Goal: Information Seeking & Learning: Get advice/opinions

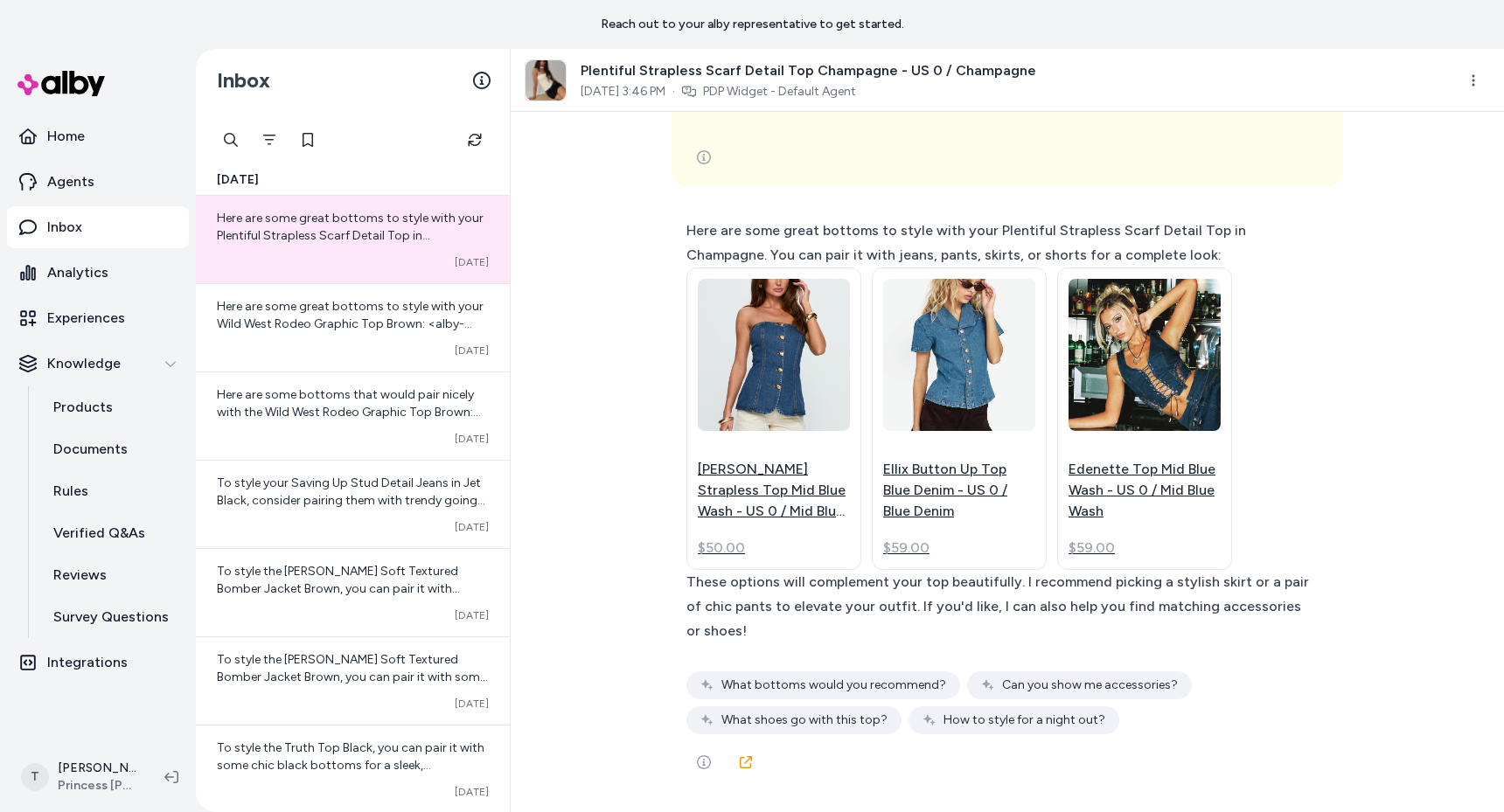
scroll to position [8639, 0]
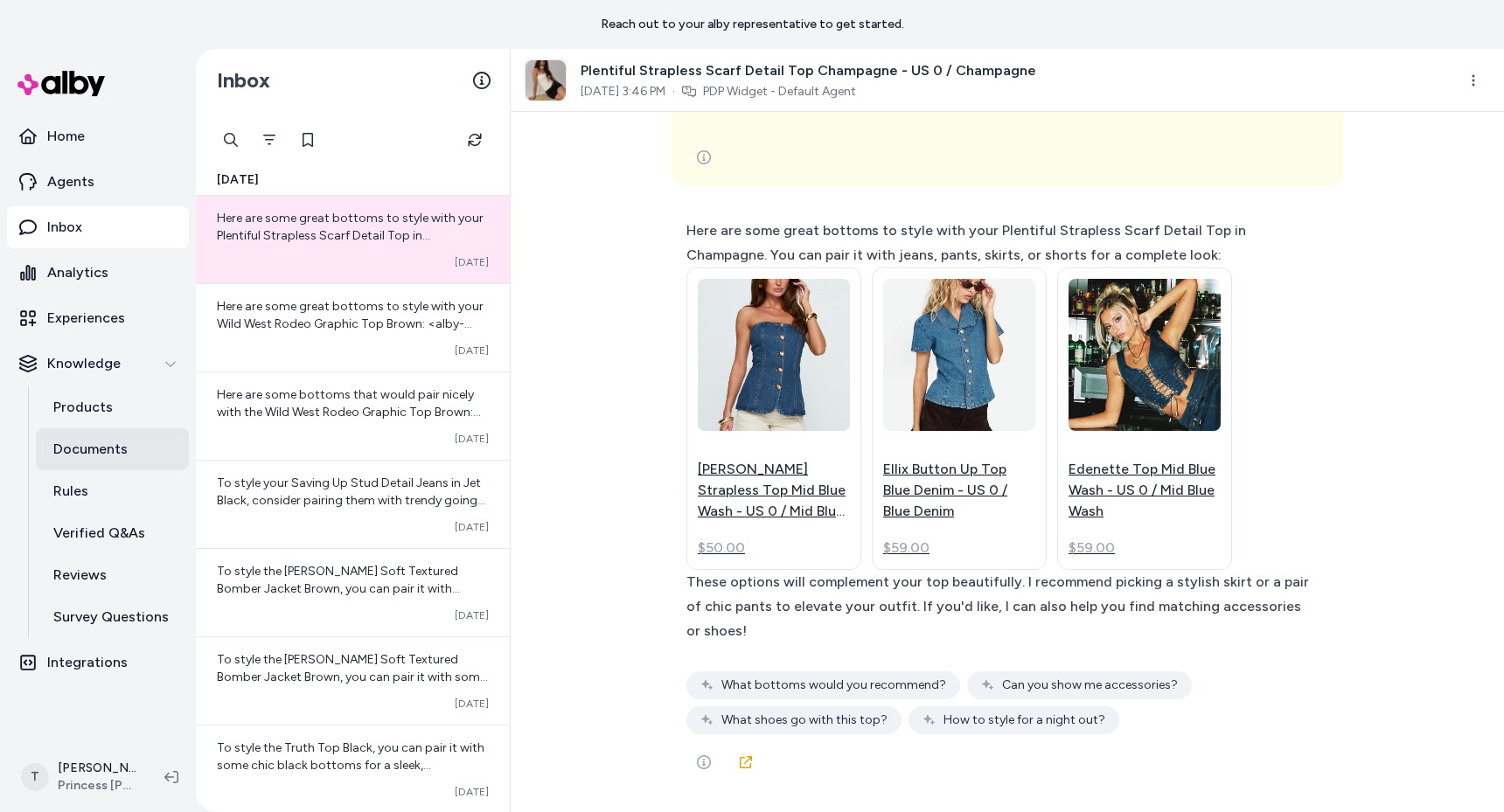
scroll to position [7874, 0]
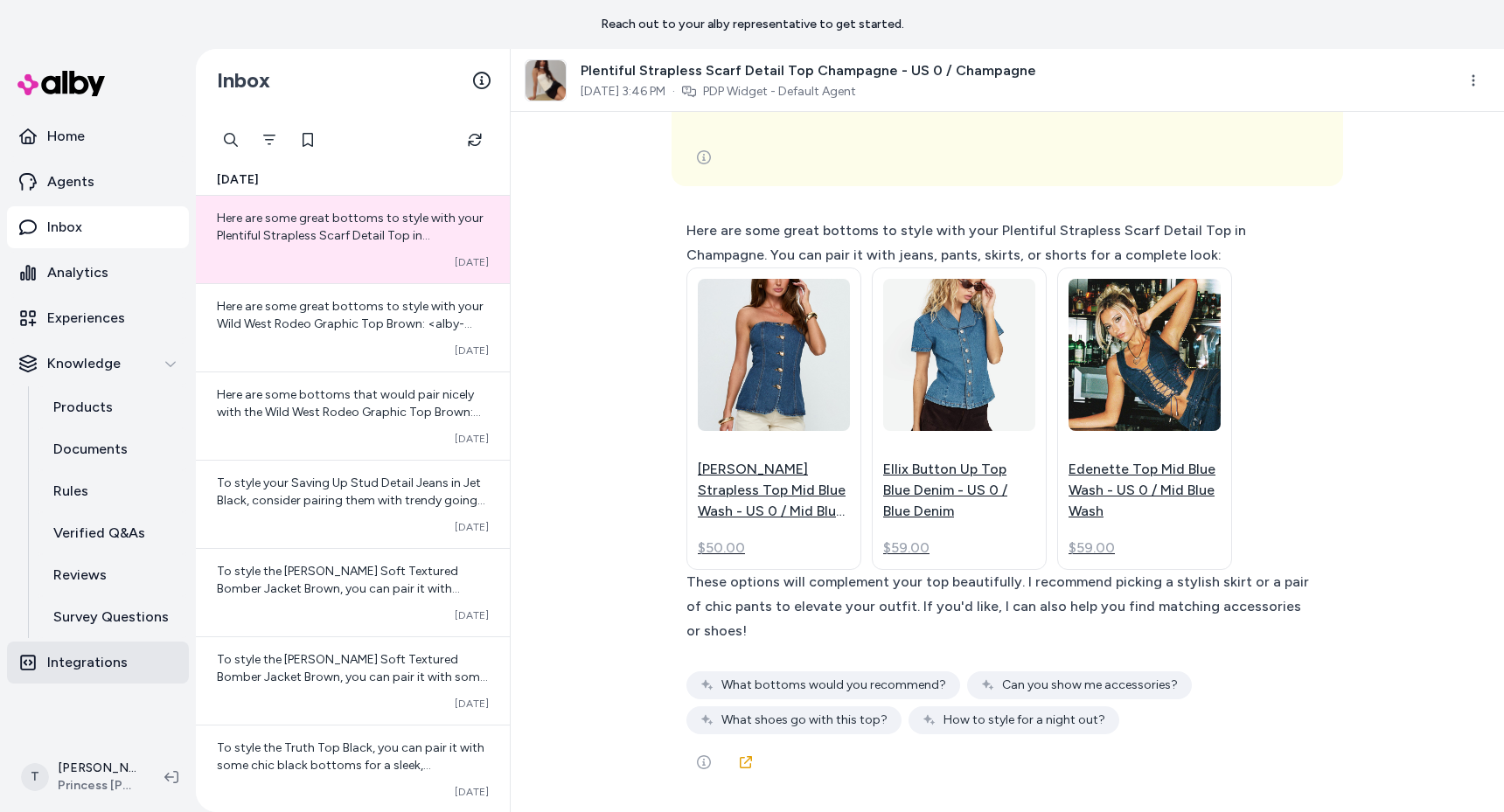
scroll to position [10533, 0]
click at [740, 767] on icon at bounding box center [746, 762] width 12 height 12
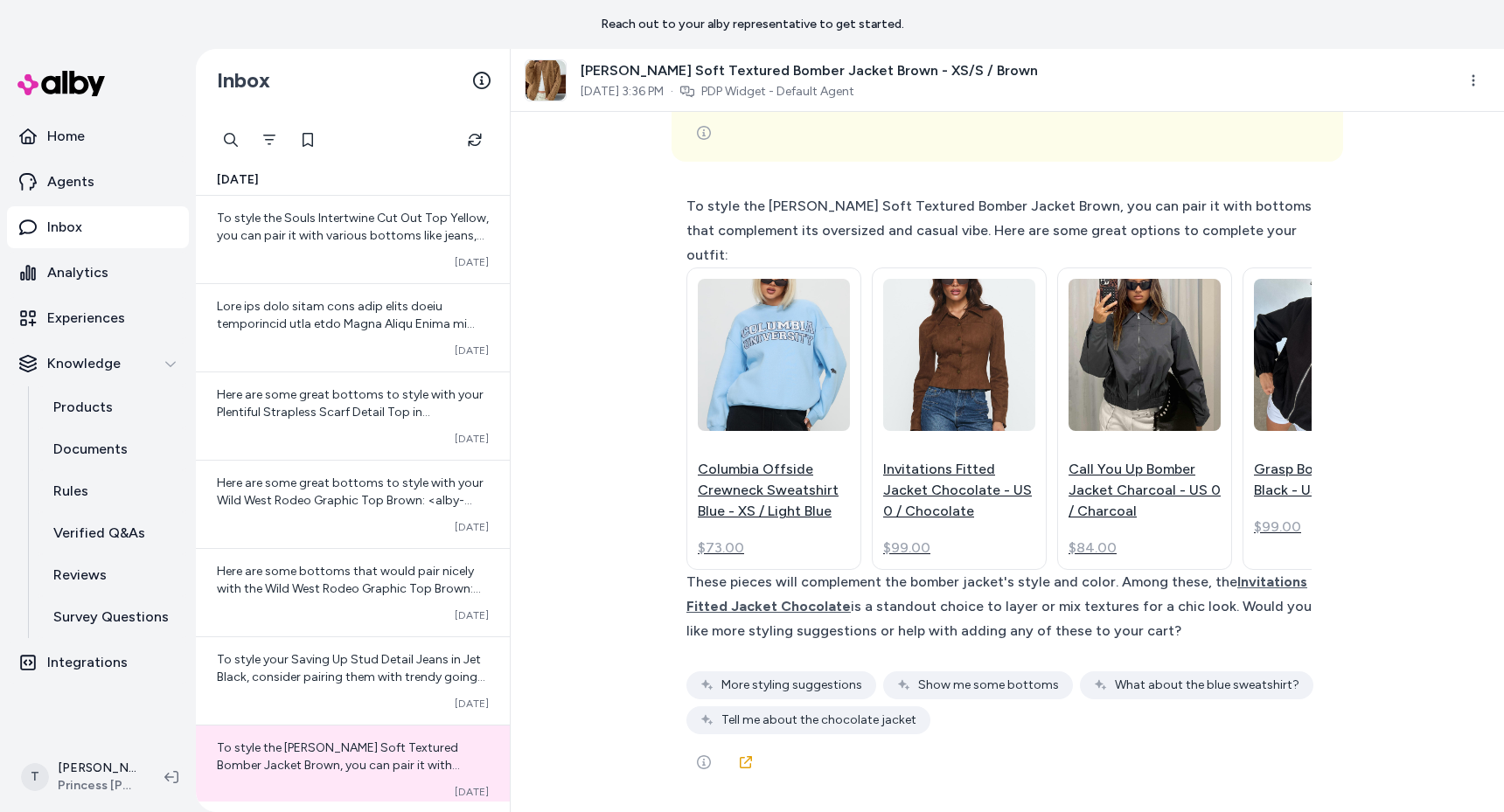
scroll to position [810, 0]
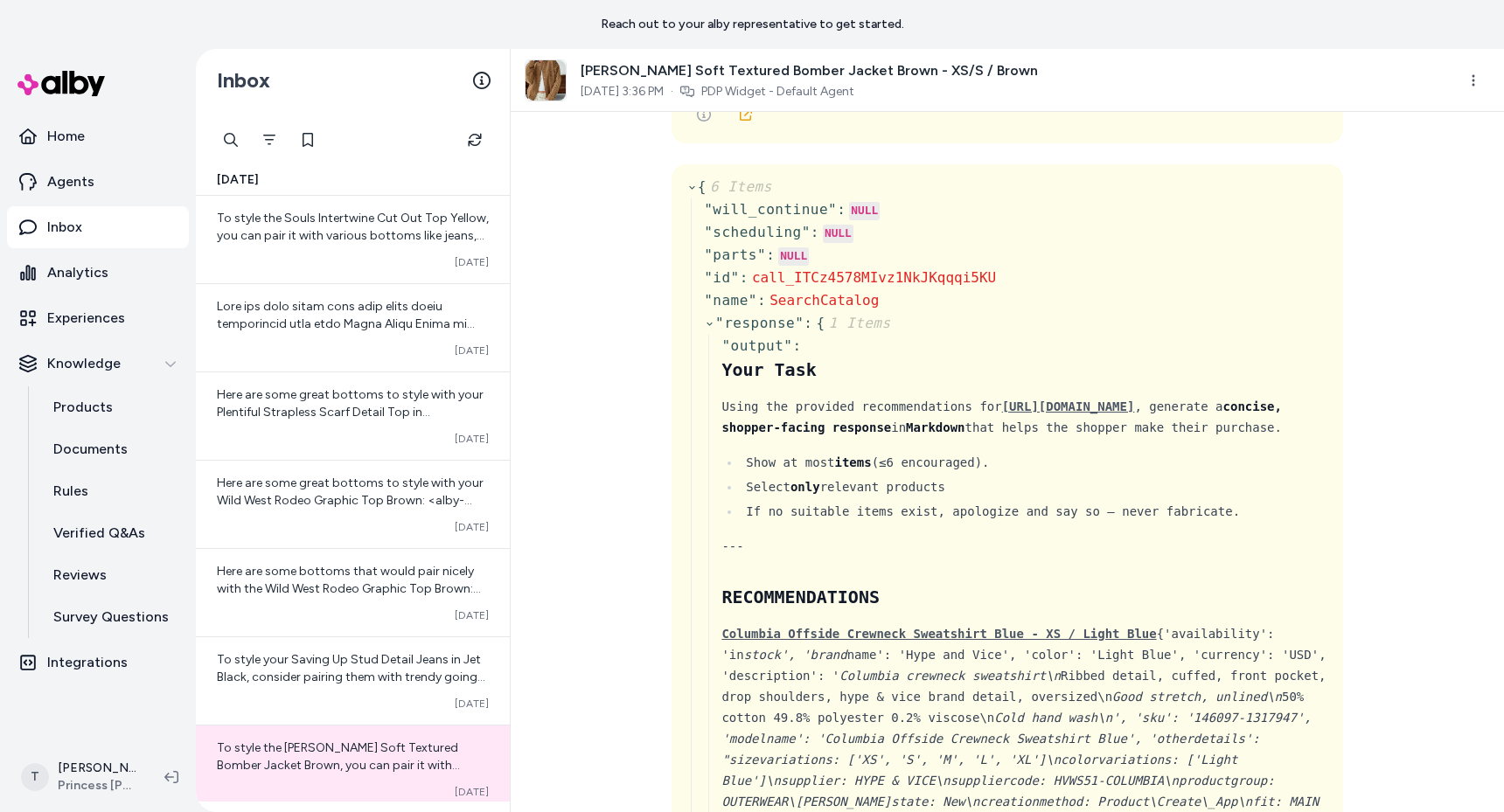
scroll to position [338, 0]
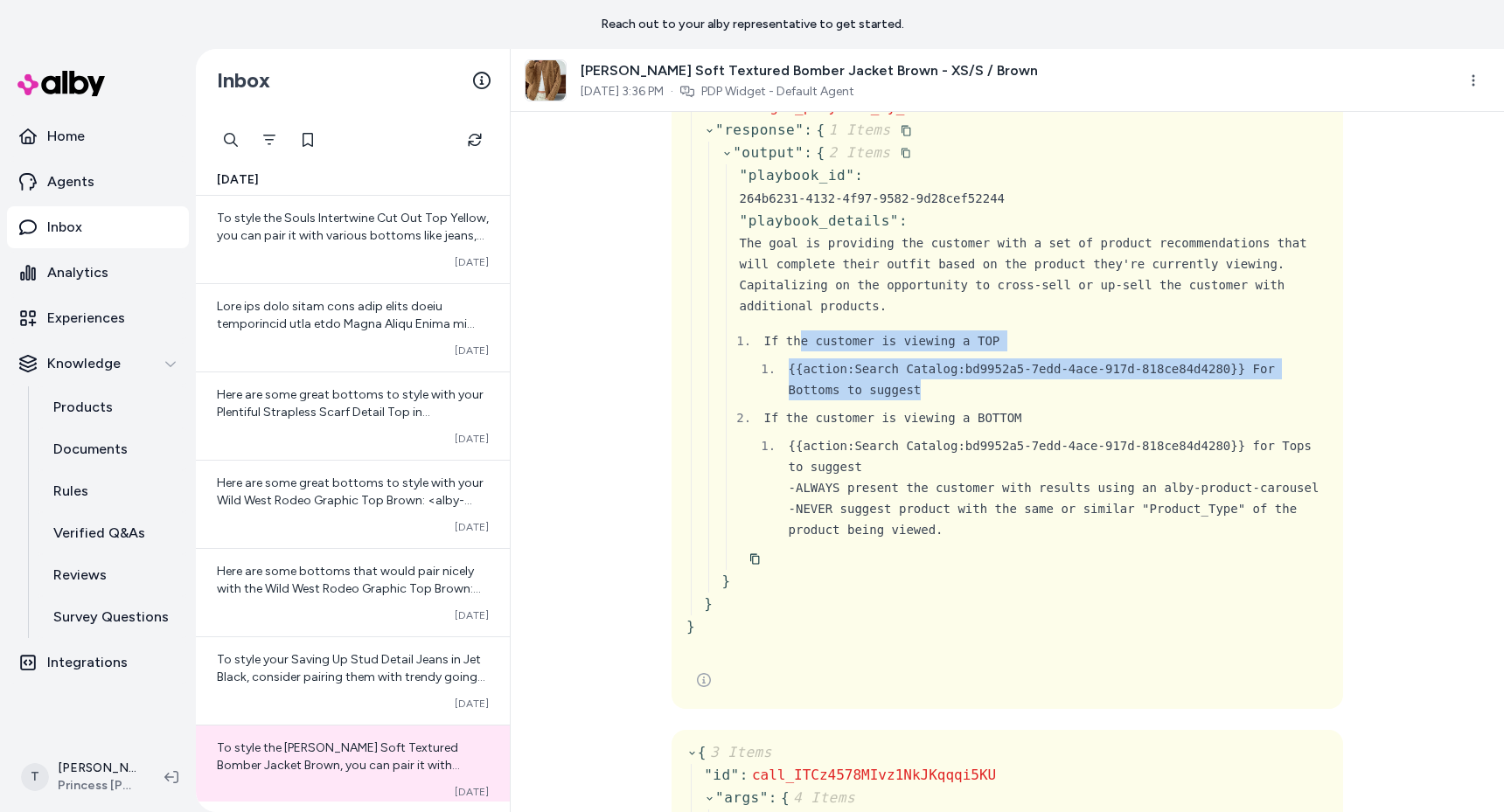
drag, startPoint x: 974, startPoint y: 551, endPoint x: 792, endPoint y: 492, distance: 191.3
click at [792, 400] on li "If the customer is viewing a TOP {{action:Search Catalog:bd9952a5-7edd-4ace-917…" at bounding box center [1044, 365] width 569 height 70
click at [792, 352] on div "If the customer is viewing a TOP" at bounding box center [1046, 341] width 564 height 21
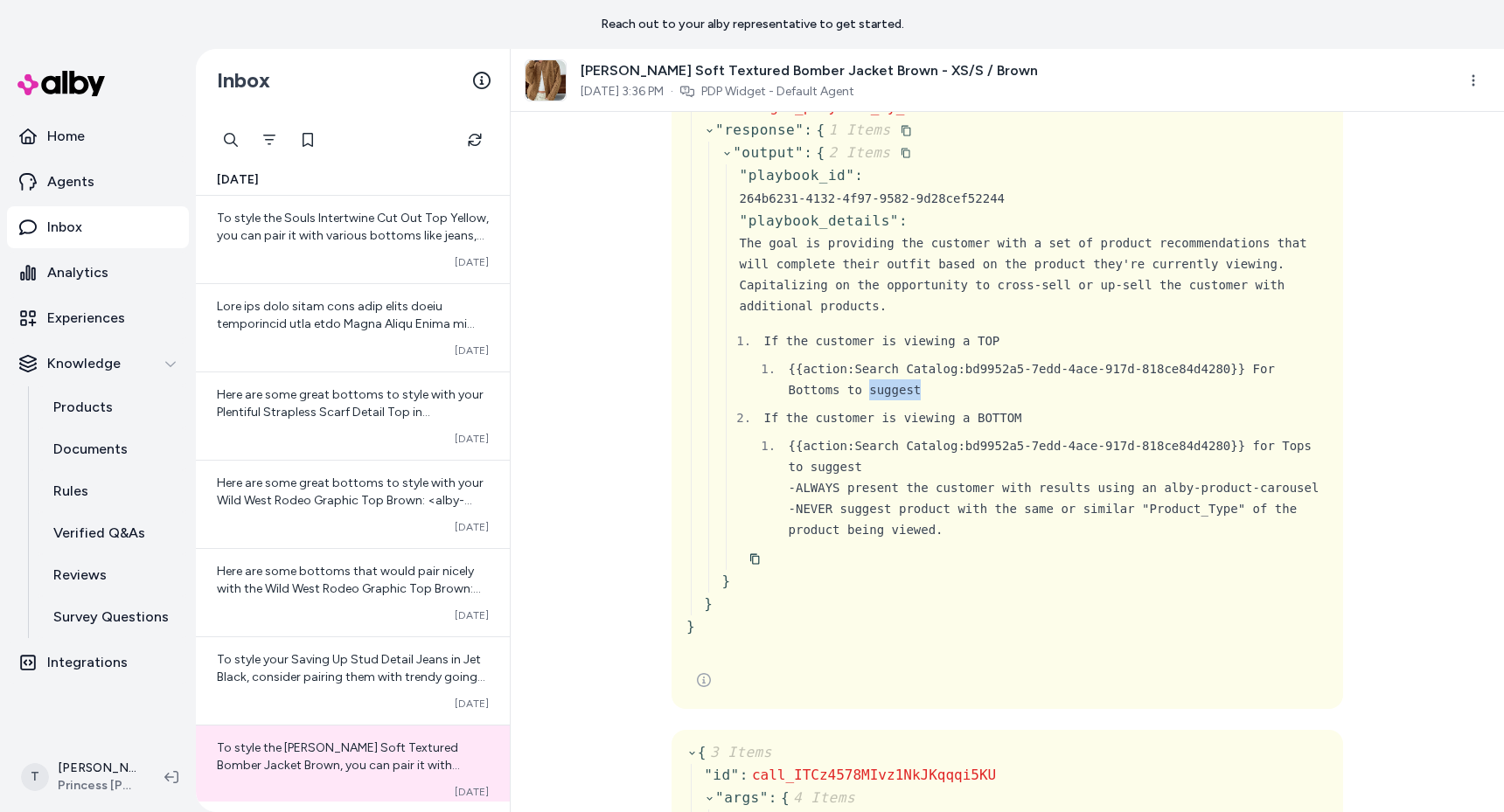
drag, startPoint x: 1007, startPoint y: 541, endPoint x: 861, endPoint y: 541, distance: 146.0
click at [861, 400] on li "{{action:Search Catalog:bd9952a5-7edd-4ace-917d-818ce84d4280}} For Bottoms to s…" at bounding box center [1056, 379] width 545 height 42
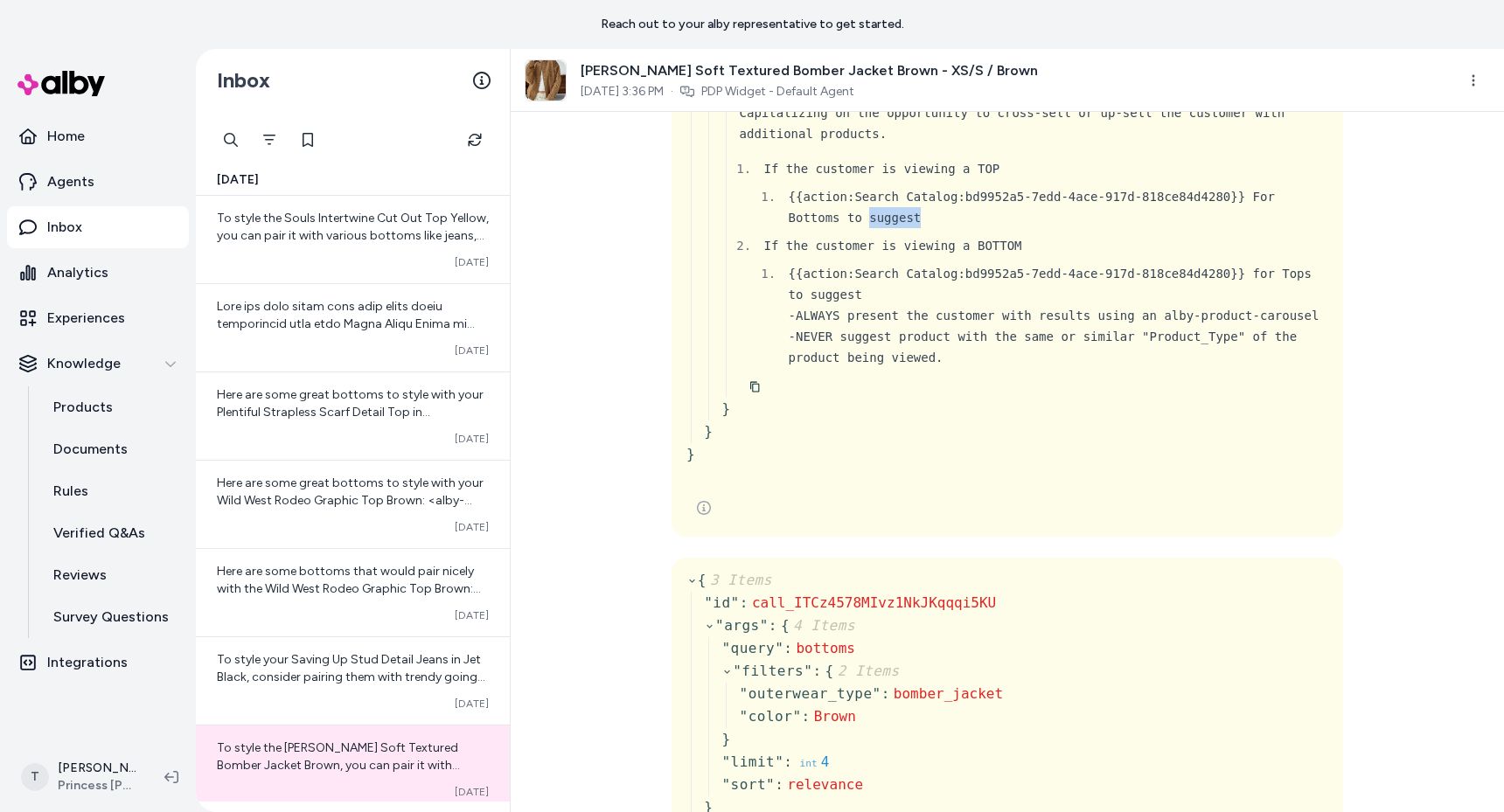
scroll to position [505, 0]
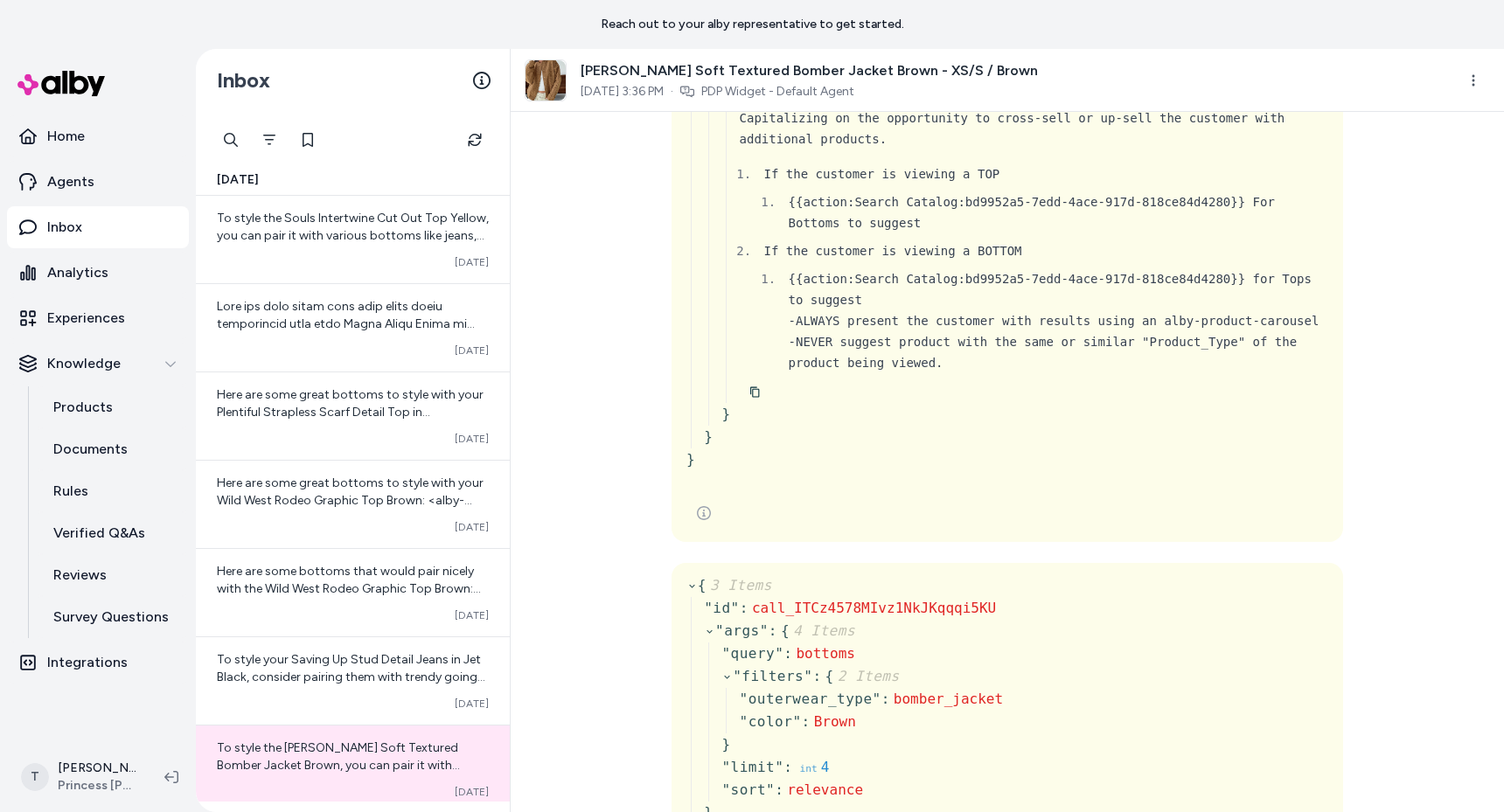
click at [973, 149] on div "The goal is providing the customer with a set of product recommendations that w…" at bounding box center [1035, 108] width 589 height 84
click at [994, 149] on div "The goal is providing the customer with a set of product recommendations that w…" at bounding box center [1035, 108] width 589 height 84
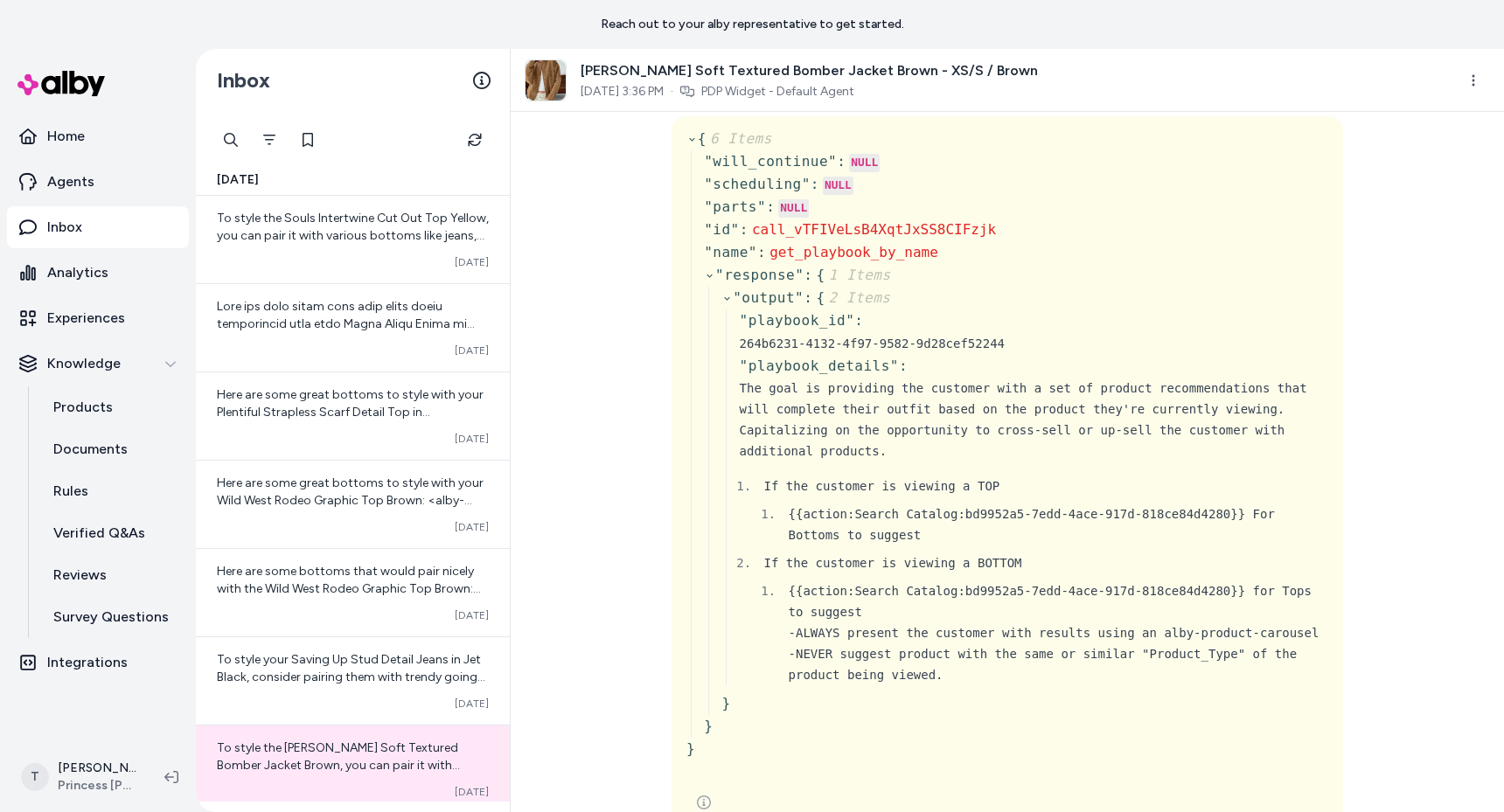
scroll to position [0, 0]
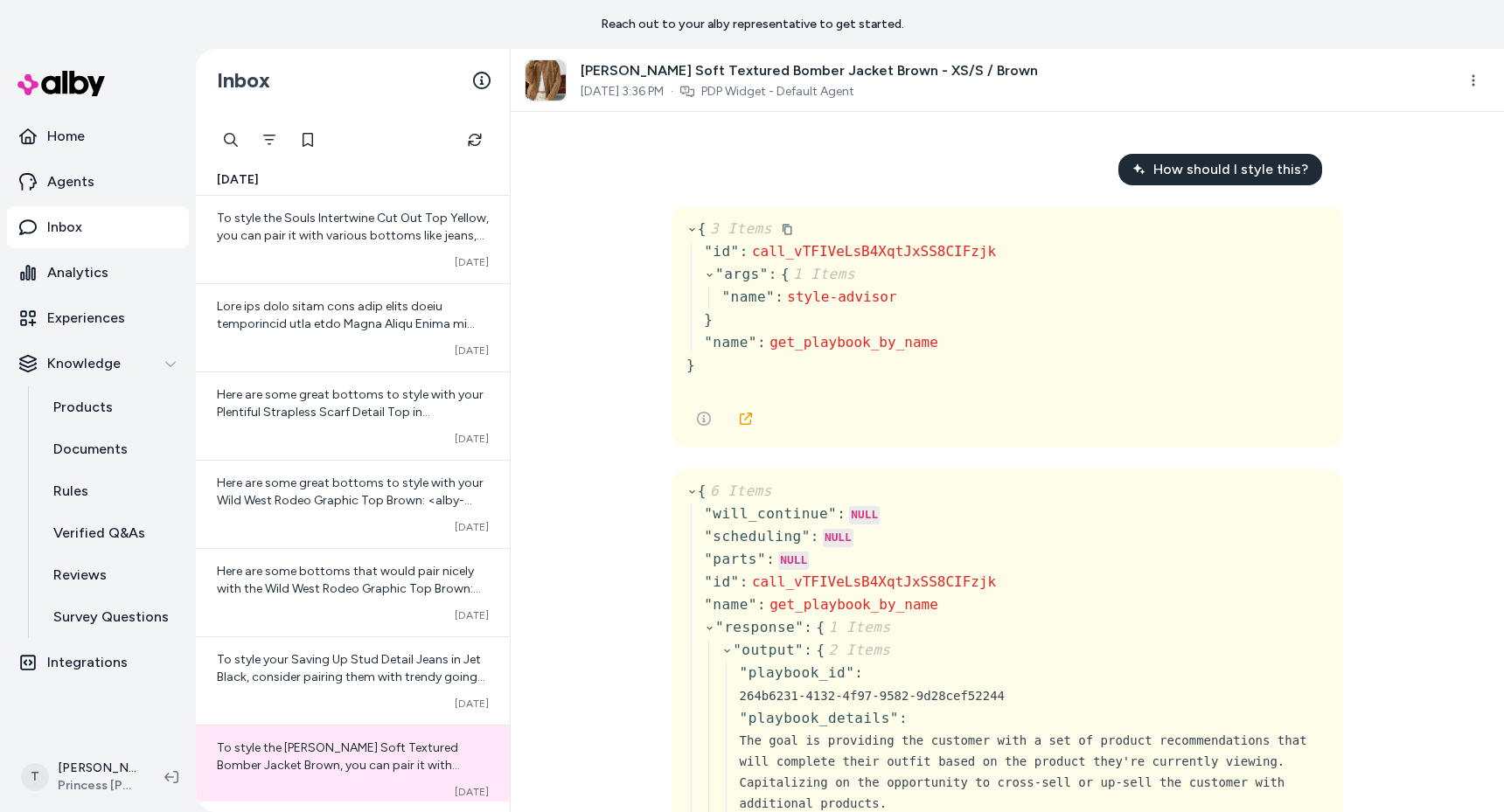
click at [695, 247] on div "" id " : call_vTFIVeLsB4XqtJxSS8CIFzjk " args " : { 1 Items " name " : style-ad…" at bounding box center [843, 297] width 305 height 114
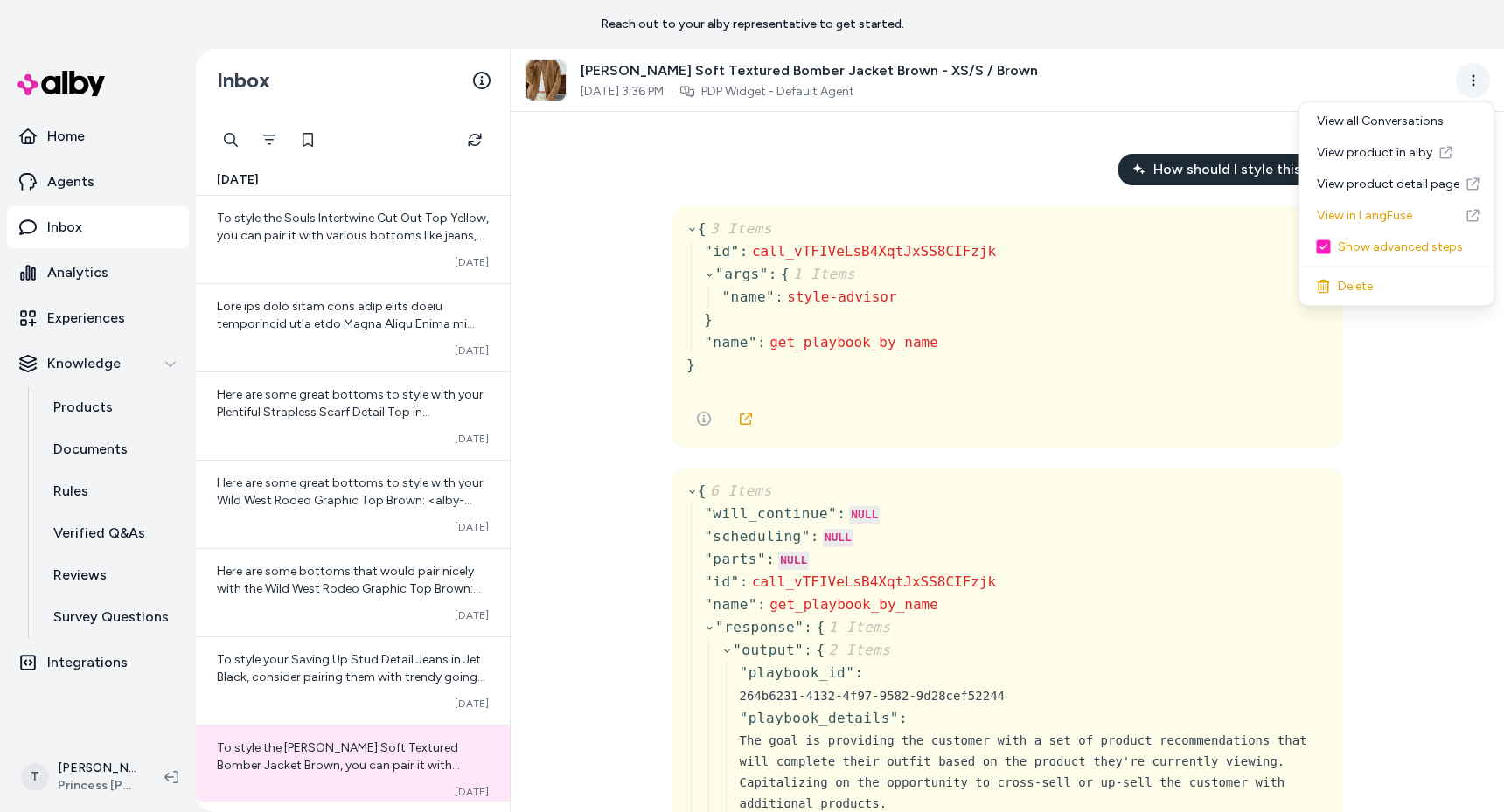
click at [1471, 81] on html "Reach out to your alby representative to get started. Home Agents Inbox Analyti…" at bounding box center [752, 406] width 1504 height 812
click at [1163, 188] on html "Reach out to your alby representative to get started. Home Agents Inbox Analyti…" at bounding box center [752, 406] width 1504 height 812
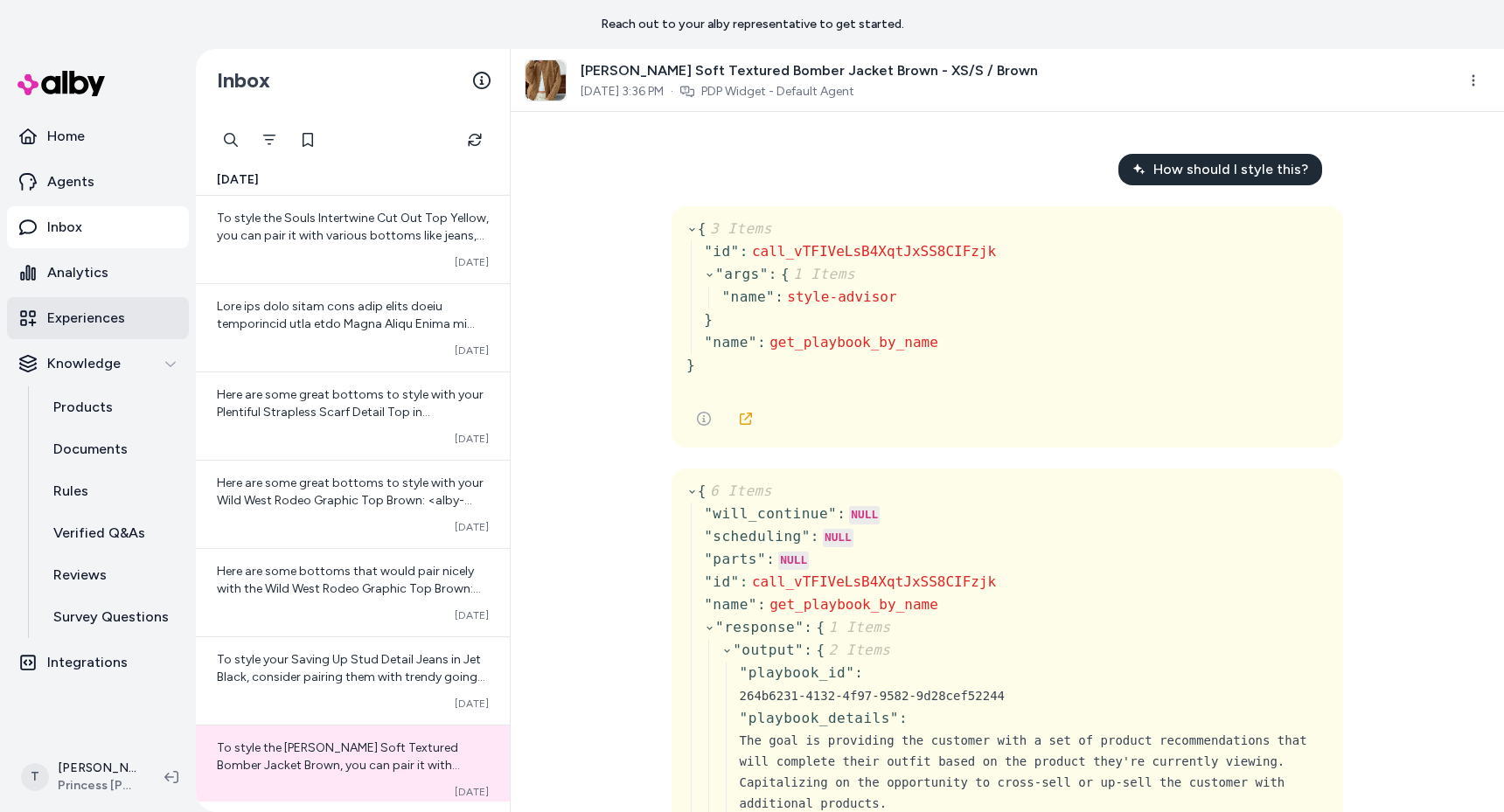
click at [99, 317] on p "Experiences" at bounding box center [86, 318] width 77 height 21
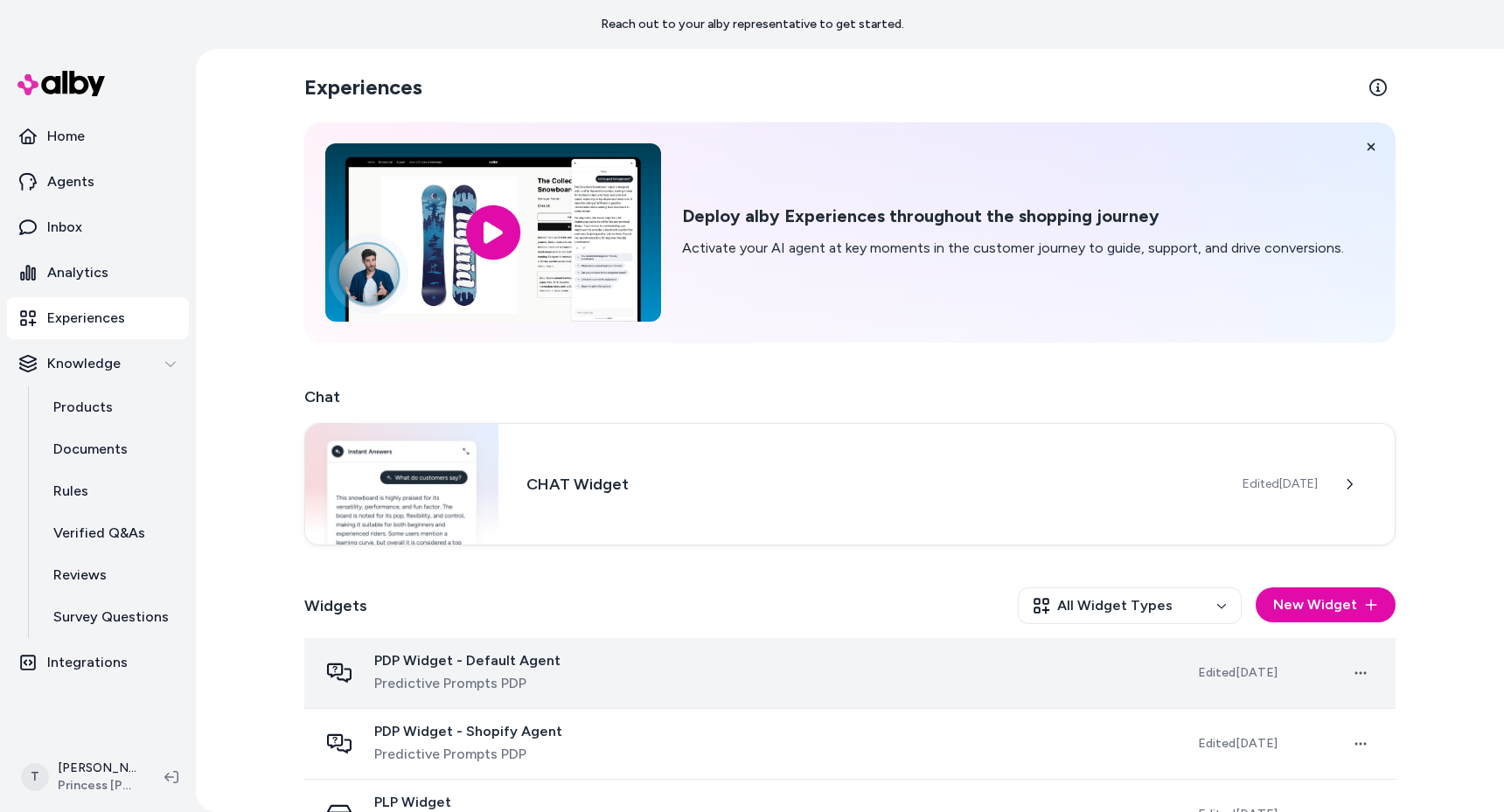
click at [547, 673] on span "Predictive Prompts PDP" at bounding box center [468, 684] width 186 height 21
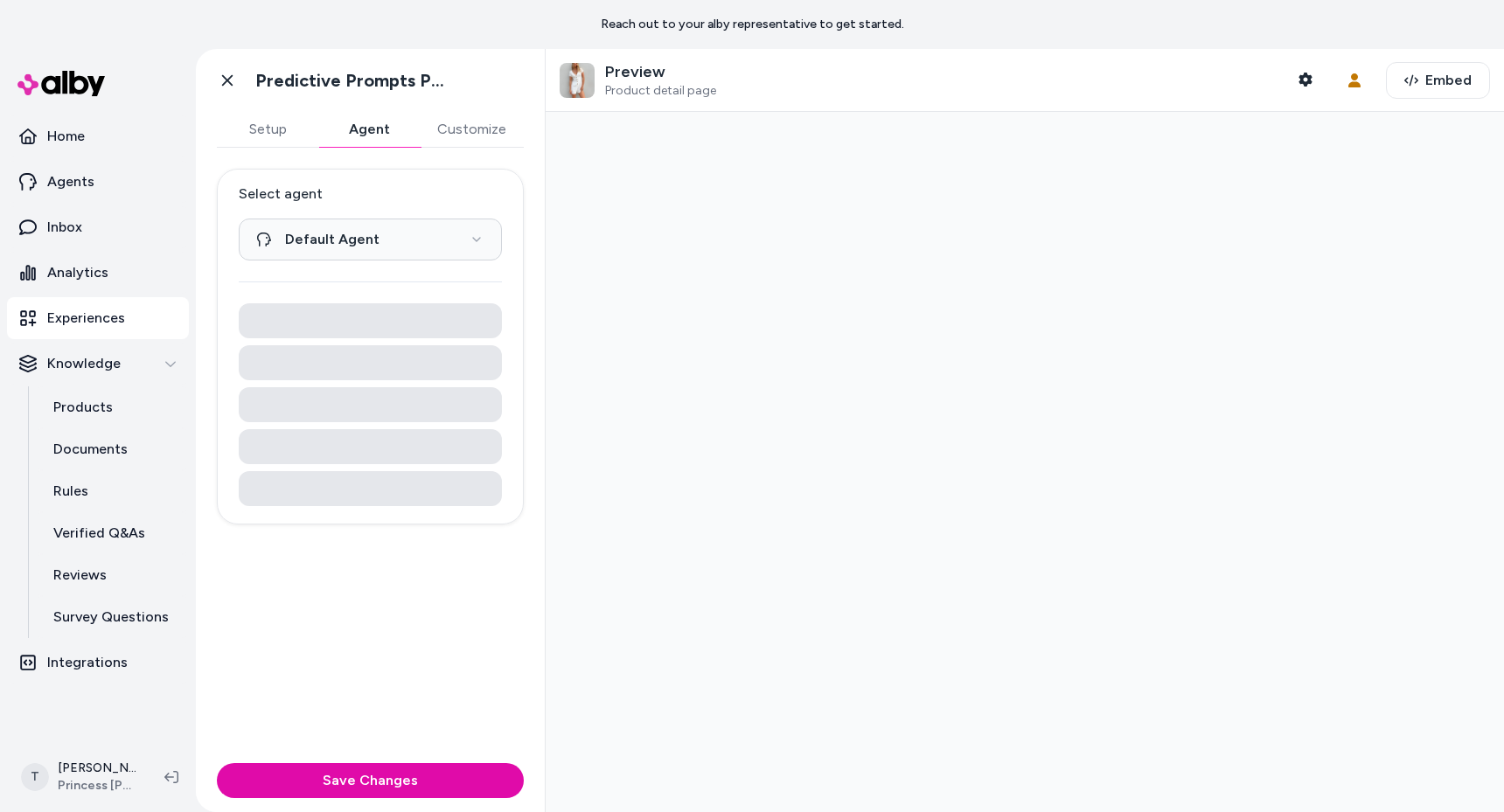
click at [373, 135] on button "Agent" at bounding box center [368, 129] width 101 height 35
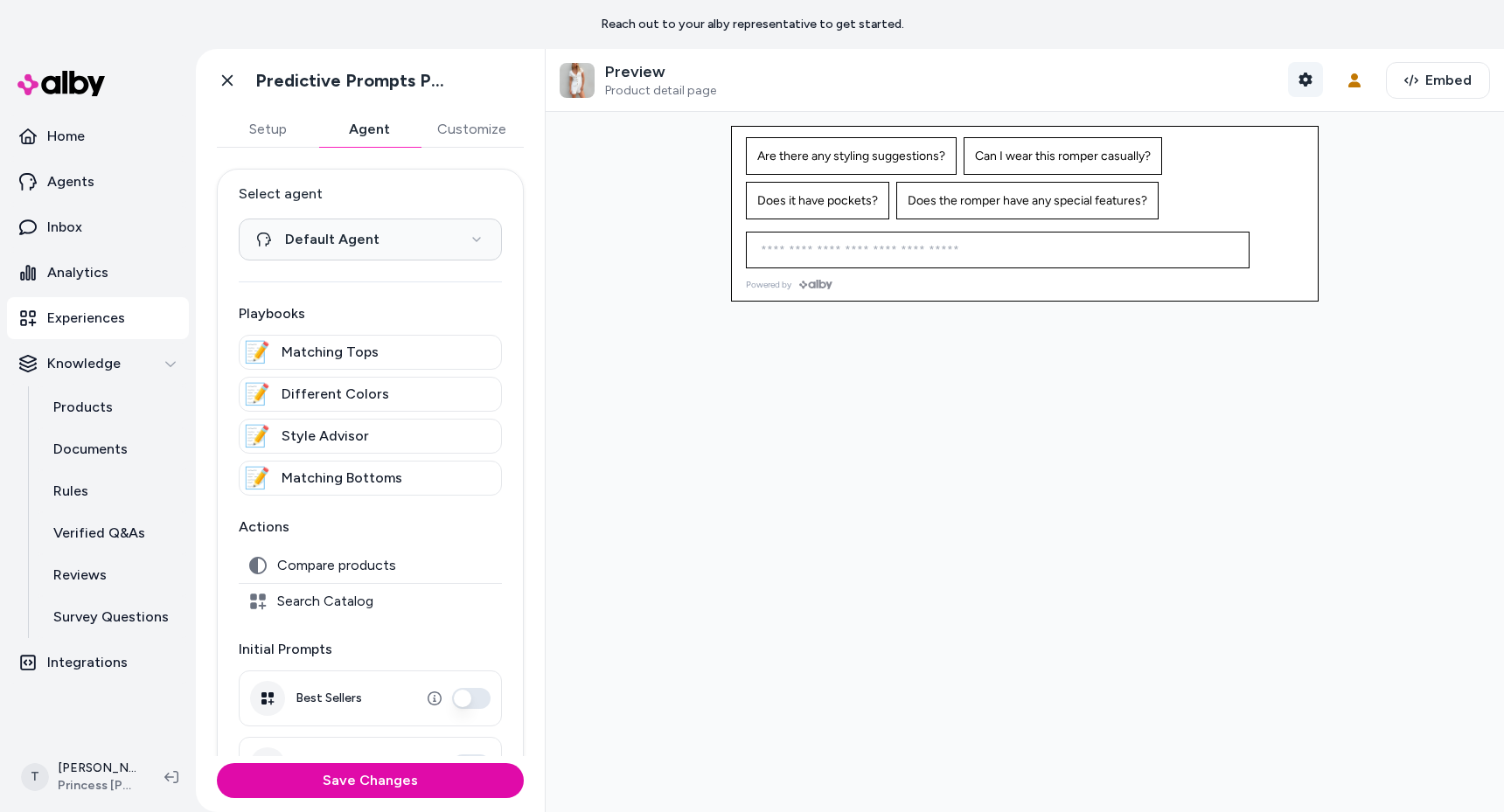
click at [1299, 82] on icon "button" at bounding box center [1305, 79] width 14 height 14
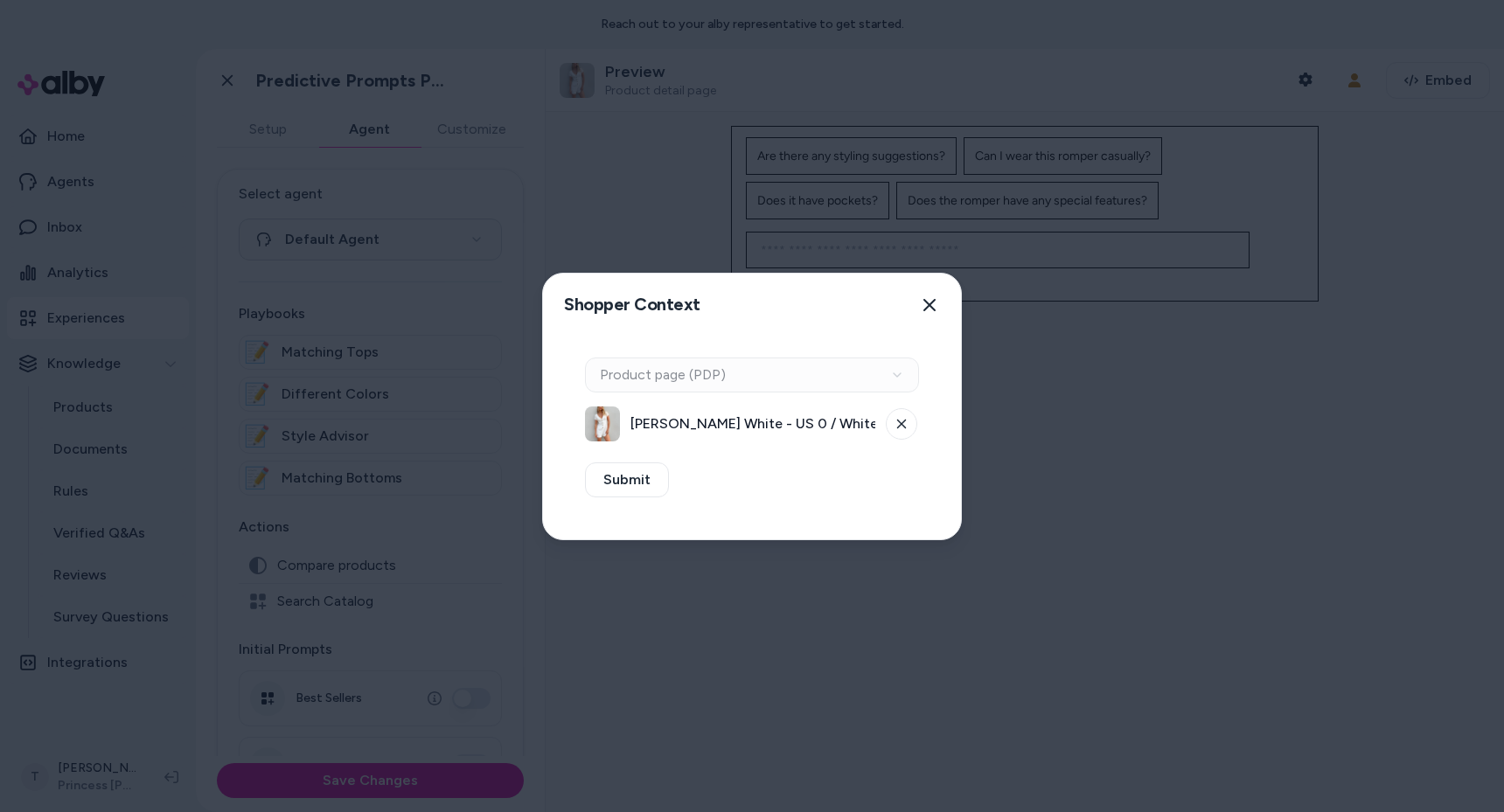
click at [687, 376] on div "Context Type Product page (PDP)" at bounding box center [752, 375] width 334 height 35
click at [909, 422] on button at bounding box center [901, 424] width 32 height 32
click at [803, 375] on div "Context Type Product page (PDP)" at bounding box center [752, 375] width 334 height 35
click at [718, 425] on button "Select a product" at bounding box center [752, 424] width 334 height 35
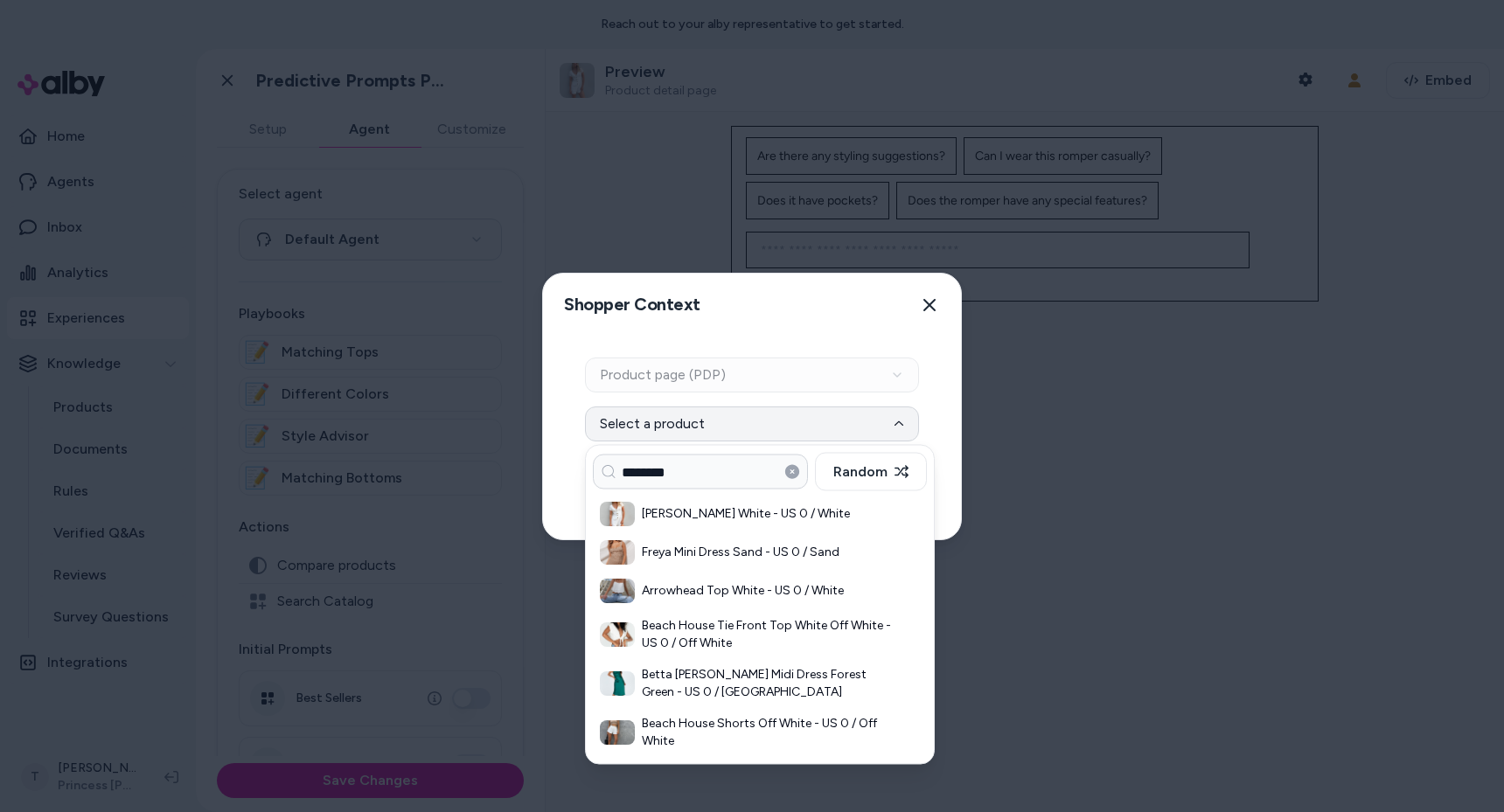
type input "********"
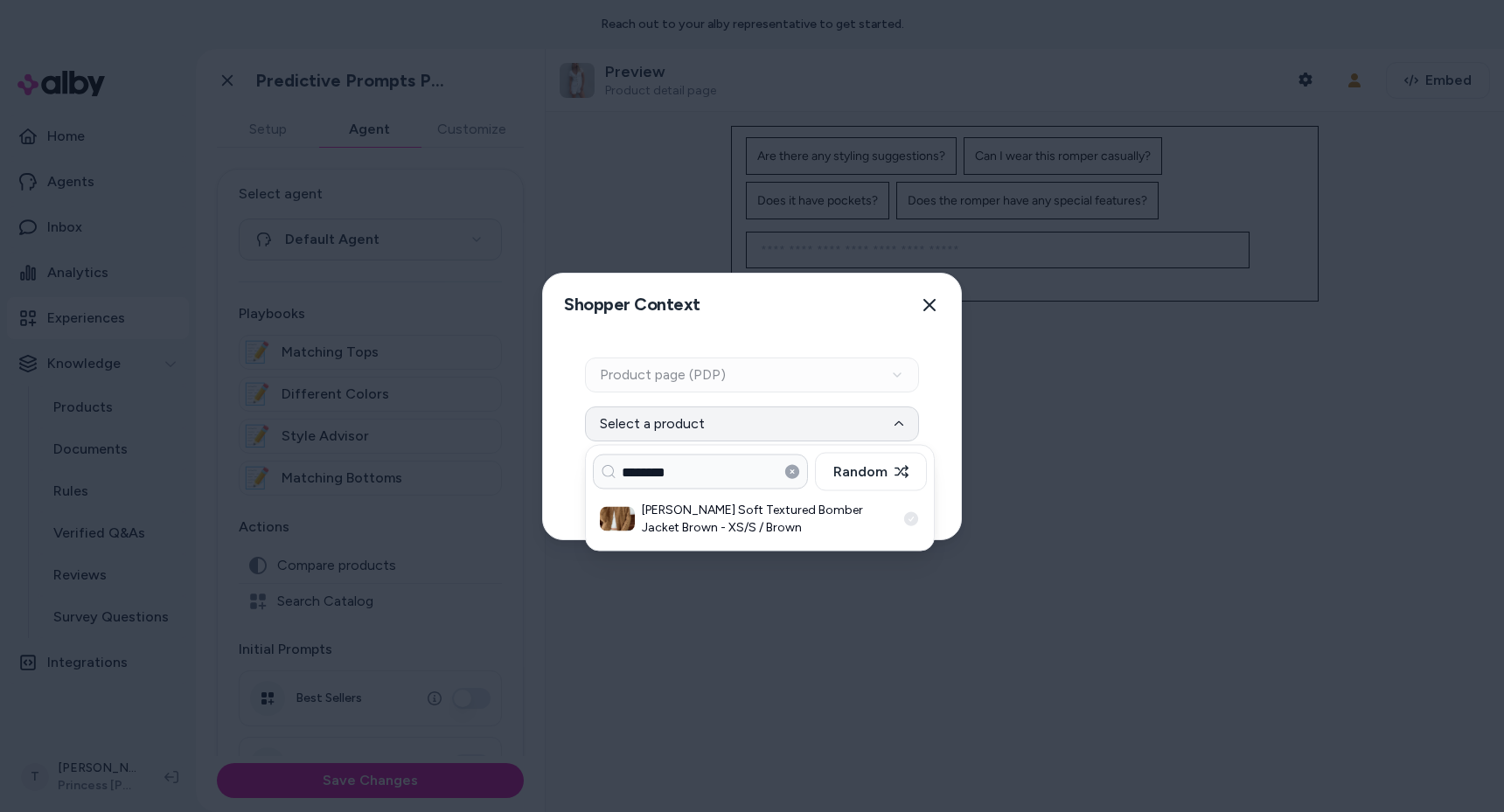
click at [734, 509] on h3 "Kemberly Soft Textured Bomber Jacket Brown - XS/S / Brown" at bounding box center [768, 519] width 253 height 35
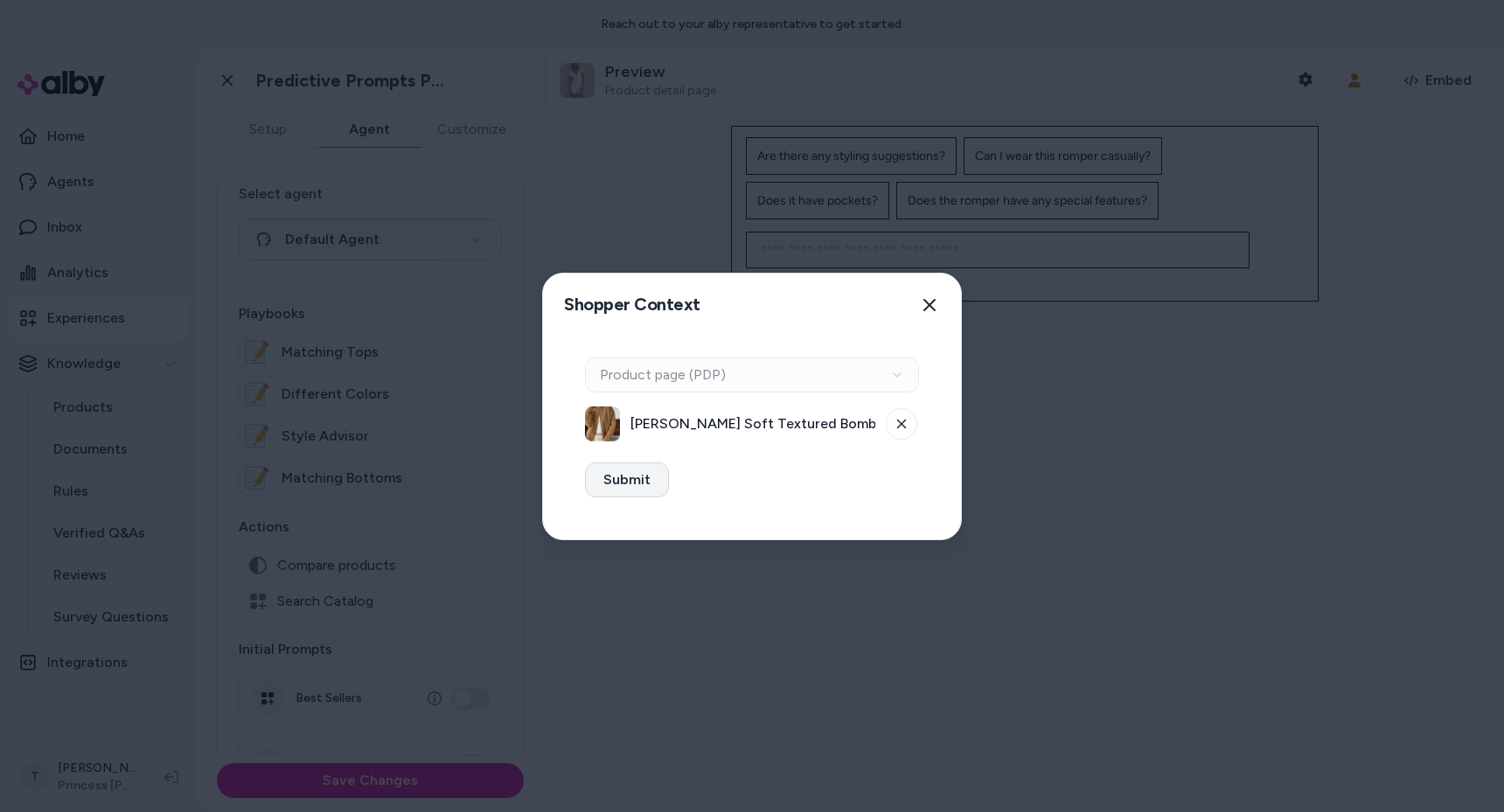
click at [626, 483] on button "Submit" at bounding box center [627, 479] width 84 height 35
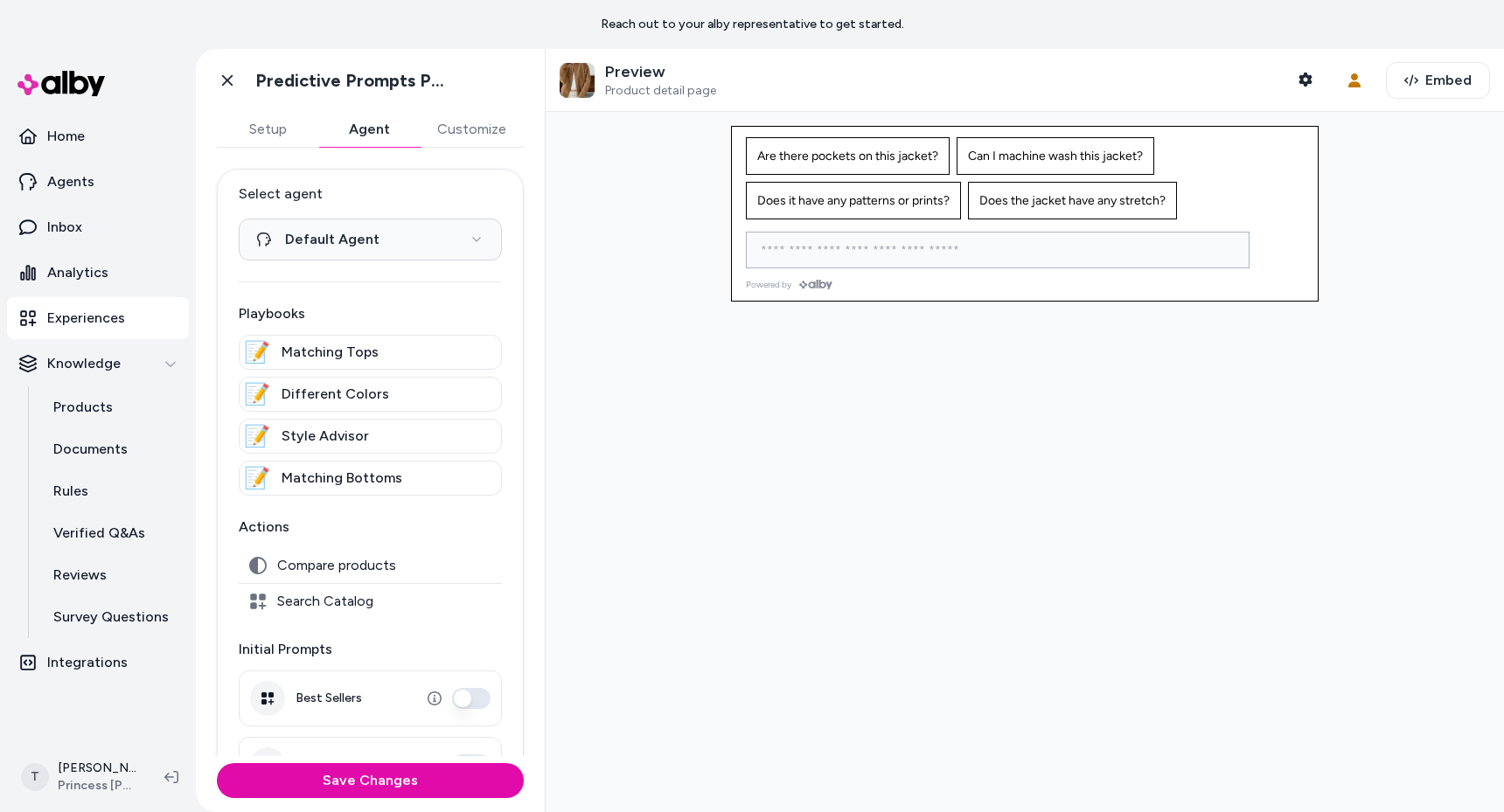
click at [953, 252] on input at bounding box center [980, 250] width 460 height 21
type input "**********"
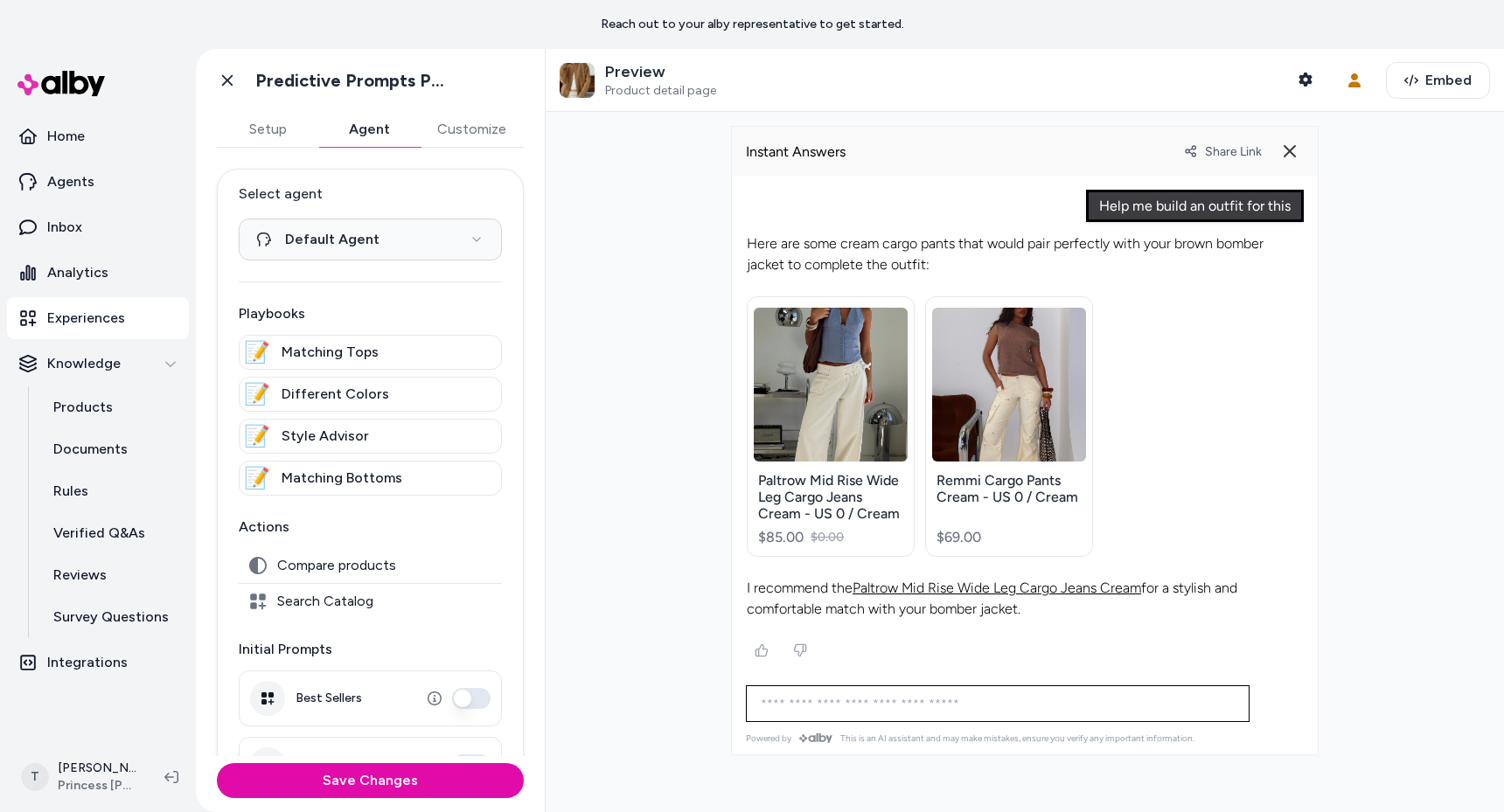
click at [634, 437] on div at bounding box center [1025, 462] width 958 height 700
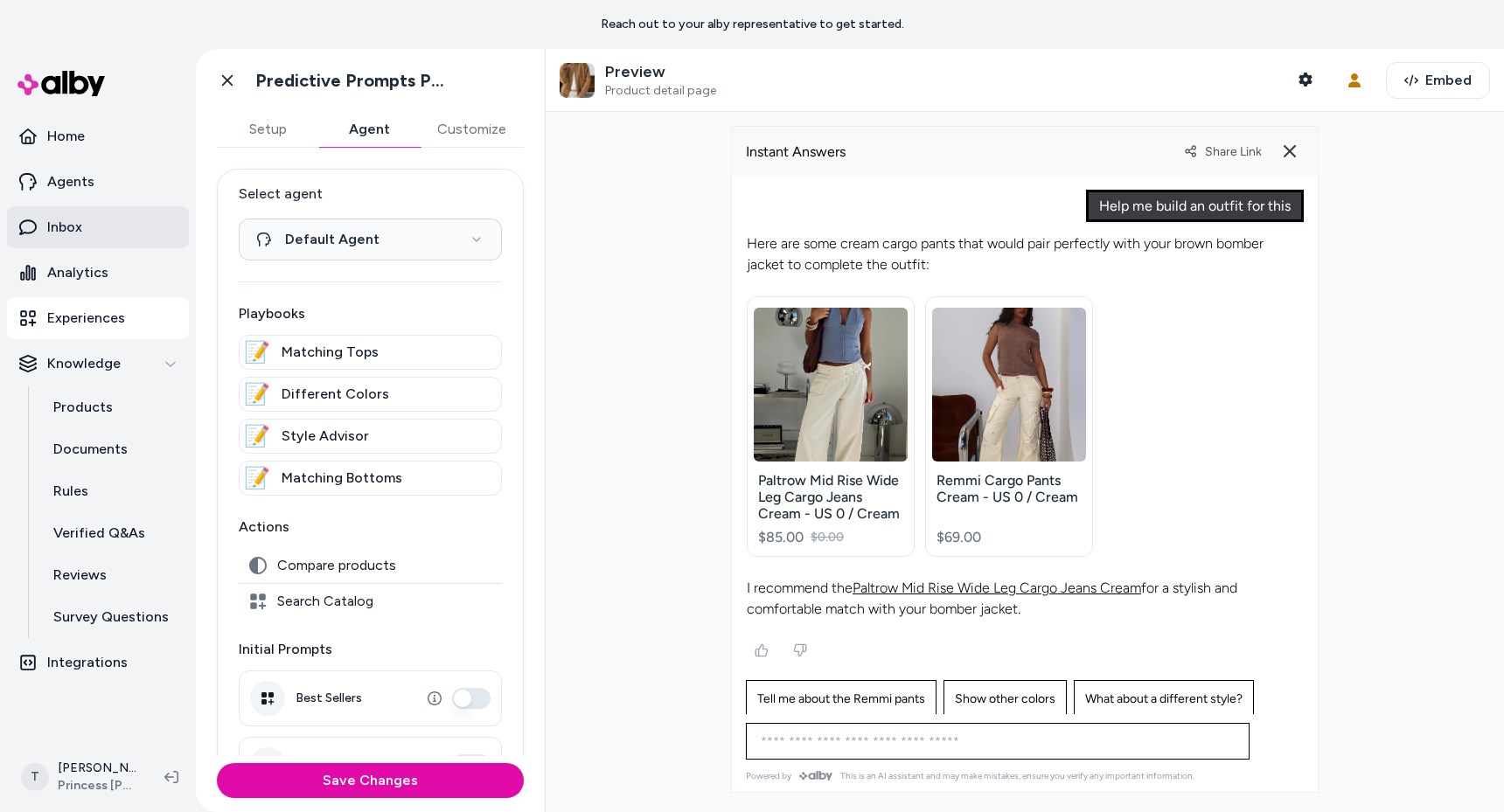
click at [97, 231] on link "Inbox" at bounding box center [98, 227] width 182 height 42
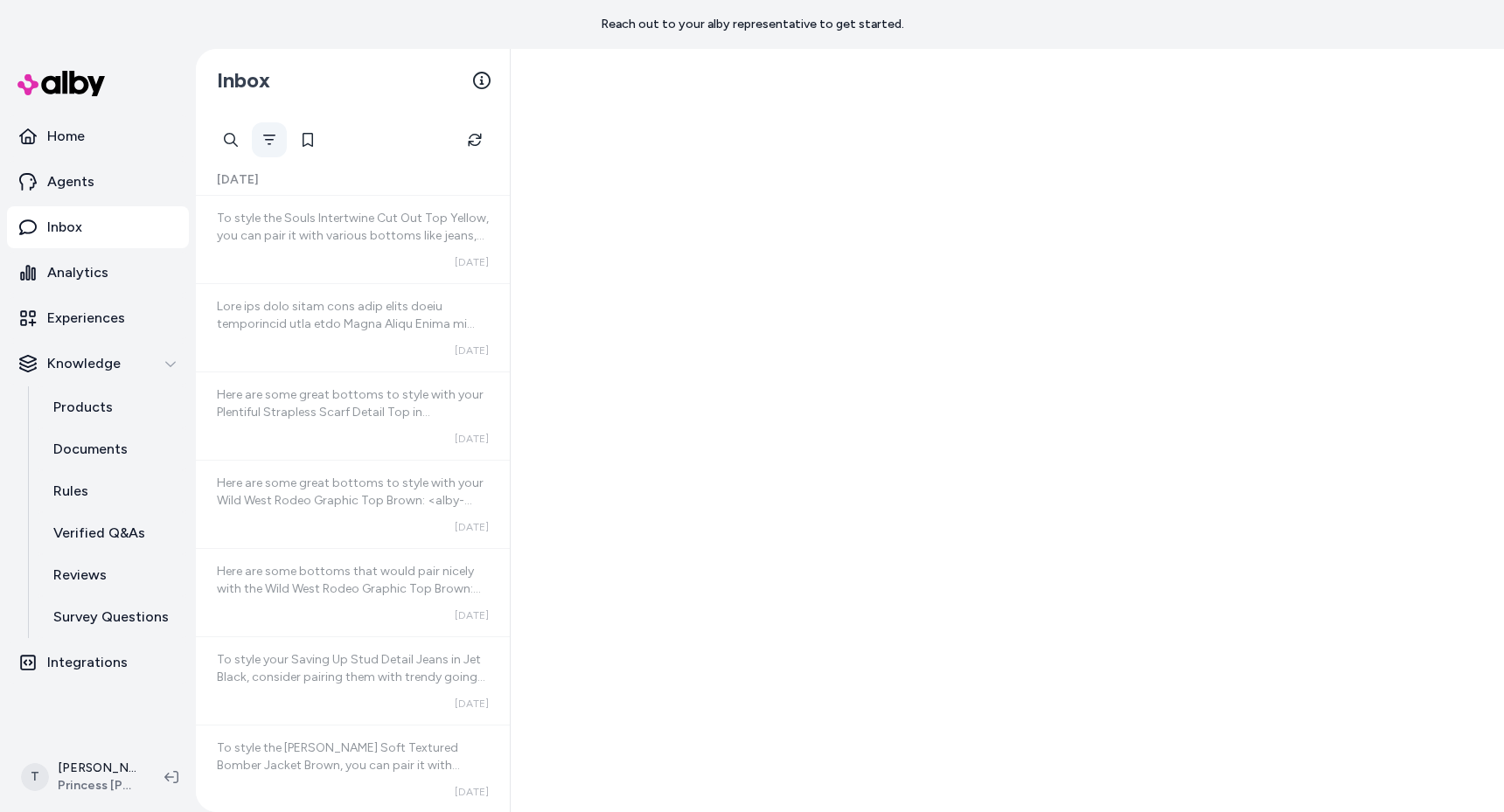
click at [274, 136] on icon "Filter" at bounding box center [269, 139] width 14 height 14
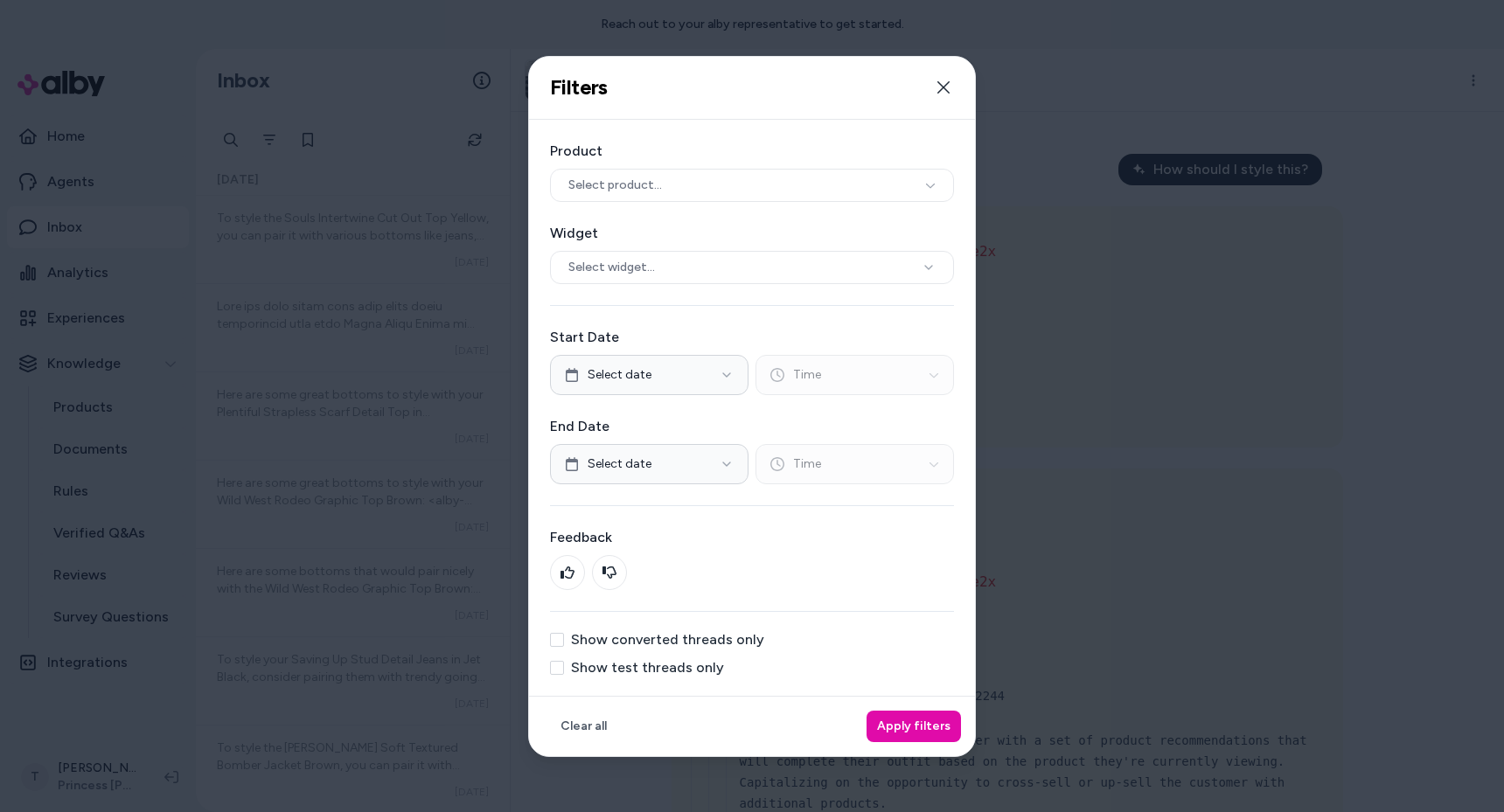
click at [633, 670] on label "Show test threads only" at bounding box center [647, 667] width 153 height 14
click at [564, 670] on button "Show test threads only" at bounding box center [556, 667] width 14 height 14
click at [908, 717] on button "Apply filters" at bounding box center [914, 726] width 95 height 32
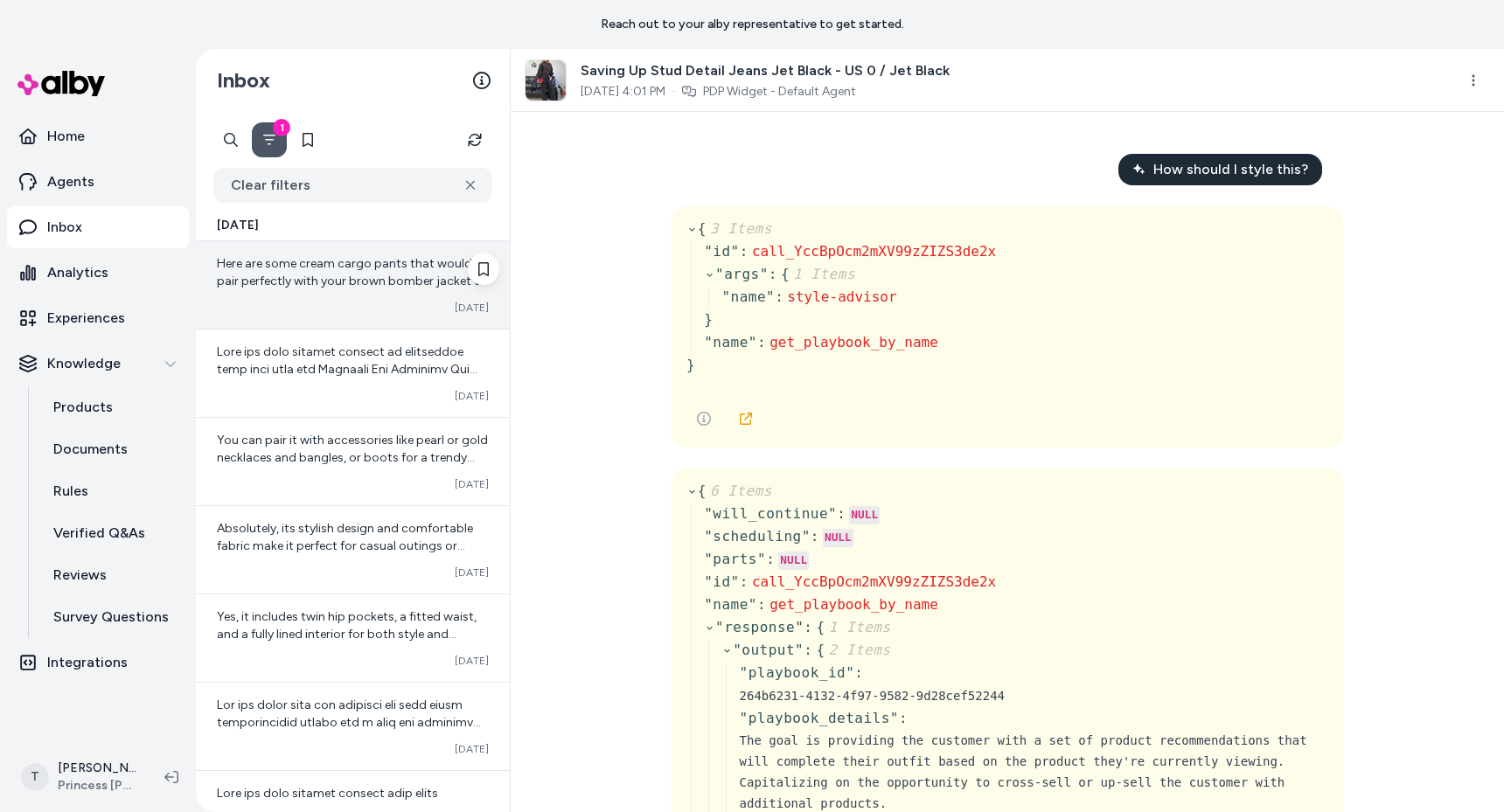
click at [254, 298] on div "Here are some cream cargo pants that would pair perfectly with your brown bombe…" at bounding box center [353, 285] width 314 height 87
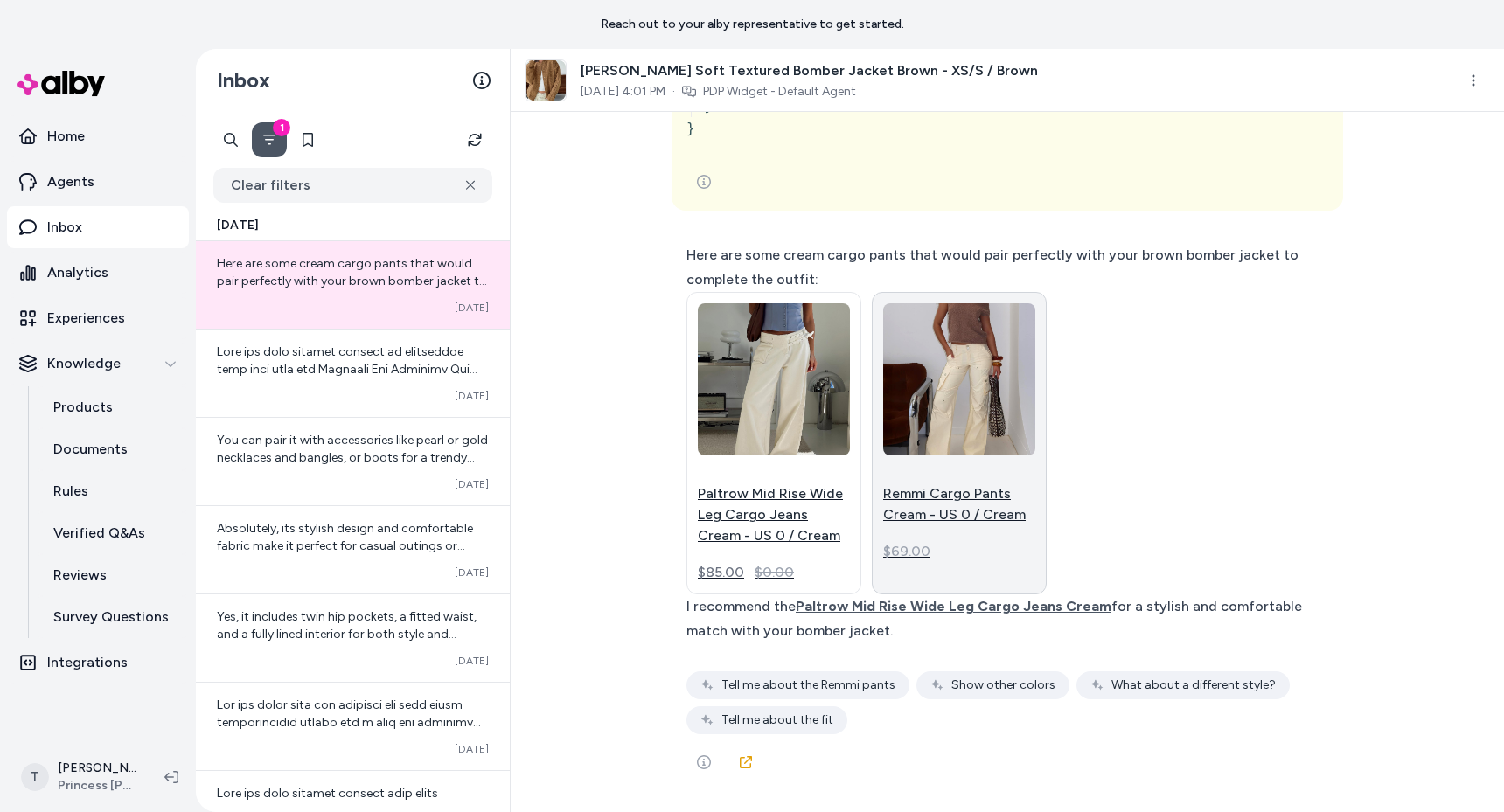
scroll to position [25784, 0]
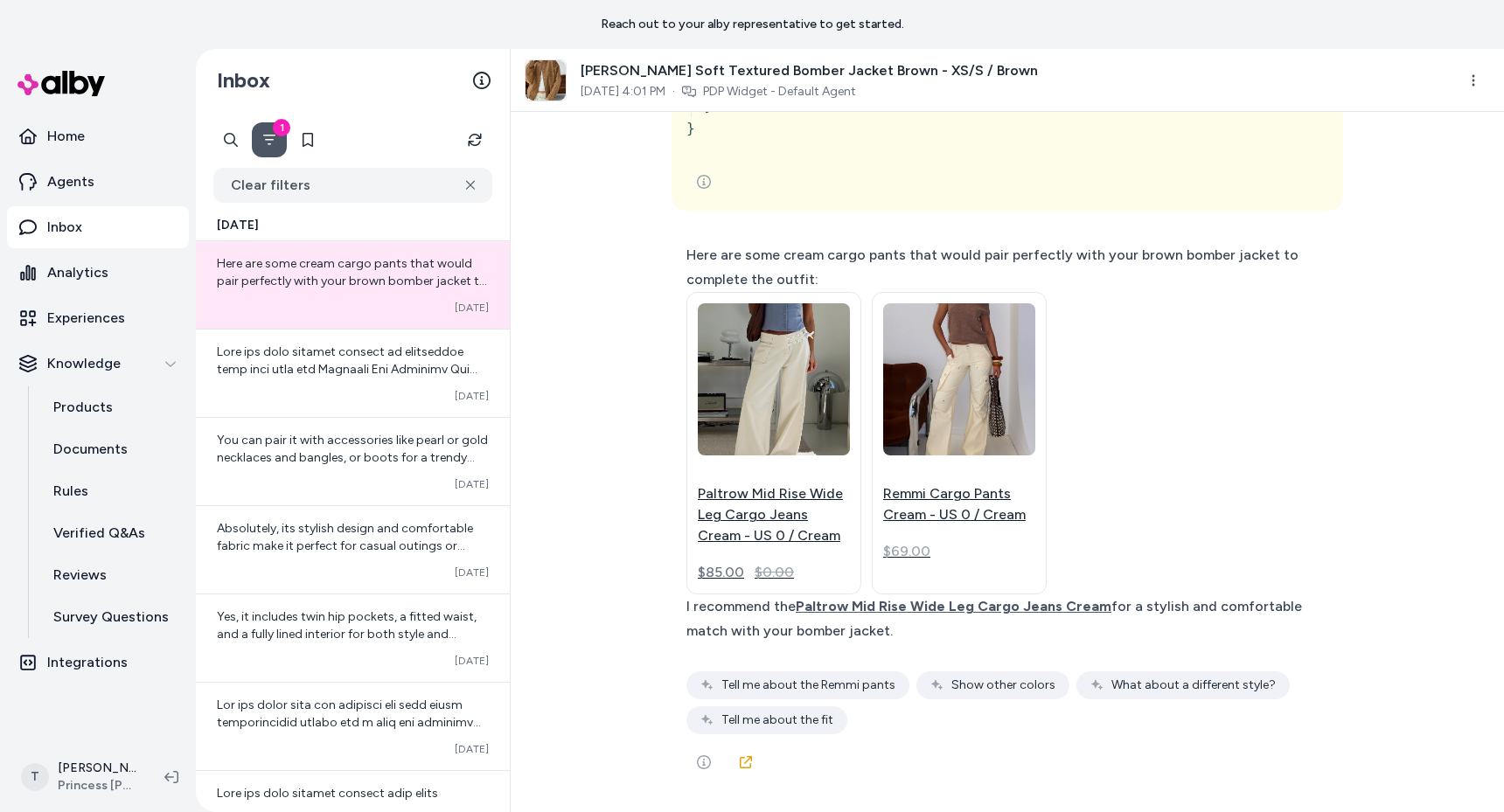
click at [1244, 406] on div "Paltrow Mid Rise Wide Leg Cargo Jeans Cream - US 0 / Cream $85.00 $0.00 Remmi C…" at bounding box center [999, 443] width 625 height 303
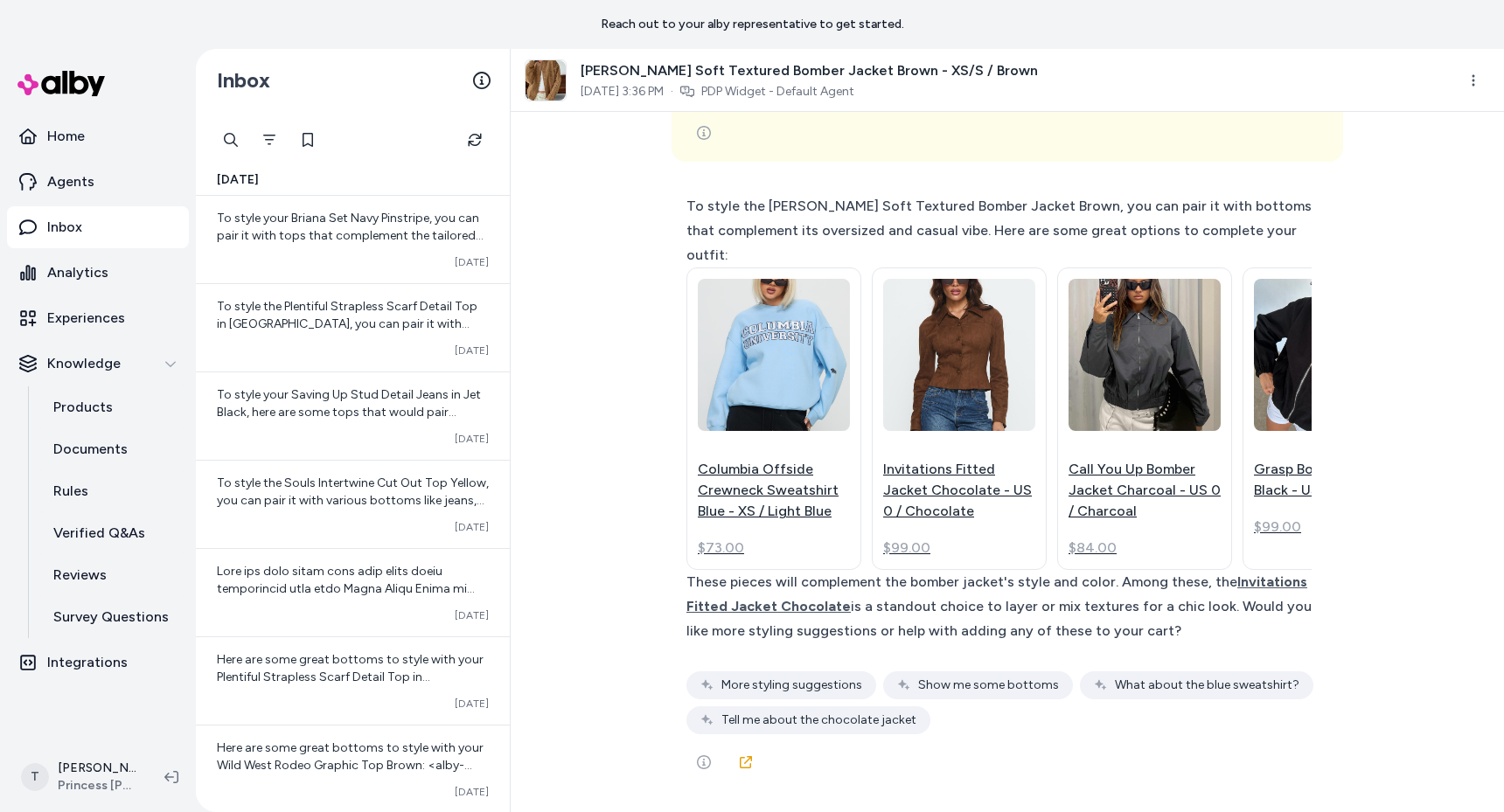
scroll to position [1353, 0]
click at [744, 36] on icon at bounding box center [746, 29] width 14 height 14
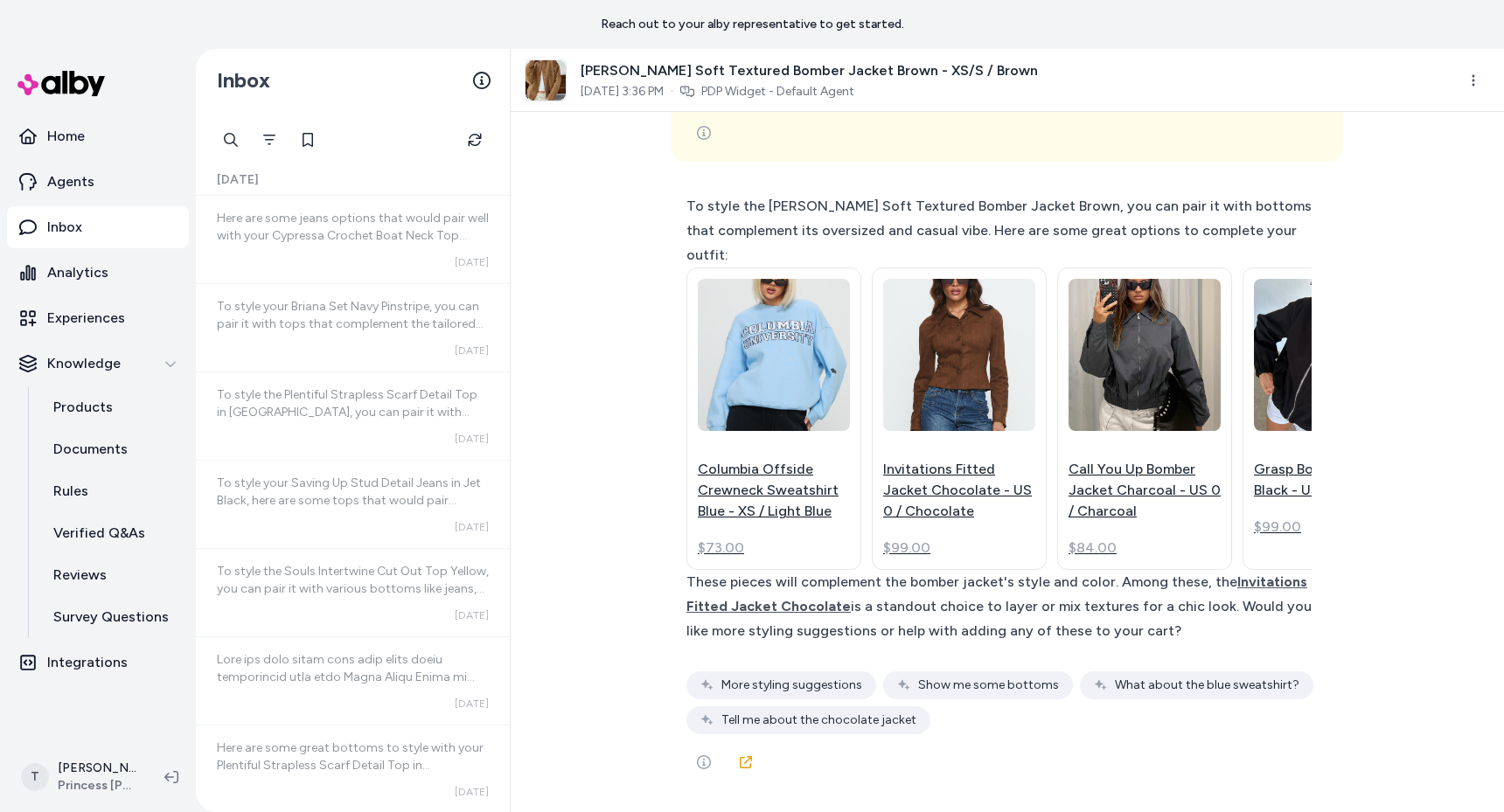
click at [248, 151] on div at bounding box center [353, 139] width 279 height 35
click at [283, 134] on button "Filter" at bounding box center [269, 139] width 35 height 35
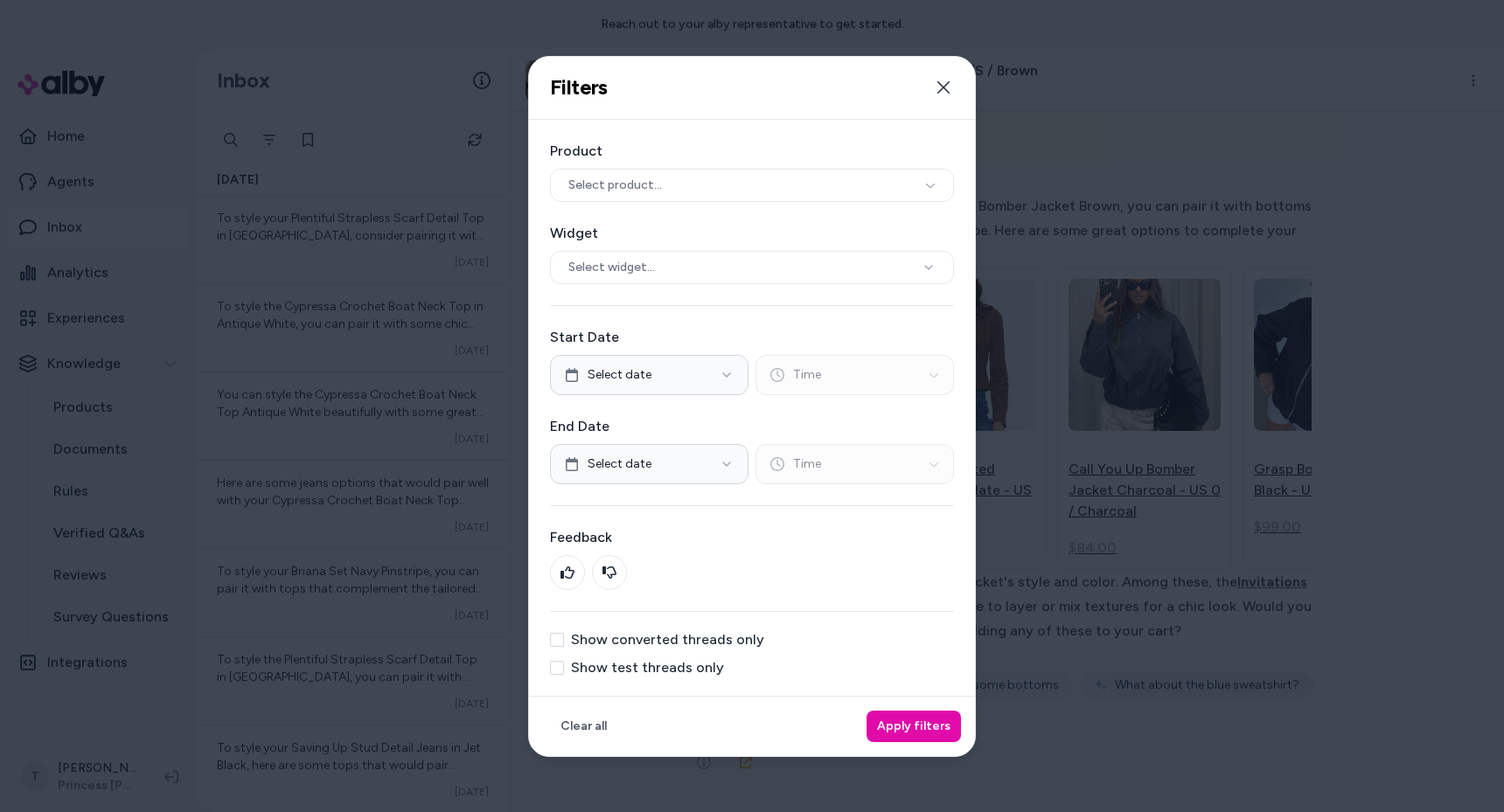
click at [649, 663] on label "Show test threads only" at bounding box center [647, 667] width 153 height 14
click at [564, 663] on button "Show test threads only" at bounding box center [556, 667] width 14 height 14
click at [933, 711] on button "Apply filters" at bounding box center [914, 726] width 95 height 32
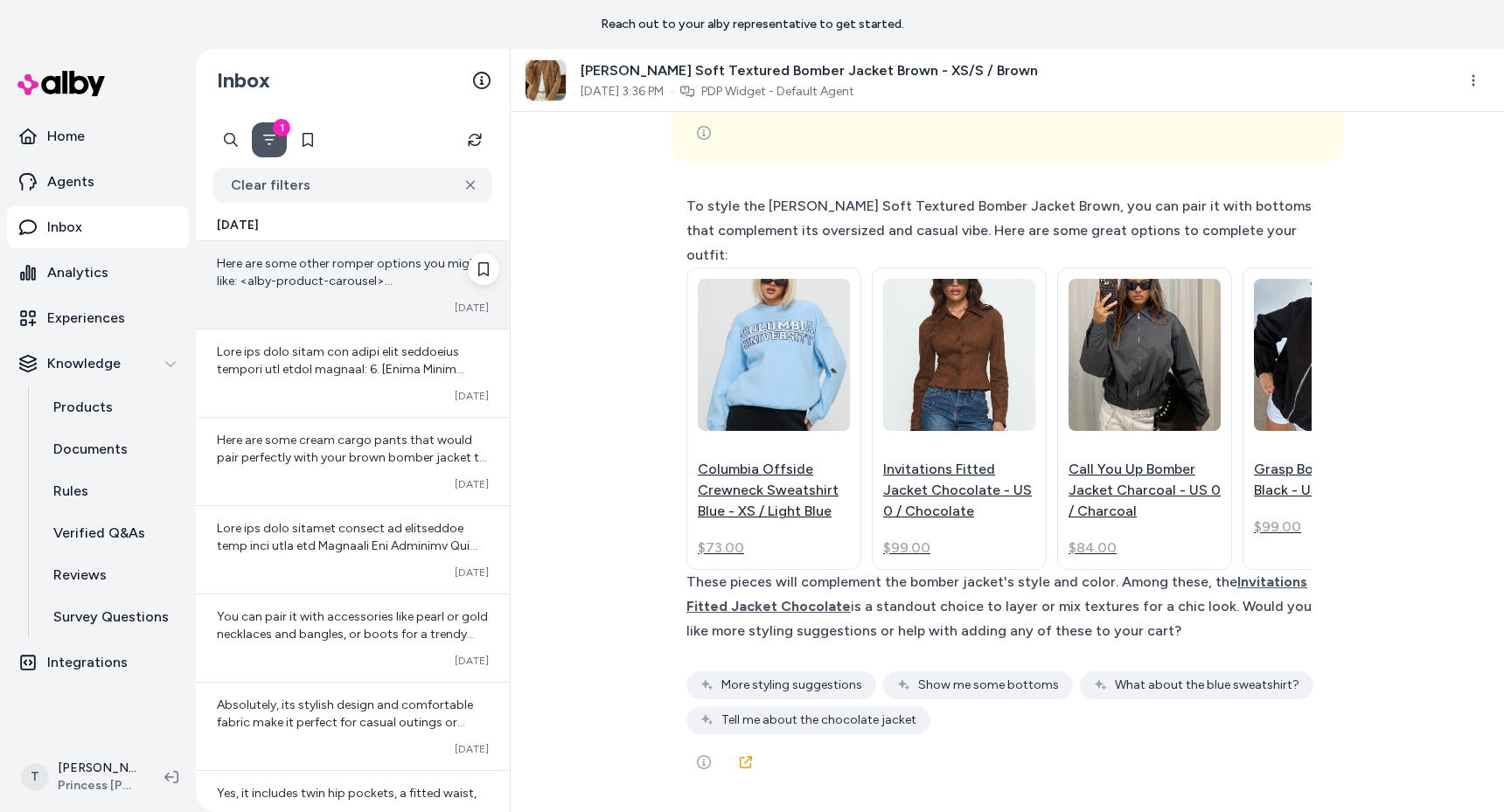
click at [315, 290] on div "Here are some other romper options you might like: <alby-product-carousel> {"al…" at bounding box center [353, 285] width 314 height 87
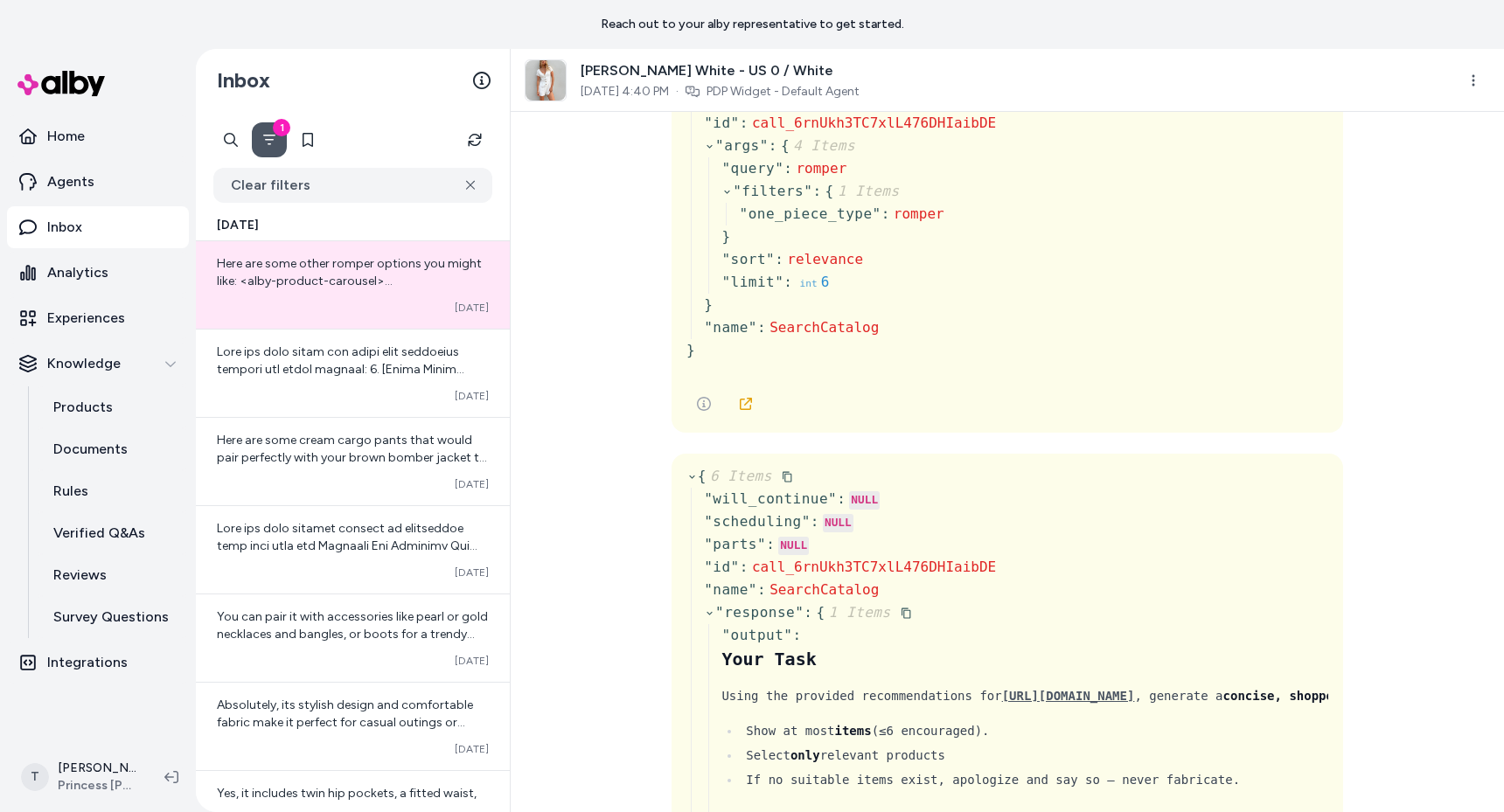
scroll to position [77, 0]
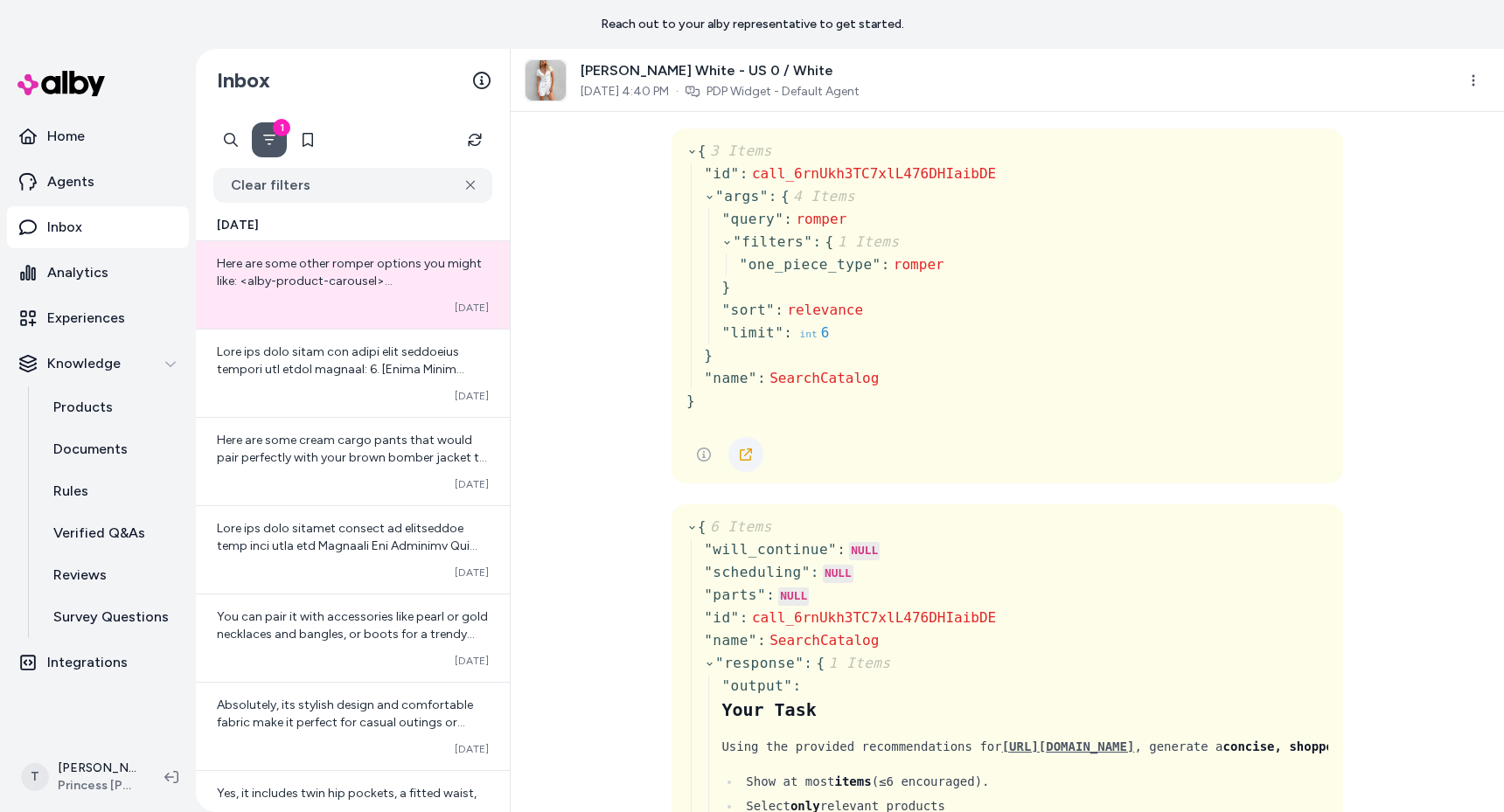
click at [736, 467] on link at bounding box center [746, 455] width 35 height 35
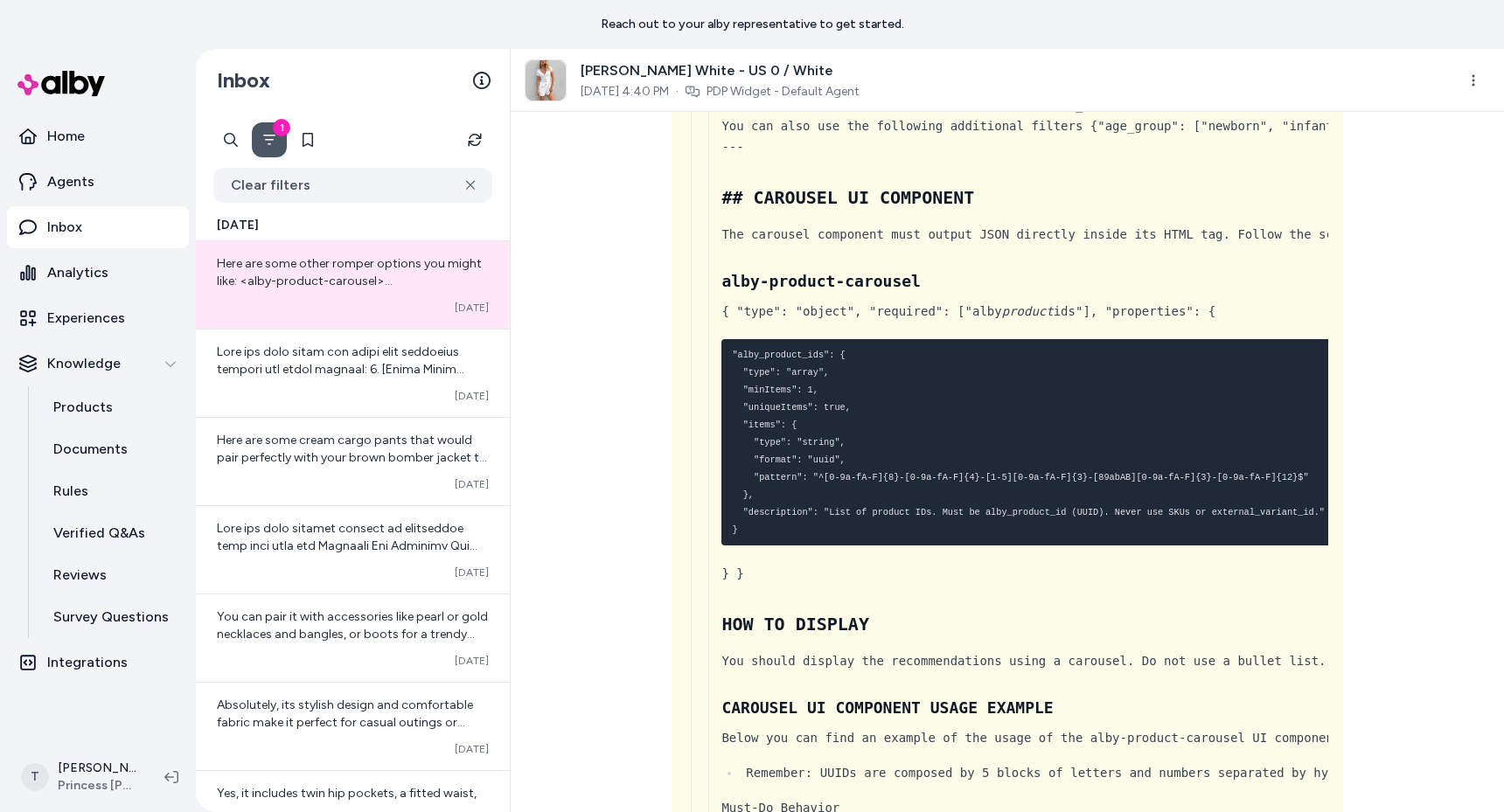
scroll to position [1937, 0]
click at [1477, 69] on html "Reach out to your alby representative to get started. Home Agents Inbox Analyti…" at bounding box center [752, 406] width 1504 height 812
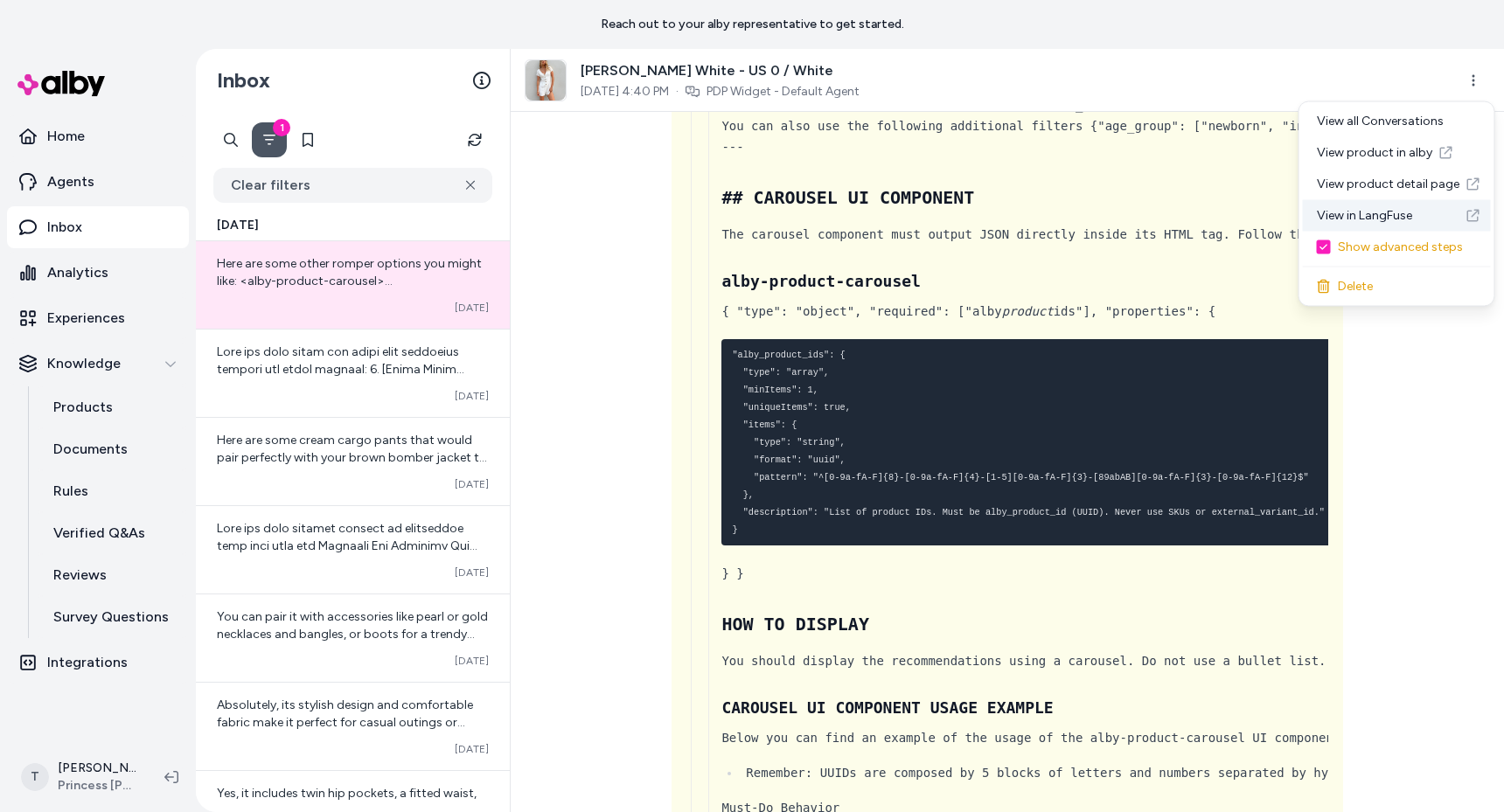
click at [1371, 215] on link "View in LangFuse" at bounding box center [1396, 216] width 188 height 32
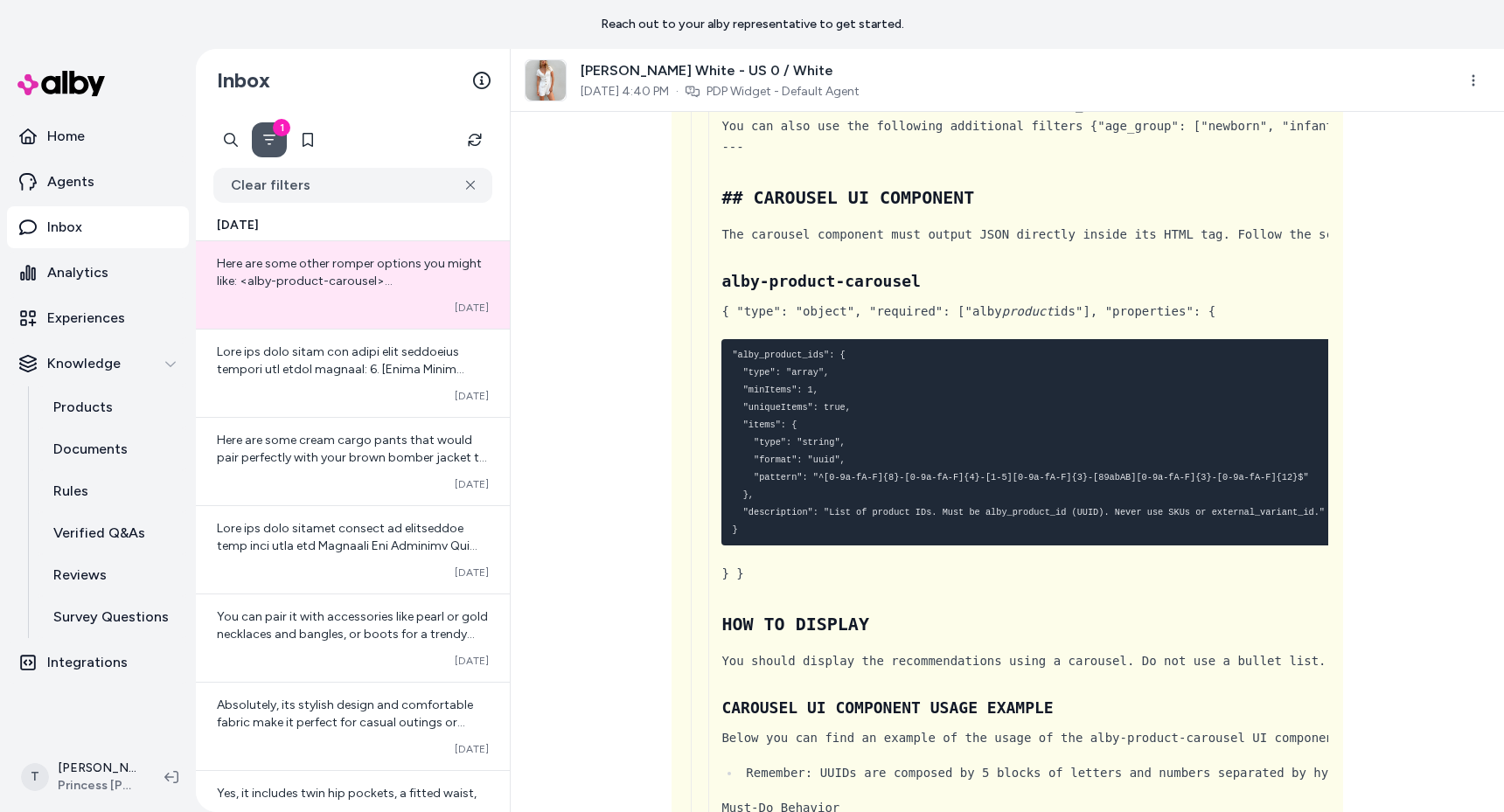
click at [552, 432] on div "show me other options { 3 Items " id " : call_6rnUkh3TC7xlL476DHIaibDE " args "…" at bounding box center [1007, 462] width 994 height 700
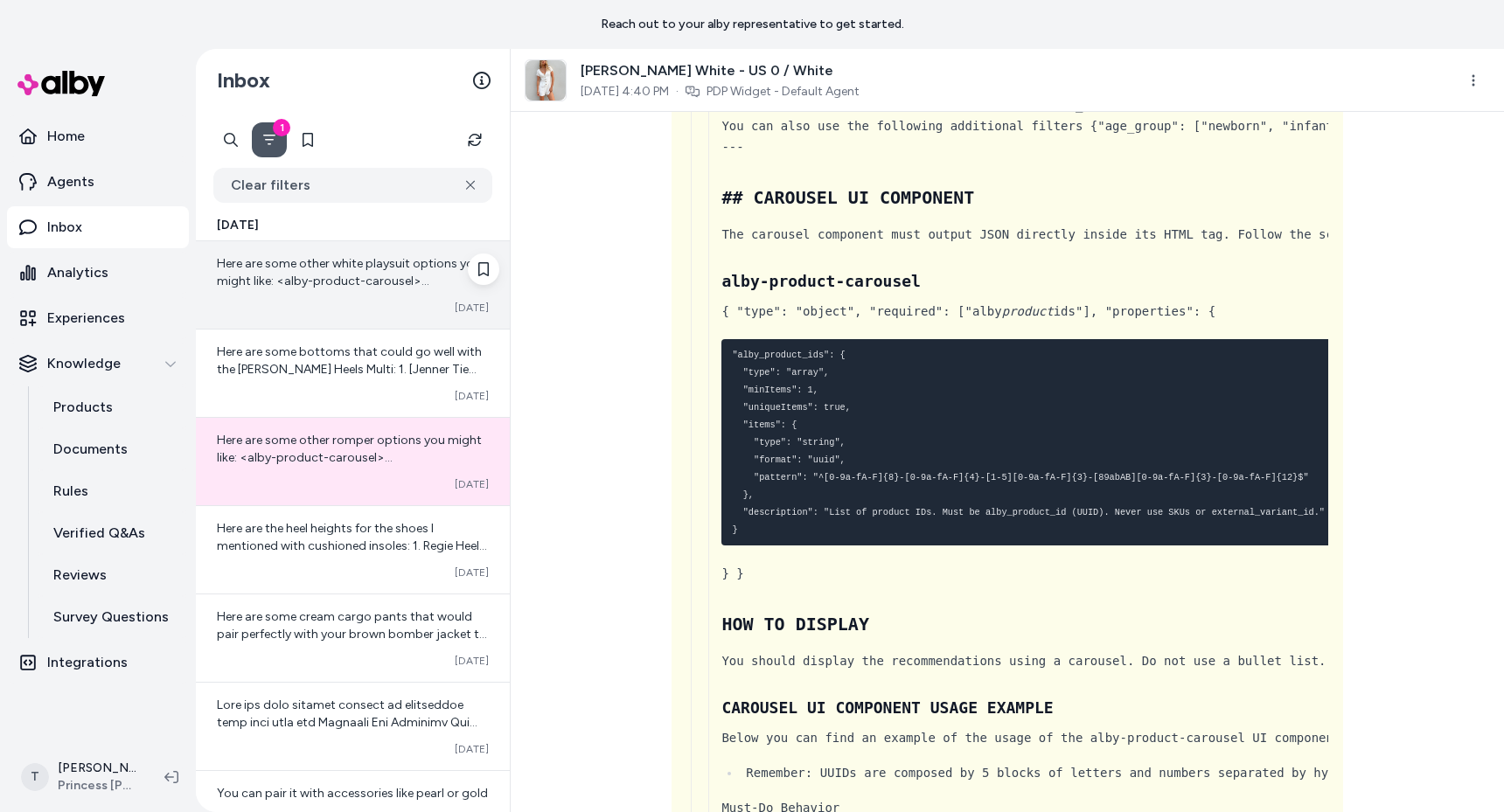
click at [296, 275] on span "Here are some other white playsuit options you might like: <alby-product-carous…" at bounding box center [352, 377] width 270 height 242
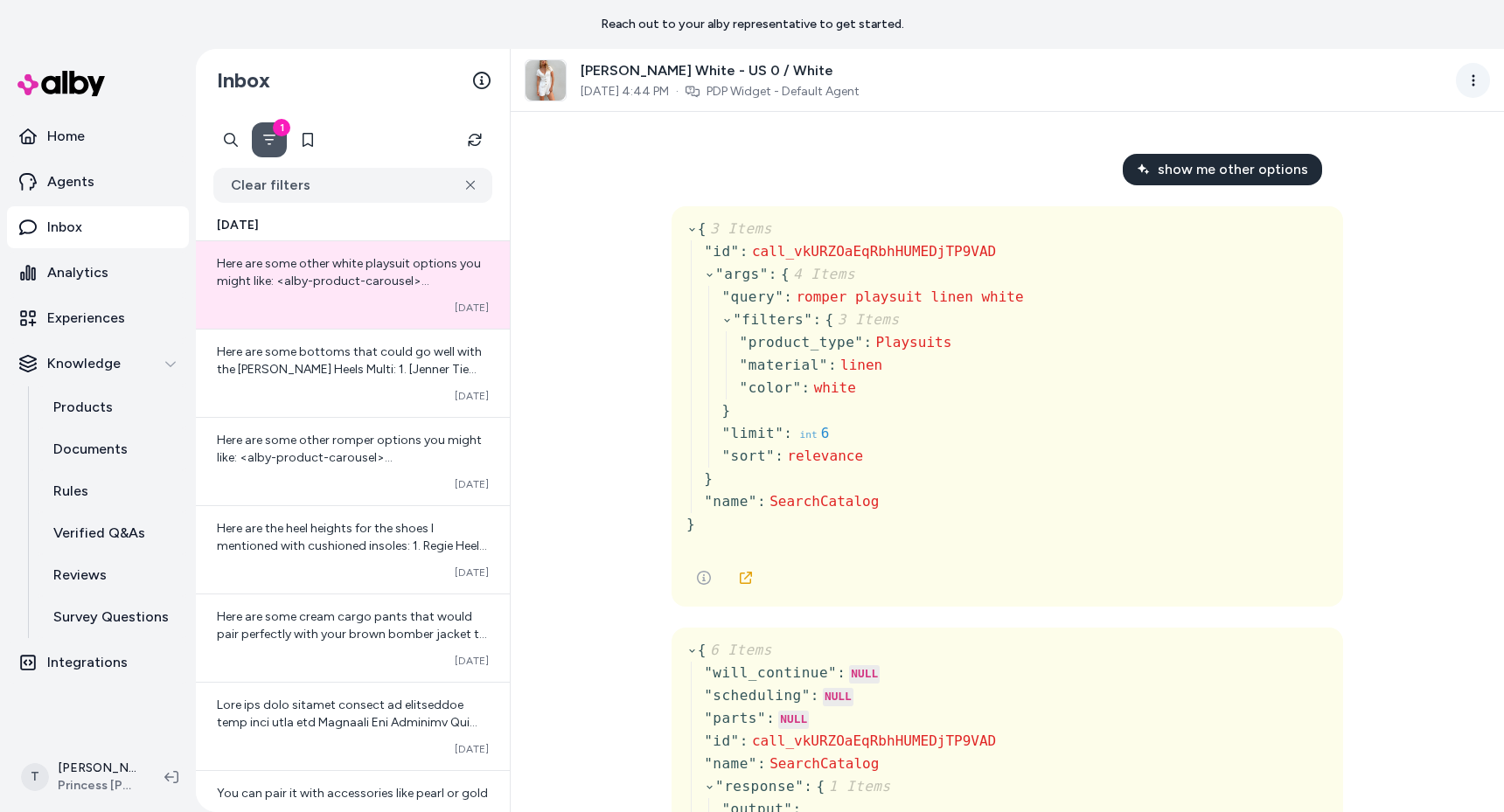
click at [1467, 73] on html "Reach out to your alby representative to get started. Home Agents Inbox Analyti…" at bounding box center [752, 406] width 1504 height 812
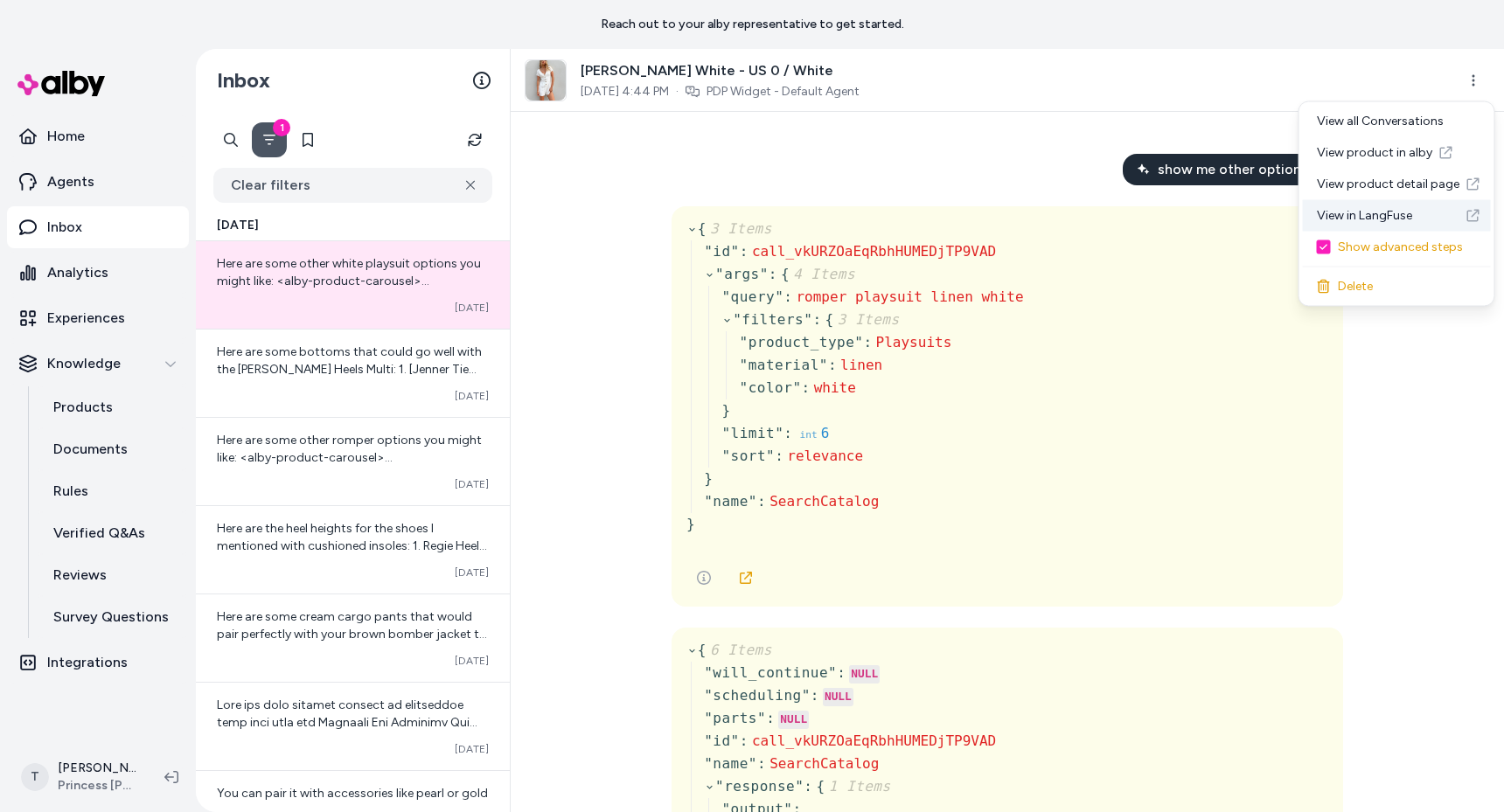
click at [1367, 221] on link "View in LangFuse" at bounding box center [1396, 216] width 188 height 32
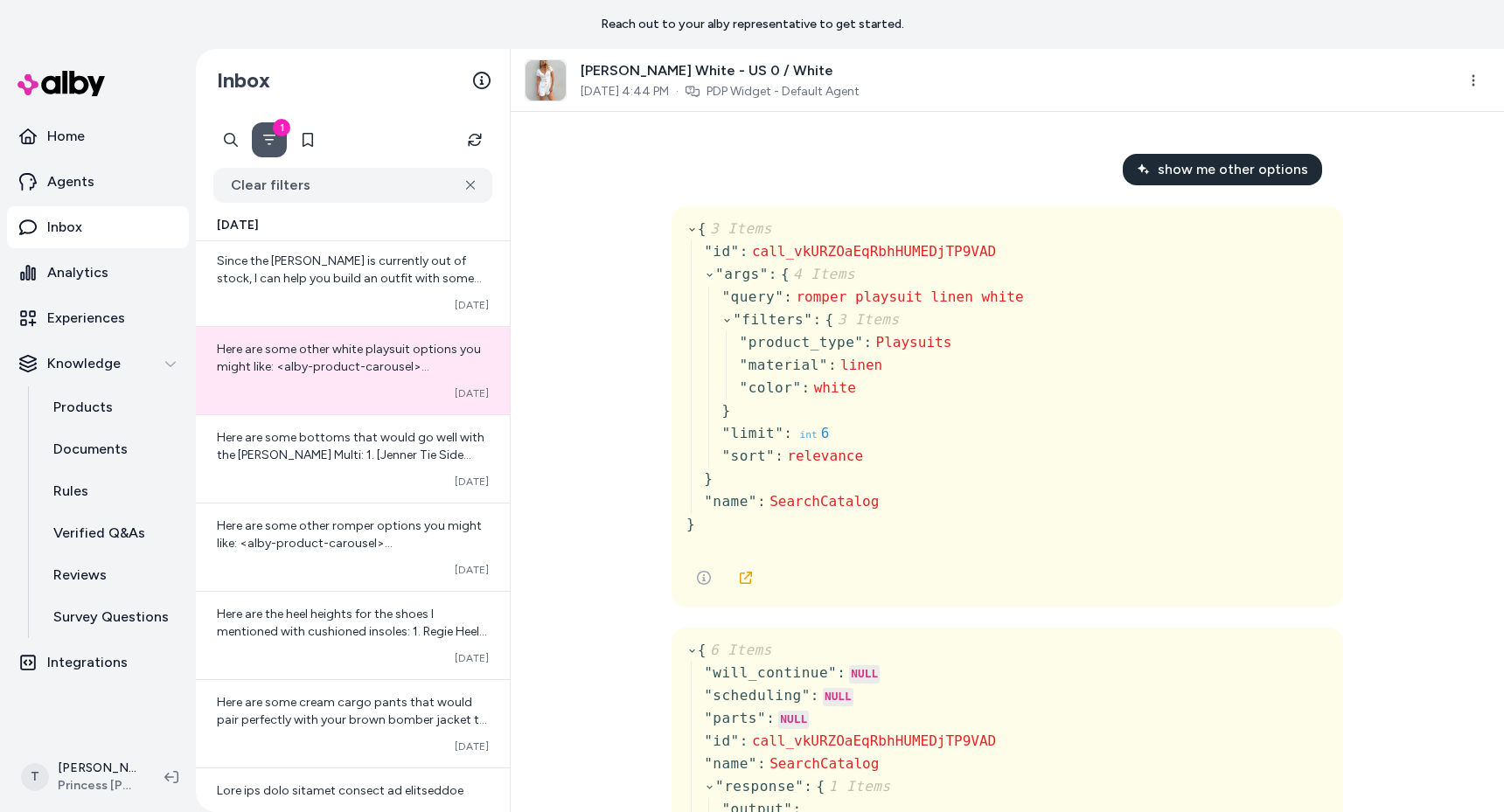
scroll to position [4, 0]
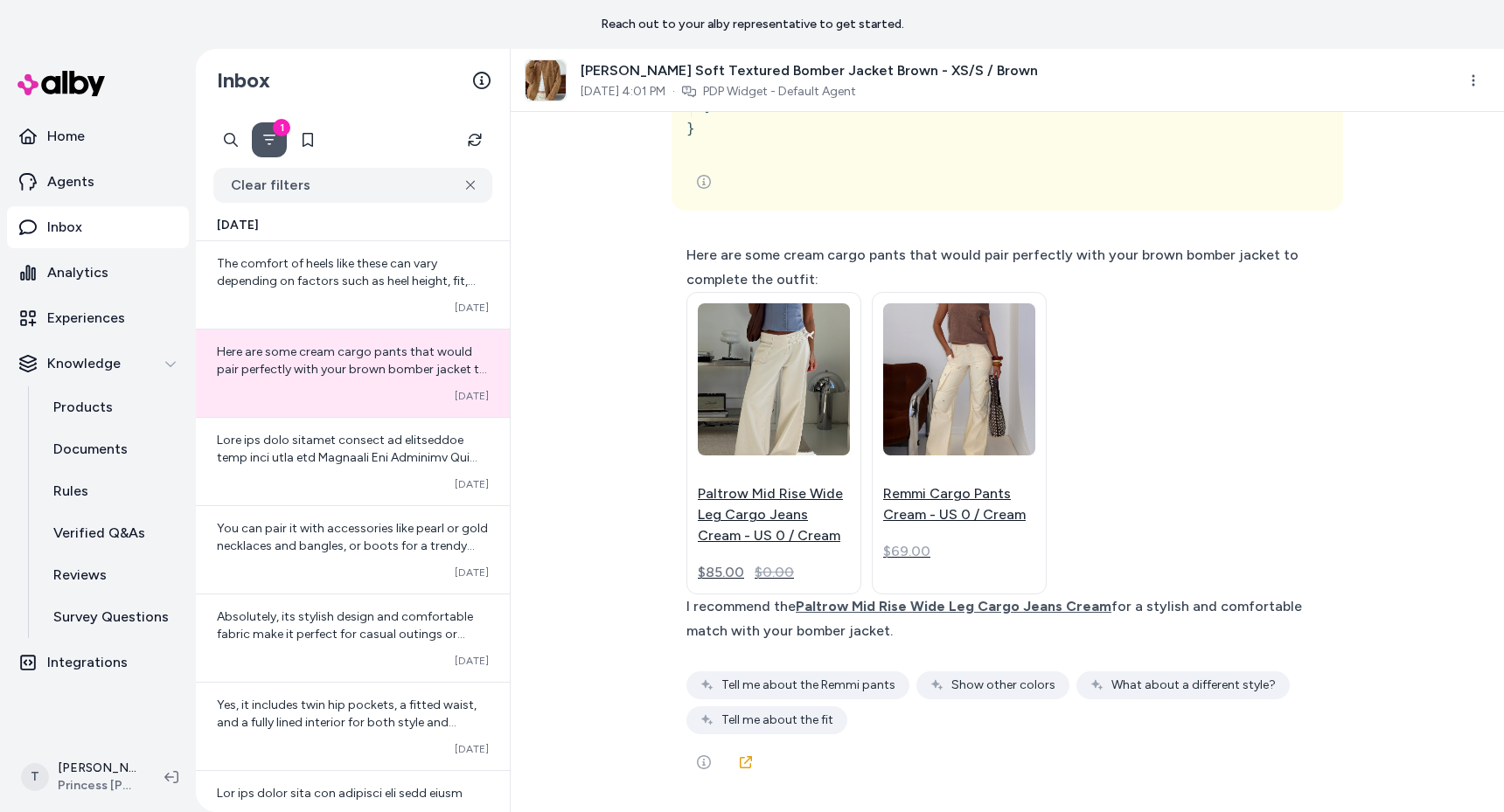
scroll to position [20552, 0]
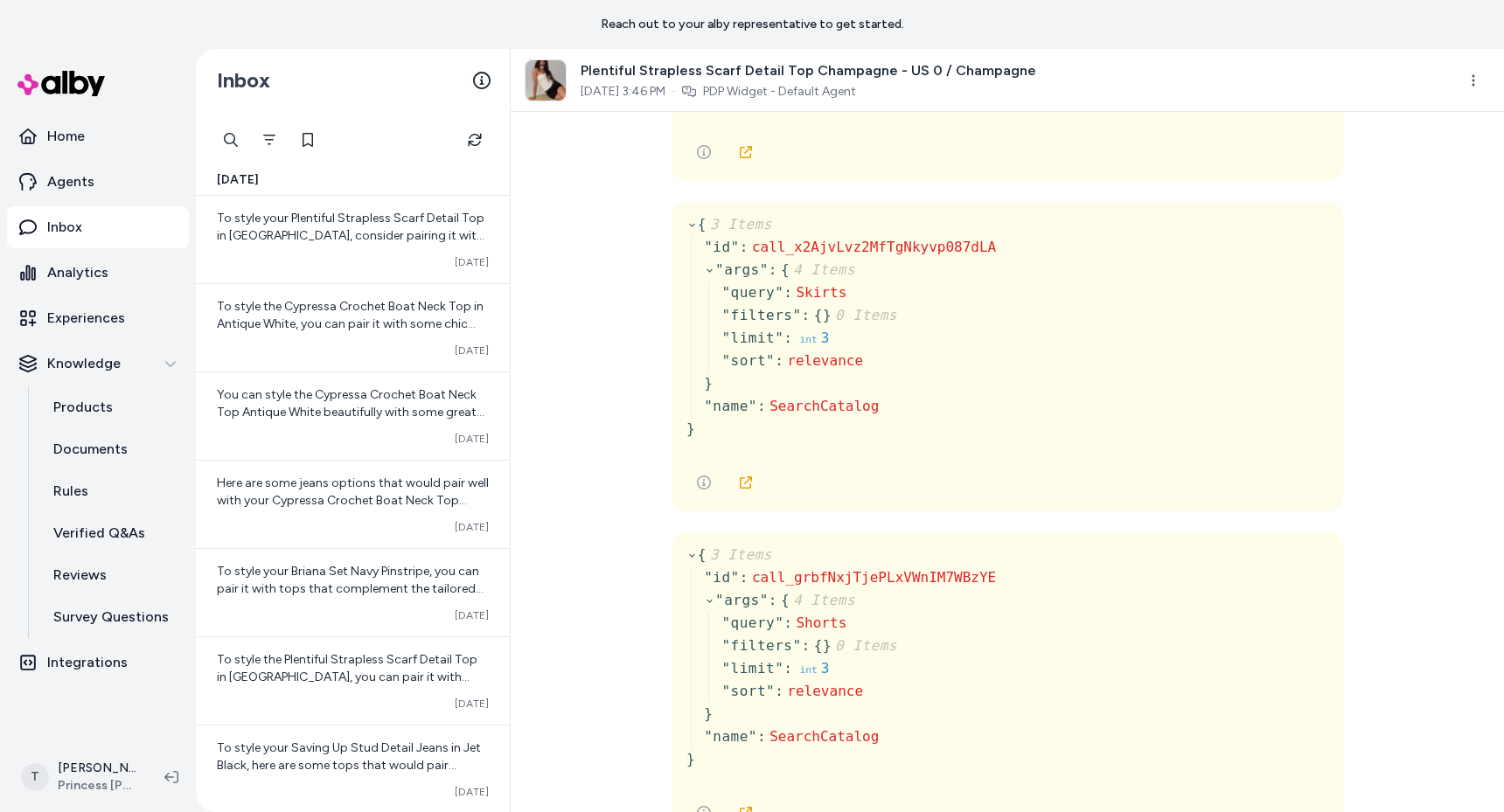
scroll to position [2415, 0]
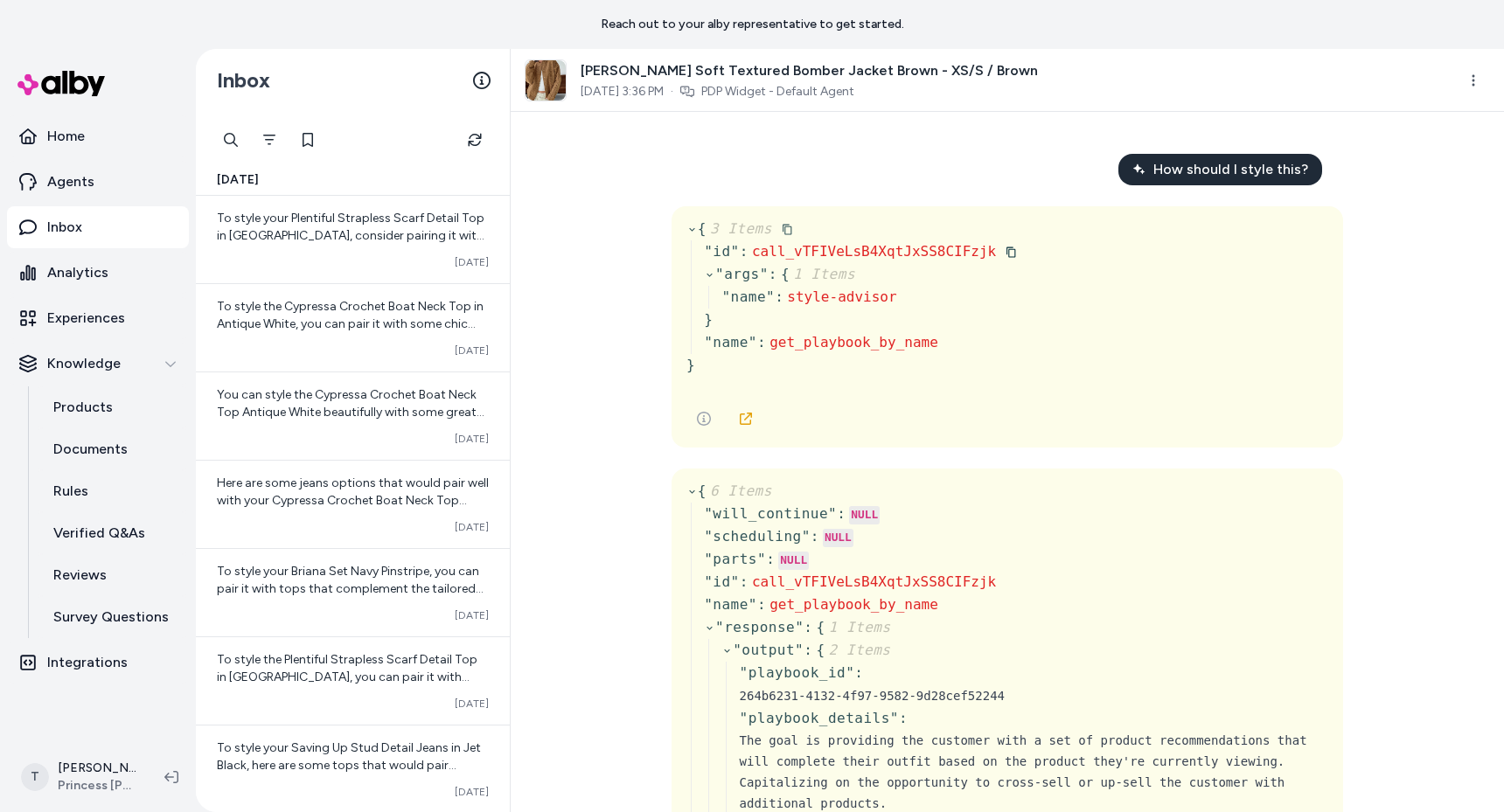
click at [894, 243] on span "call_vTFIVeLsB4XqtJxSS8CIFzjk" at bounding box center [874, 252] width 244 height 16
click at [1262, 165] on span "How should I style this?" at bounding box center [1231, 170] width 155 height 21
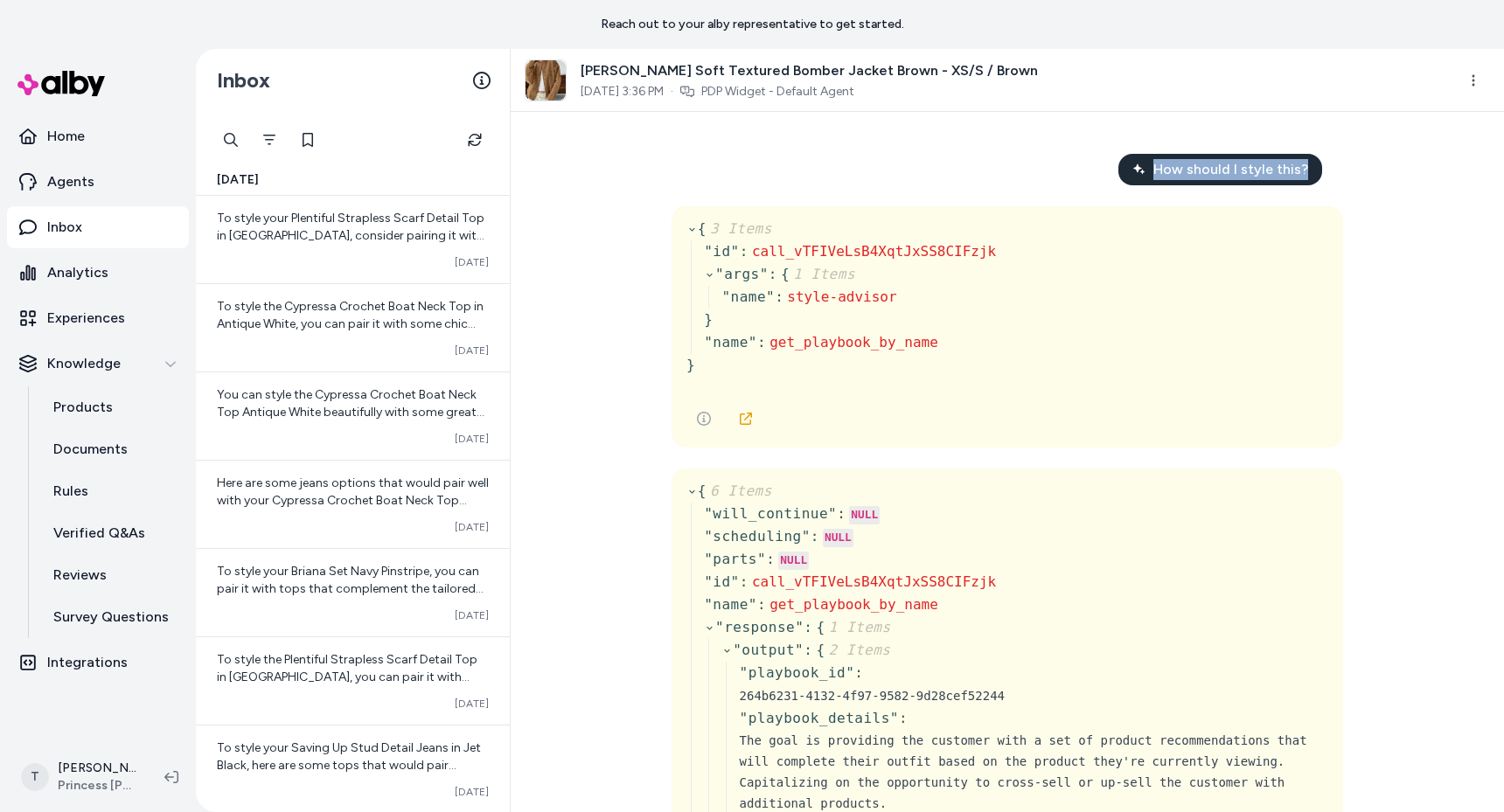
copy span "How should I style this?"
click at [97, 321] on p "Experiences" at bounding box center [86, 318] width 77 height 21
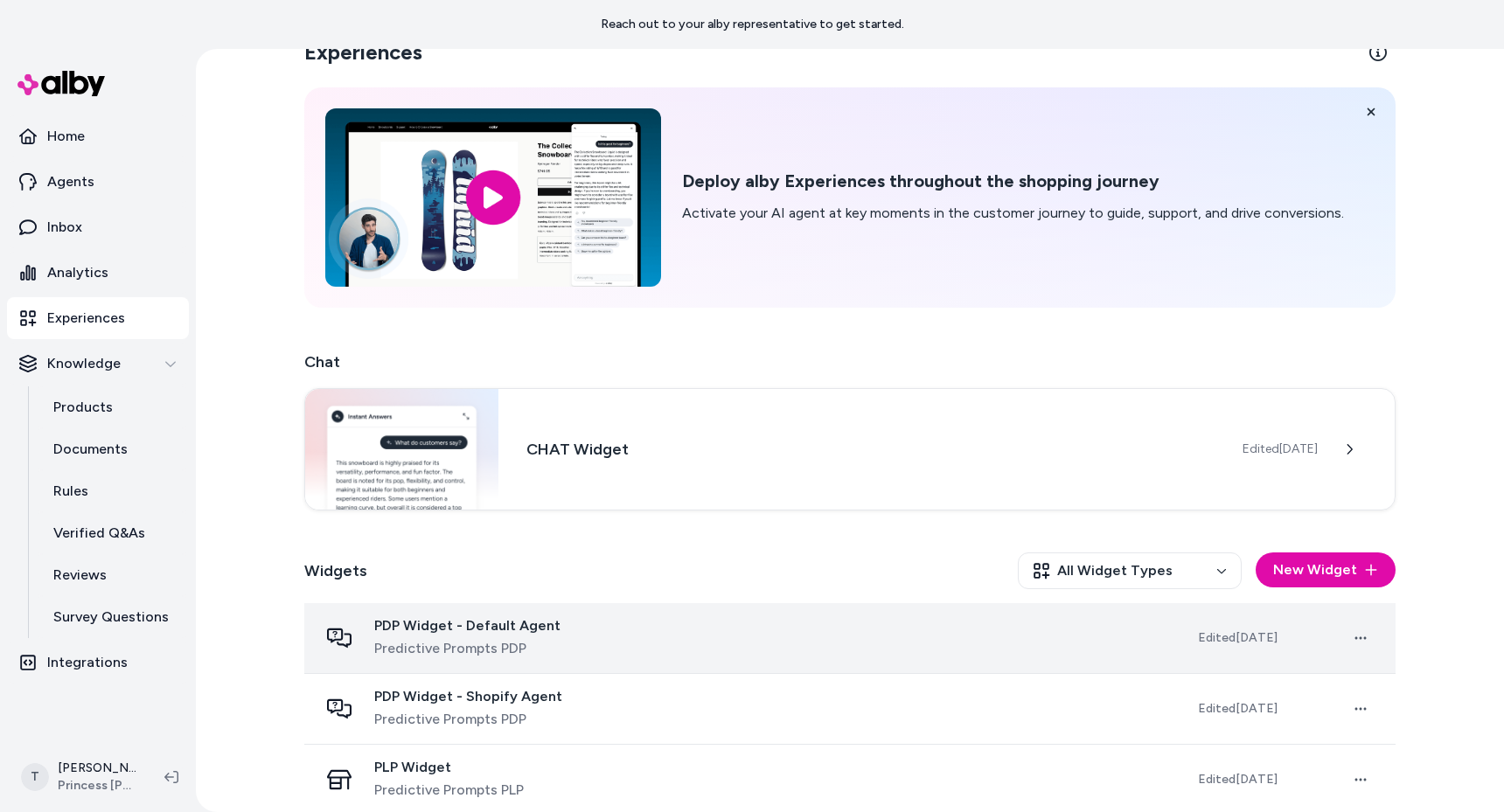
scroll to position [52, 0]
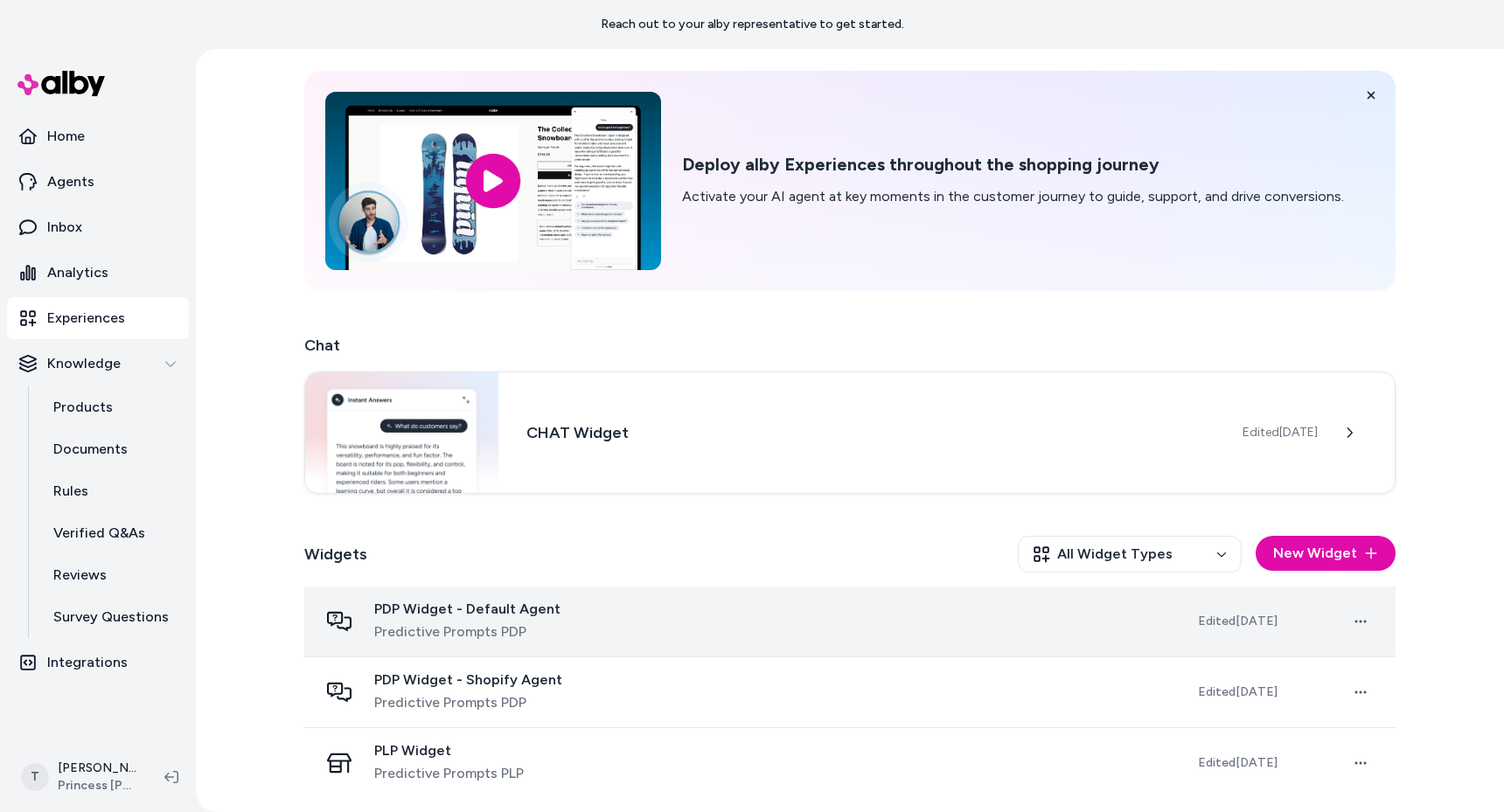
click at [527, 626] on span "Predictive Prompts PDP" at bounding box center [468, 632] width 186 height 21
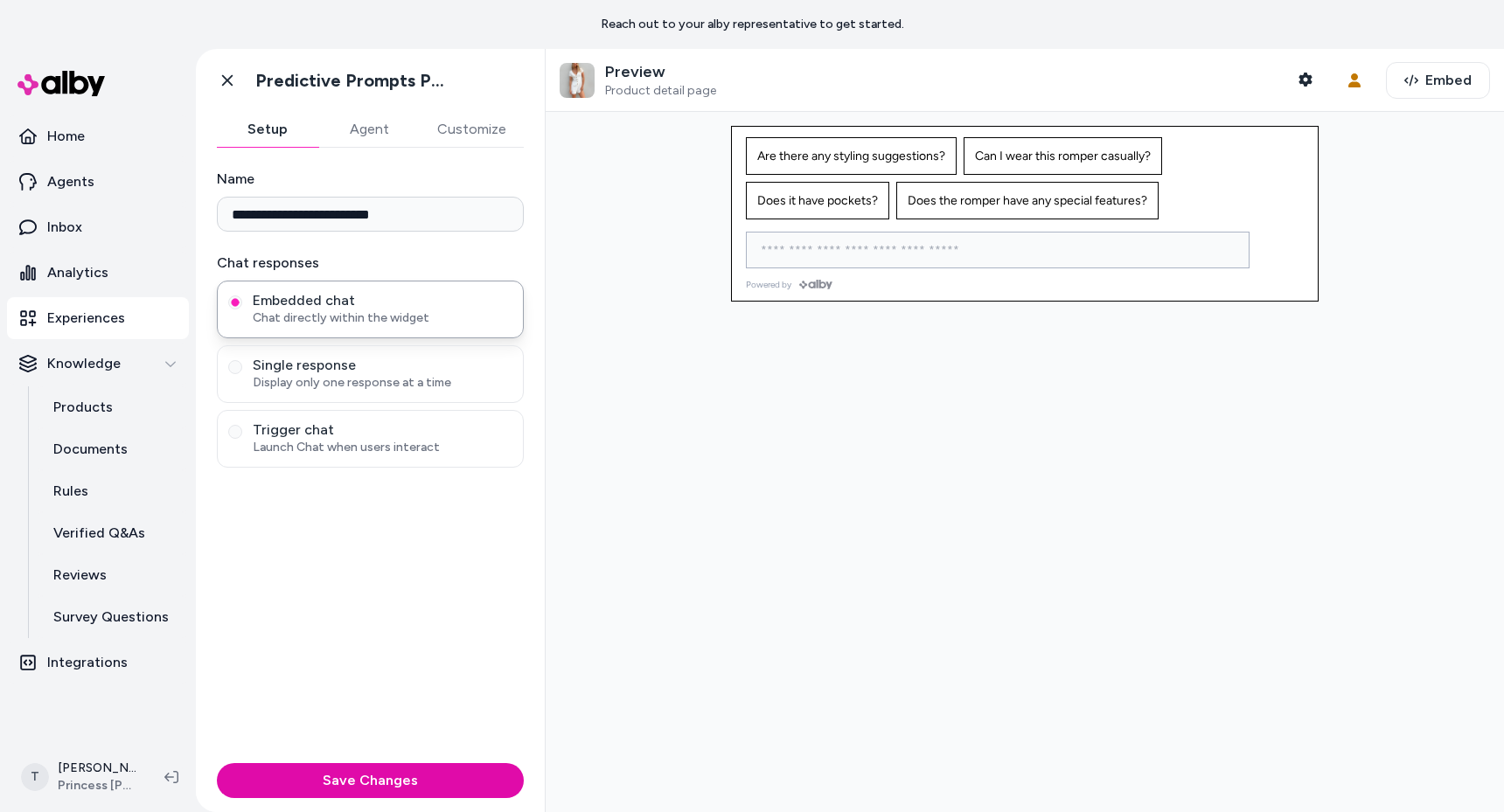
click at [891, 242] on input at bounding box center [980, 250] width 460 height 21
type input "**********"
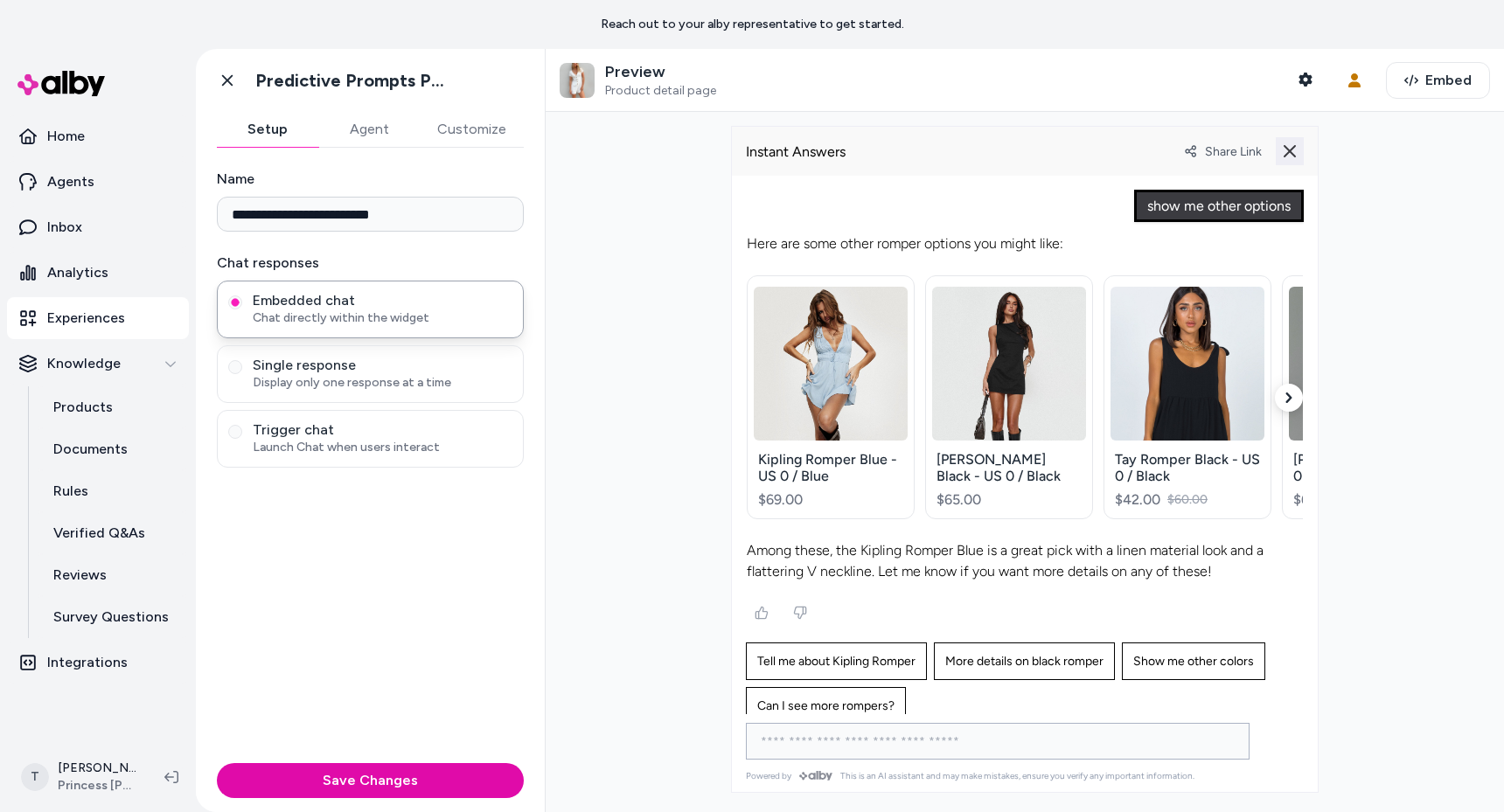
click at [1294, 149] on icon at bounding box center [1289, 150] width 14 height 14
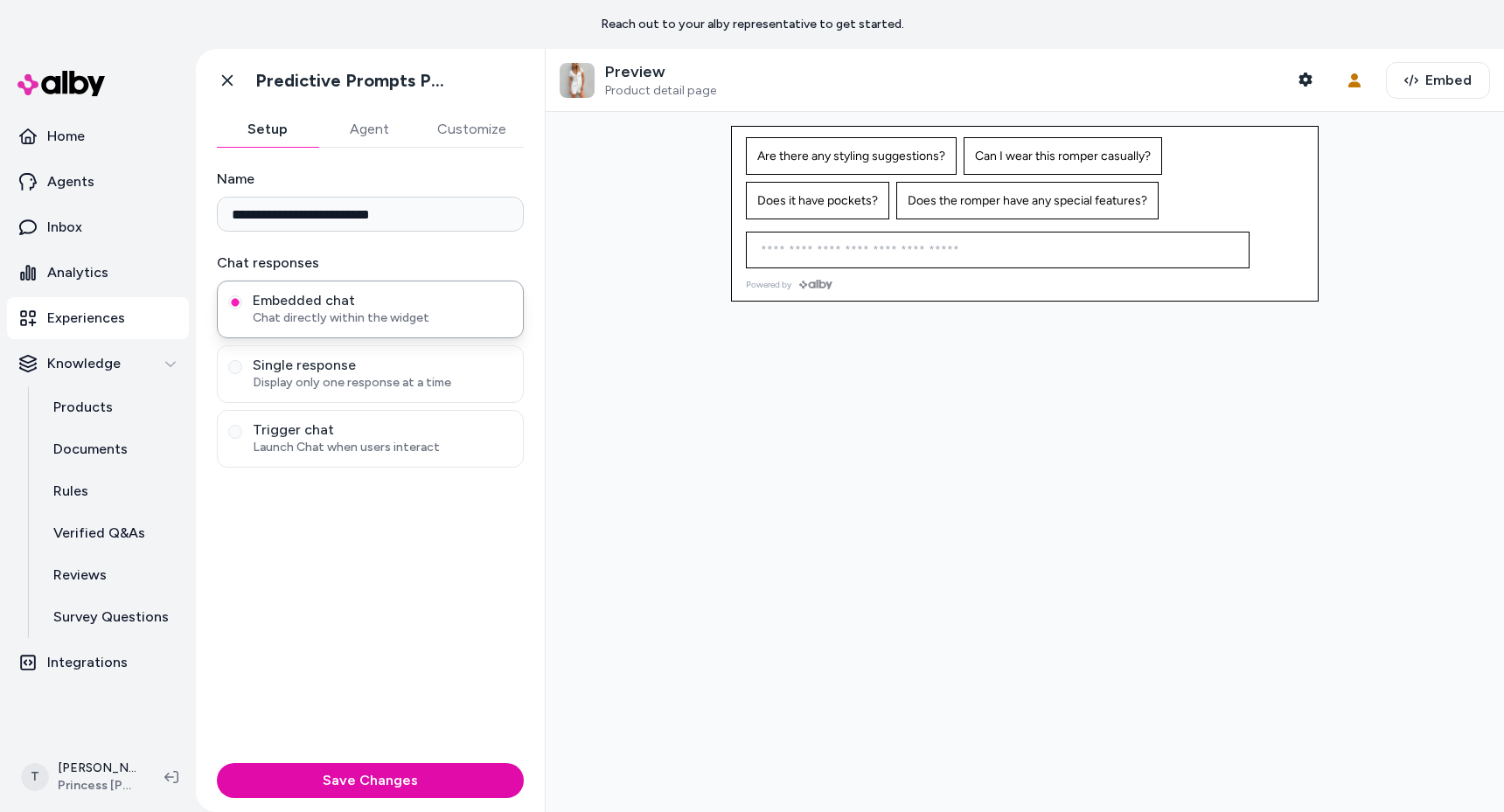
click at [731, 417] on div at bounding box center [1025, 462] width 958 height 700
click at [958, 253] on input at bounding box center [980, 250] width 460 height 21
type input "**********"
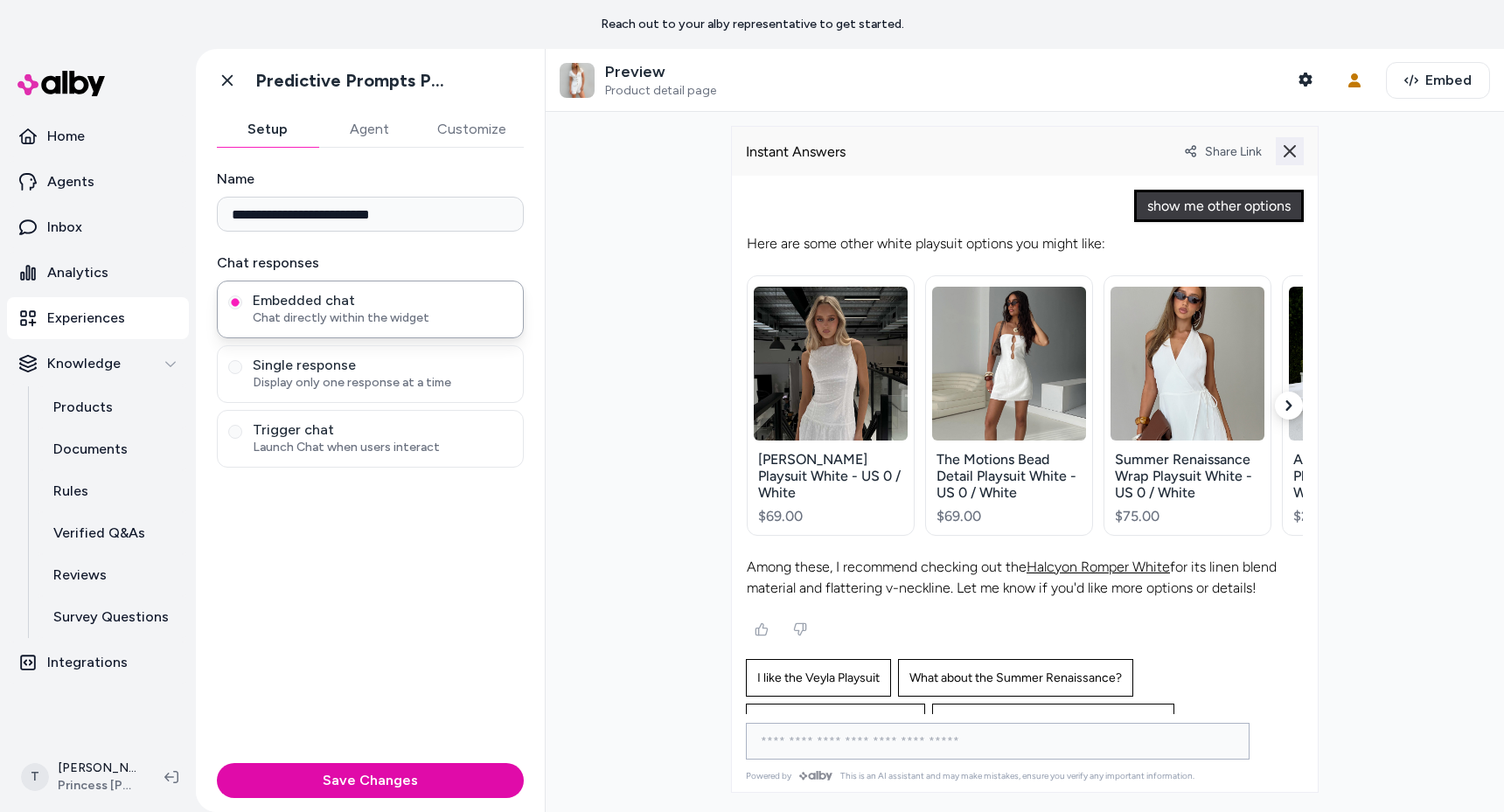
click at [1294, 159] on button at bounding box center [1290, 151] width 28 height 28
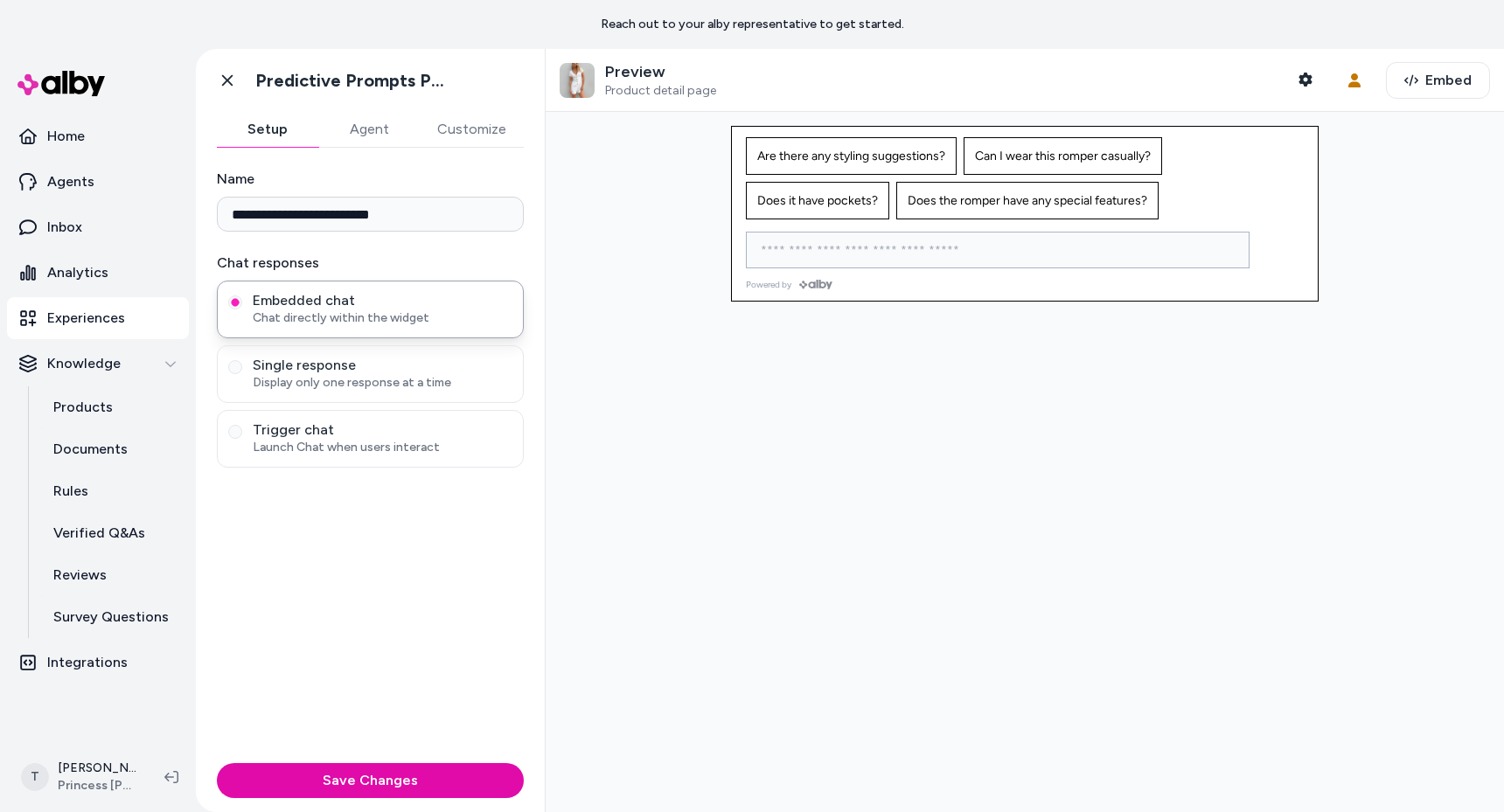
click at [1060, 253] on input at bounding box center [980, 250] width 460 height 21
click at [1297, 87] on button "Shopper Context" at bounding box center [1305, 79] width 35 height 35
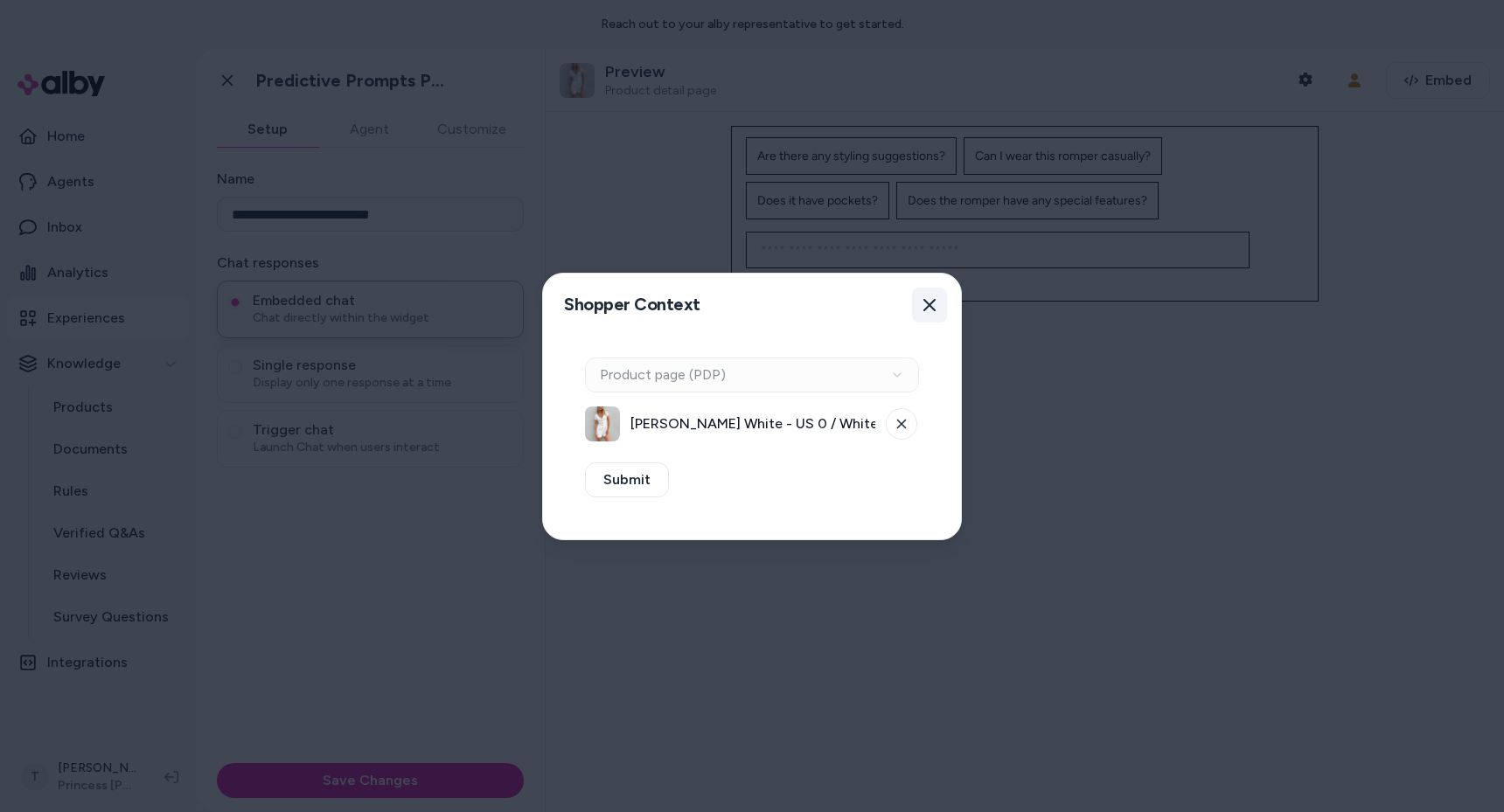
click at [929, 307] on icon "button" at bounding box center [929, 304] width 14 height 14
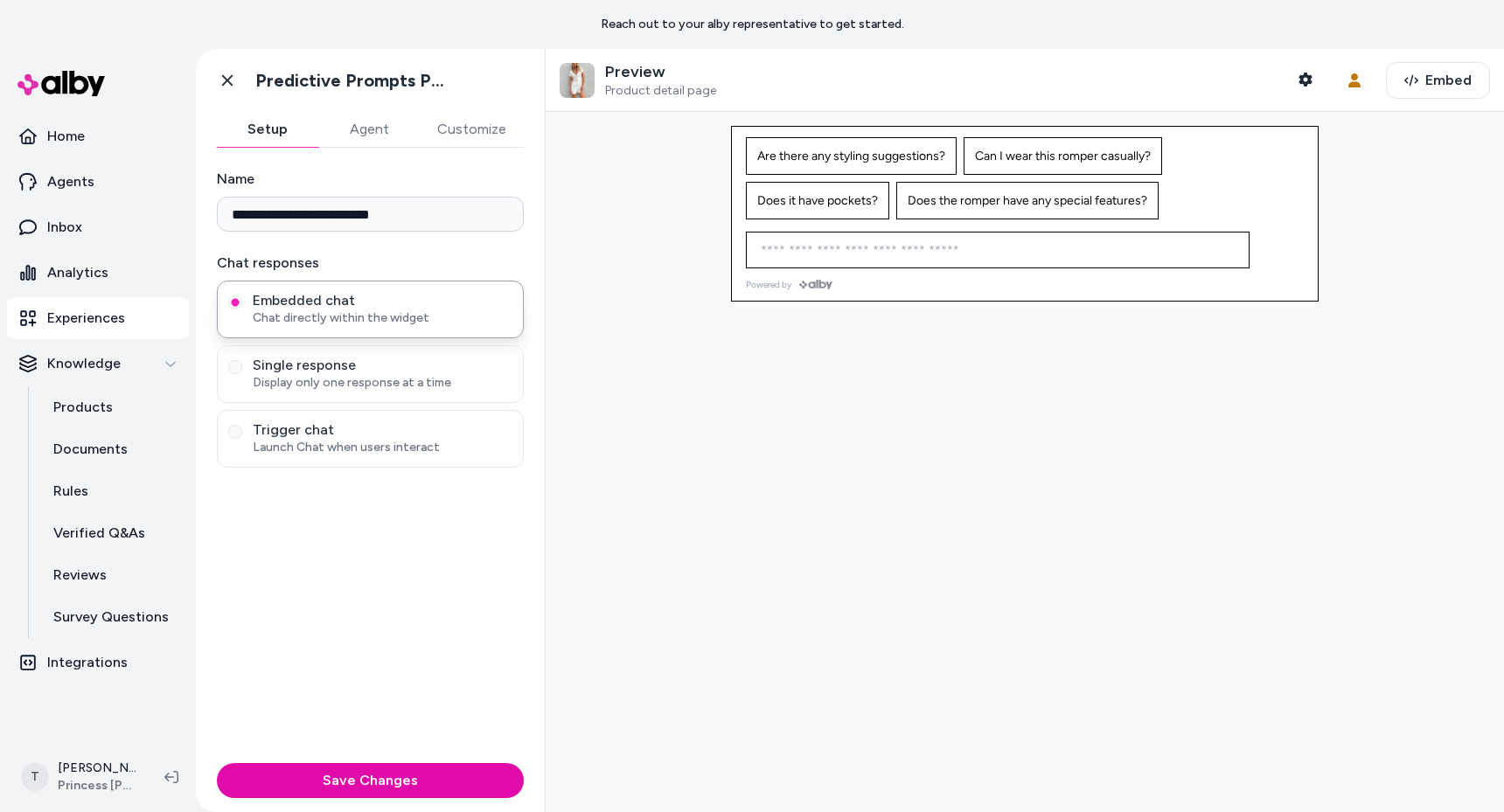
click at [937, 262] on div "Ask any question about this product" at bounding box center [997, 250] width 495 height 35
click at [942, 258] on input at bounding box center [980, 250] width 460 height 21
type input "**********"
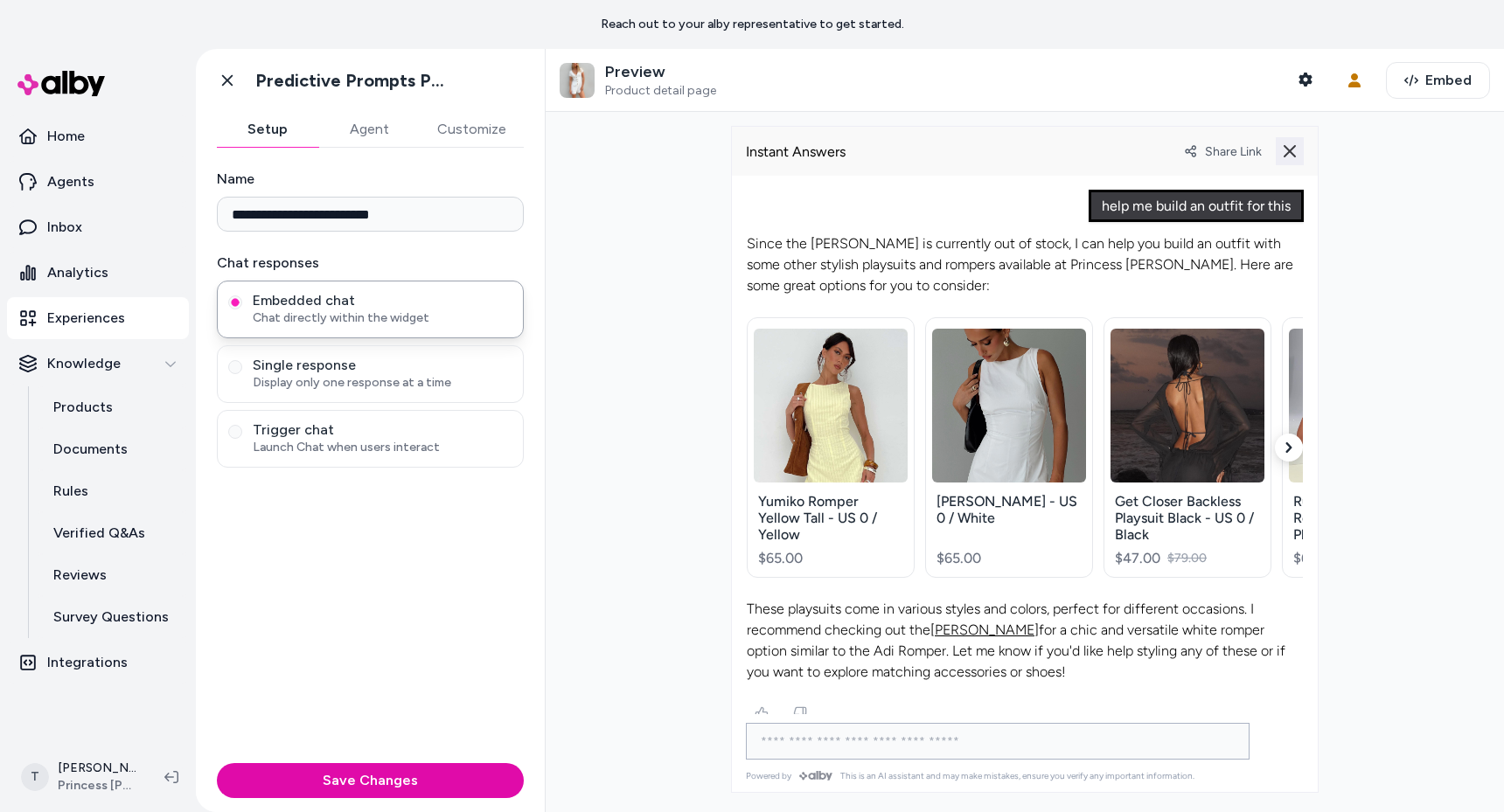
click at [1290, 156] on icon at bounding box center [1289, 150] width 14 height 14
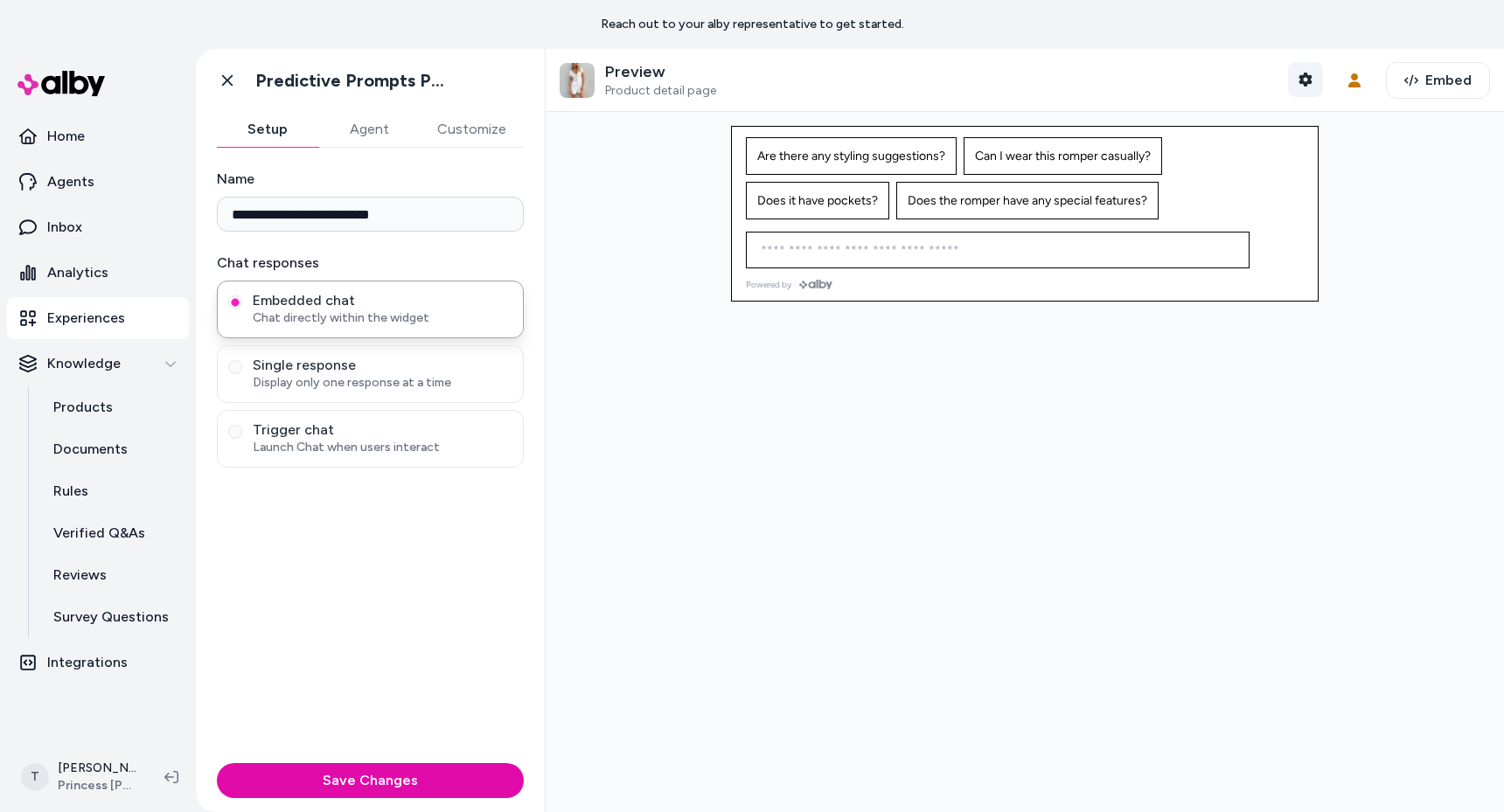
click at [1294, 71] on button "Shopper Context" at bounding box center [1305, 79] width 35 height 35
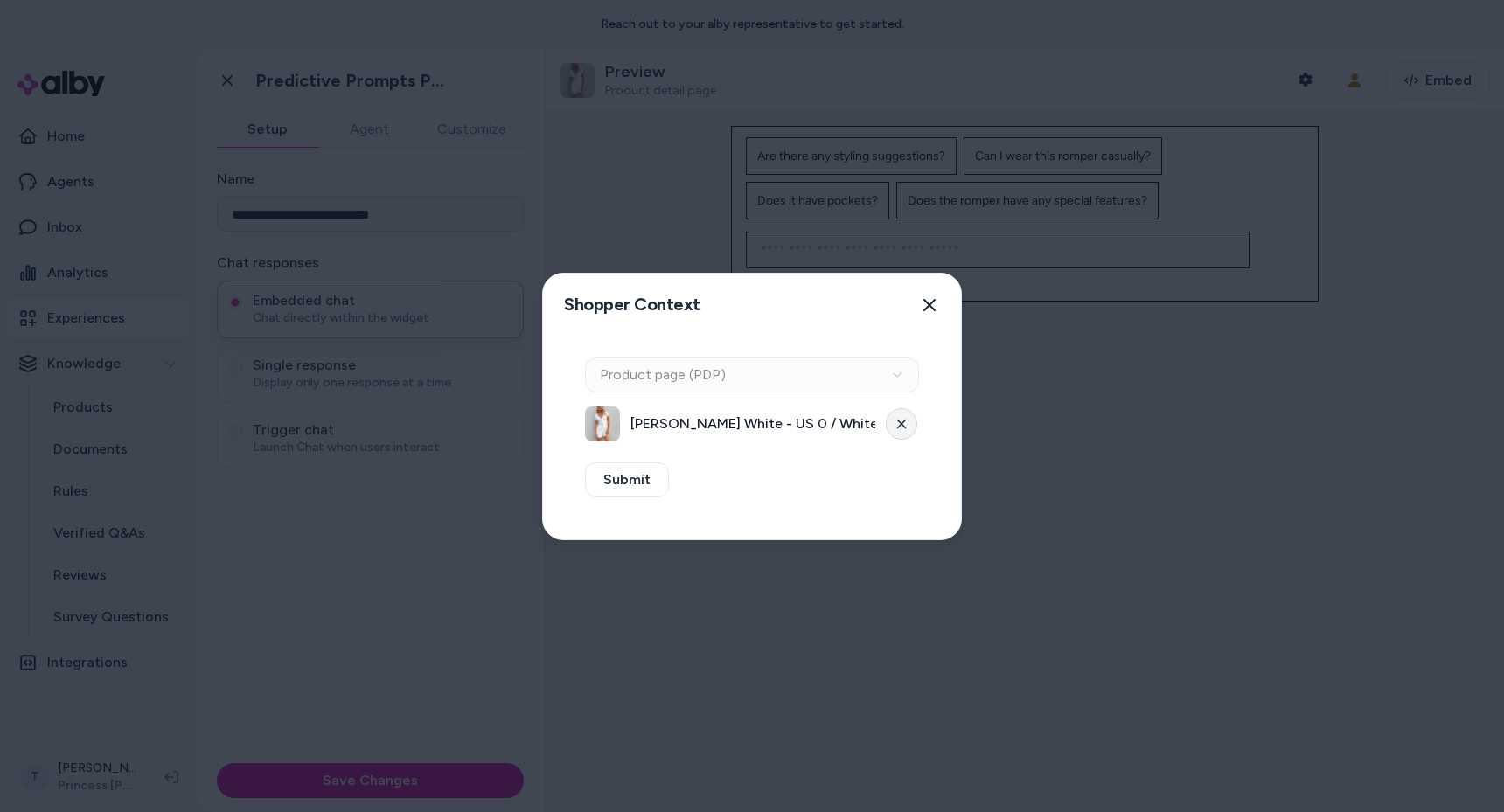
click at [900, 416] on button at bounding box center [901, 424] width 32 height 32
click at [755, 424] on button "Select a product" at bounding box center [752, 424] width 334 height 35
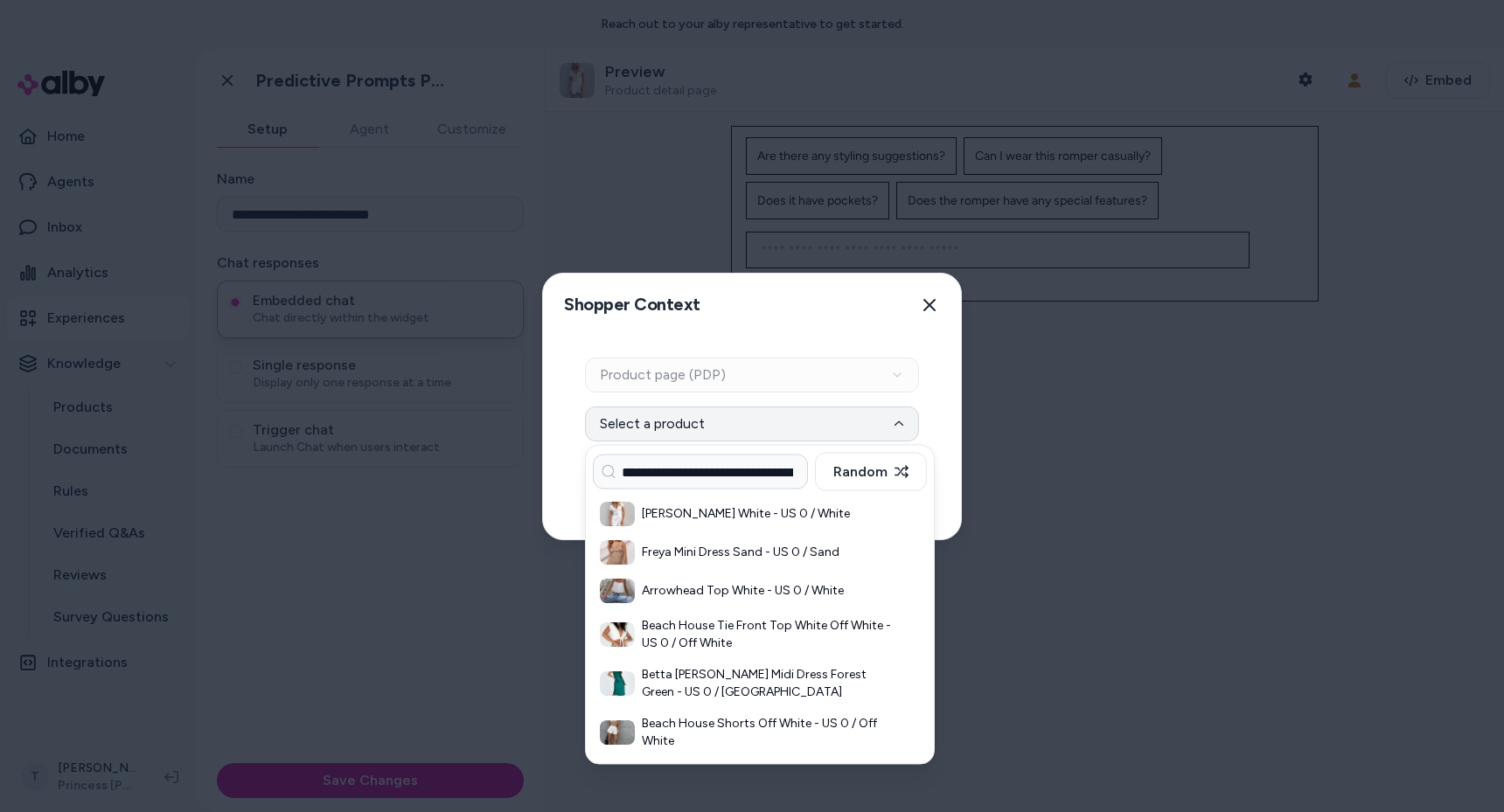
scroll to position [0, 252]
type input "**********"
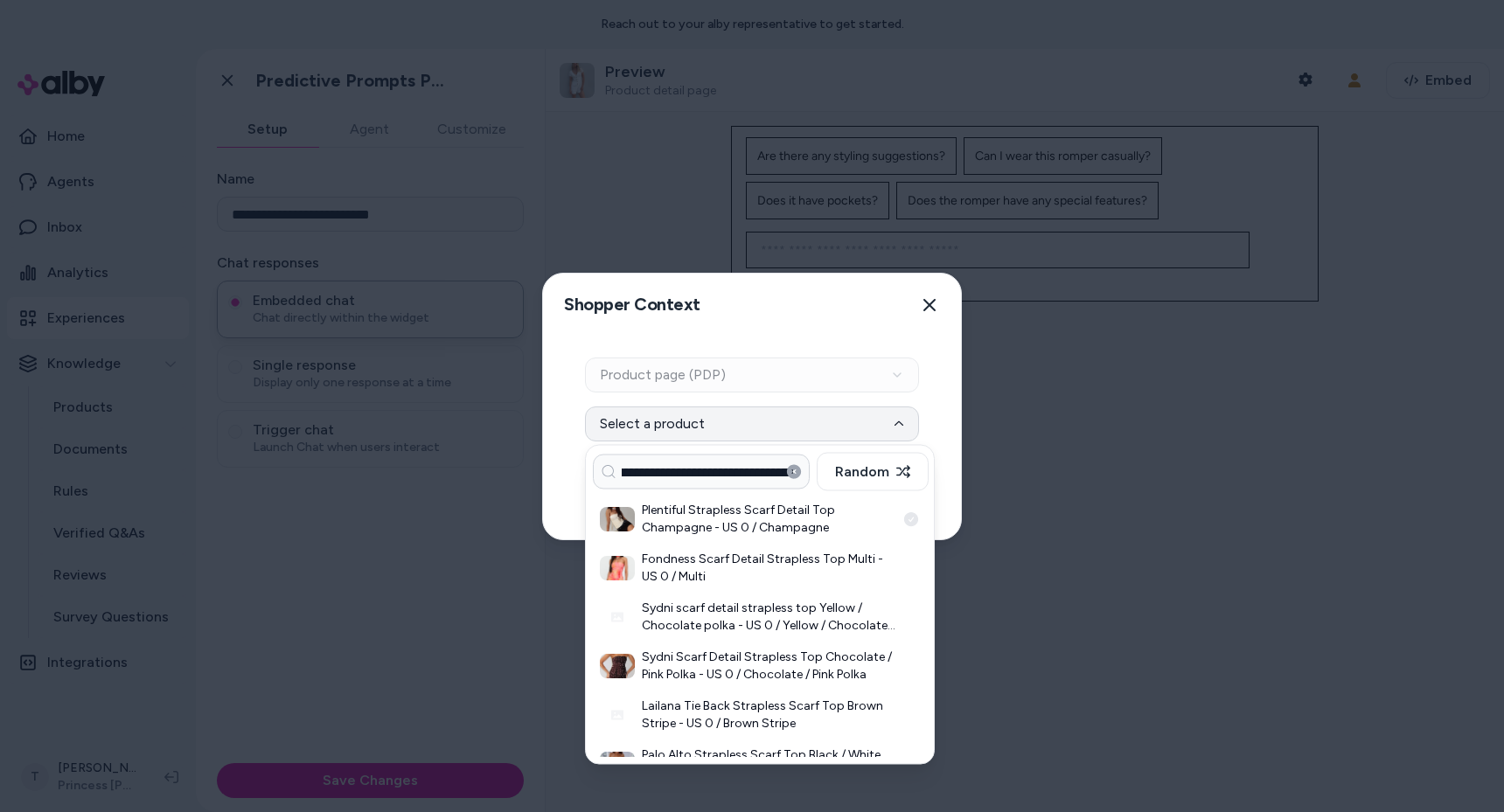
click at [713, 514] on h3 "Plentiful Strapless Scarf Detail Top Champagne - US 0 / Champagne" at bounding box center [768, 519] width 253 height 35
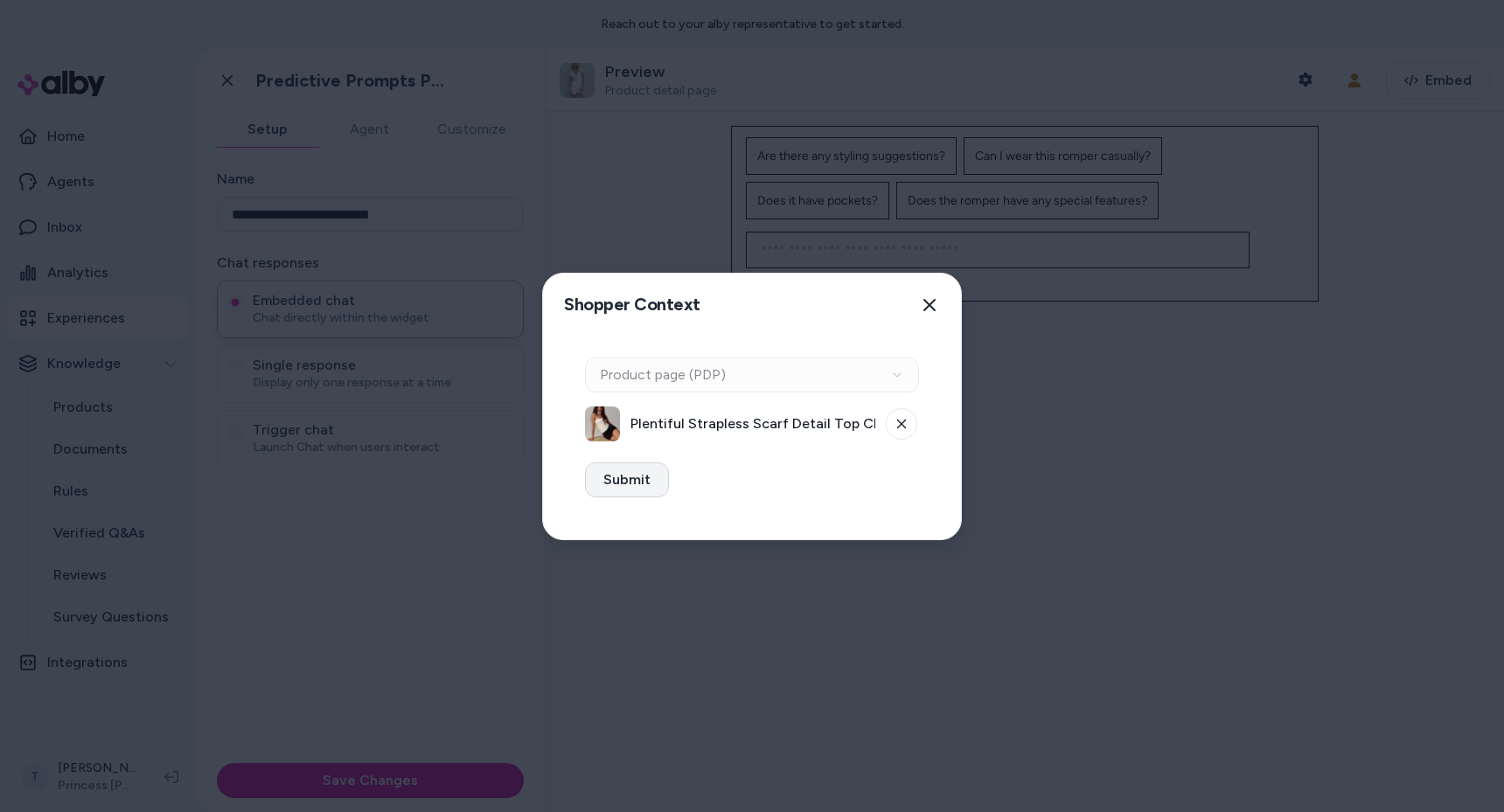
click at [631, 483] on button "Submit" at bounding box center [627, 479] width 84 height 35
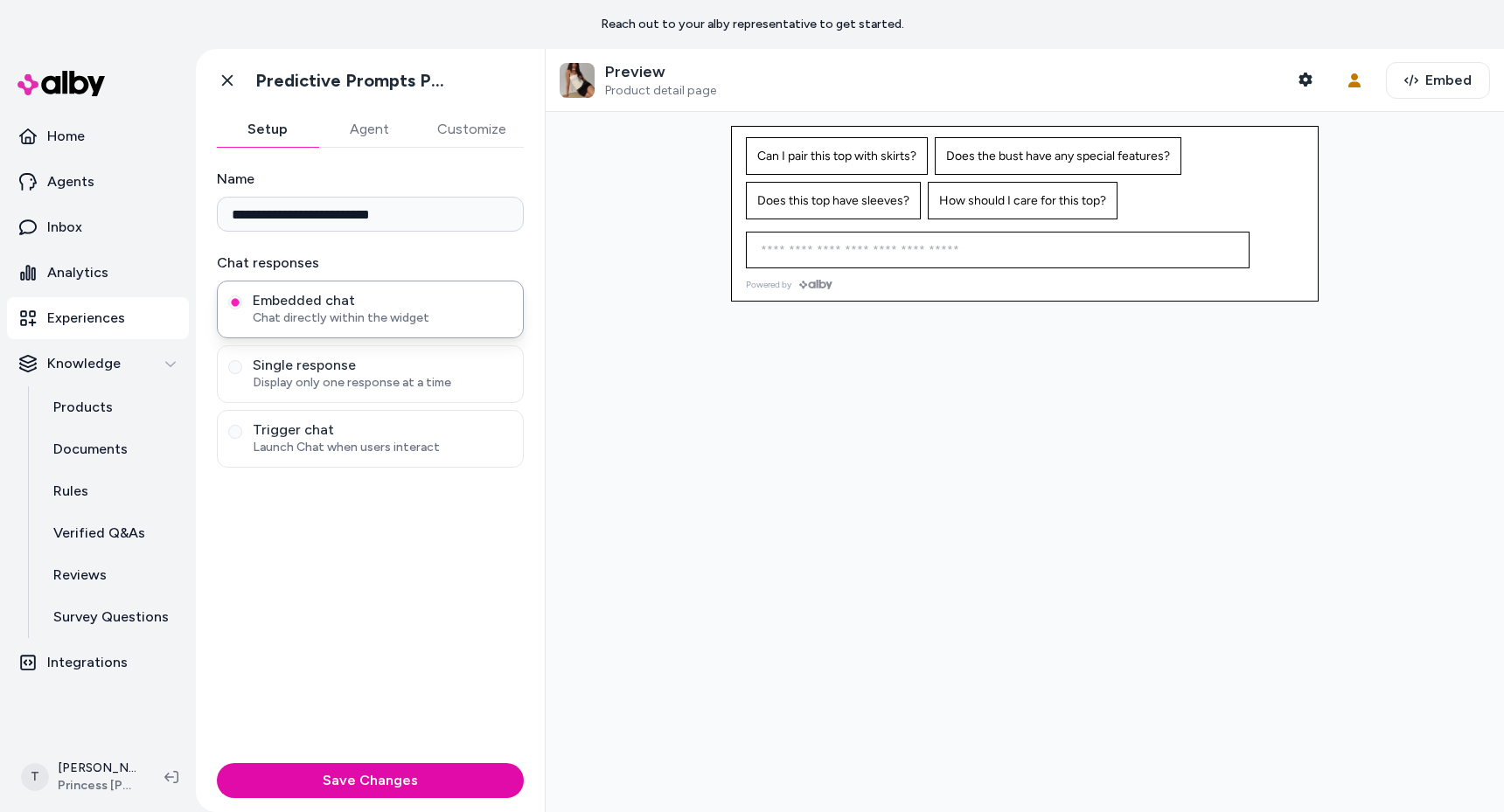
click at [927, 239] on div "Ask any question about this product" at bounding box center [997, 250] width 495 height 35
click at [934, 252] on input at bounding box center [980, 250] width 460 height 21
paste input "**********"
type input "**********"
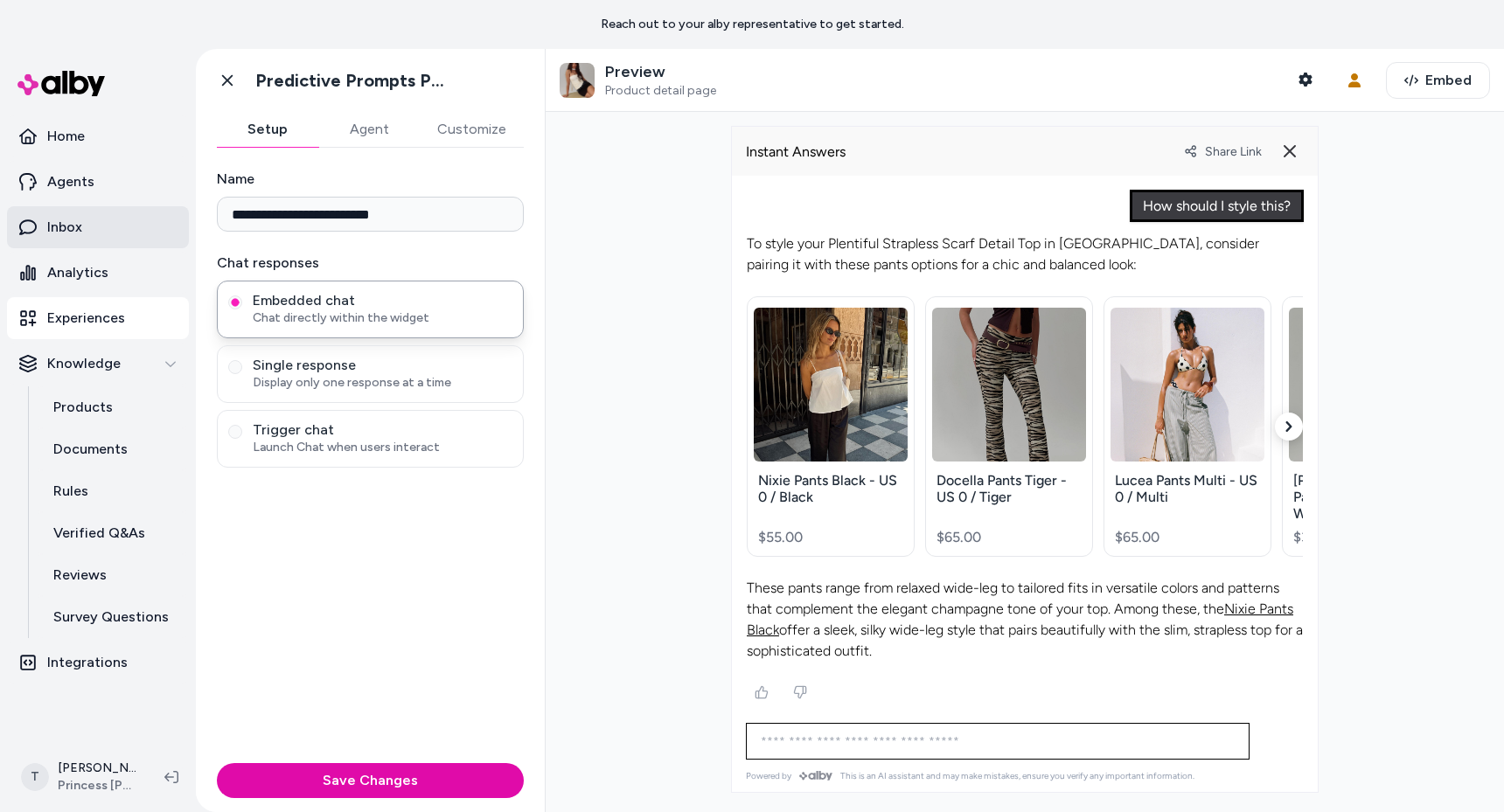
click at [90, 228] on link "Inbox" at bounding box center [98, 227] width 182 height 42
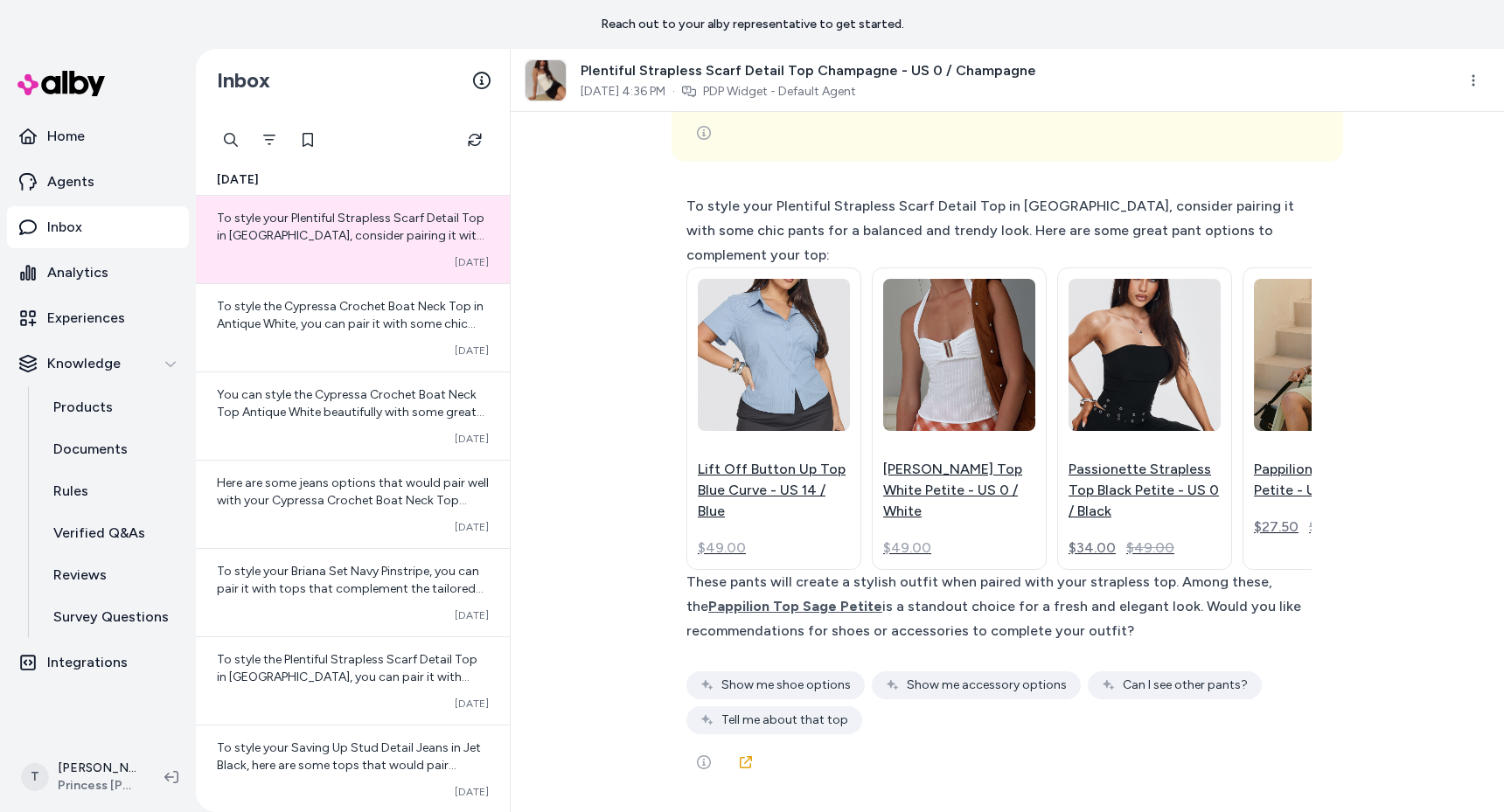
scroll to position [3291, 0]
click at [477, 139] on icon "Refresh" at bounding box center [474, 139] width 14 height 14
click at [613, 240] on div "How should I style this? { 3 Items " id " : call_yd839Zyt6ETLvLyXrsoaW0s1 " arg…" at bounding box center [1007, 462] width 994 height 700
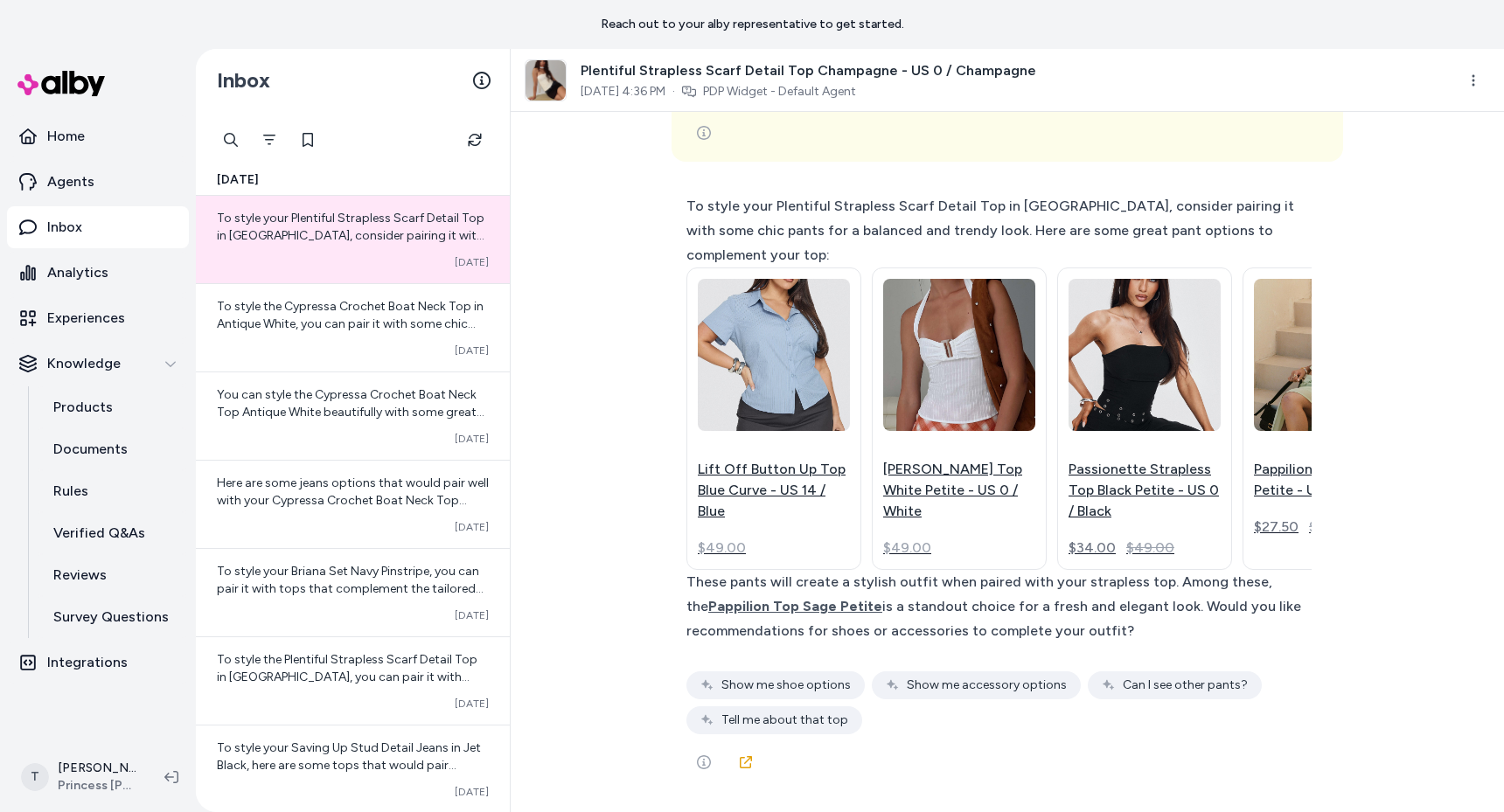
click at [566, 323] on div "How should I style this? { 3 Items " id " : call_yd839Zyt6ETLvLyXrsoaW0s1 " arg…" at bounding box center [1007, 462] width 994 height 700
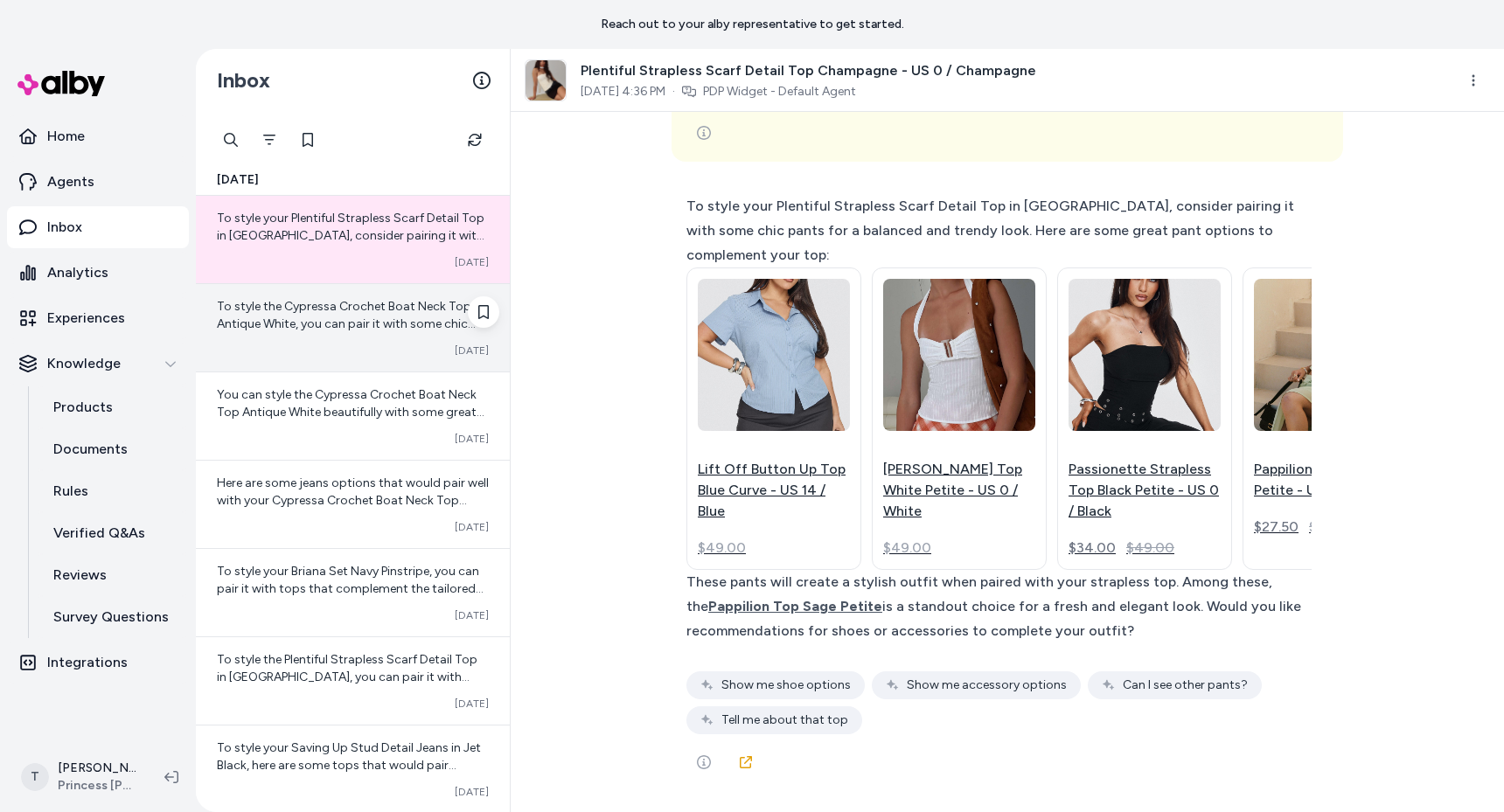
click at [319, 289] on div "To style the Cypressa Crochet Boat Neck Top in Antique White, you can pair it w…" at bounding box center [353, 328] width 314 height 87
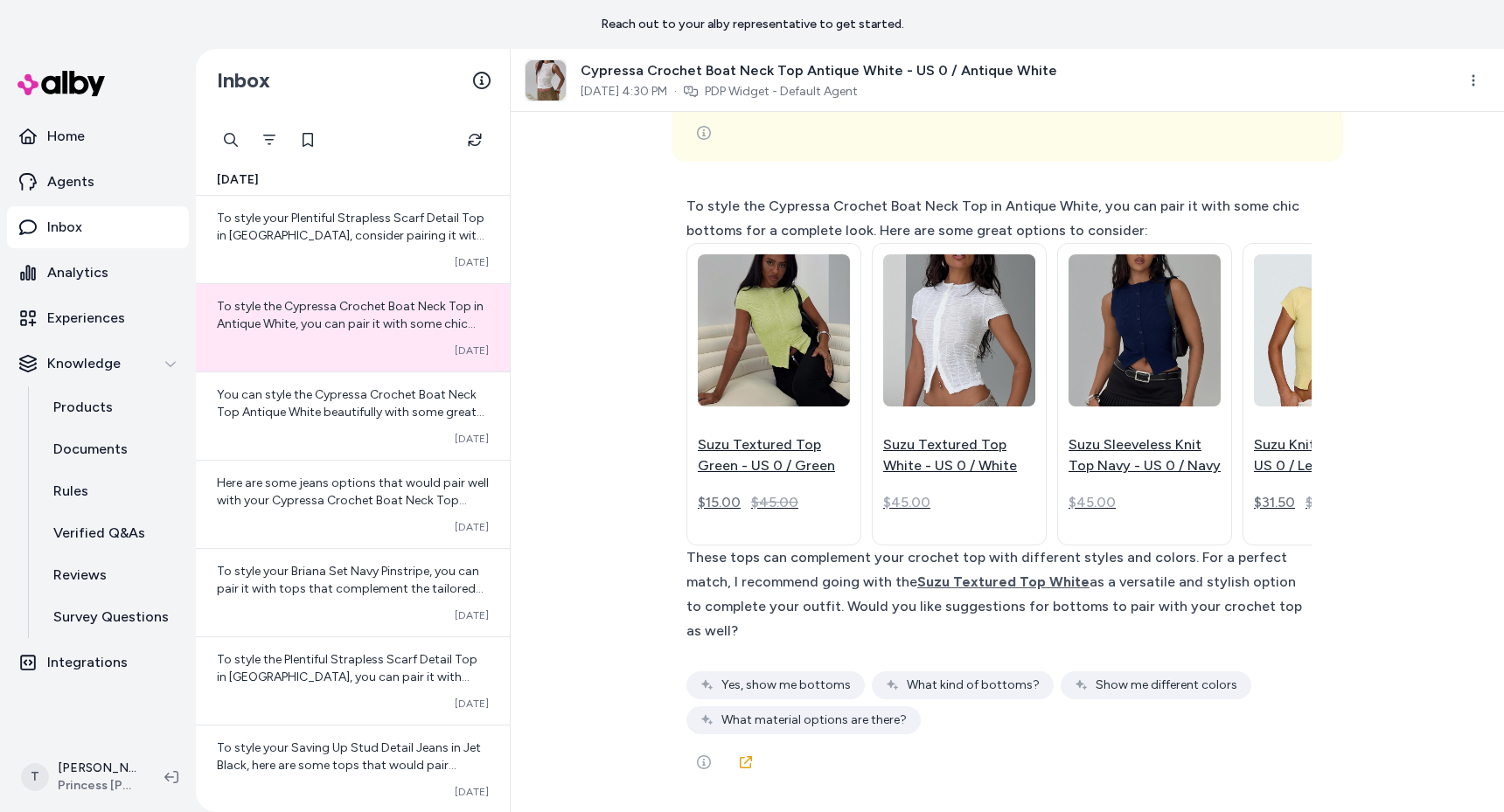
scroll to position [3481, 0]
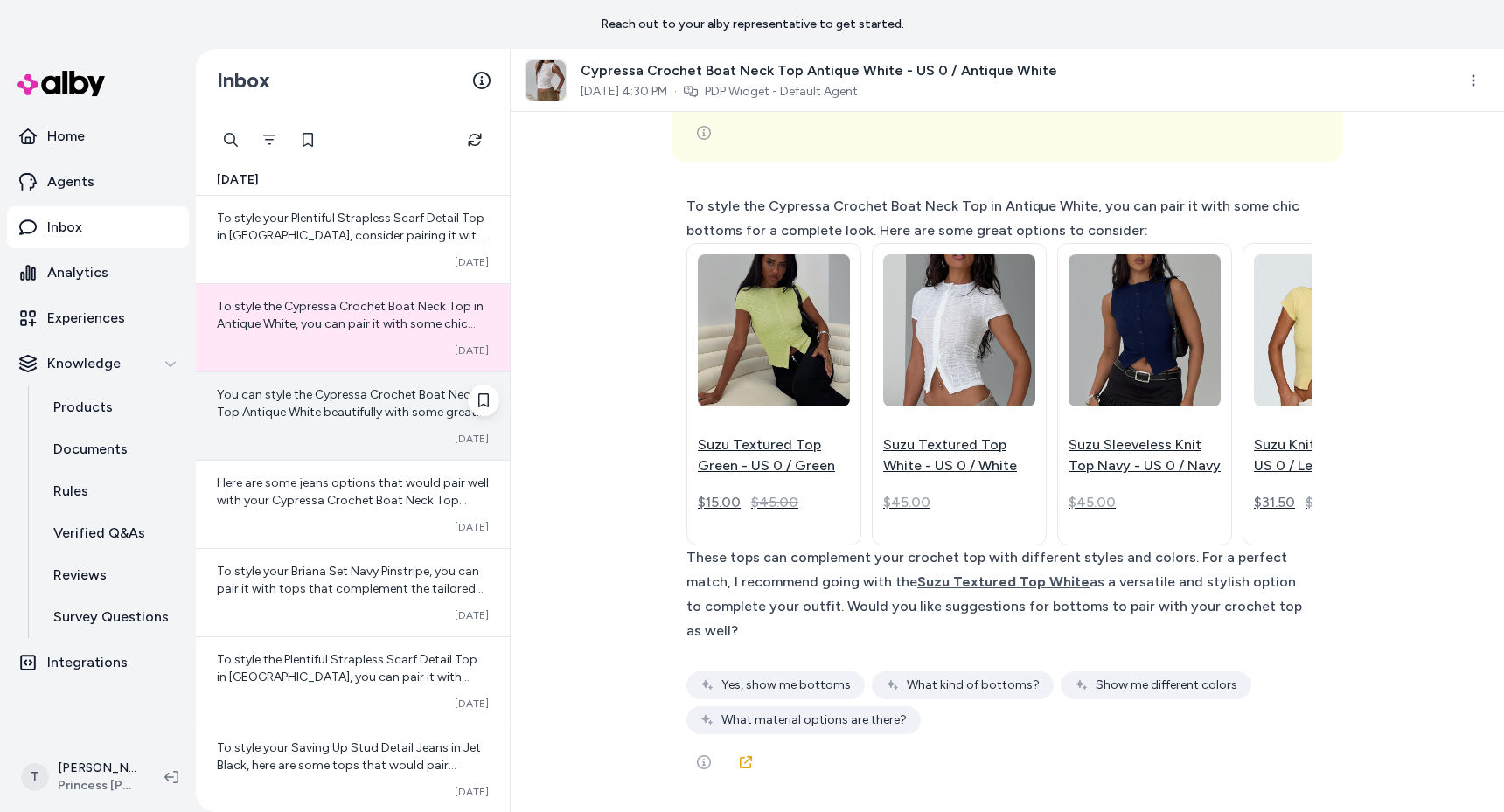
click at [275, 432] on div "Converted Oct 14" at bounding box center [353, 438] width 272 height 14
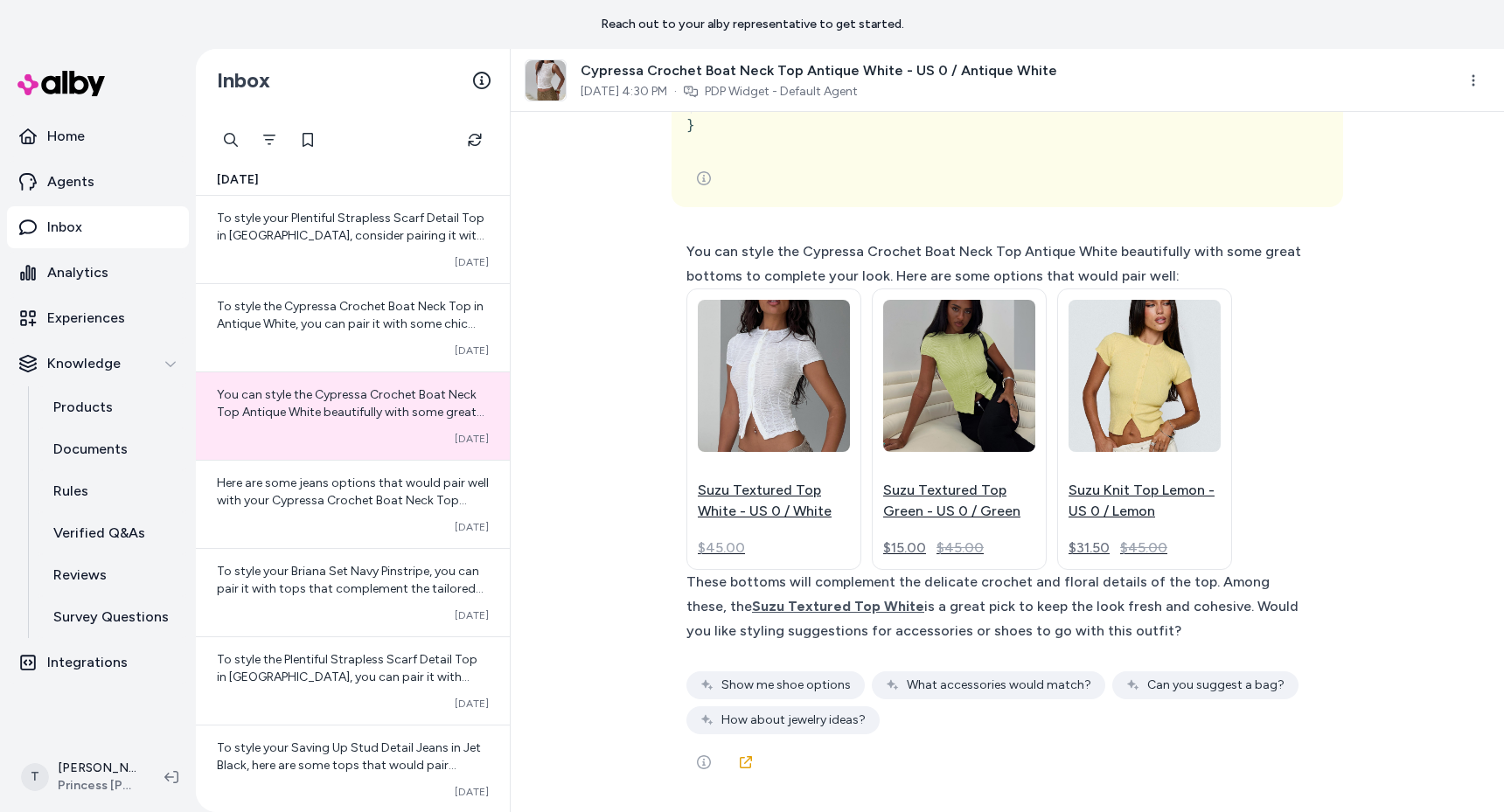
scroll to position [5973, 0]
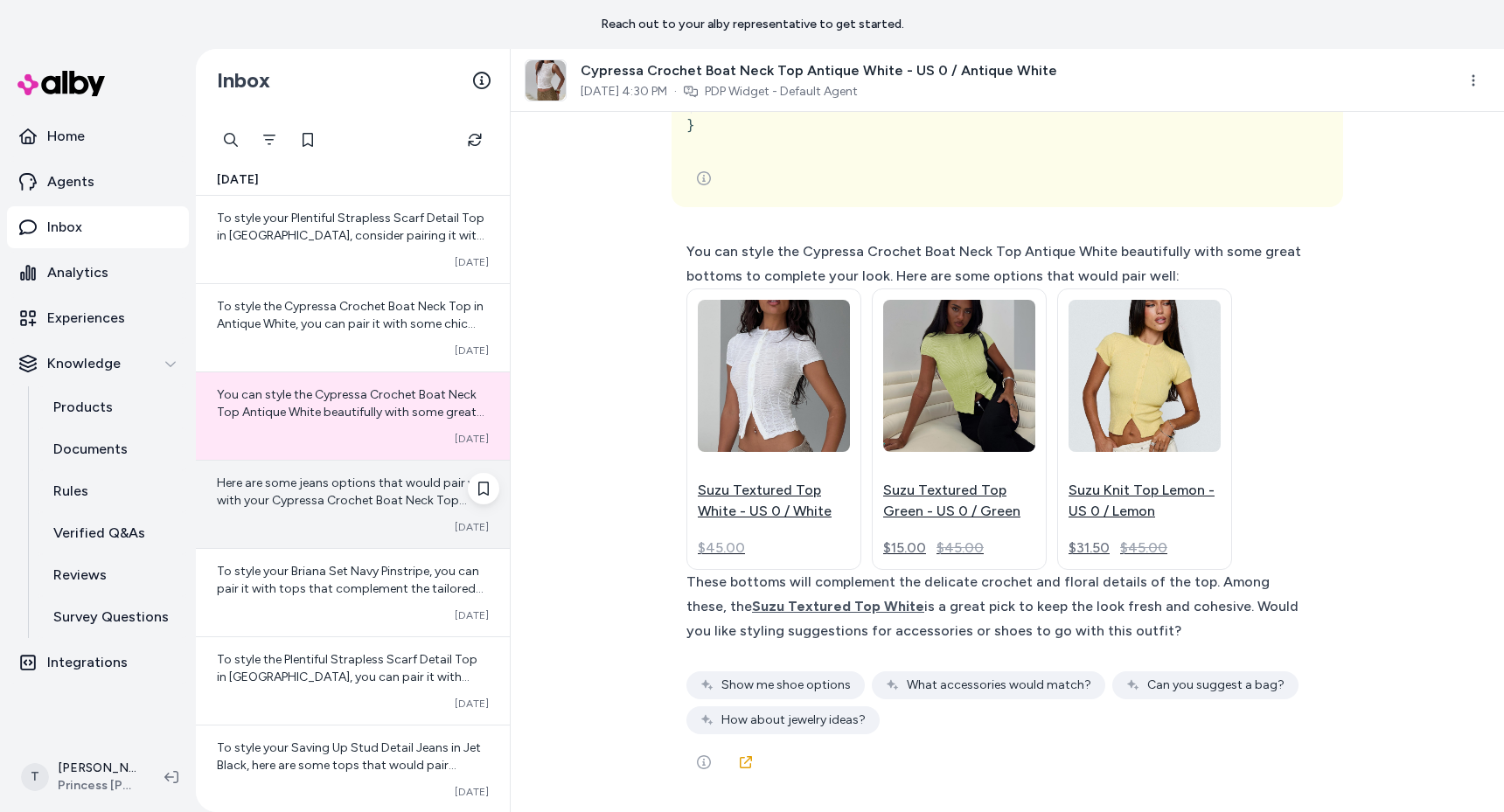
click at [287, 519] on div "Here are some jeans options that would pair well with your Cypressa Crochet Boa…" at bounding box center [353, 505] width 314 height 87
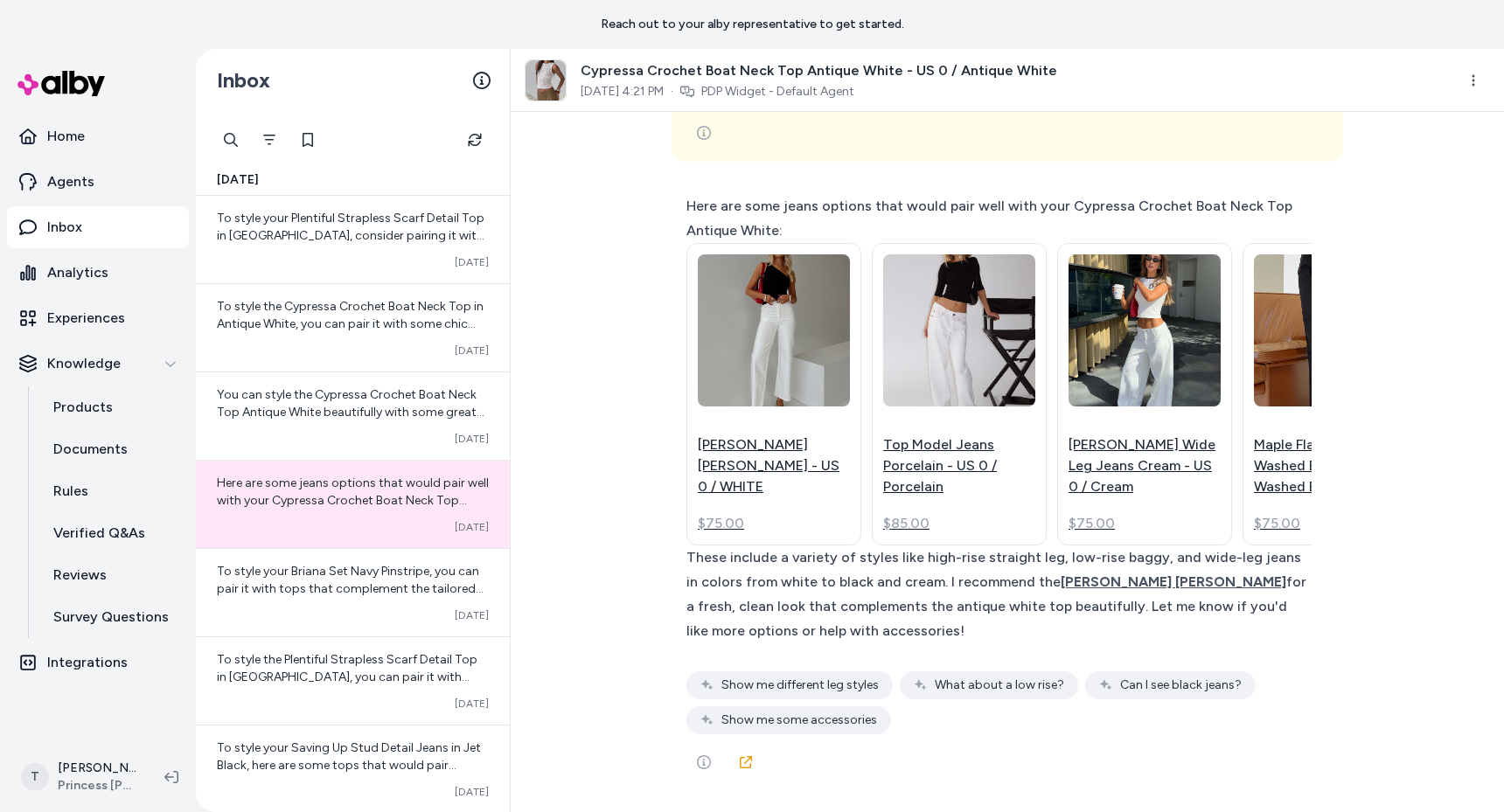
scroll to position [2700, 0]
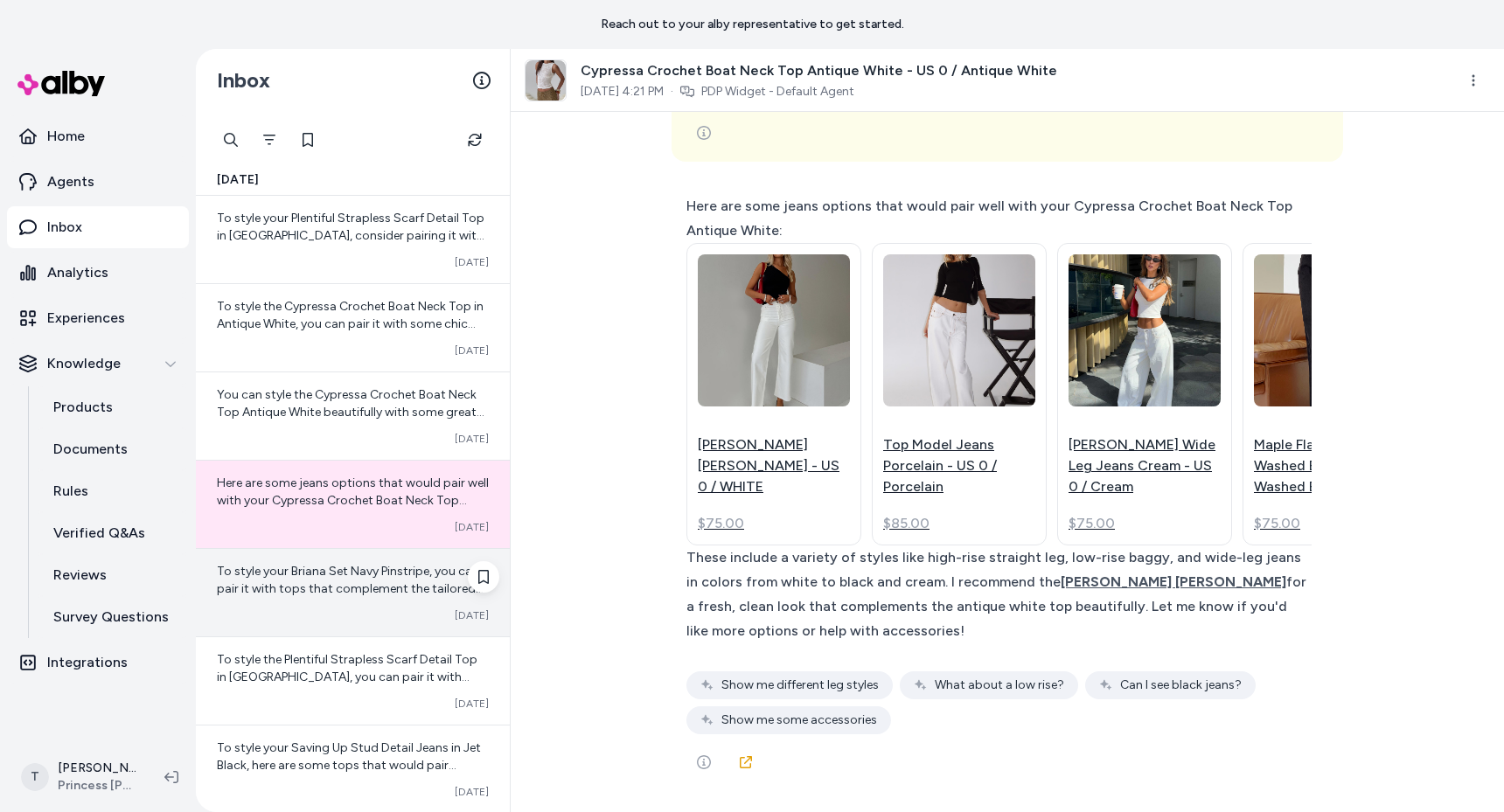
click at [357, 566] on span "To style your Briana Set Navy Pinstripe, you can pair it with tops that complem…" at bounding box center [352, 711] width 271 height 294
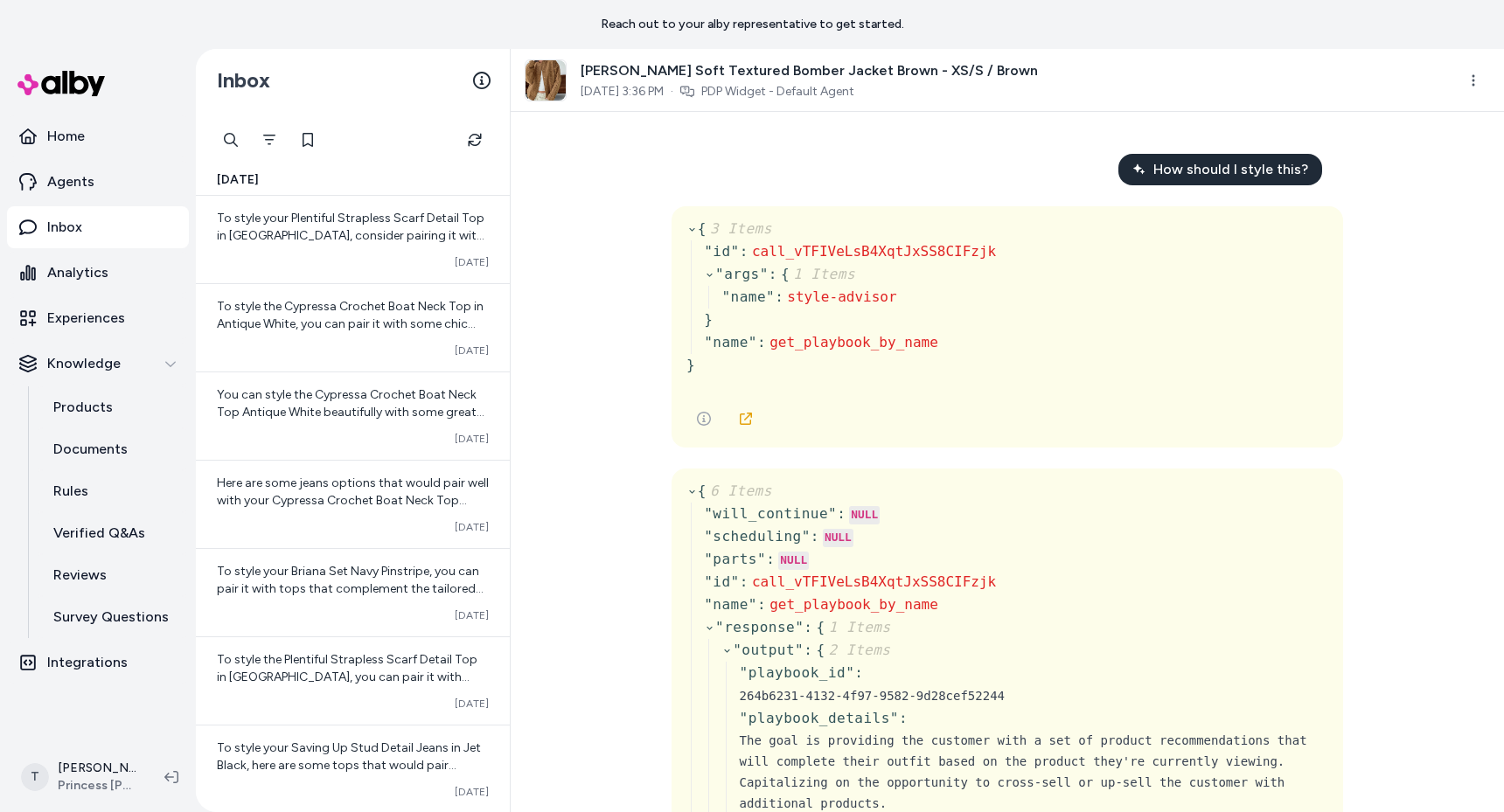
click at [625, 253] on html "Reach out to your alby representative to get started. Home Agents Inbox Analyti…" at bounding box center [752, 406] width 1504 height 812
drag, startPoint x: 582, startPoint y: 70, endPoint x: 784, endPoint y: 77, distance: 202.1
click at [784, 77] on span "Kemberly Soft Textured Bomber Jacket Brown - XS/S / Brown" at bounding box center [809, 70] width 458 height 21
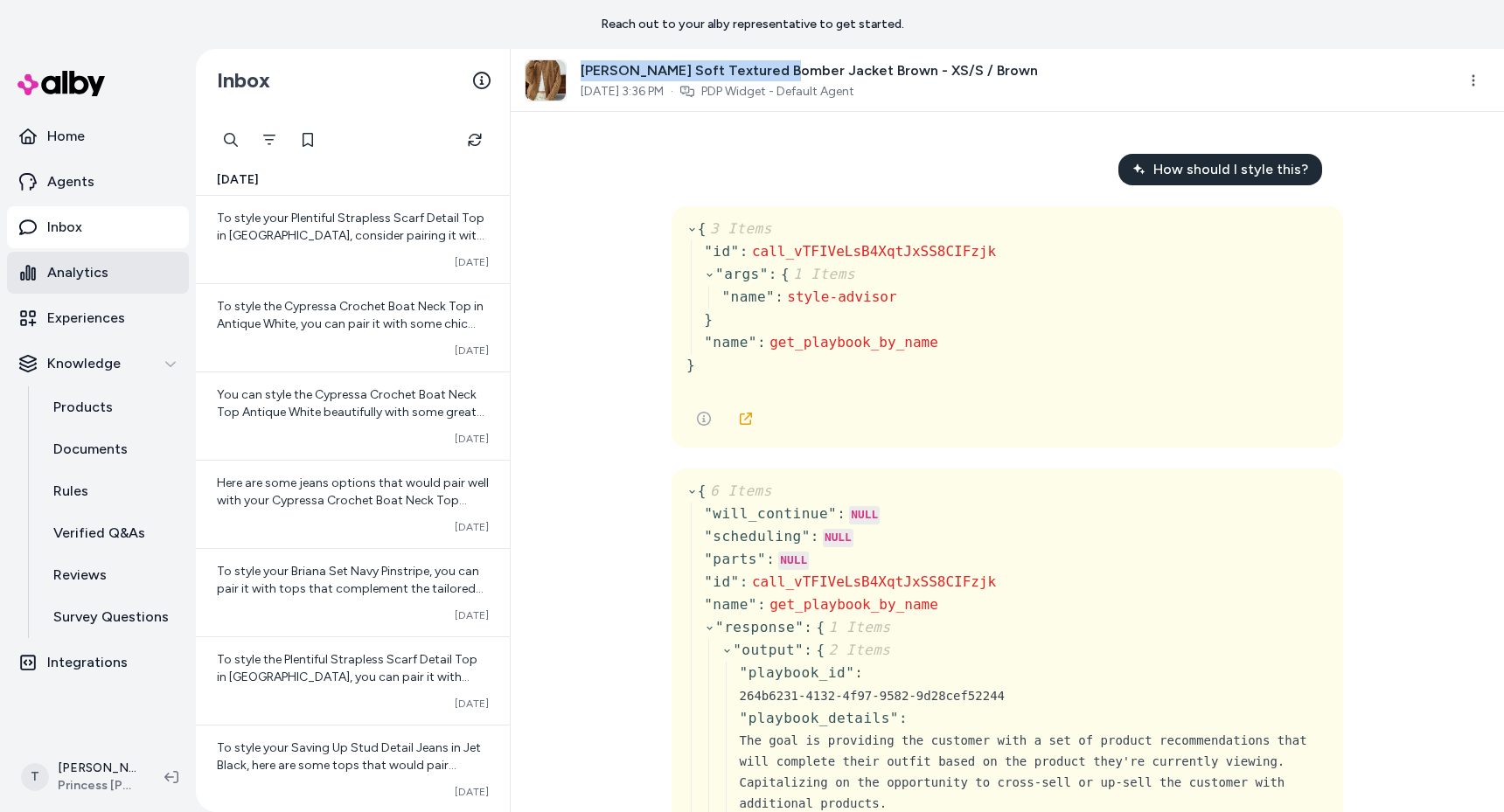
copy span "Kemberly Soft Textured Bomber"
click at [85, 311] on p "Experiences" at bounding box center [86, 318] width 77 height 21
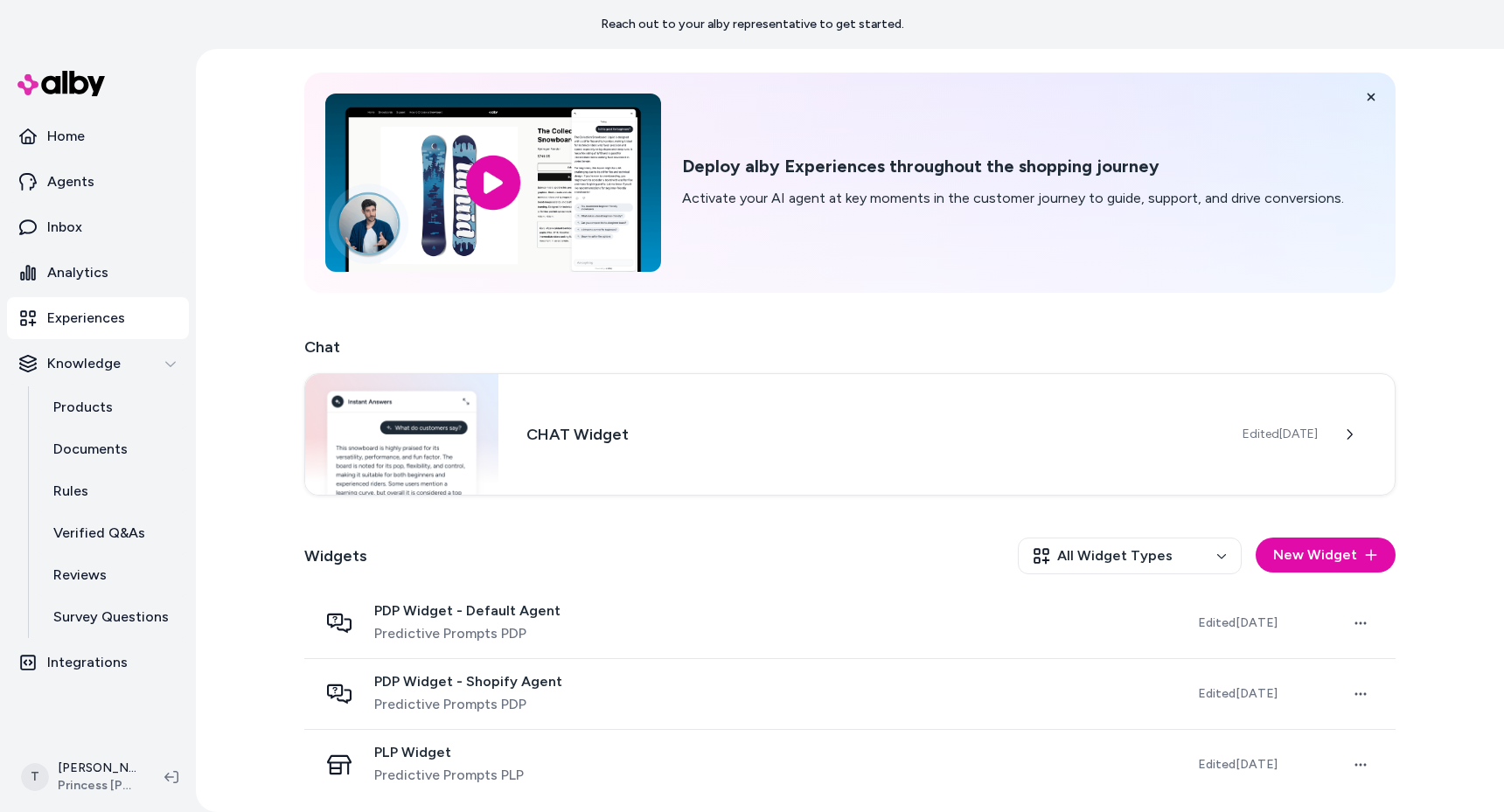
scroll to position [52, 0]
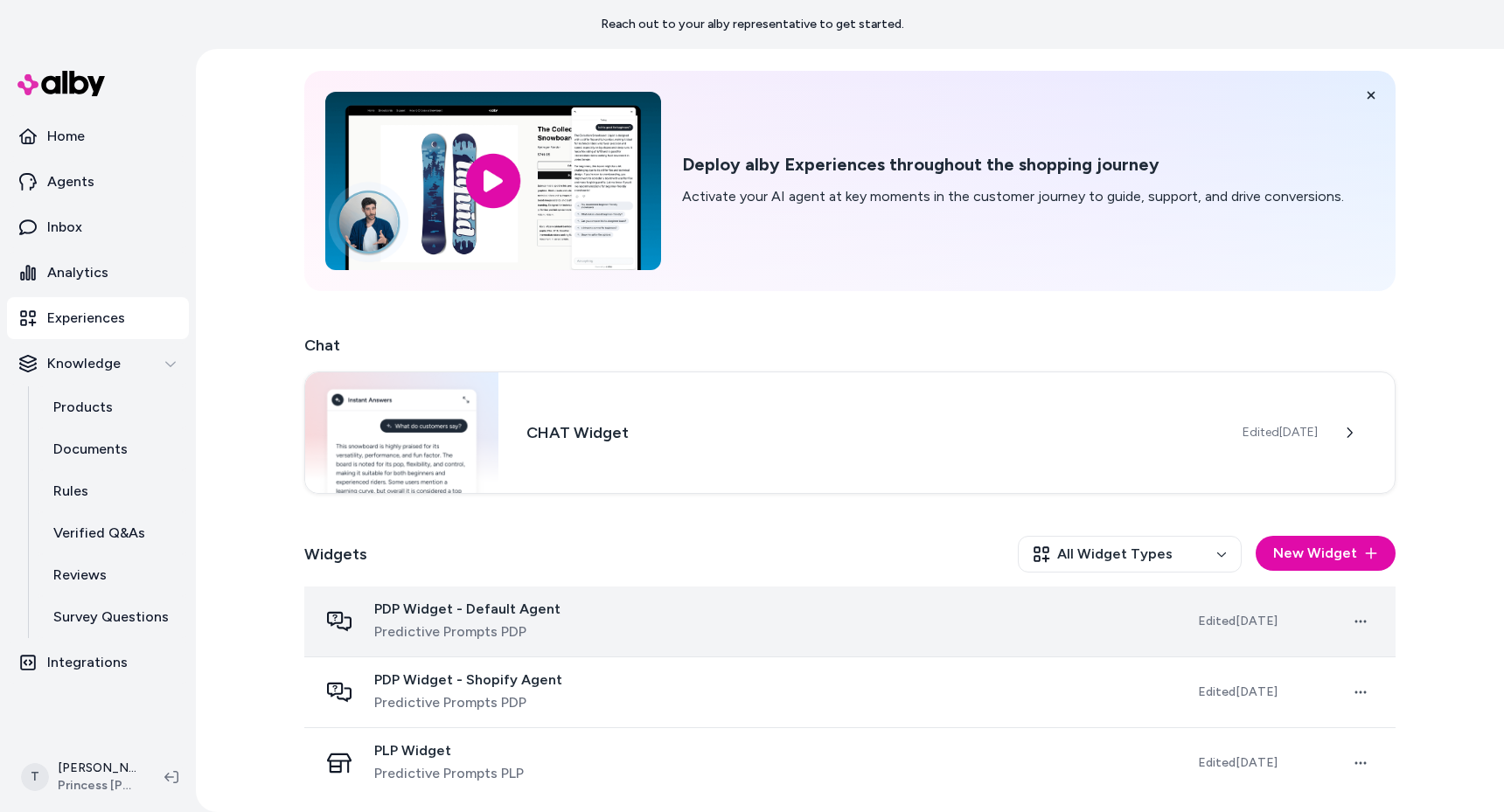
click at [623, 646] on td "PDP Widget - Default Agent Predictive Prompts PDP" at bounding box center [744, 622] width 880 height 71
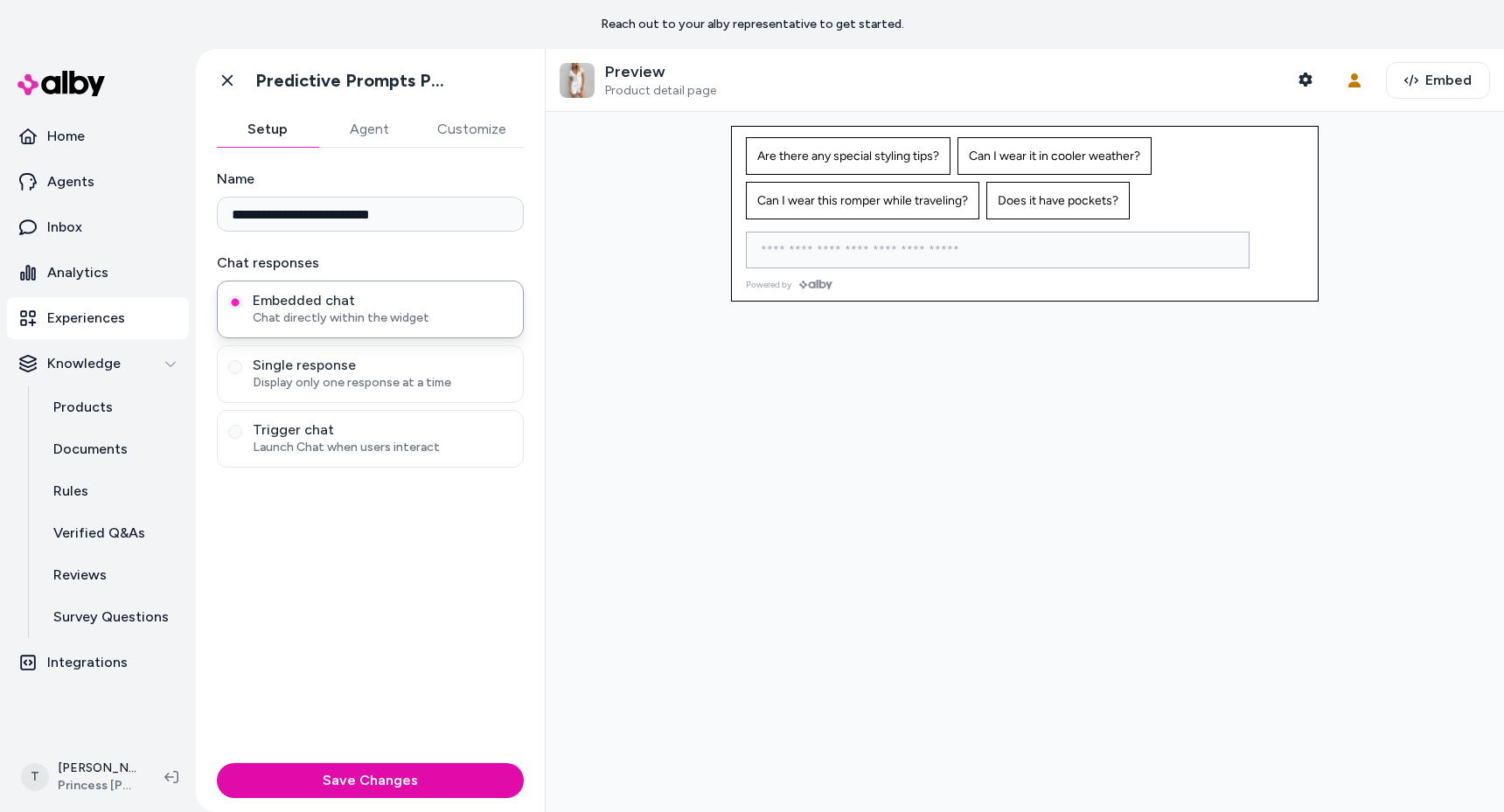
click at [971, 259] on input at bounding box center [980, 250] width 460 height 21
click at [1299, 81] on icon "button" at bounding box center [1305, 79] width 13 height 14
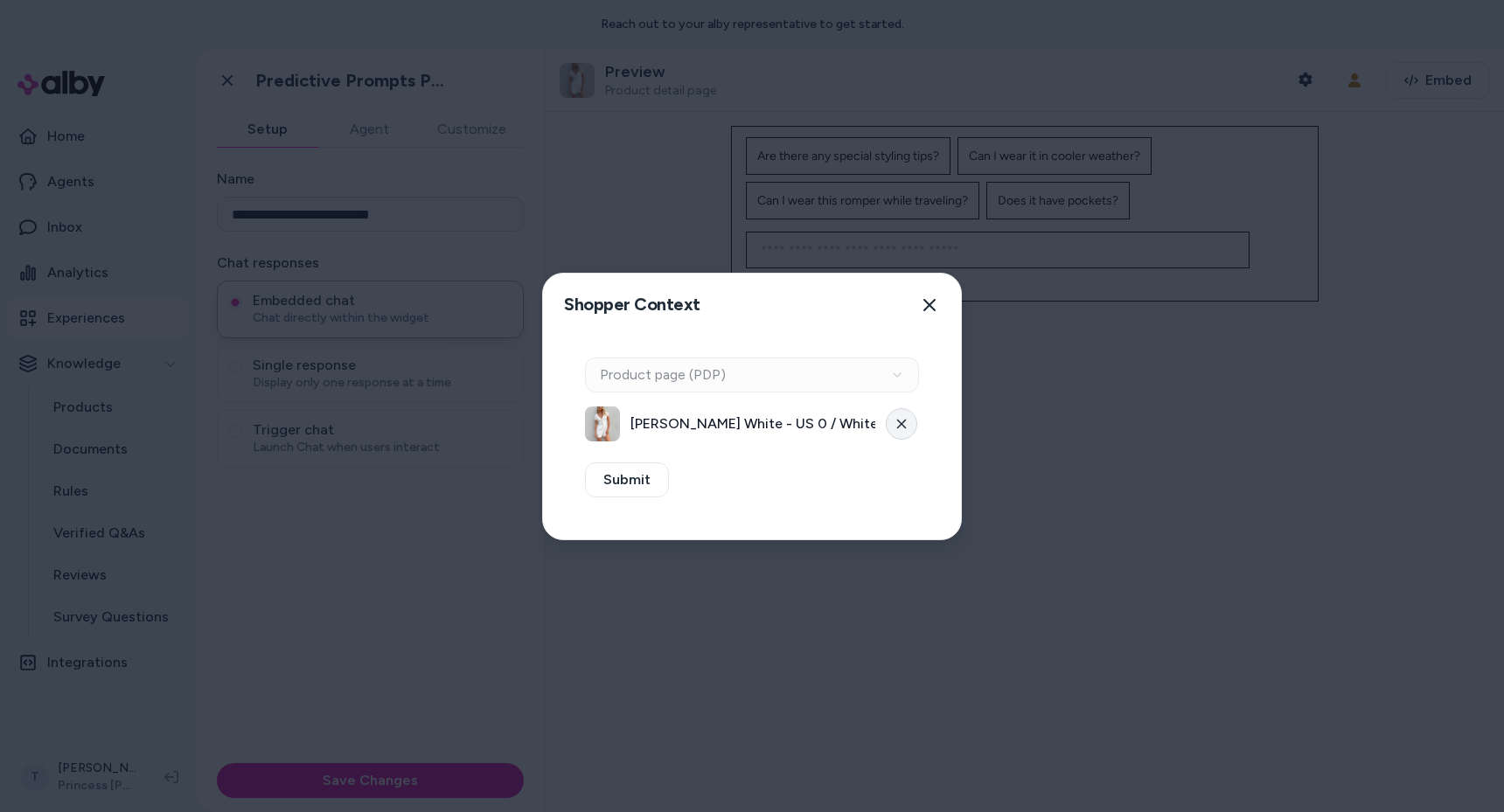
click at [891, 425] on button at bounding box center [901, 424] width 32 height 32
click at [789, 415] on button "Select a product" at bounding box center [752, 424] width 334 height 35
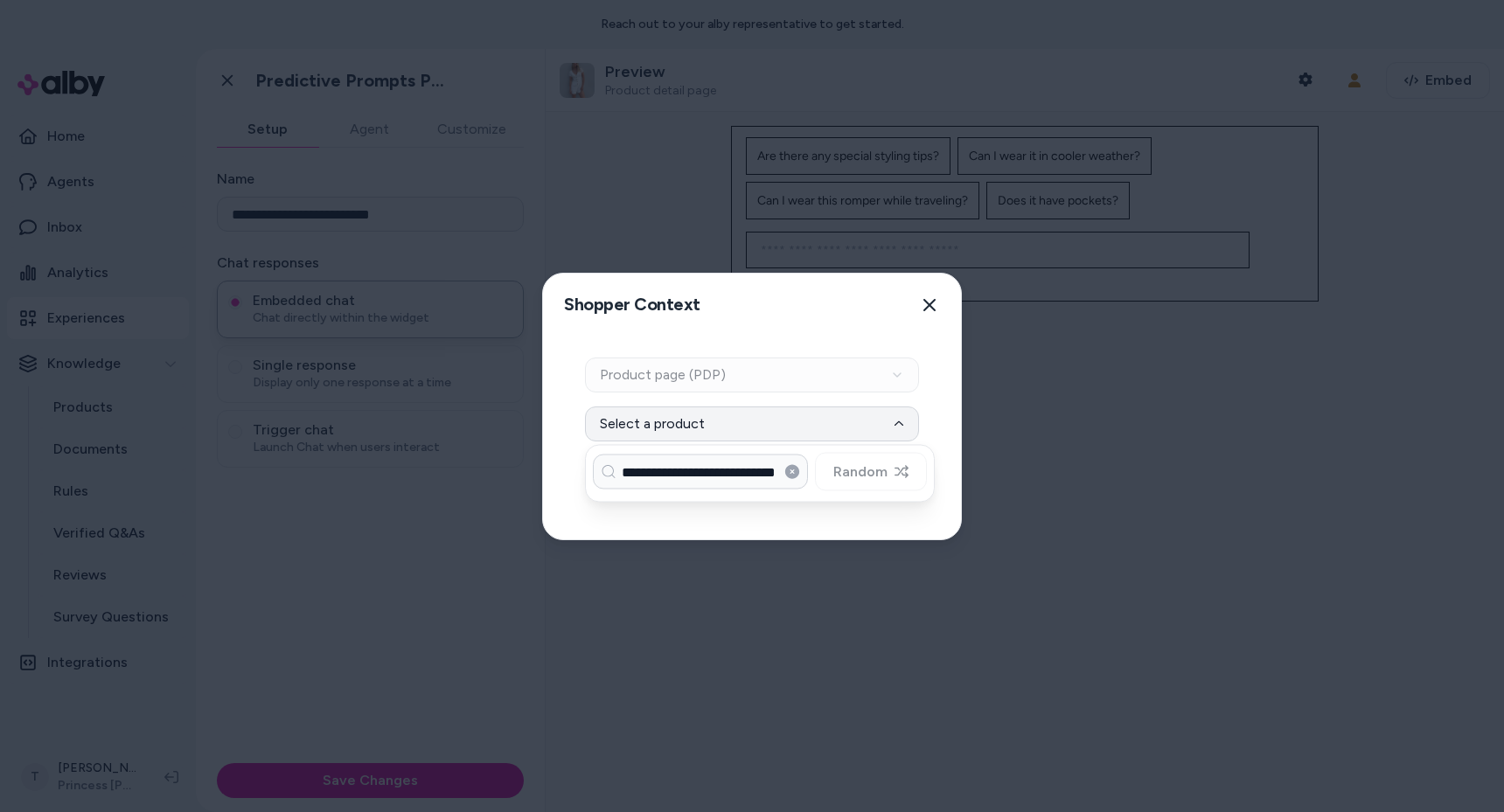
scroll to position [0, 27]
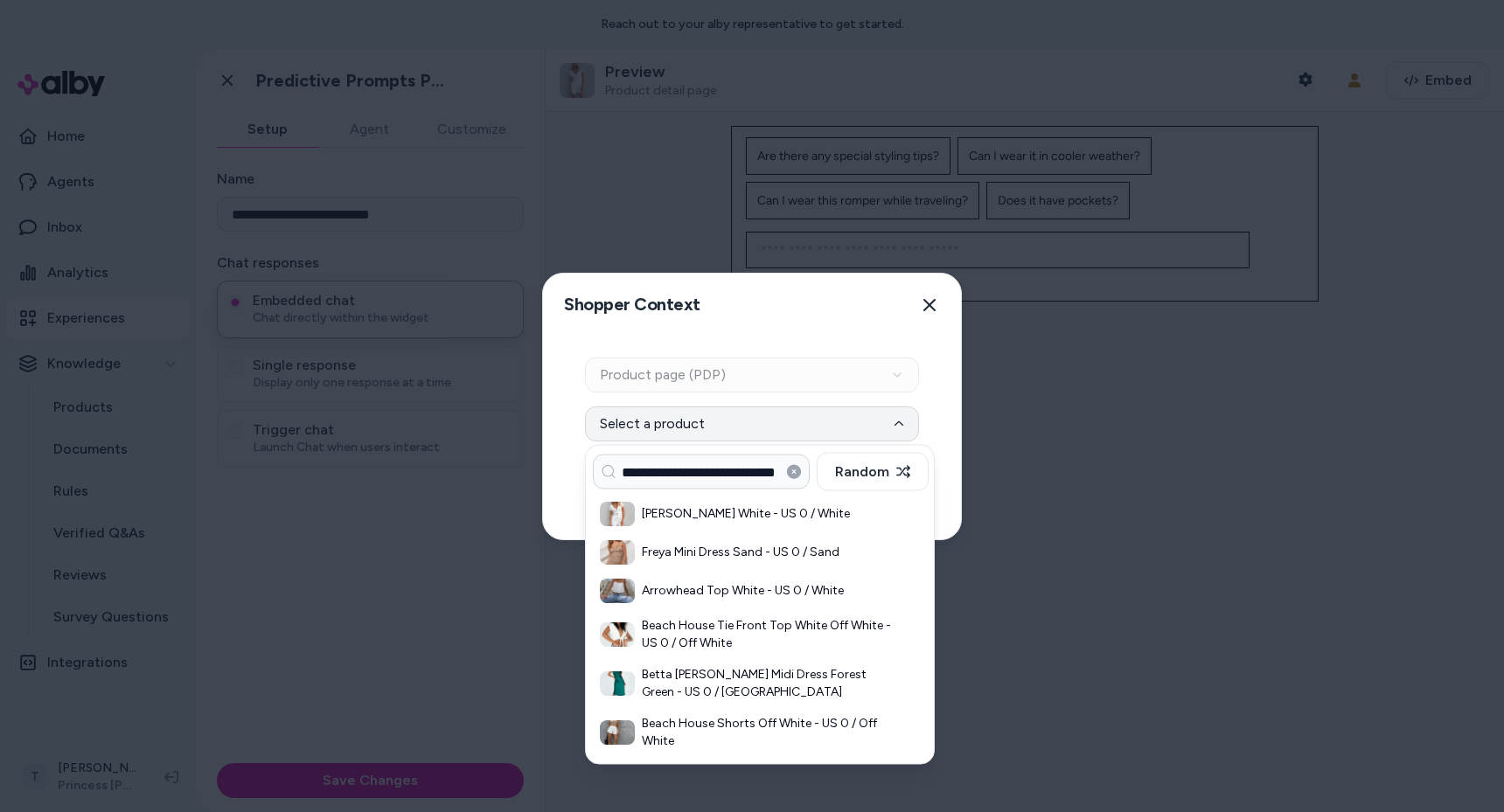
type input "**********"
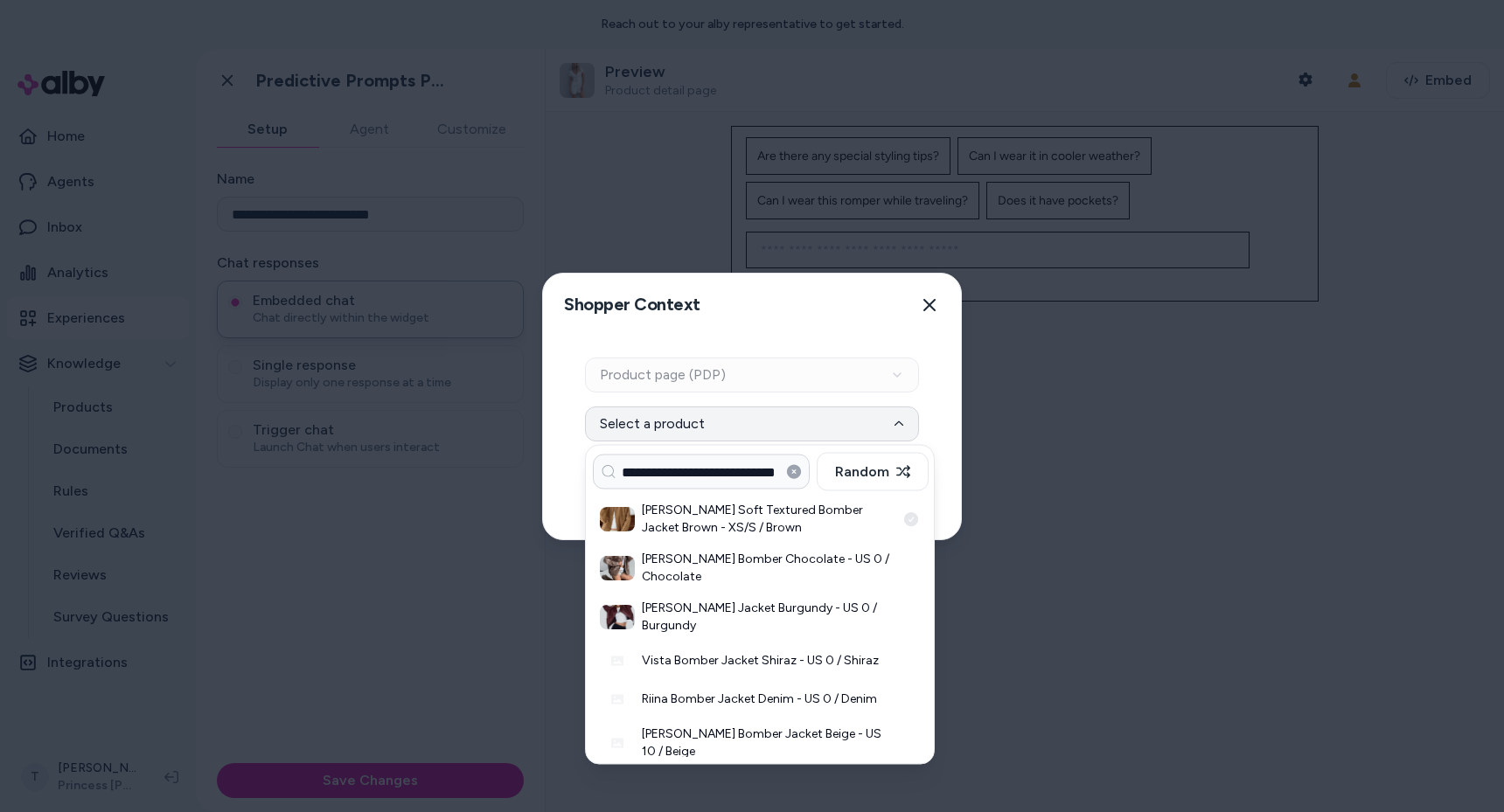
click at [729, 519] on h3 "Kemberly Soft Textured Bomber Jacket Brown - XS/S / Brown" at bounding box center [768, 519] width 253 height 35
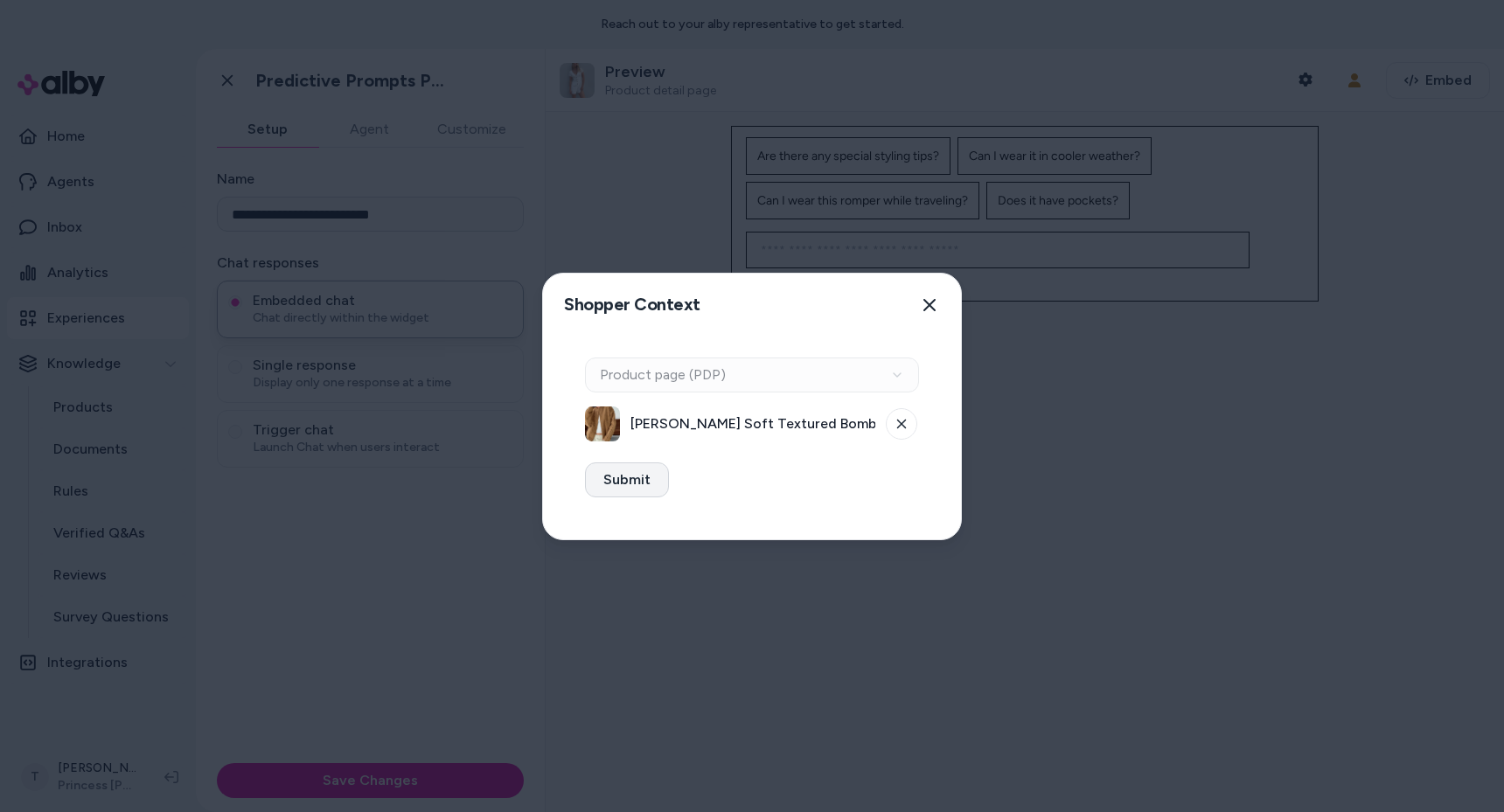
click at [600, 483] on button "Submit" at bounding box center [627, 479] width 84 height 35
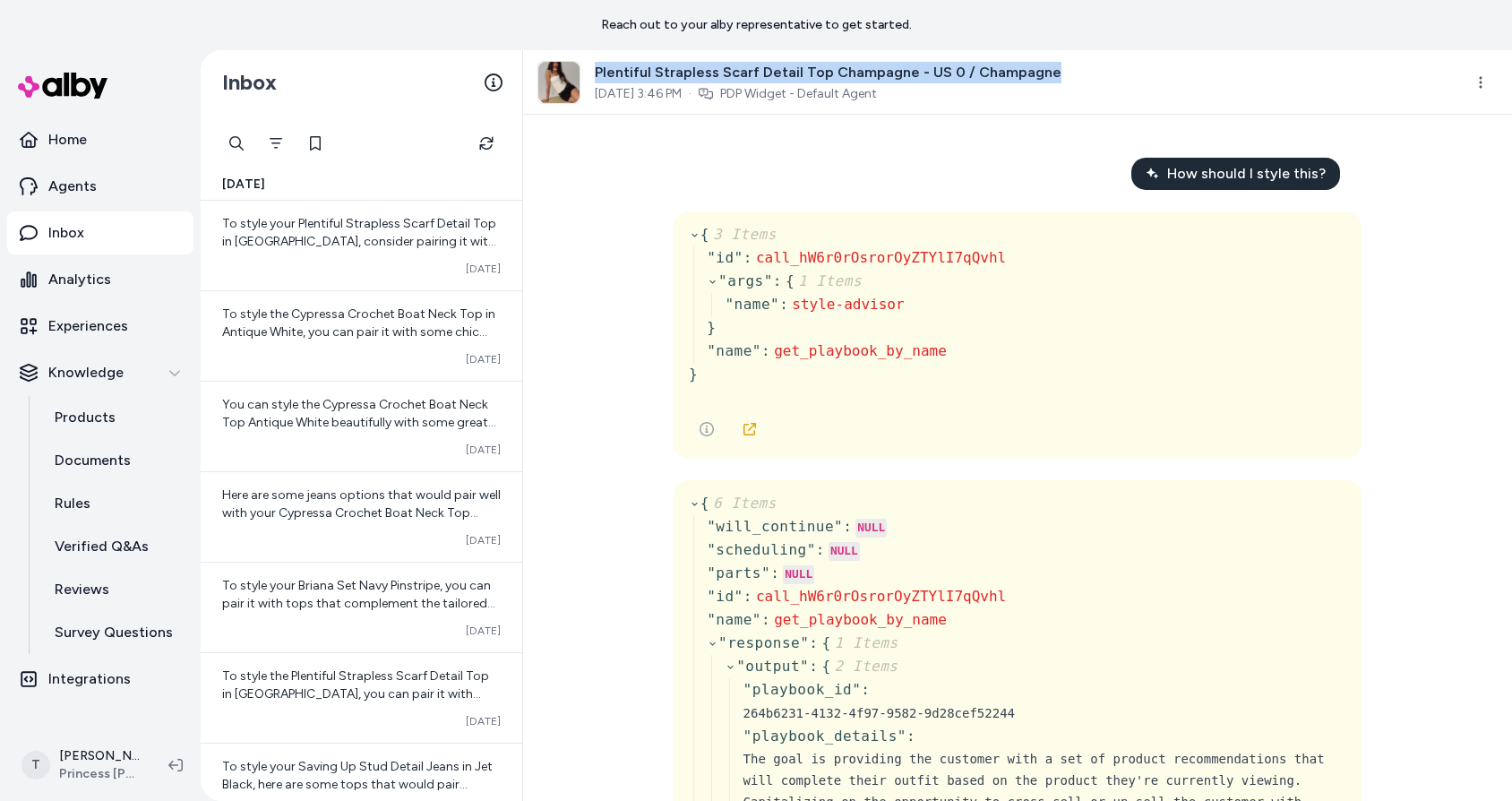
drag, startPoint x: 598, startPoint y: 71, endPoint x: 1039, endPoint y: 68, distance: 441.0
click at [1039, 68] on div "Plentiful Strapless Scarf Detail Top Champagne - US 0 / Champagne [DATE] 3:46 P…" at bounding box center [994, 82] width 911 height 43
copy span "Plentiful Strapless Scarf Detail Top Champagne - US 0 / Champagne"
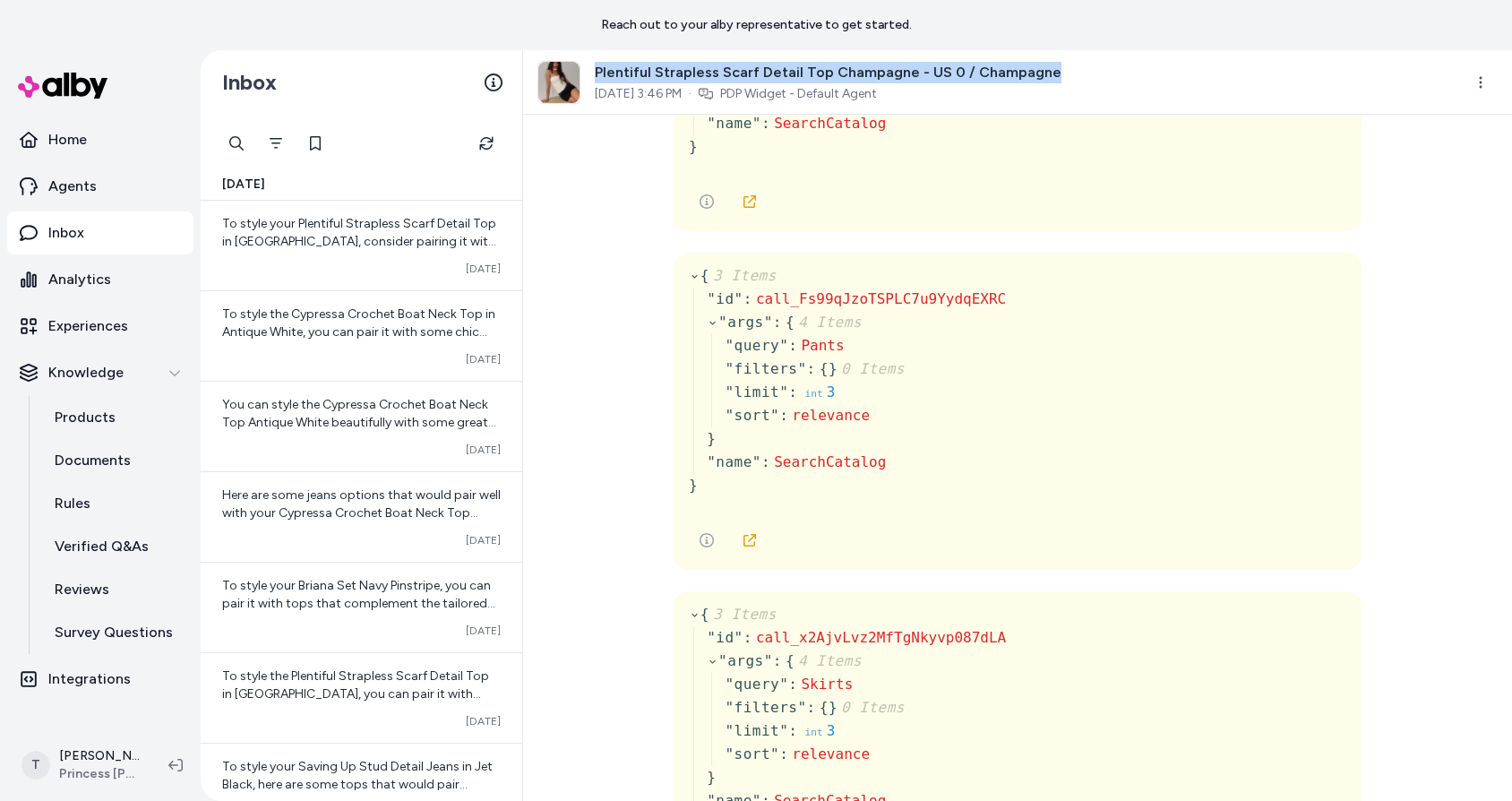
scroll to position [1347, 0]
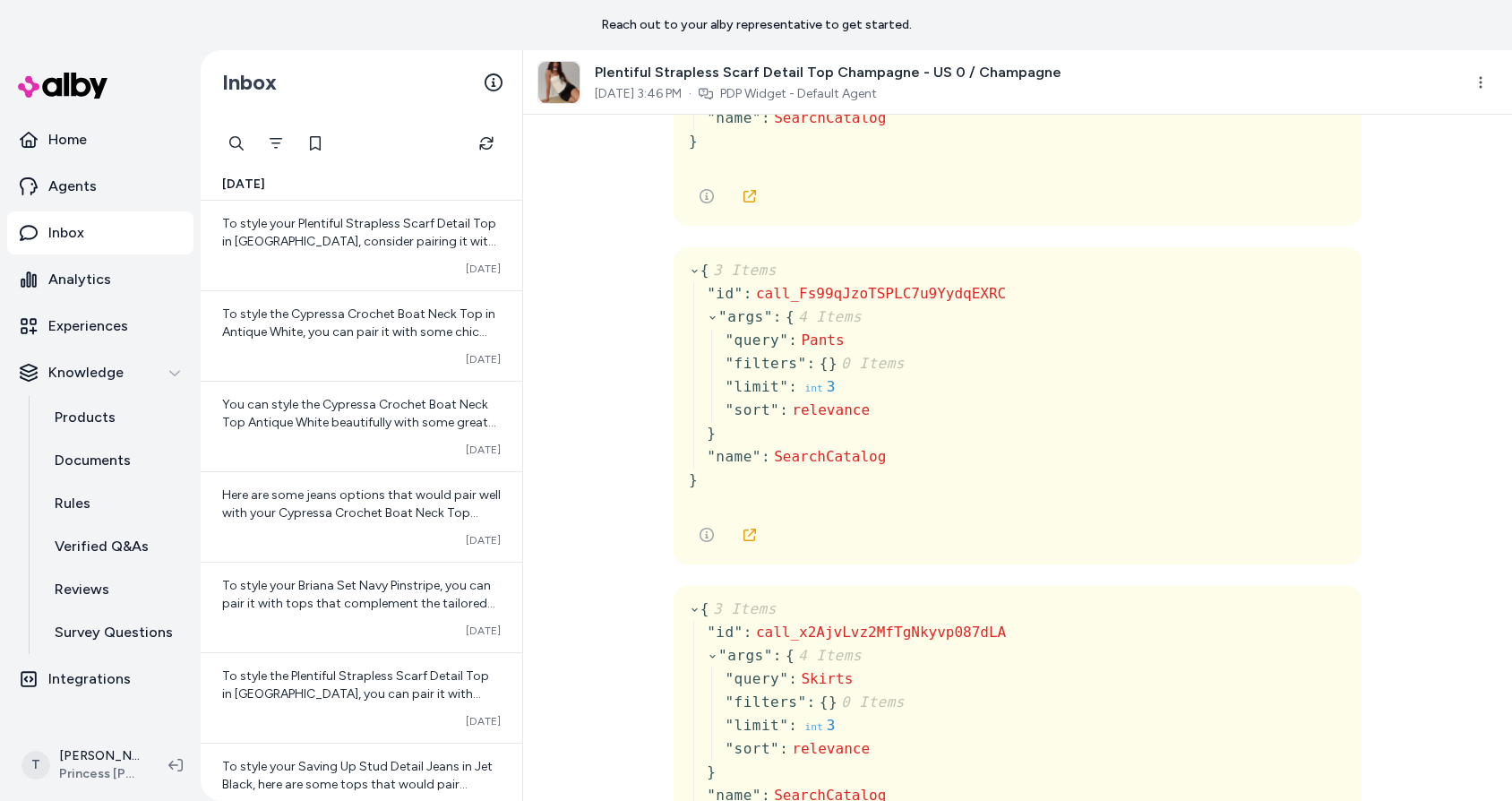
click at [1186, 320] on div "{ 3 Items " id " : call_Fs99qJzoTSPLC7u9YydqEXRC " args " : { 4 Items " query "…" at bounding box center [1018, 382] width 657 height 247
drag, startPoint x: 694, startPoint y: 218, endPoint x: 711, endPoint y: 238, distance: 26.2
click at [695, 218] on div "{ 3 Items " id " : call_Pj3wWcM0D1VNDPaUqVPCDqTU " args " : { 4 Items " query "…" at bounding box center [1017, 67] width 688 height 317
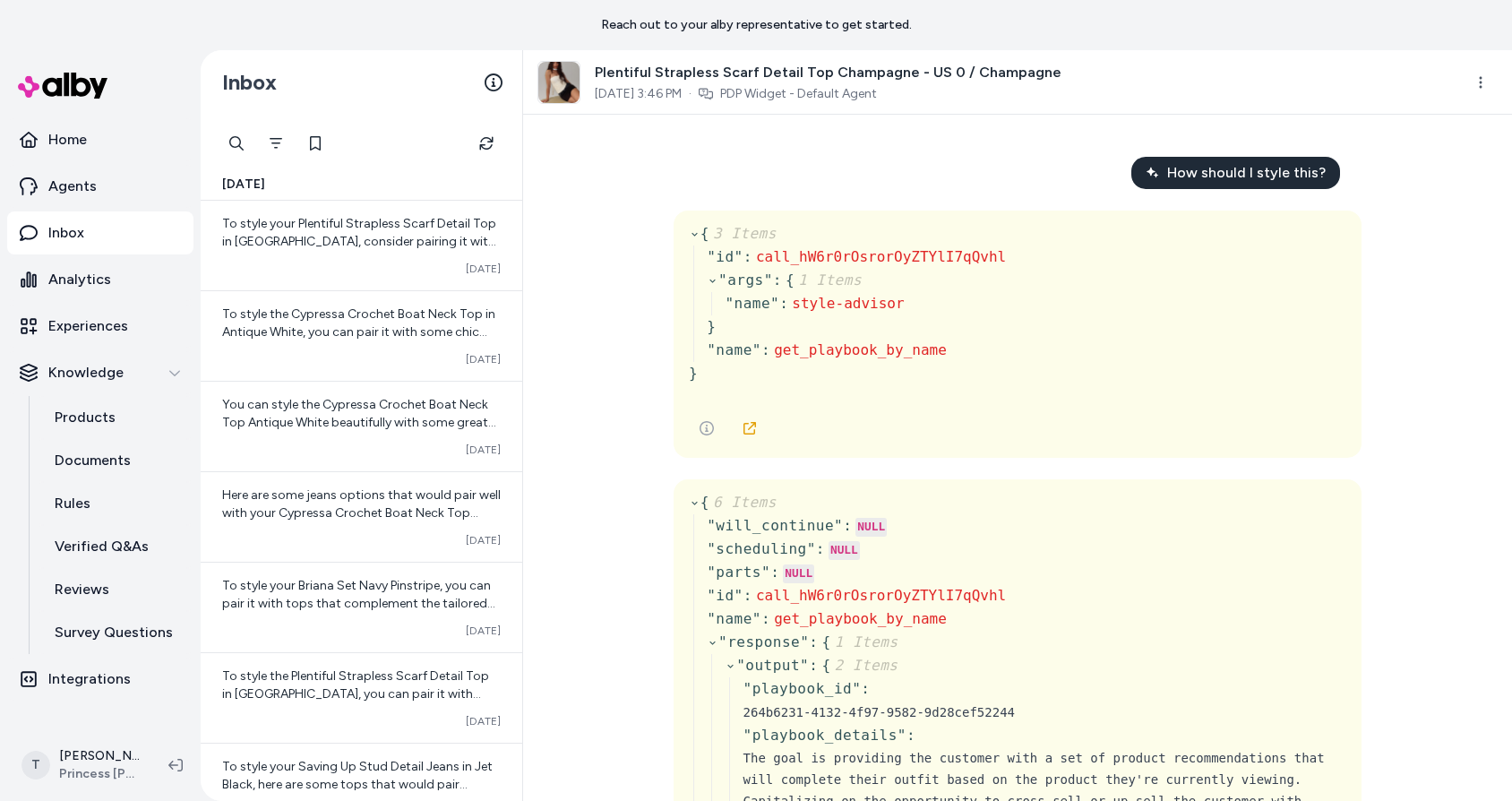
scroll to position [0, 0]
click at [1218, 174] on span "How should I style this?" at bounding box center [1247, 174] width 159 height 21
copy span "How should I style this?"
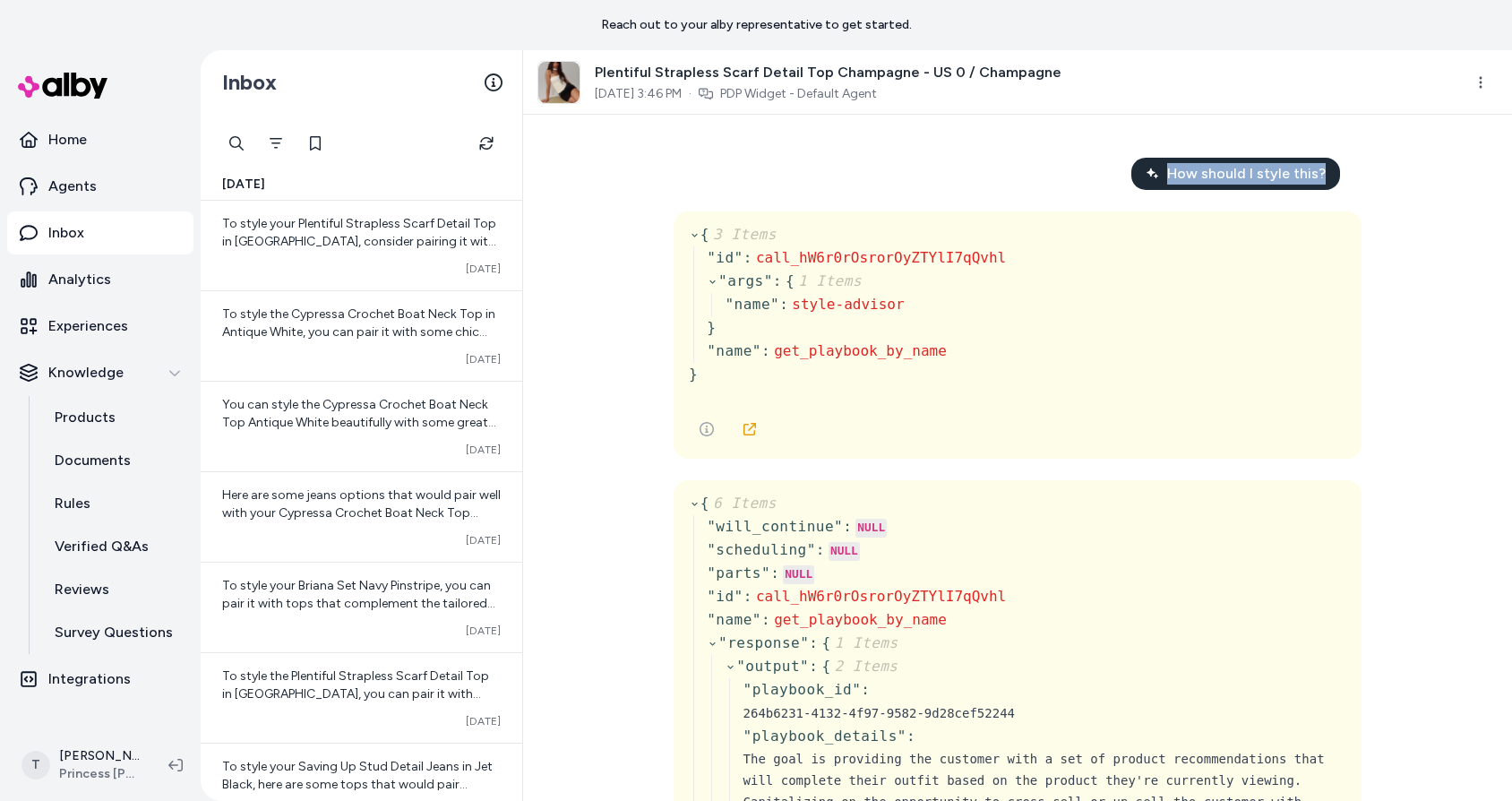
click at [573, 234] on div "How should I style this? { 3 Items " id " : call_hW6r0rOsrorOyZTYlI7qQvhl " arg…" at bounding box center [1017, 457] width 989 height 686
click at [624, 253] on div "How should I style this? { 3 Items " id " : call_hW6r0rOsrorOyZTYlI7qQvhl " arg…" at bounding box center [1017, 457] width 989 height 686
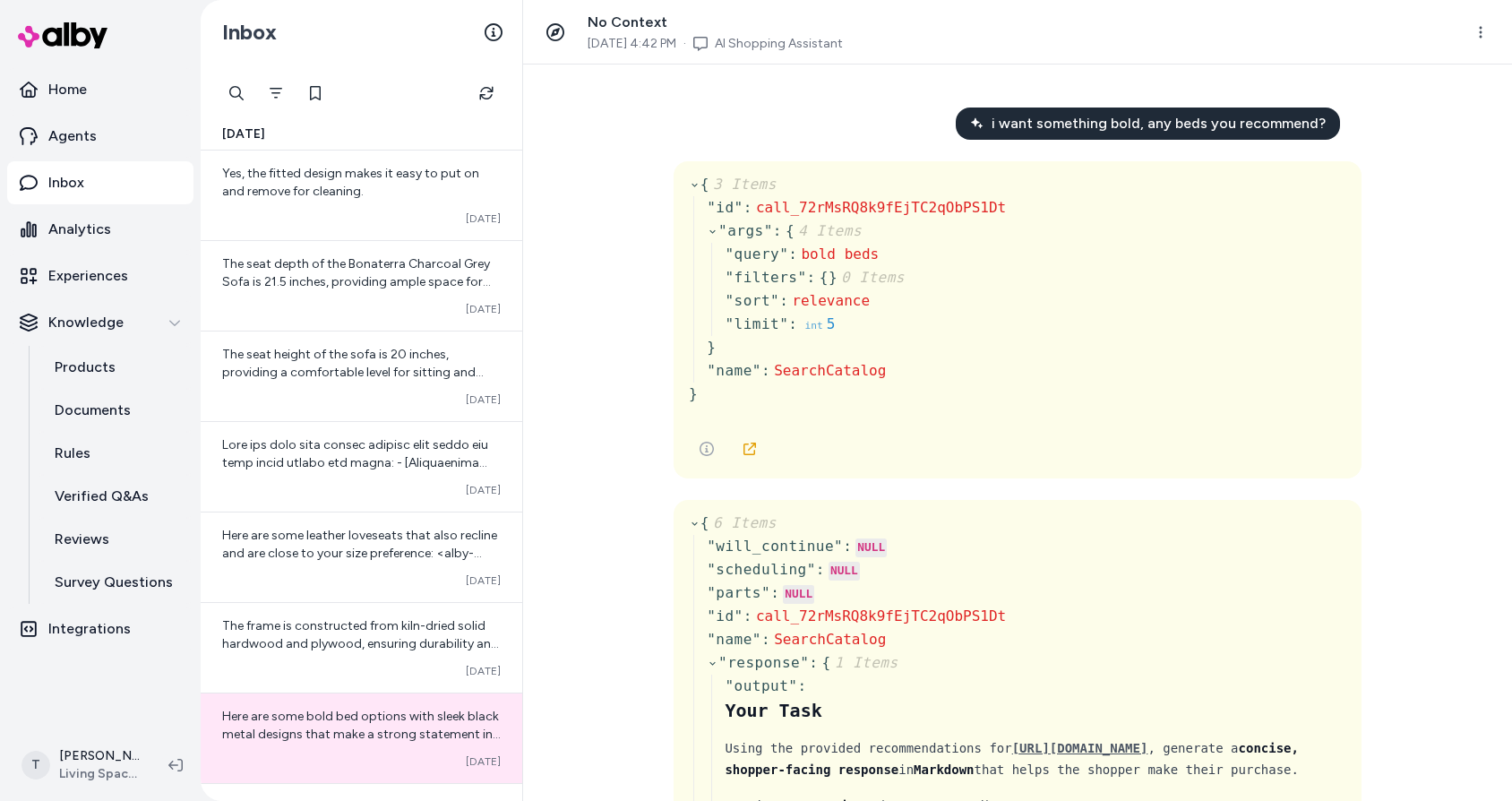
click at [1318, 302] on div "{ 3 Items " id " : call_72rMsRQ8k9fEjTC2qObPS1Dt " args " : { 4 Items " query "…" at bounding box center [1018, 296] width 657 height 247
click at [1284, 297] on div "{ 3 Items " id " : call_72rMsRQ8k9fEjTC2qObPS1Dt " args " : { 4 Items " query "…" at bounding box center [1018, 296] width 657 height 247
click at [1278, 289] on div "{ 3 Items " id " : call_72rMsRQ8k9fEjTC2qObPS1Dt " args " : { 4 Items " query "…" at bounding box center [1018, 296] width 657 height 247
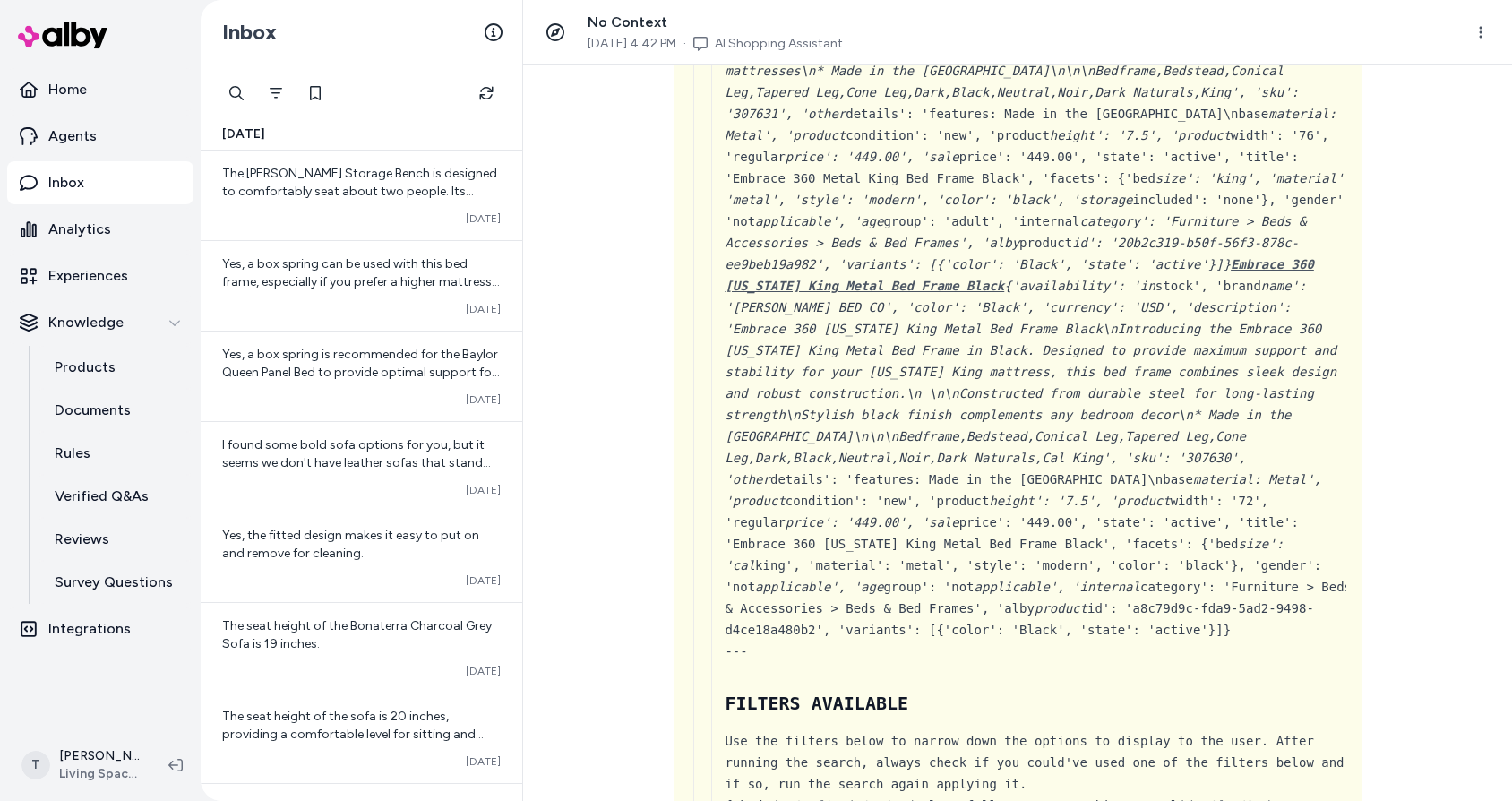
scroll to position [2696, 0]
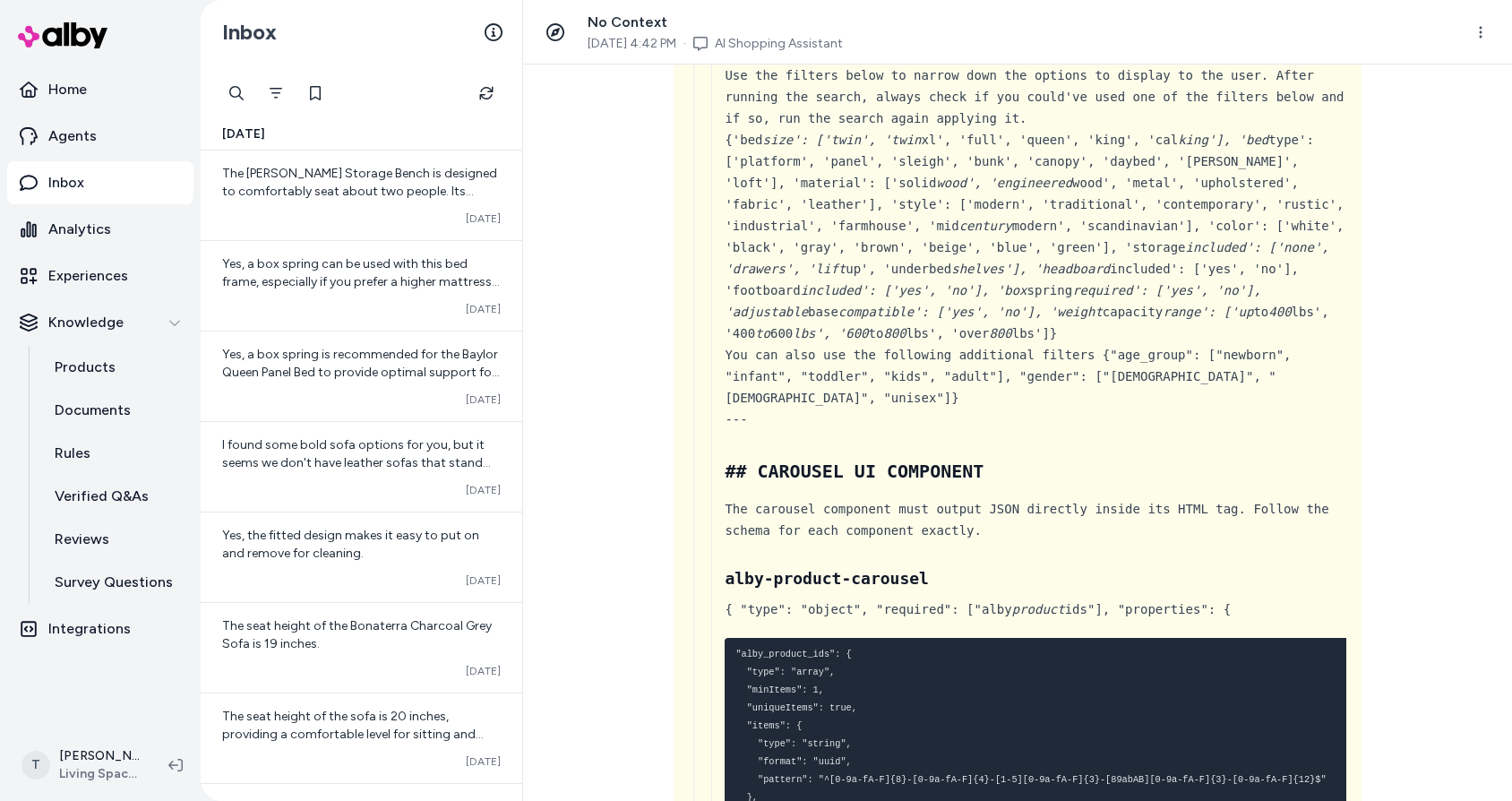
click at [1180, 344] on div "{'bed size': ['twin', 'twin xl', 'full', 'queen', 'king', 'cal king'], 'bed typ…" at bounding box center [1039, 236] width 629 height 215
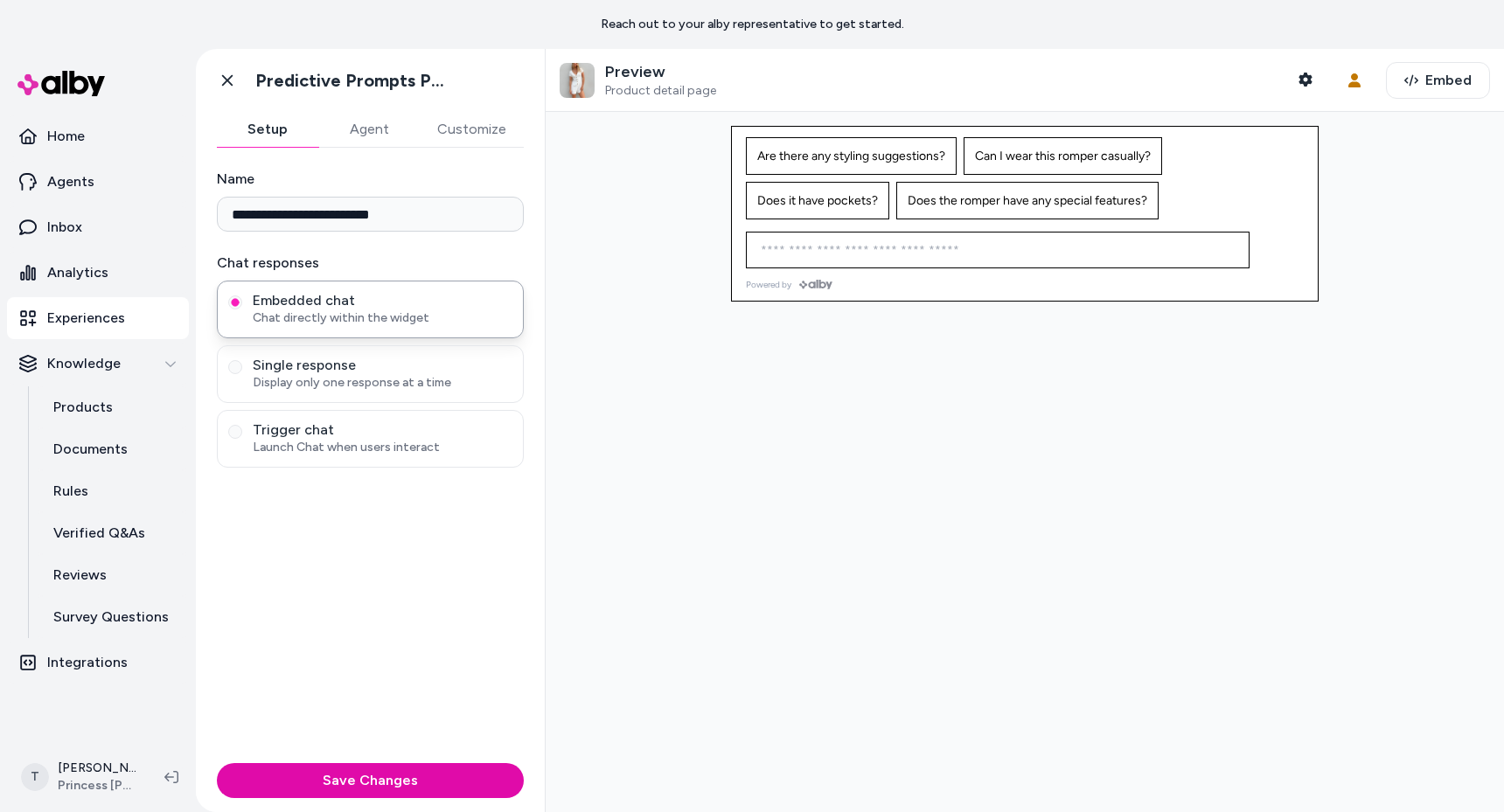
click at [778, 348] on div at bounding box center [1025, 462] width 958 height 700
click at [1299, 77] on icon "button" at bounding box center [1305, 79] width 13 height 14
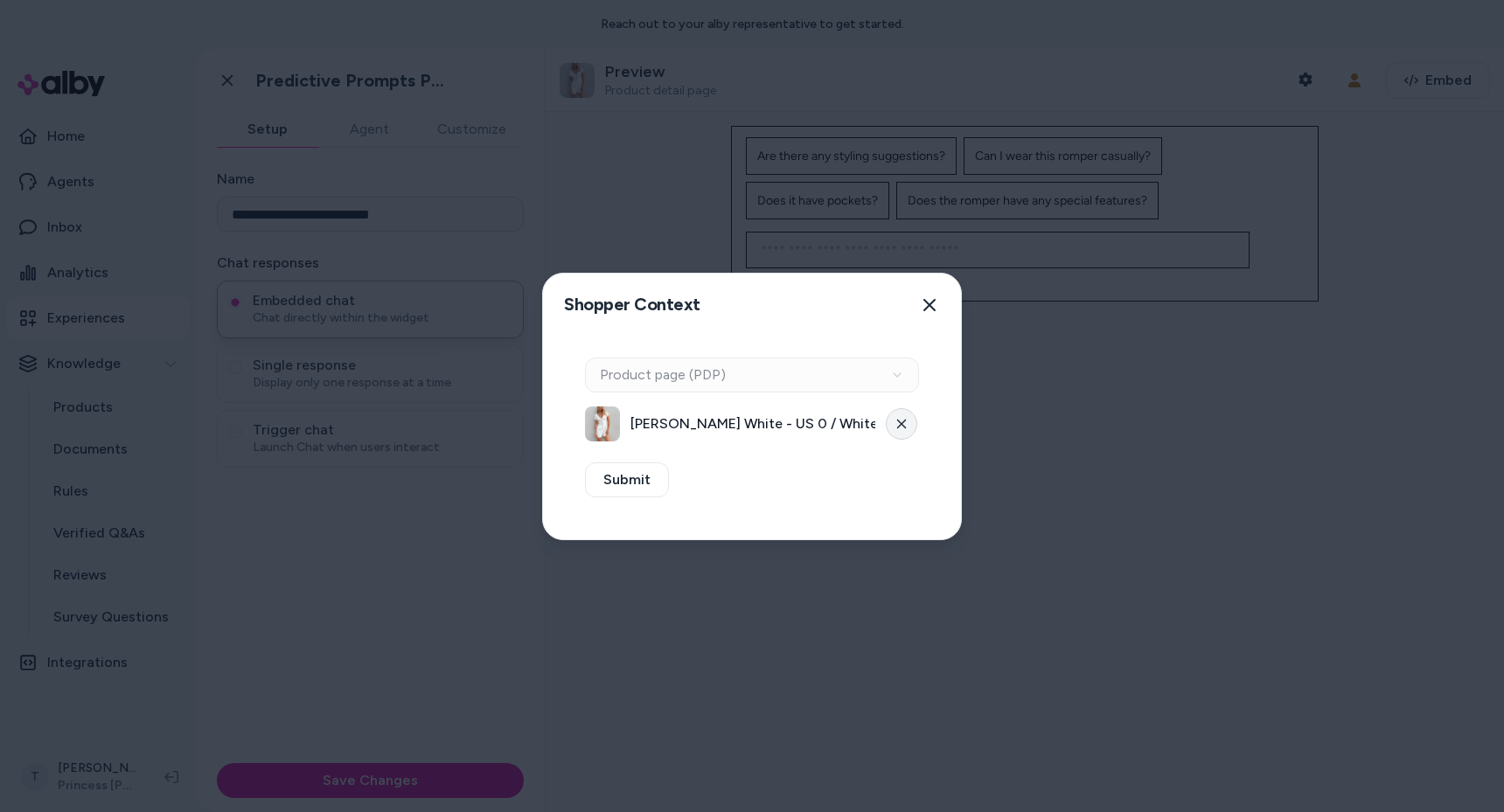
click at [894, 424] on button at bounding box center [901, 424] width 32 height 32
click at [726, 423] on button "Select a product" at bounding box center [752, 424] width 334 height 35
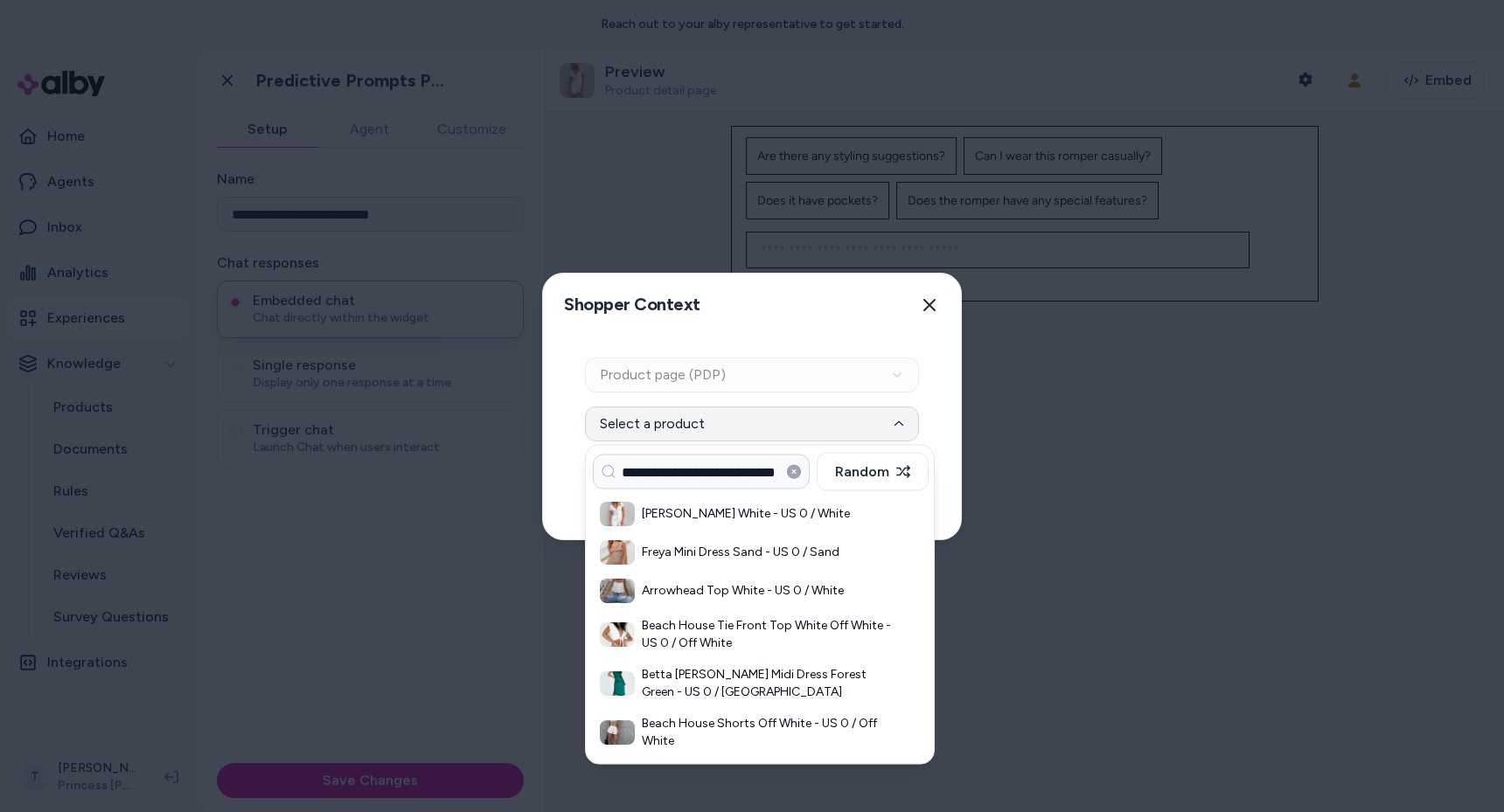
drag, startPoint x: 736, startPoint y: 466, endPoint x: 554, endPoint y: 459, distance: 182.1
click at [554, 459] on body "**********" at bounding box center [752, 406] width 1504 height 812
click at [669, 464] on input "**********" at bounding box center [701, 472] width 217 height 35
type input "**********"
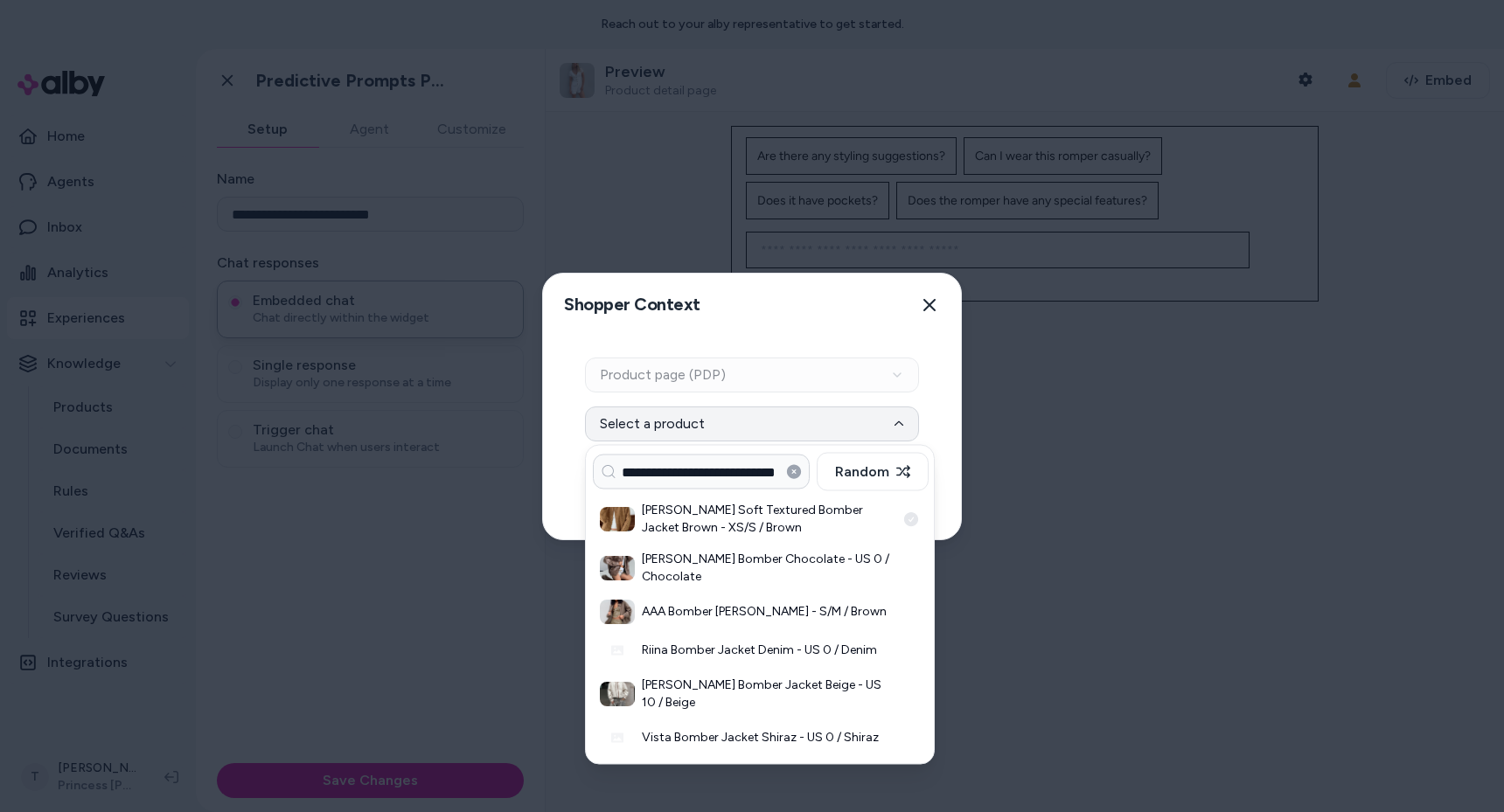
click at [696, 517] on h3 "[PERSON_NAME] Soft Textured Bomber Jacket Brown - XS/S / Brown" at bounding box center [768, 519] width 253 height 35
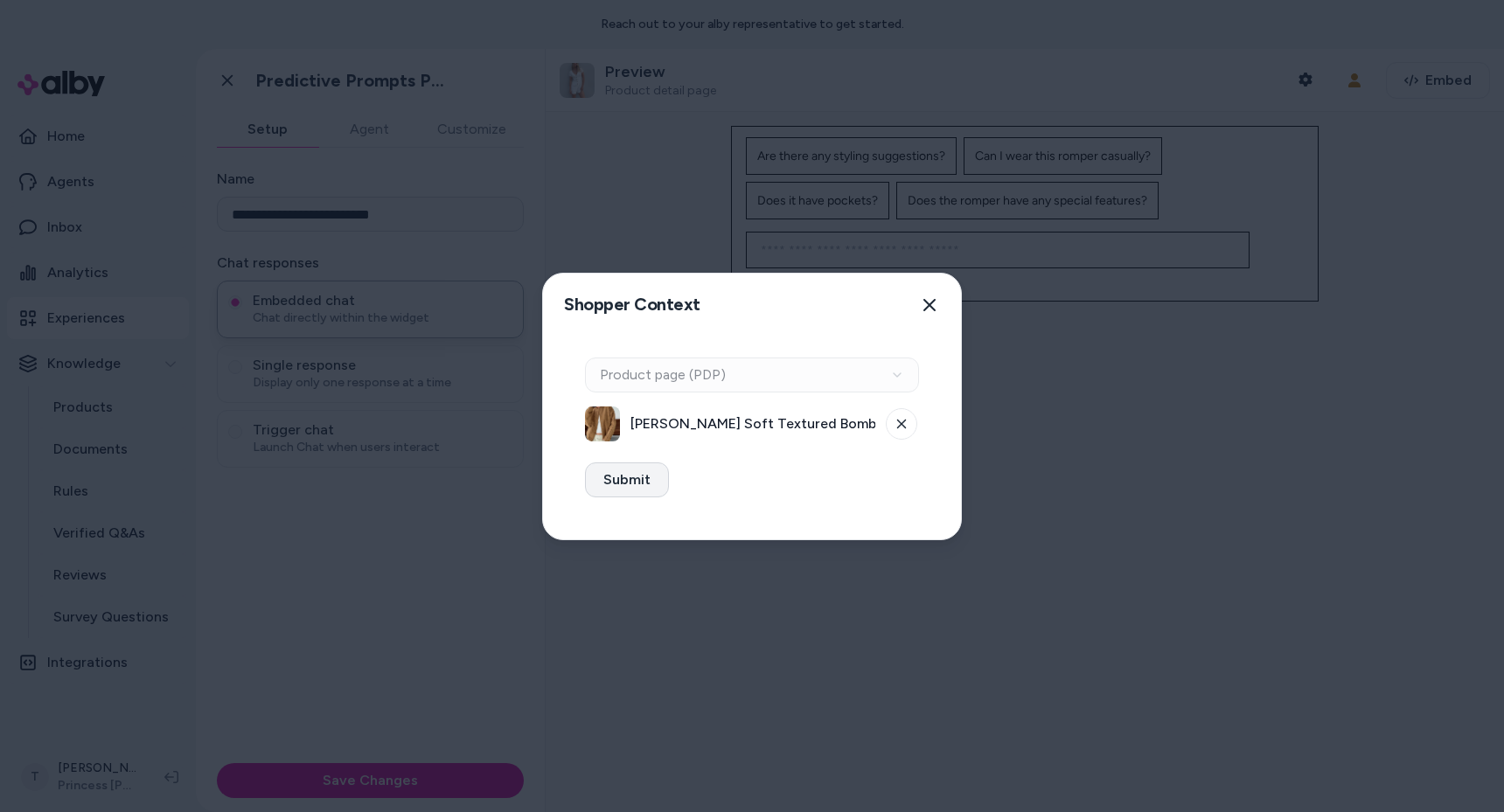
click at [630, 493] on button "Submit" at bounding box center [627, 479] width 84 height 35
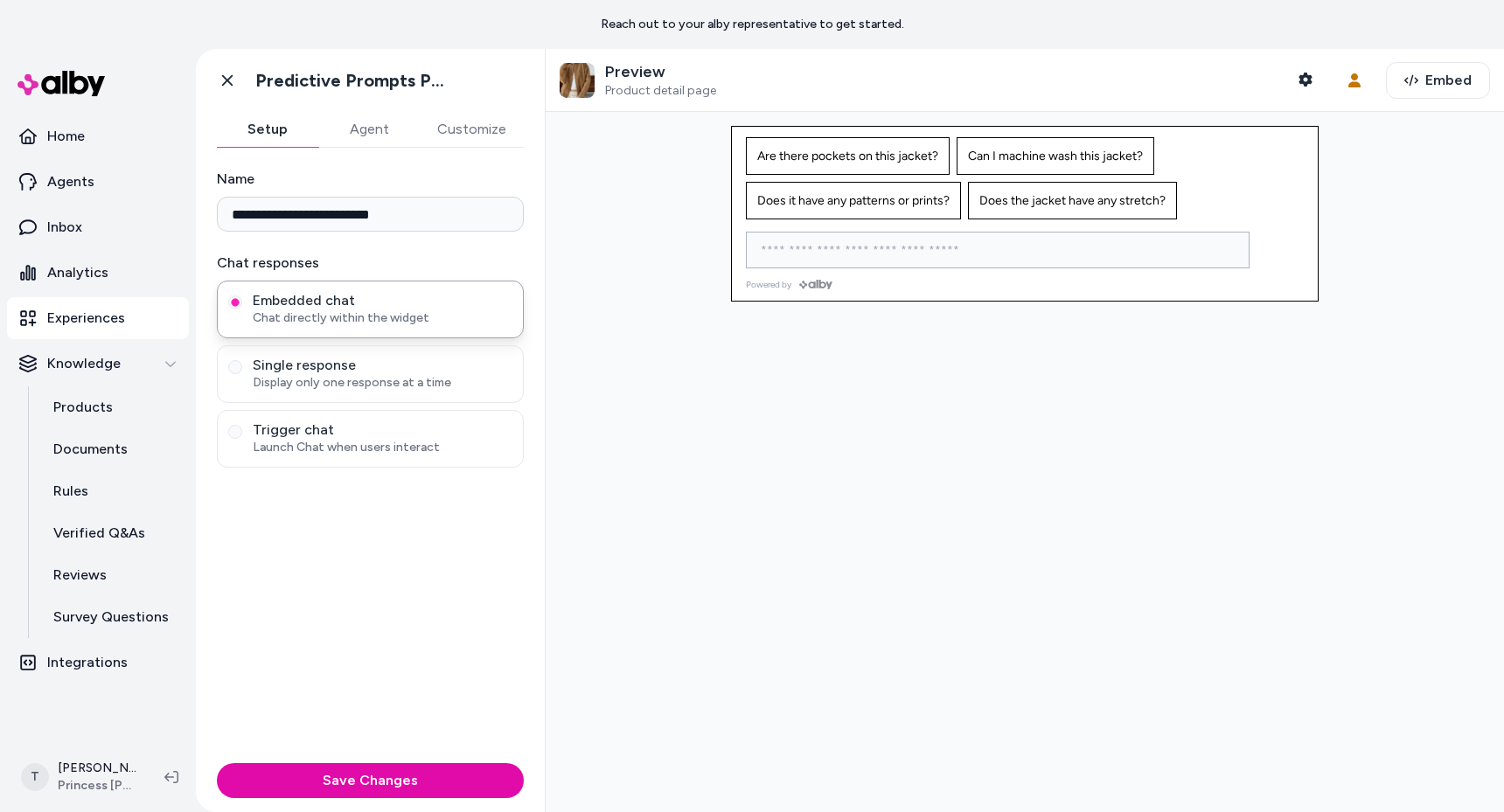
click at [1030, 253] on input at bounding box center [980, 250] width 460 height 21
type input "**********"
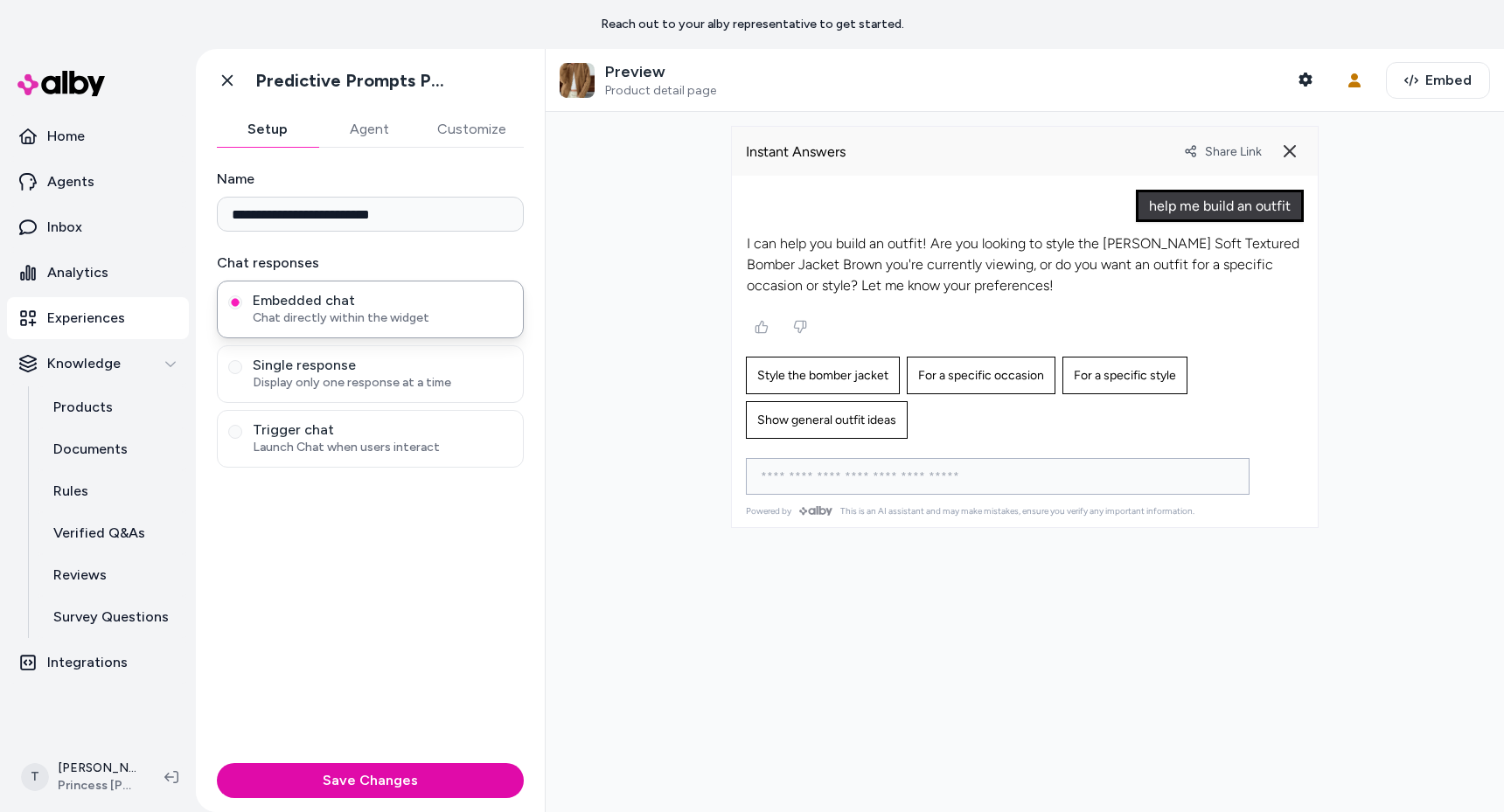
click at [846, 482] on input at bounding box center [980, 476] width 460 height 21
click at [856, 377] on span "Style the bomber jacket" at bounding box center [823, 375] width 131 height 15
type input "**********"
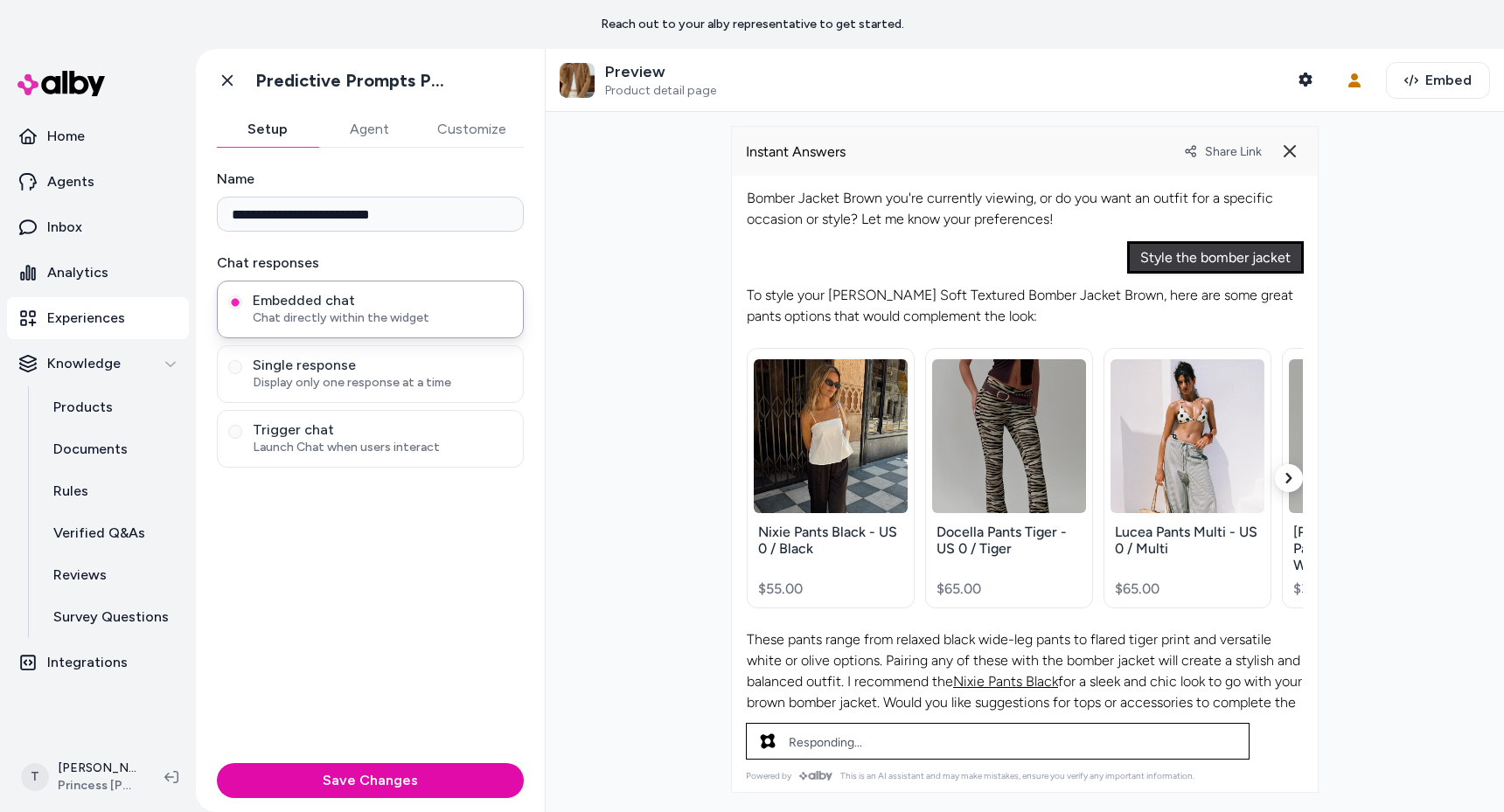
scroll to position [76, 0]
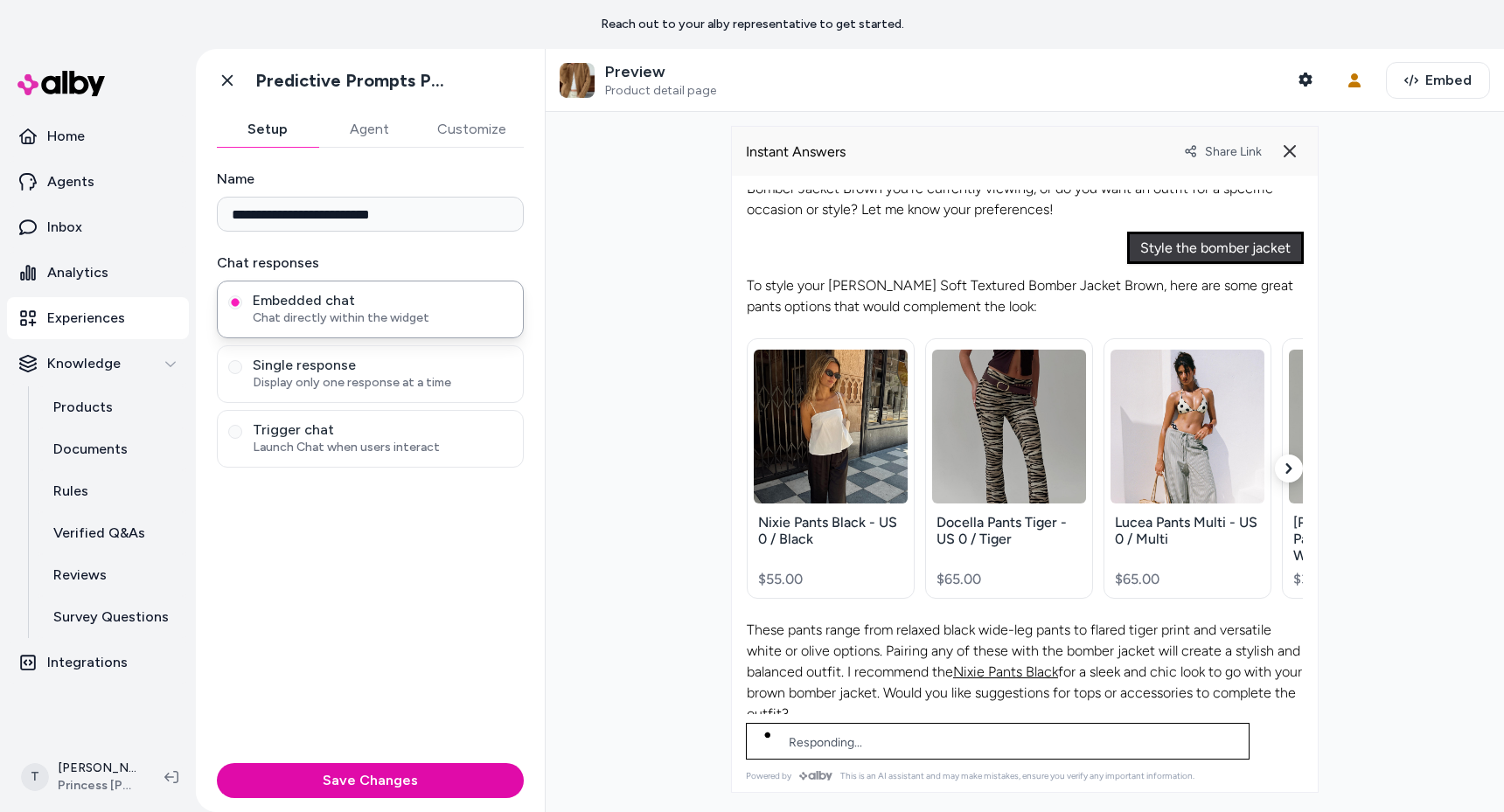
click at [613, 452] on div at bounding box center [1025, 462] width 958 height 700
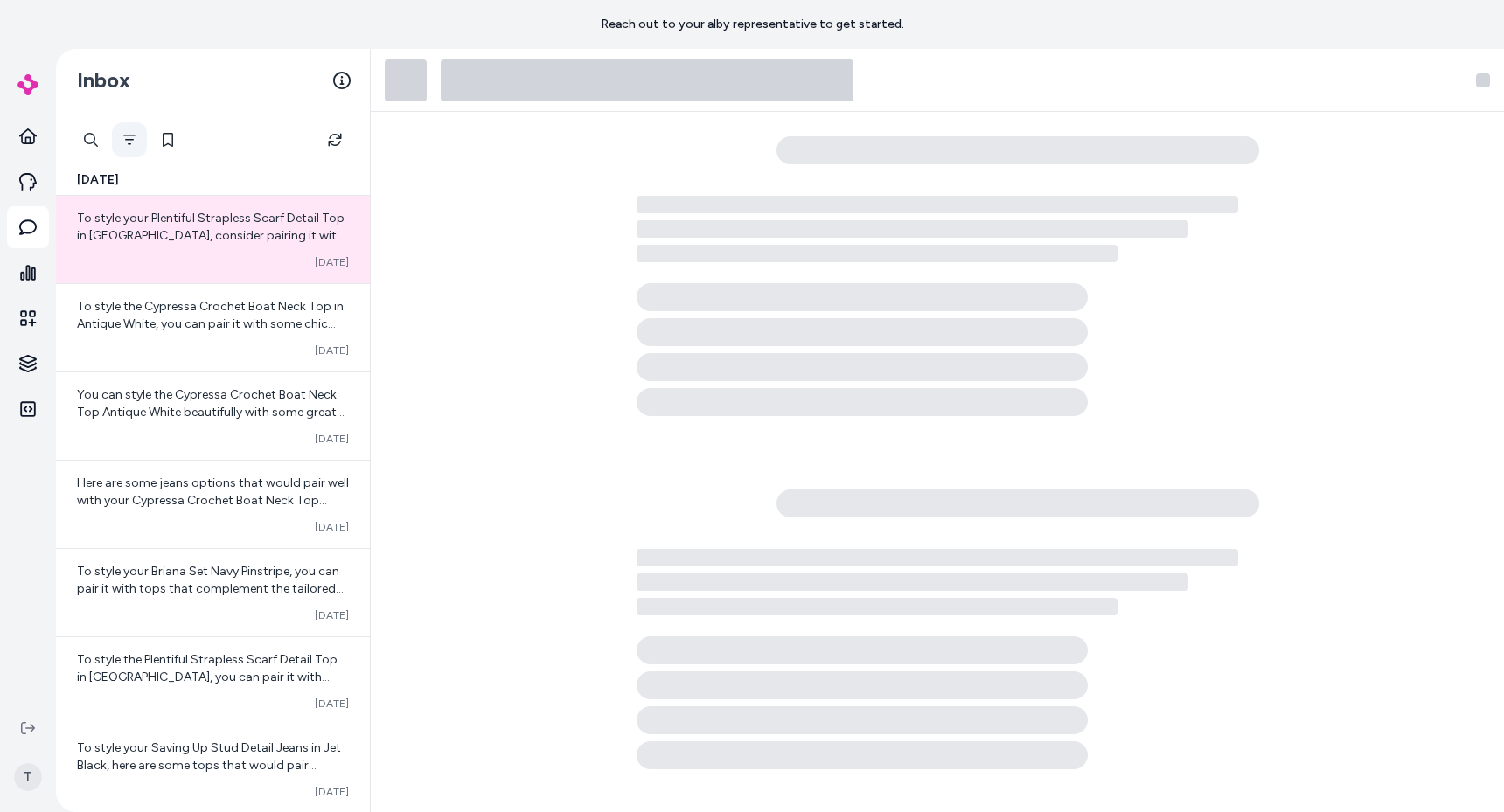
click at [124, 142] on icon "Filter" at bounding box center [129, 139] width 14 height 14
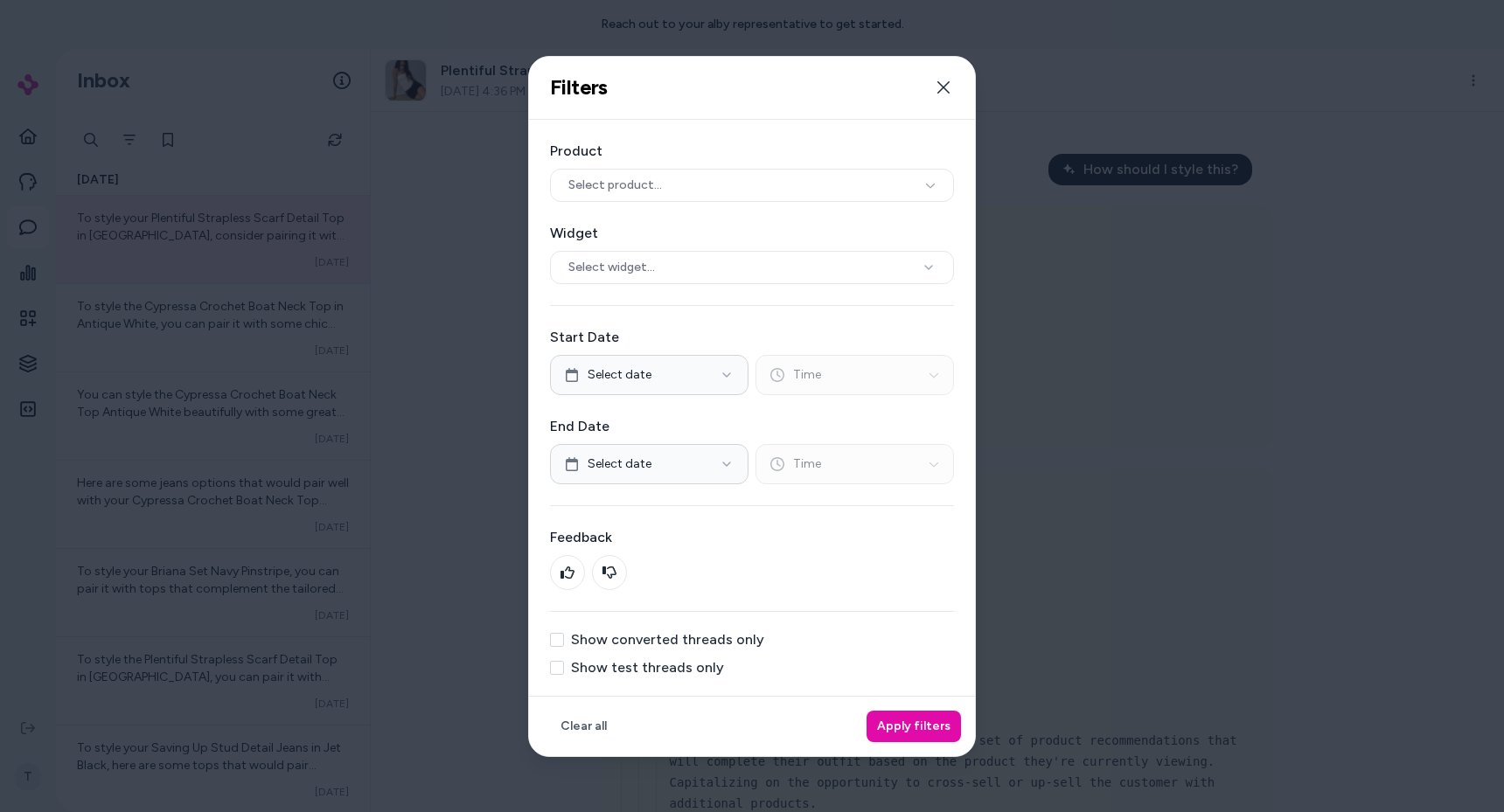
click at [622, 678] on div "Product Select product... Widget Select widget... Start Date Select date Time E…" at bounding box center [751, 407] width 446 height 576
click at [634, 663] on label "Show test threads only" at bounding box center [647, 667] width 153 height 14
click at [564, 663] on button "Show test threads only" at bounding box center [556, 667] width 14 height 14
click at [907, 729] on button "Apply filters" at bounding box center [914, 726] width 95 height 32
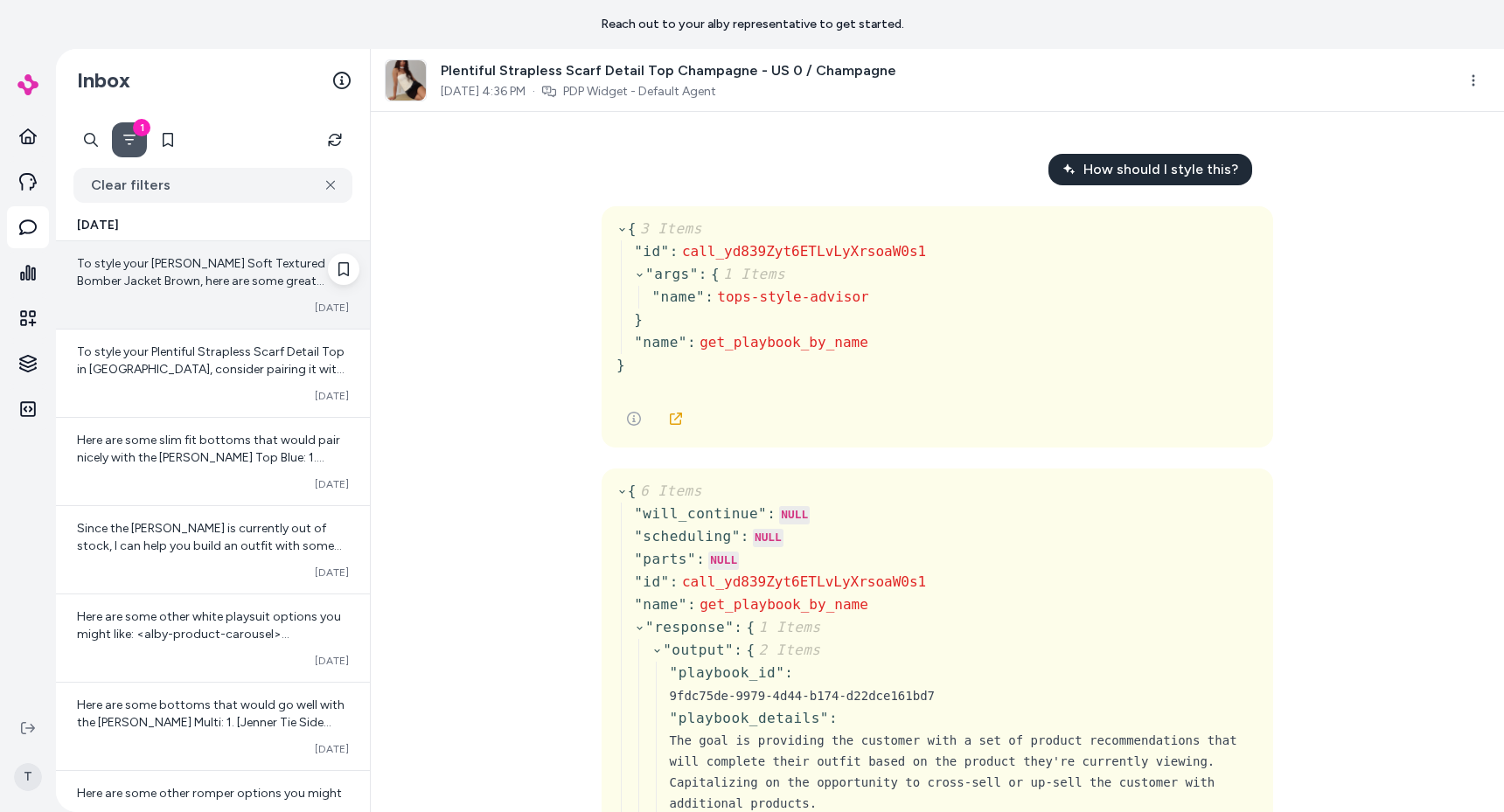
click at [161, 256] on span "To style your Kemberly Soft Textured Bomber Jacket Brown, here are some great p…" at bounding box center [211, 412] width 271 height 312
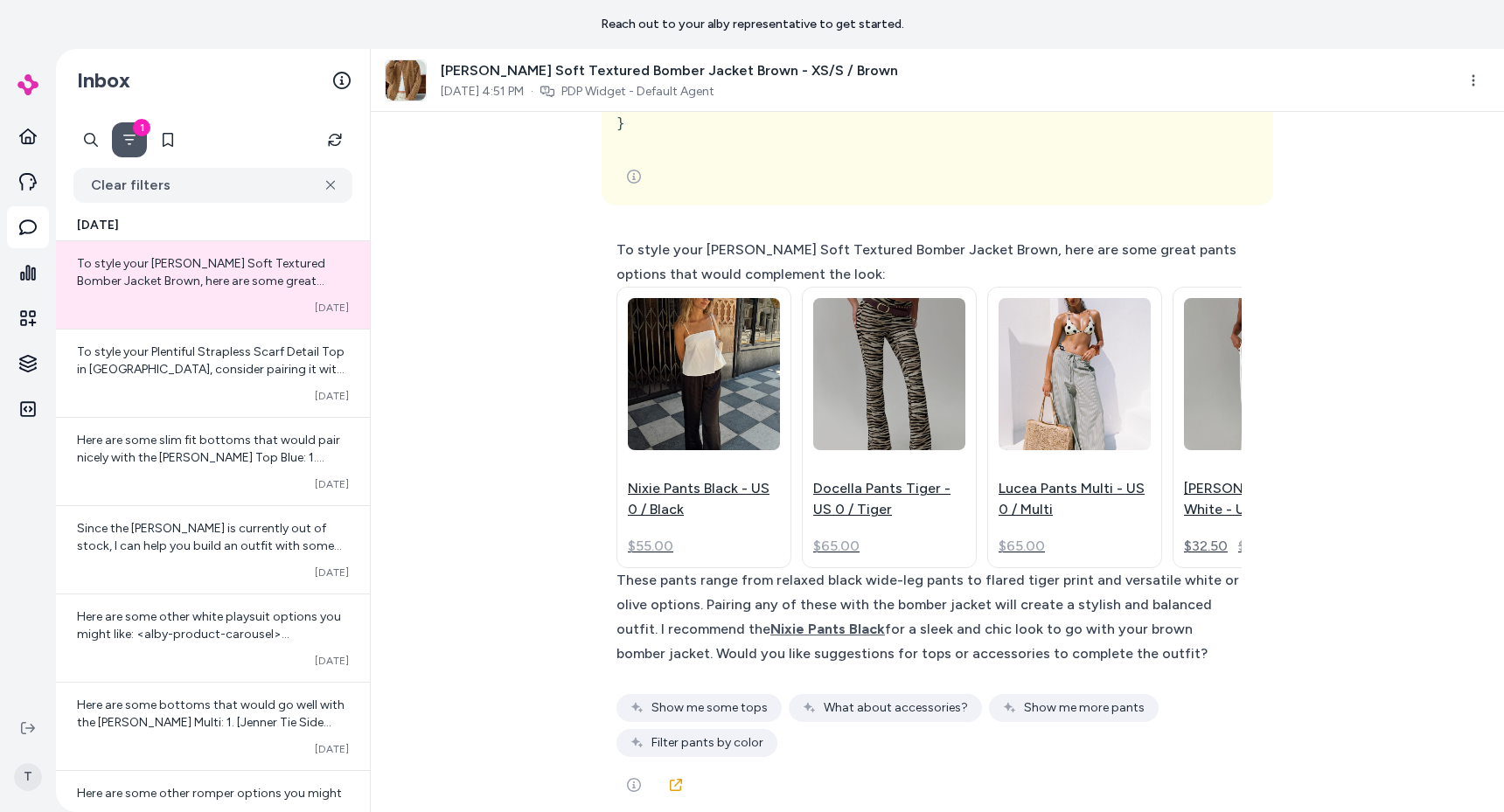
scroll to position [3903, 0]
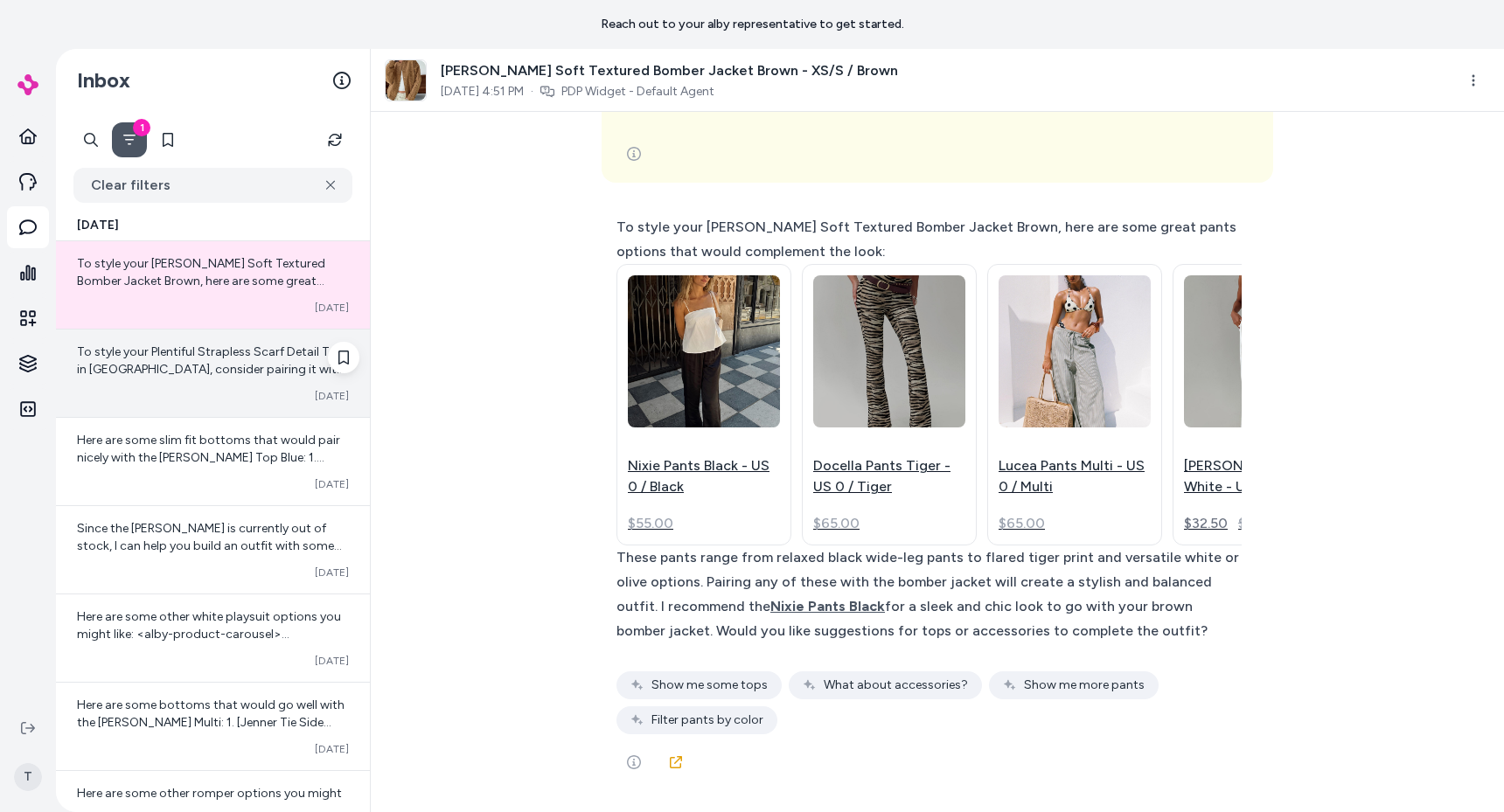
click at [178, 365] on span "To style your Plentiful Strapless Scarf Detail Top in Champagne, consider pairi…" at bounding box center [211, 500] width 270 height 312
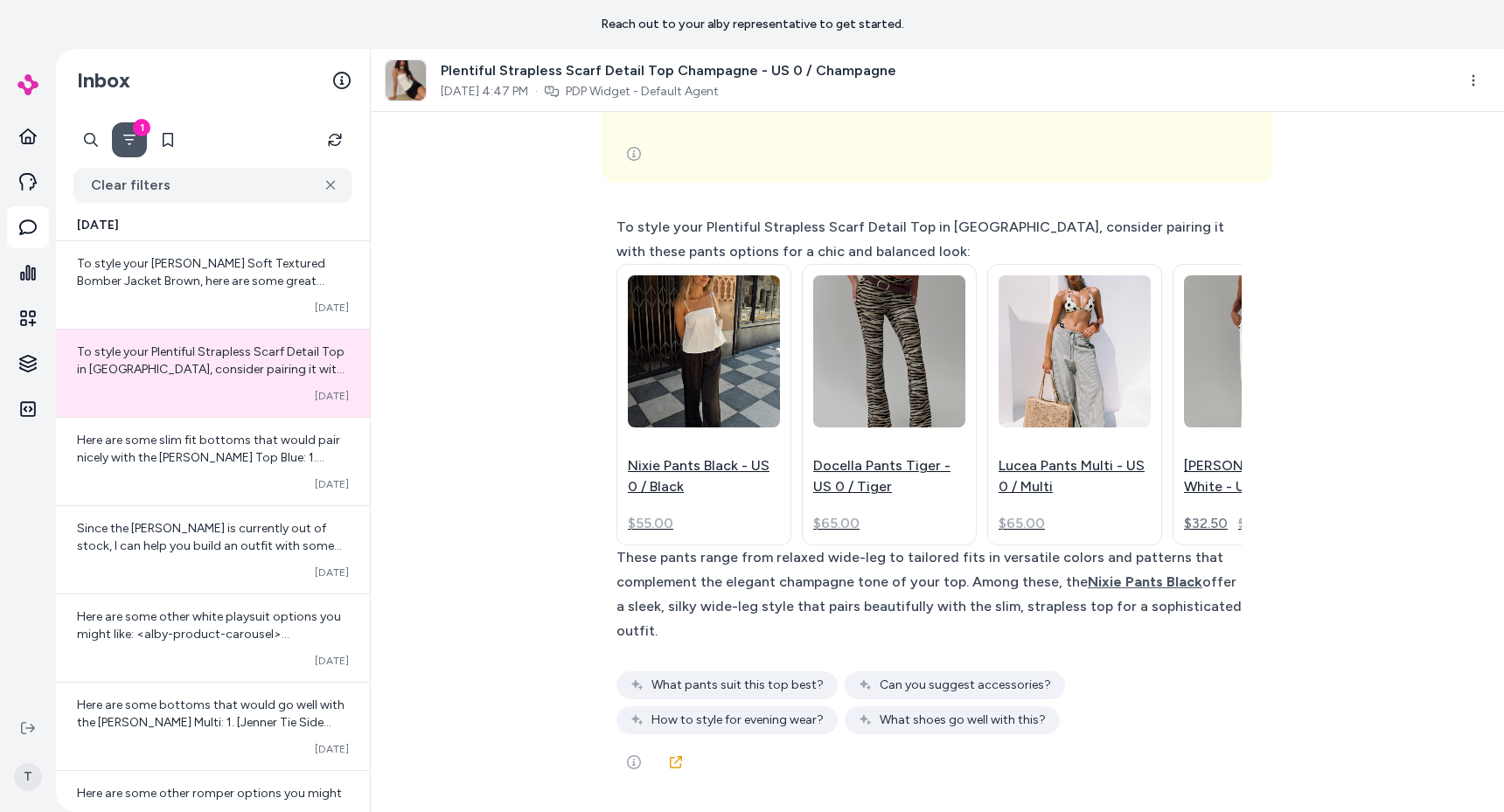
scroll to position [3496, 0]
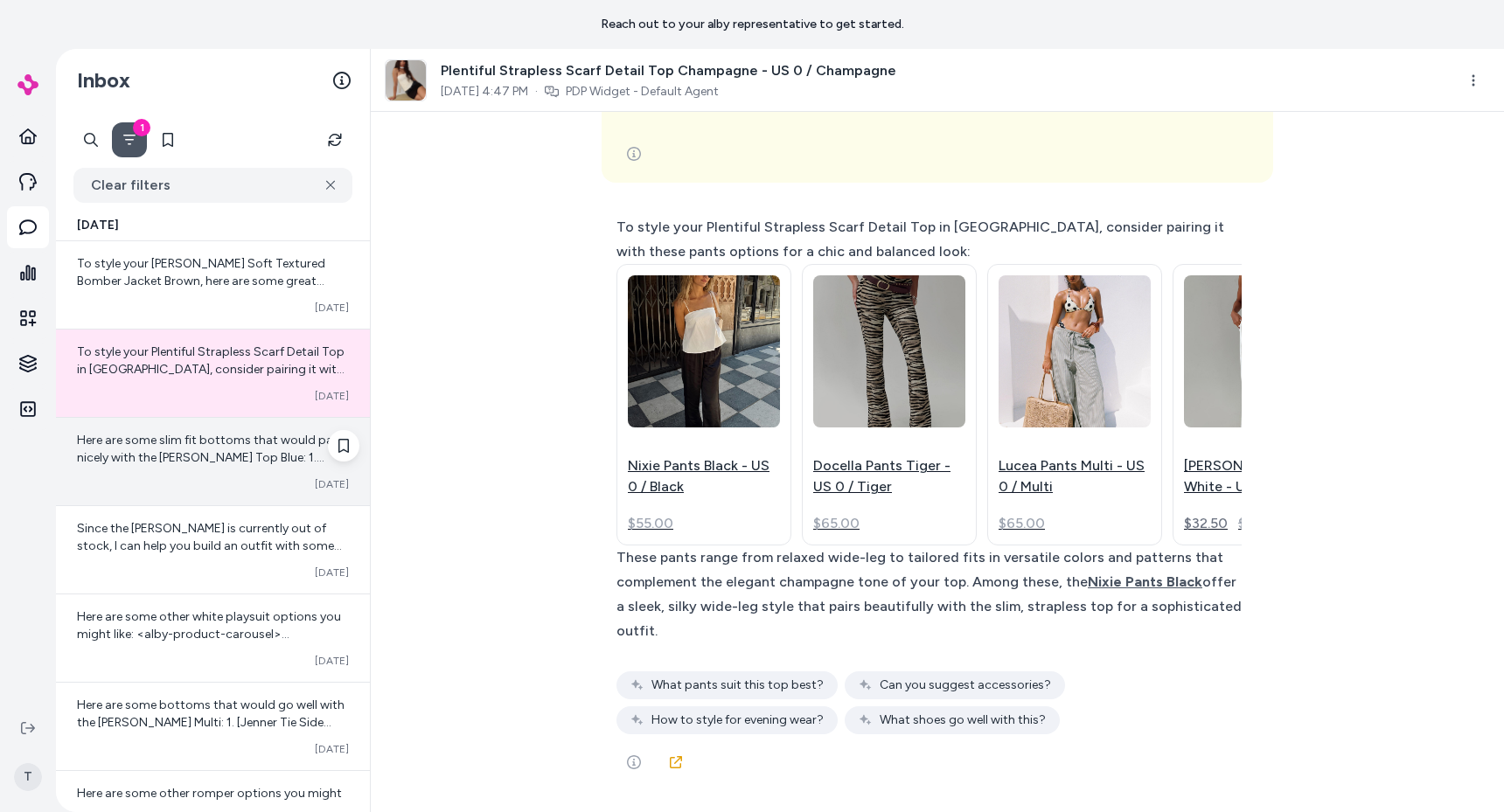
click at [232, 451] on span "Here are some slim fit bottoms that would pair nicely with the Rehna Halter Top…" at bounding box center [211, 554] width 270 height 242
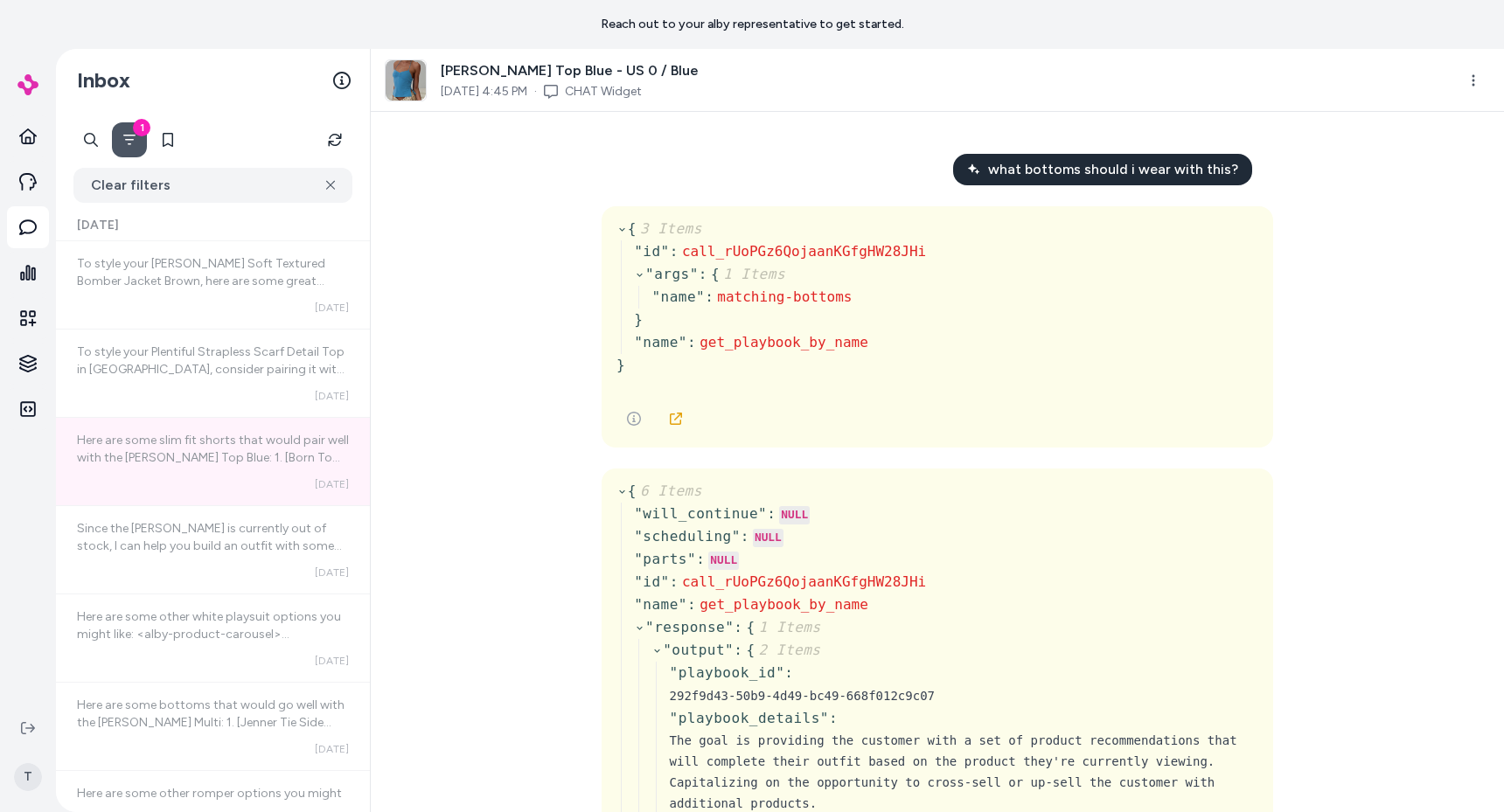
click at [376, 232] on div "what bottoms should i wear with this? { 3 Items " id " : call_rUoPGz6QojaanKGfg…" at bounding box center [937, 462] width 1133 height 700
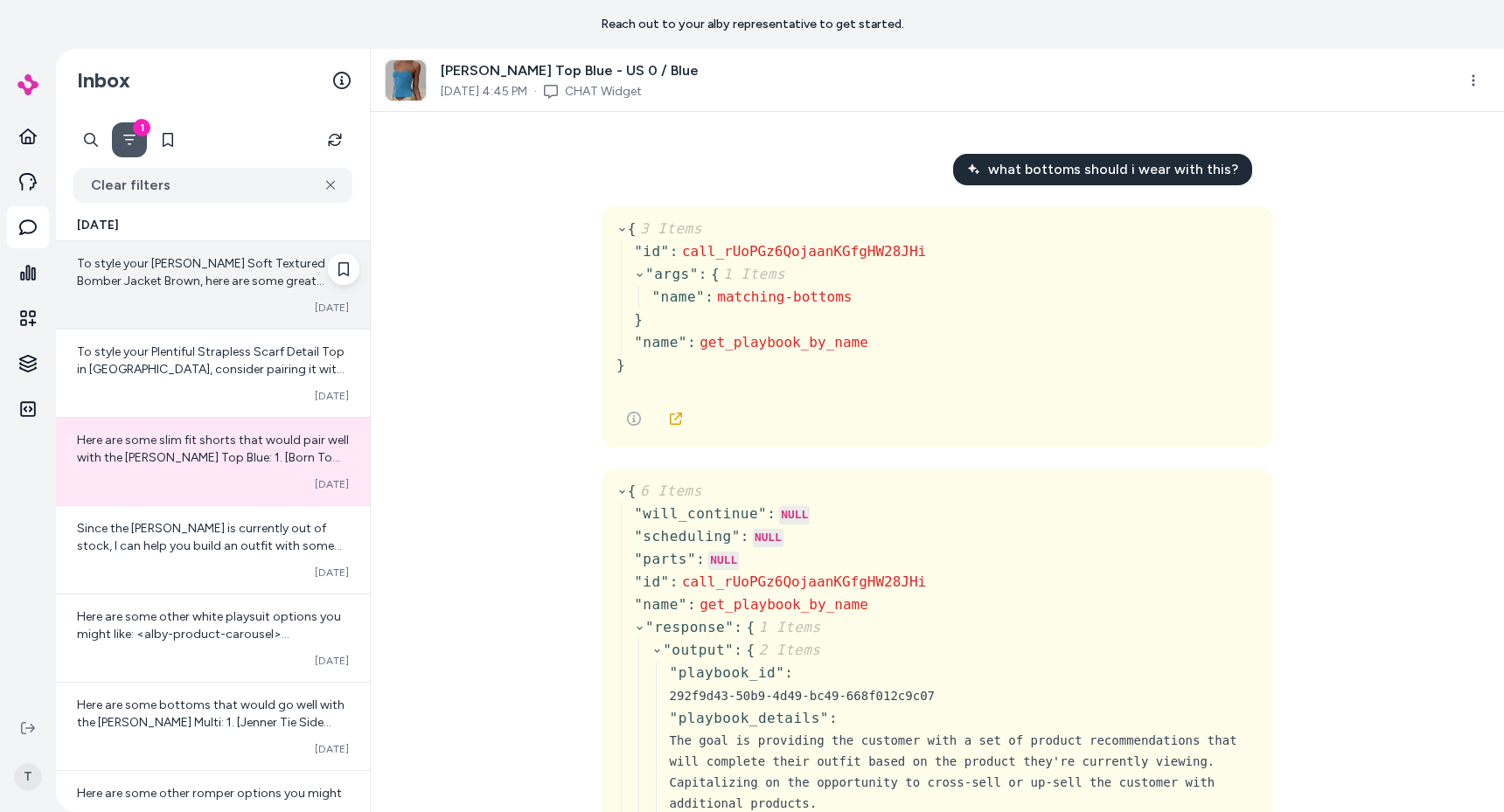
click at [214, 264] on span "To style your Kemberly Soft Textured Bomber Jacket Brown, here are some great p…" at bounding box center [211, 412] width 271 height 312
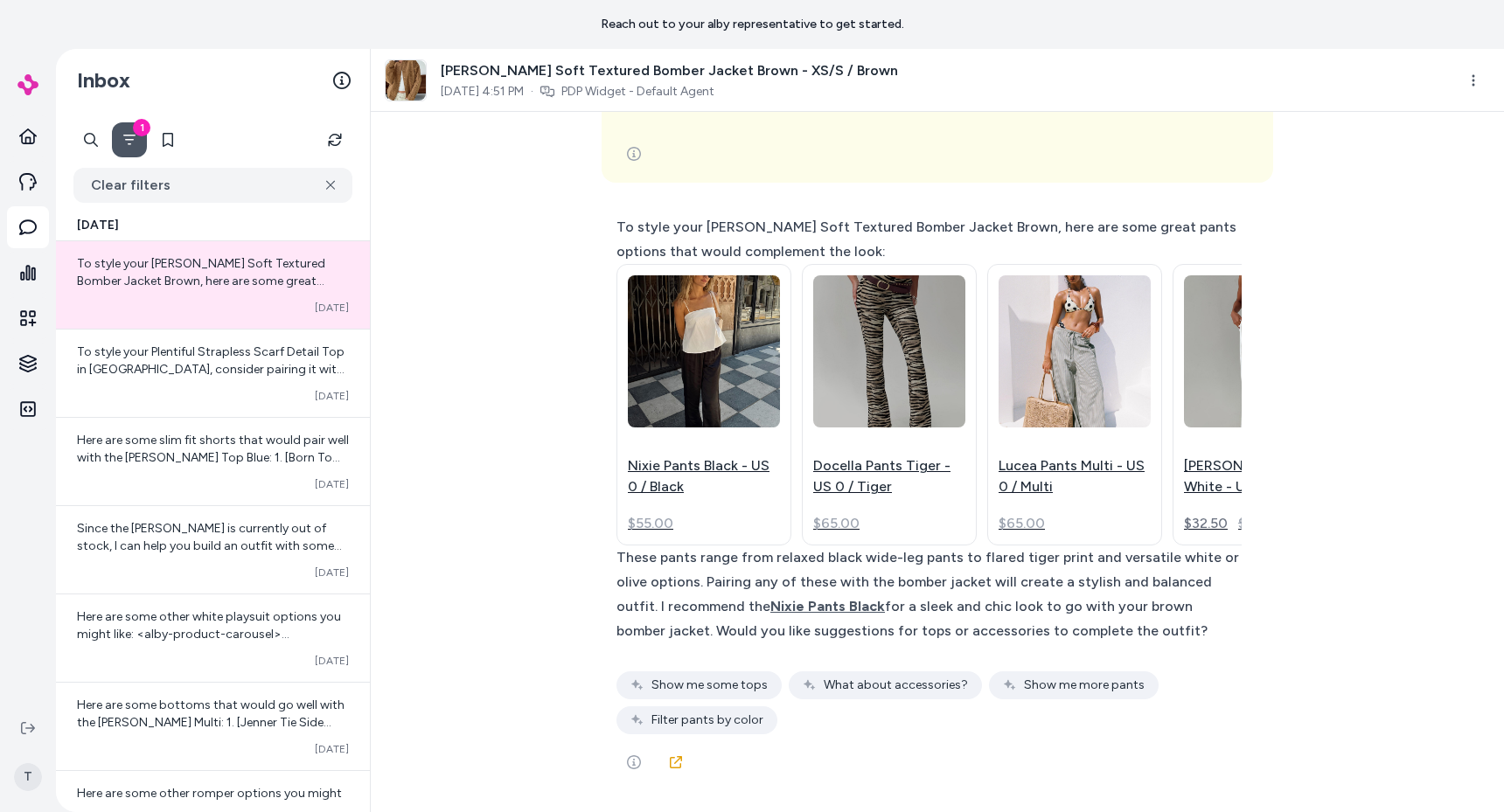
scroll to position [3843, 0]
click at [328, 139] on icon "Refresh" at bounding box center [335, 139] width 19 height 19
click at [575, 397] on div "help me build an outfit I can help you build an outfit! Are you looking to styl…" at bounding box center [937, 462] width 1133 height 700
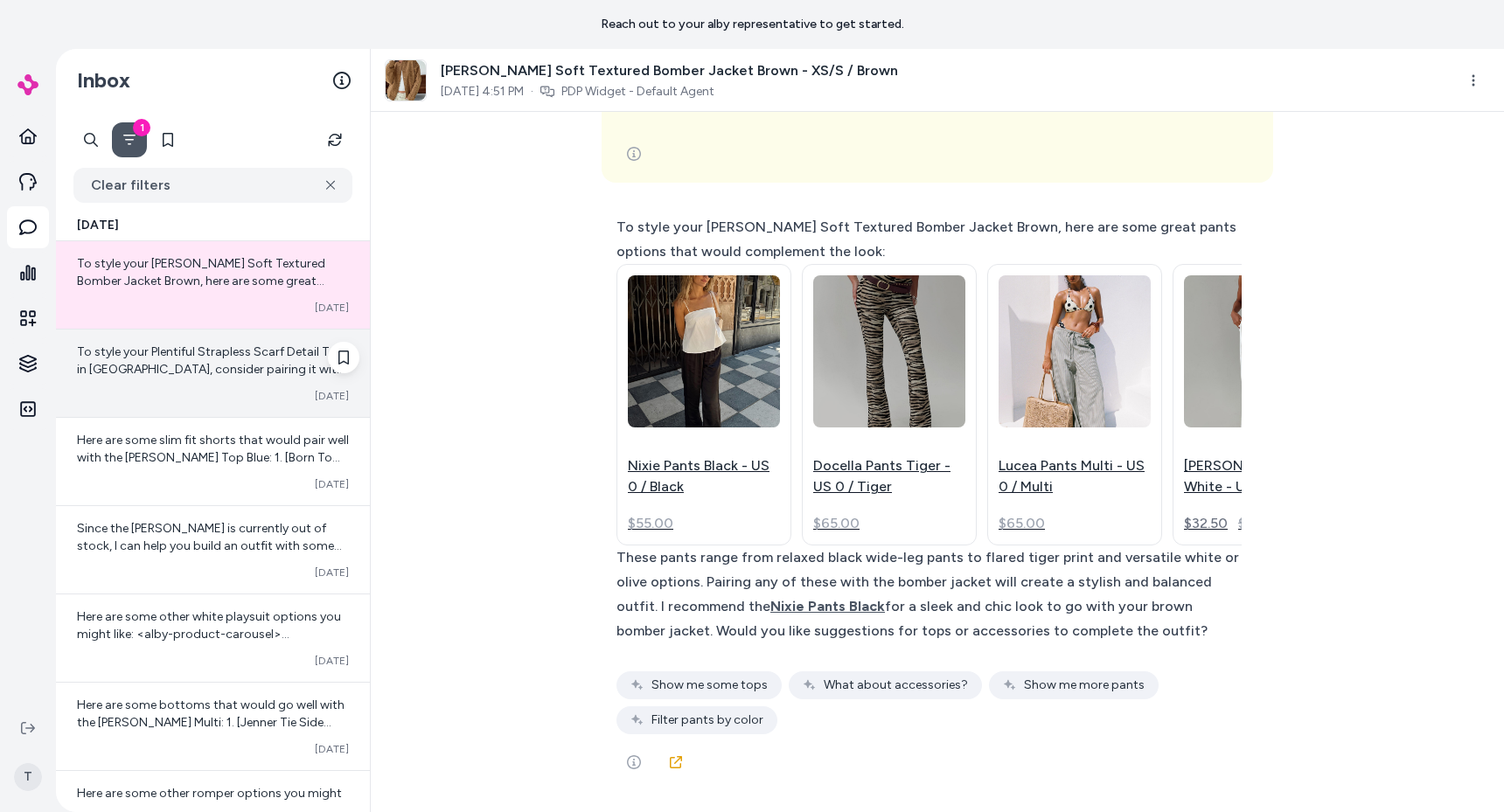
click at [197, 355] on span "To style your Plentiful Strapless Scarf Detail Top in Champagne, consider pairi…" at bounding box center [211, 500] width 270 height 312
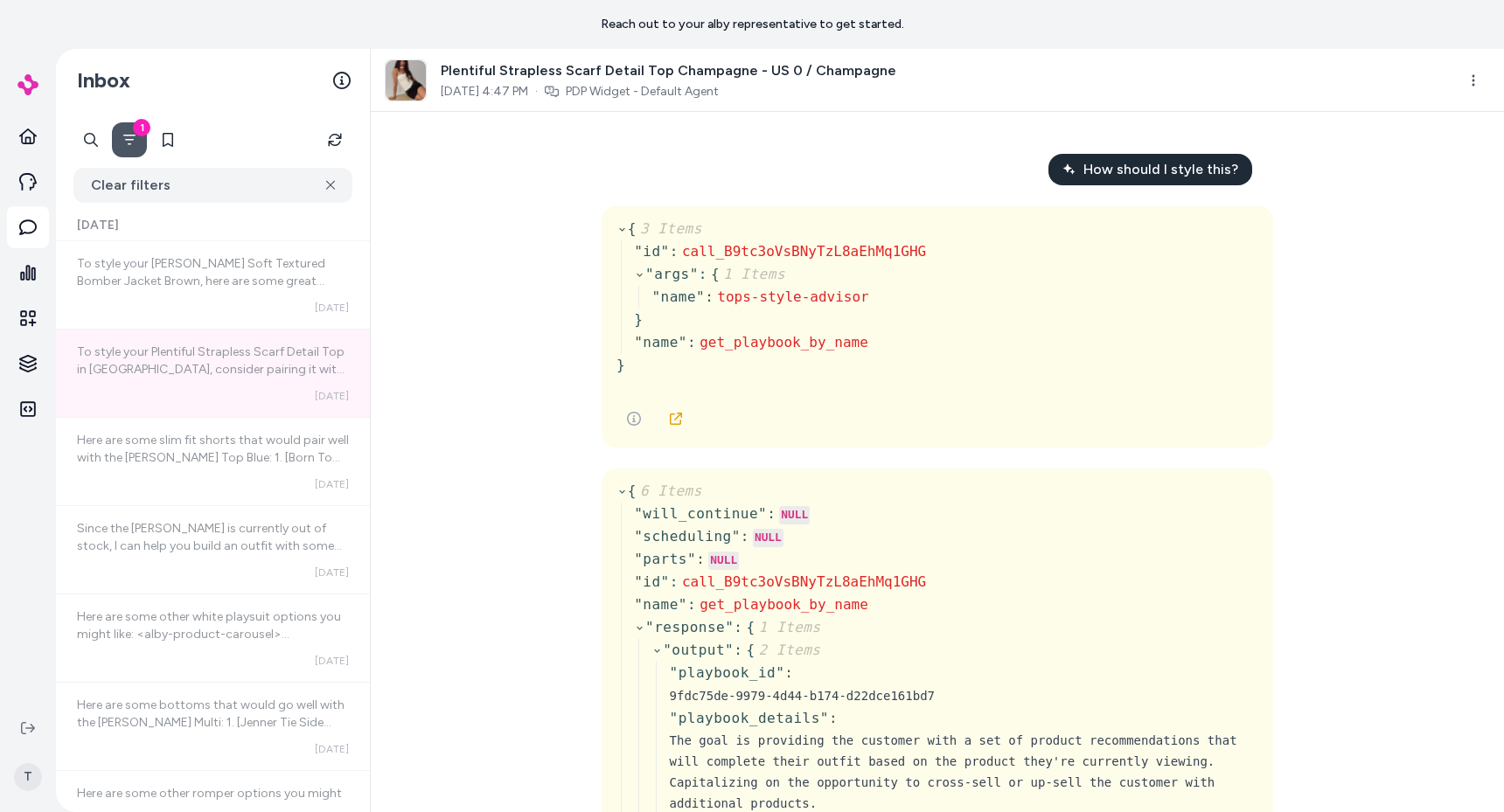
click at [498, 584] on div "How should I style this? { 3 Items " id " : call_B9tc3oVsBNyTzL8aEhMq1GHG " arg…" at bounding box center [937, 462] width 1133 height 700
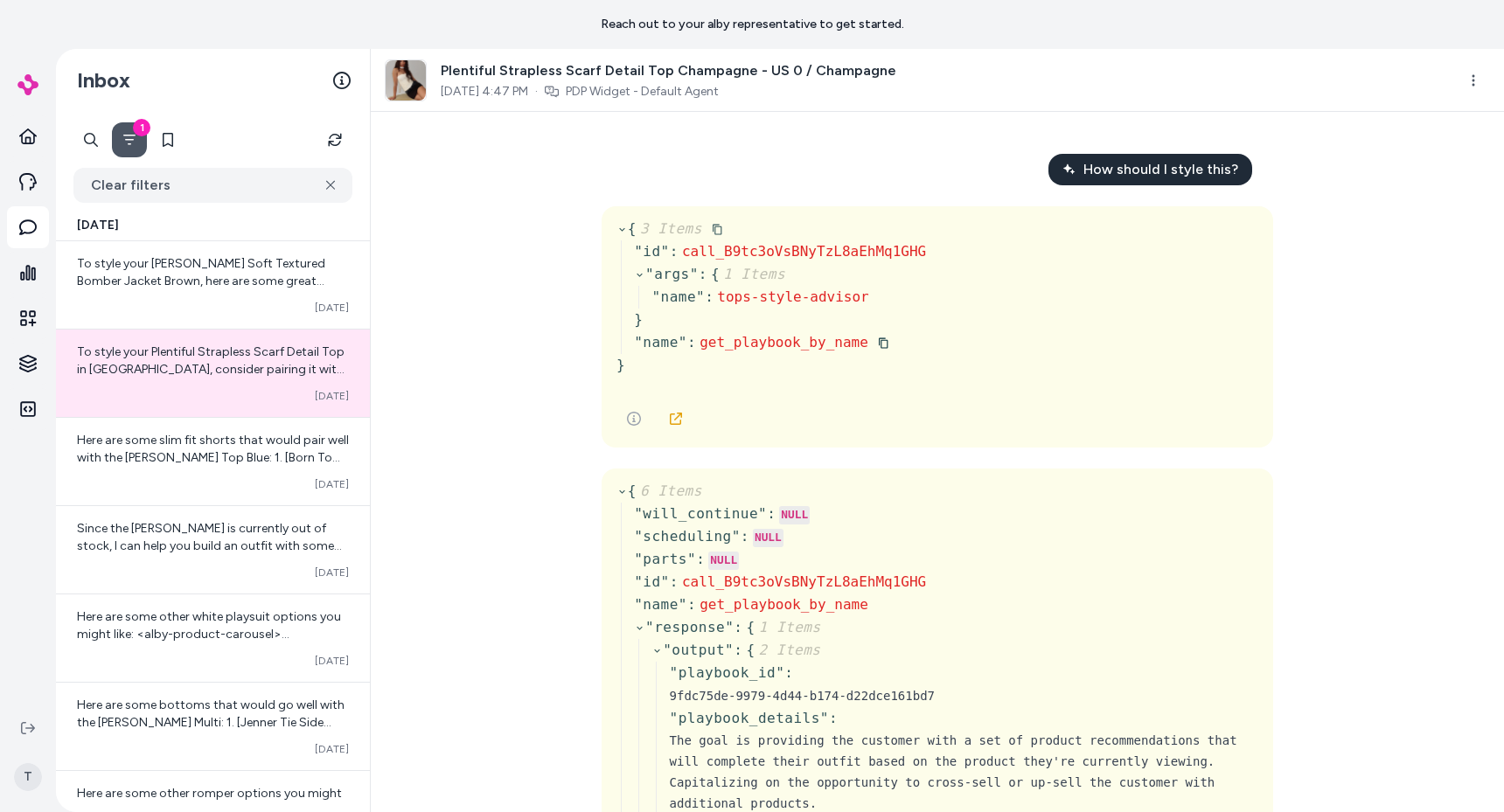
click at [756, 343] on span "get_playbook_by_name" at bounding box center [783, 342] width 169 height 16
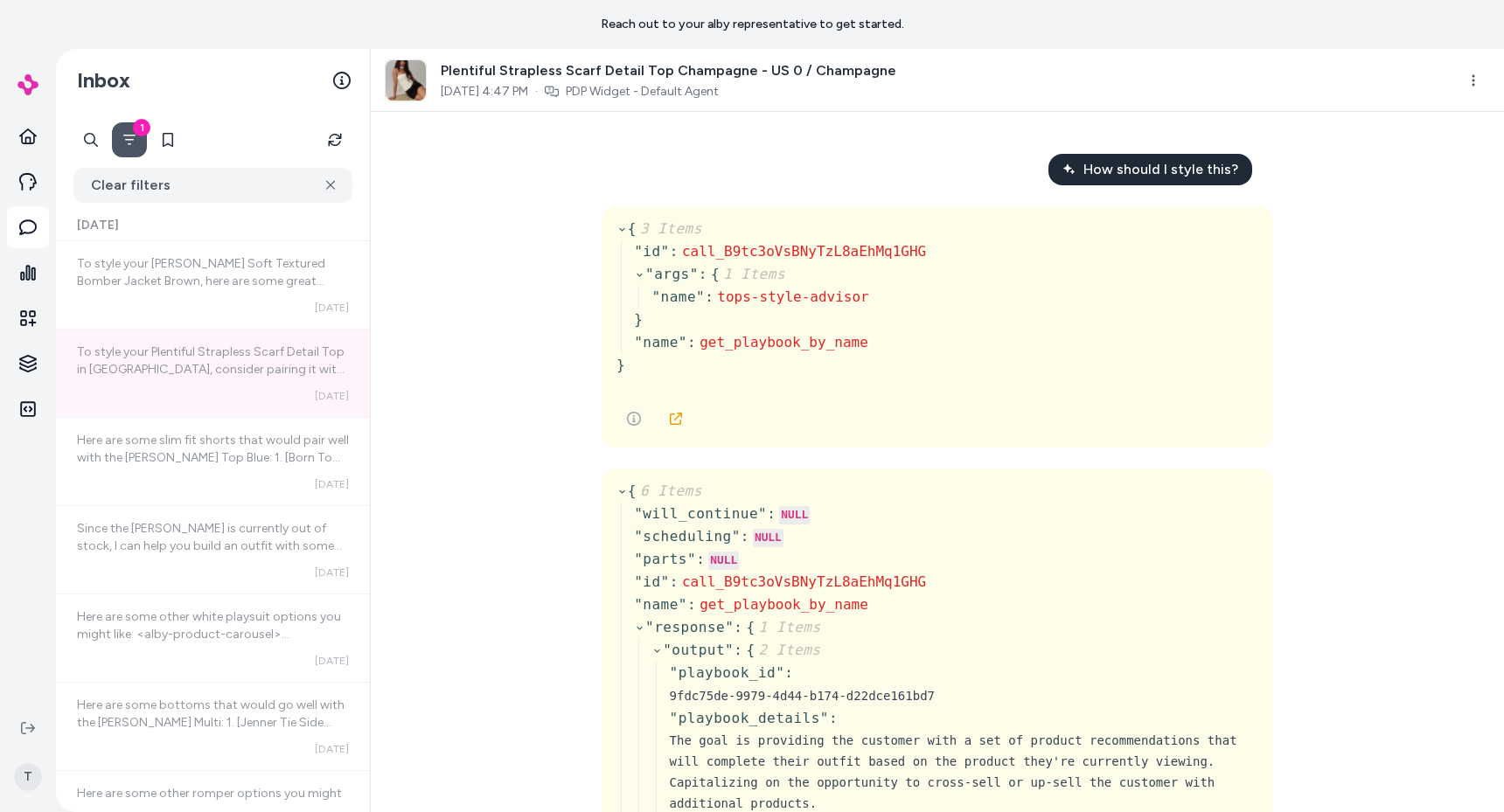
click at [500, 488] on div "How should I style this? { 3 Items " id " : call_B9tc3oVsBNyTzL8aEhMq1GHG " arg…" at bounding box center [937, 462] width 1133 height 700
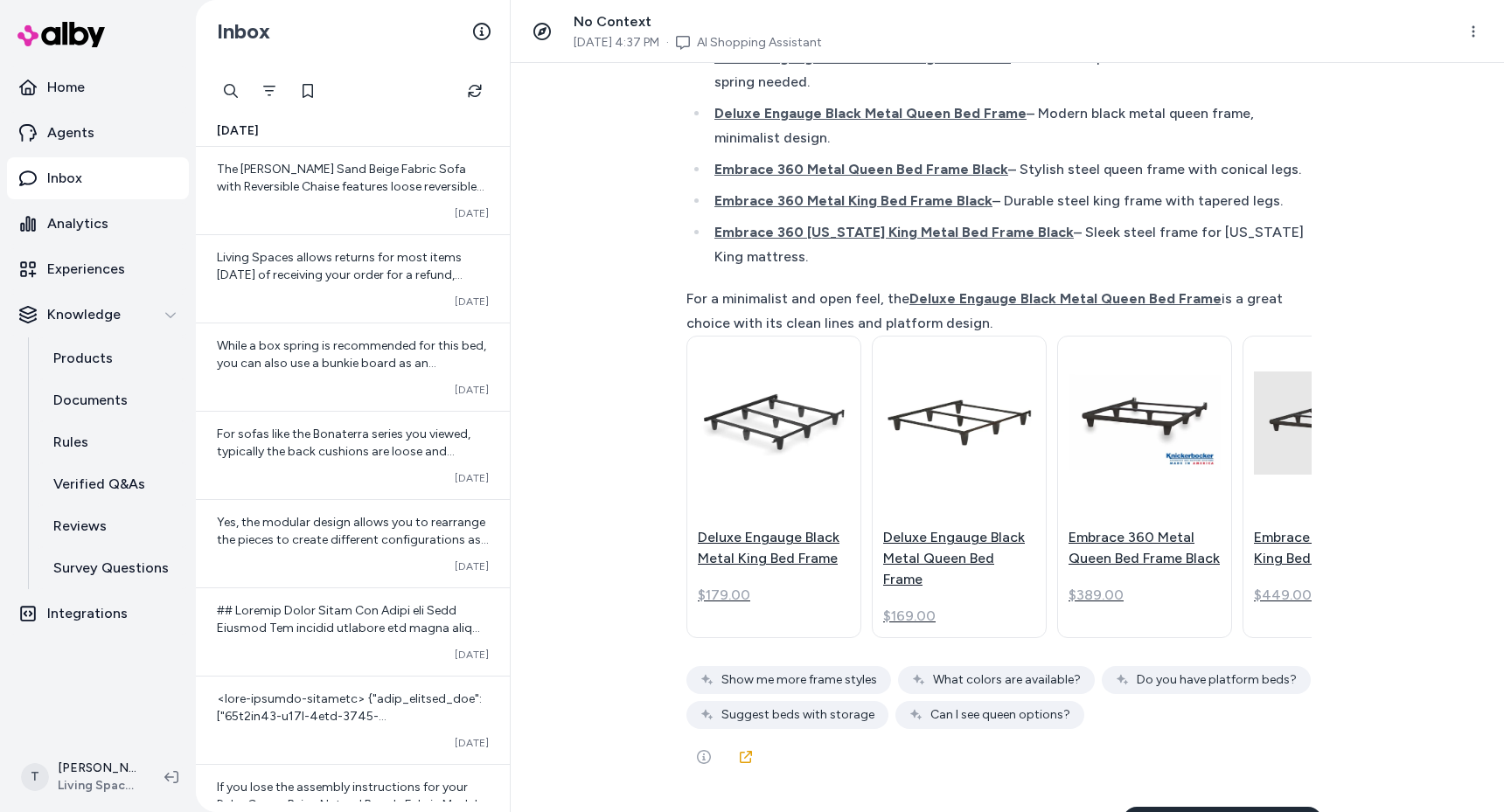
scroll to position [2194, 0]
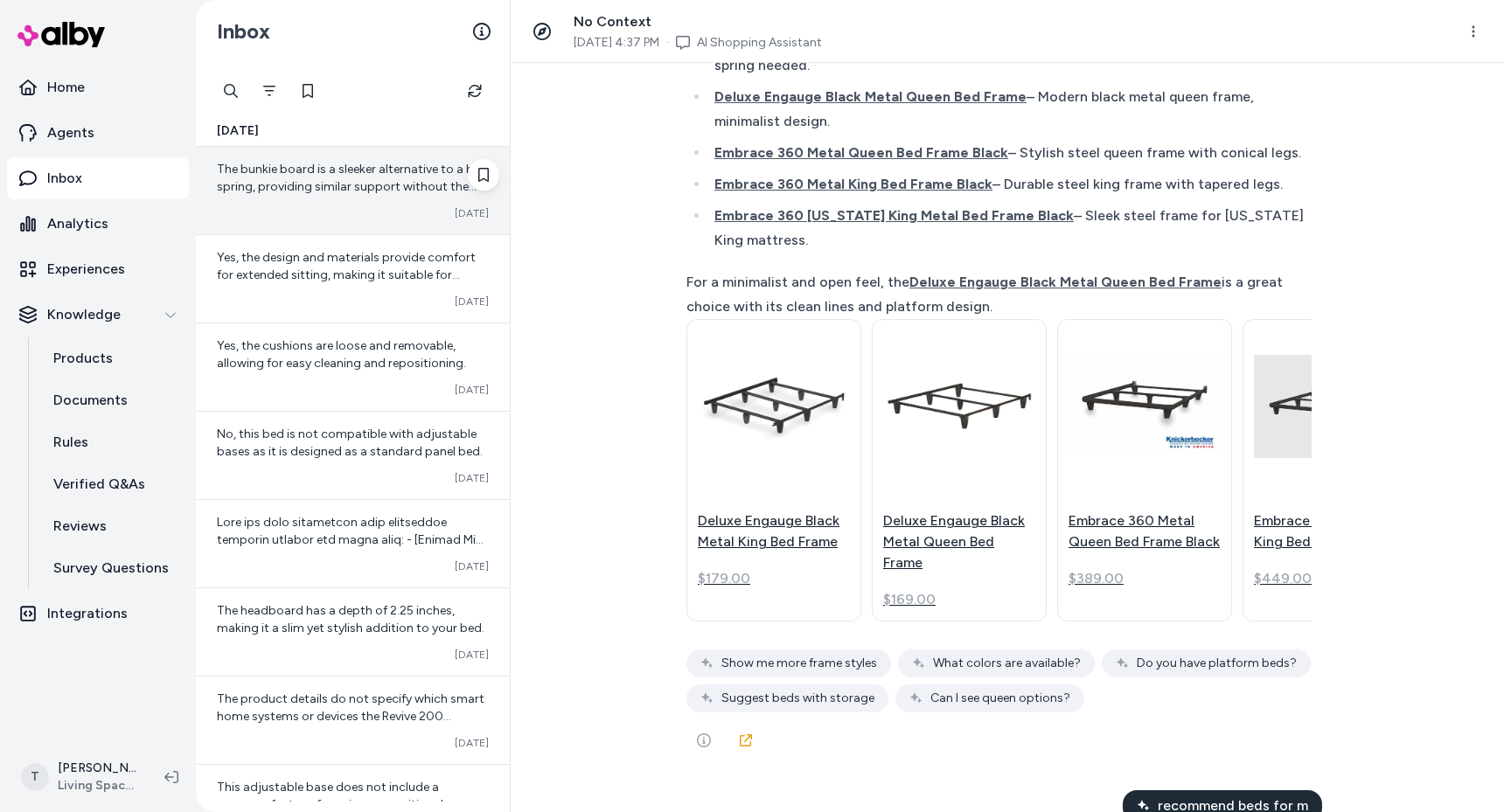
click at [355, 180] on span "The bunkie board is a sleeker alternative to a box spring, providing similar su…" at bounding box center [352, 186] width 271 height 50
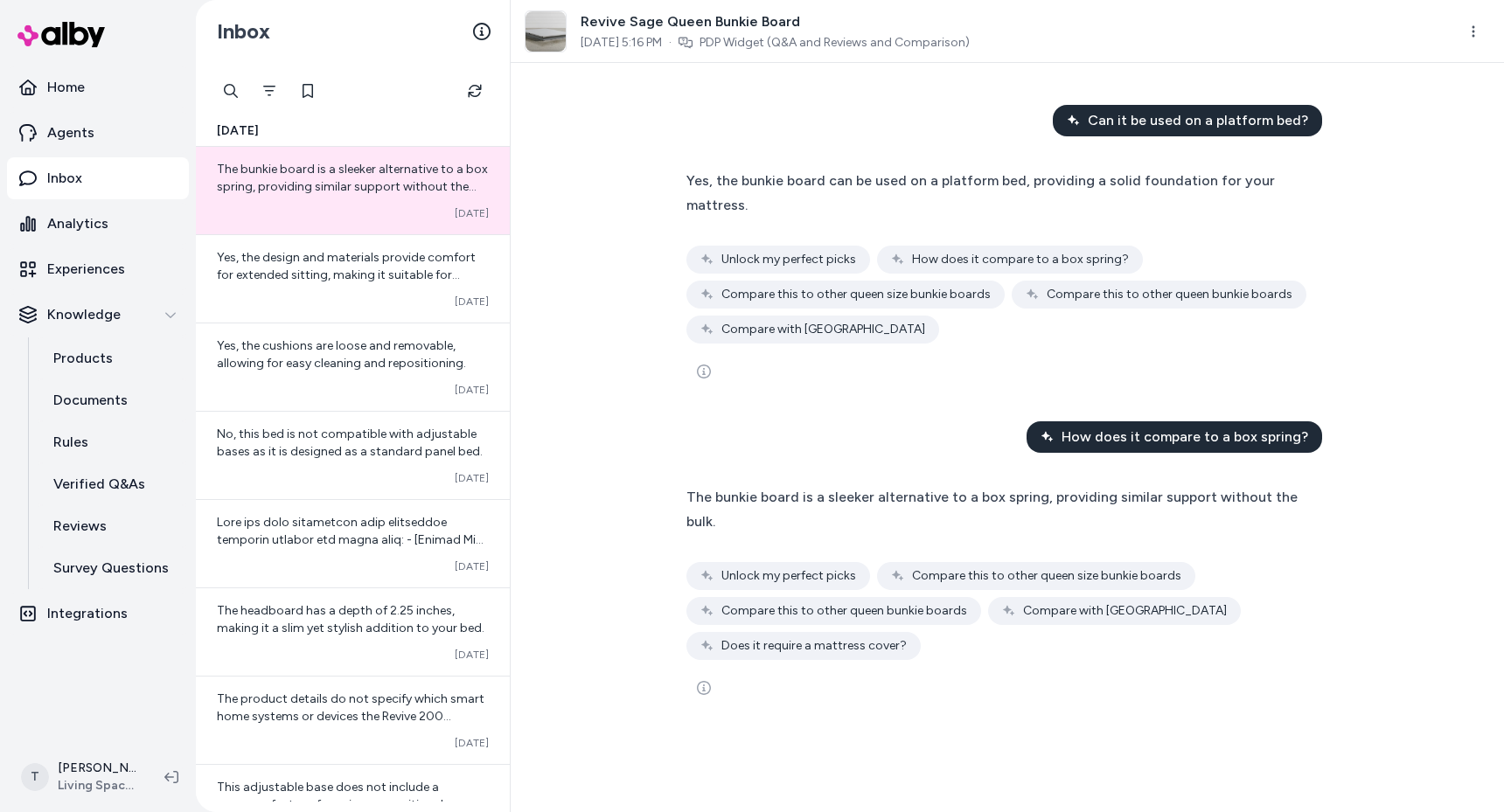
click at [574, 298] on div "Can it be used on a platform bed? Yes, the bunkie board can be used on a platfo…" at bounding box center [1007, 437] width 994 height 749
